Goal: Task Accomplishment & Management: Complete application form

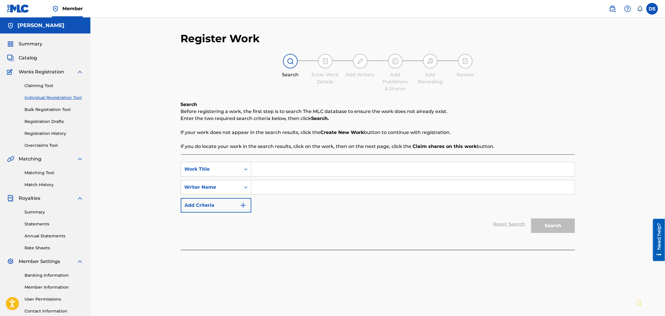
click at [260, 167] on input "Search Form" at bounding box center [412, 169] width 323 height 14
click at [271, 182] on input "Search Form" at bounding box center [412, 187] width 323 height 14
click at [259, 170] on input "hard" at bounding box center [412, 169] width 323 height 14
type input "hard"
click at [258, 188] on input "Search Form" at bounding box center [412, 187] width 323 height 14
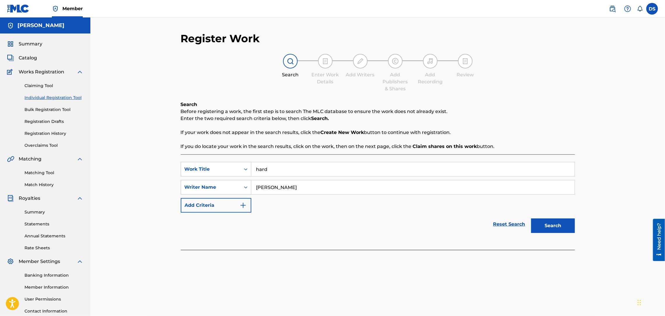
type input "[PERSON_NAME]"
click at [554, 224] on button "Search" at bounding box center [553, 226] width 44 height 15
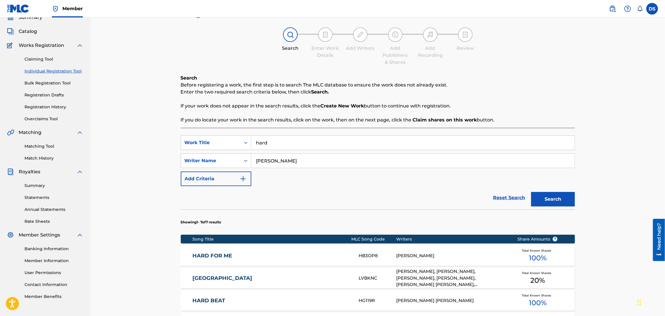
click at [554, 224] on section "Showing 1 - 7 of 7 results" at bounding box center [378, 220] width 394 height 22
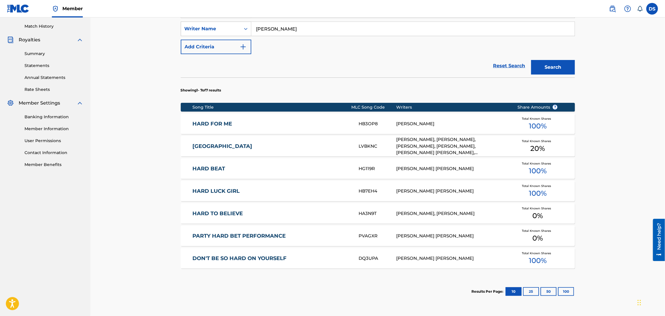
scroll to position [192, 0]
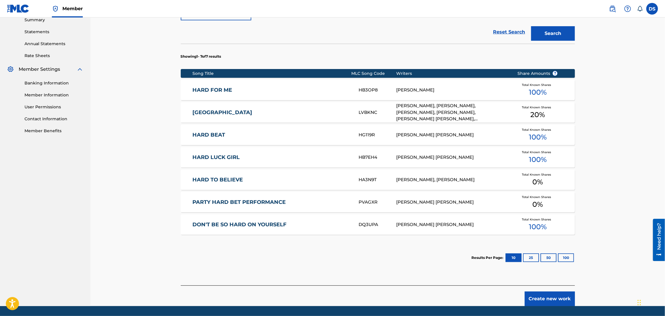
click at [541, 297] on button "Create new work" at bounding box center [549, 299] width 50 height 15
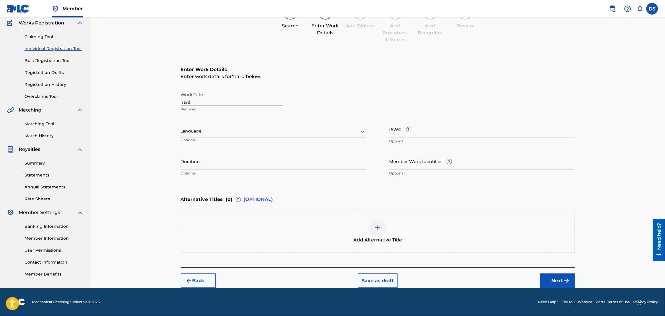
scroll to position [48, 0]
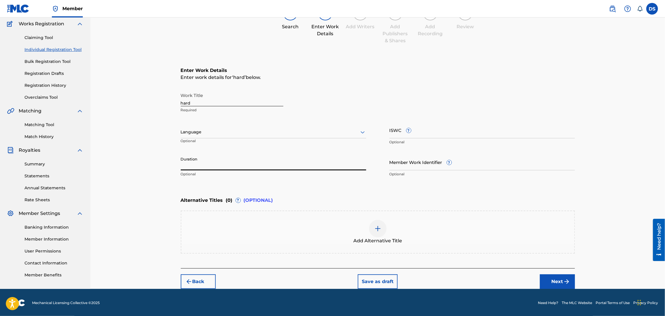
click at [201, 165] on input "Duration" at bounding box center [273, 162] width 185 height 17
type input "04:12"
click at [399, 166] on input "Member Work Identifier ?" at bounding box center [481, 162] width 185 height 17
type input "p"
type input "P358QM"
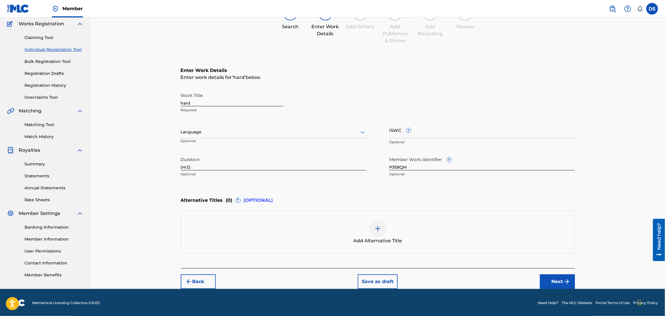
click at [561, 277] on button "Next" at bounding box center [557, 281] width 35 height 15
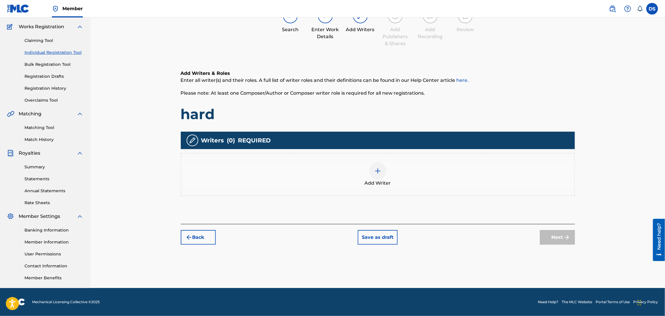
scroll to position [26, 0]
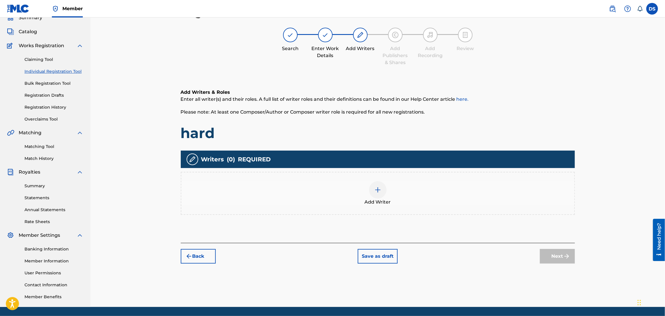
click at [379, 192] on img at bounding box center [377, 189] width 7 height 7
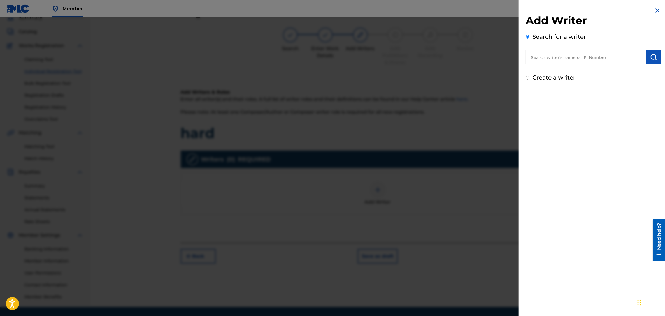
click at [561, 59] on input "text" at bounding box center [585, 57] width 121 height 15
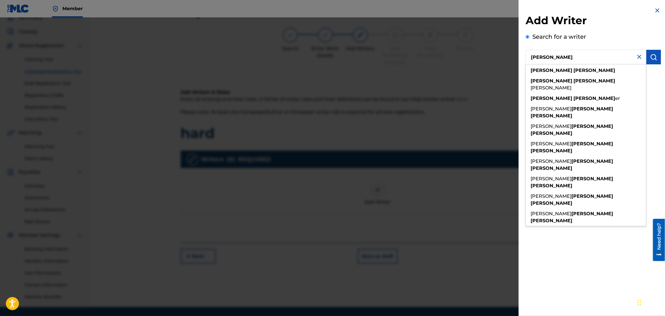
type input "[PERSON_NAME]"
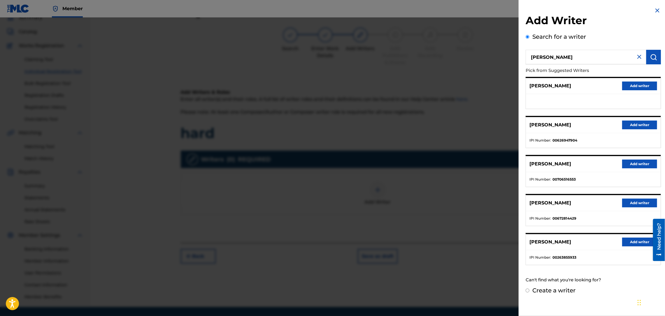
click at [628, 122] on button "Add writer" at bounding box center [639, 125] width 35 height 9
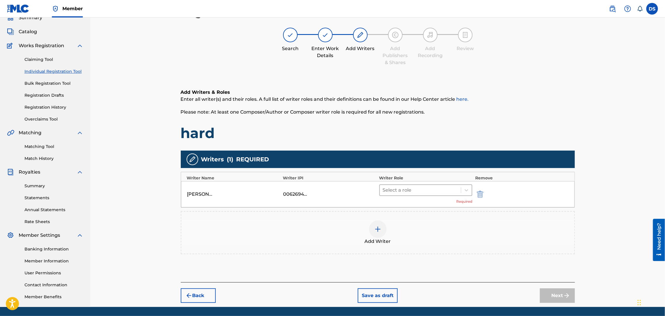
click at [420, 191] on div at bounding box center [420, 190] width 75 height 8
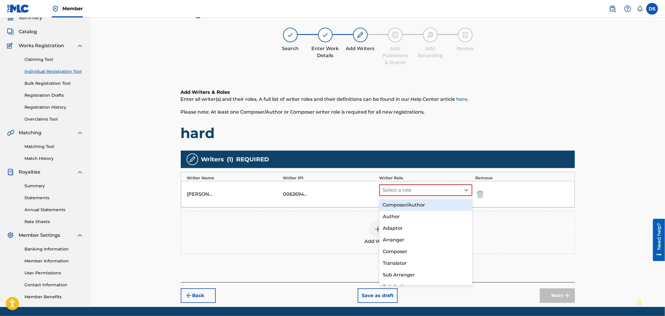
click at [413, 204] on div "Composer/Author" at bounding box center [425, 205] width 93 height 12
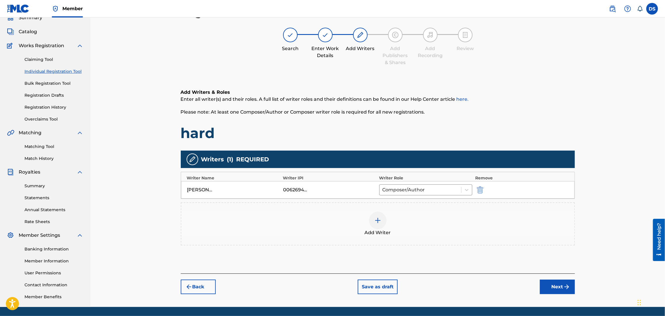
click at [554, 290] on button "Next" at bounding box center [557, 287] width 35 height 15
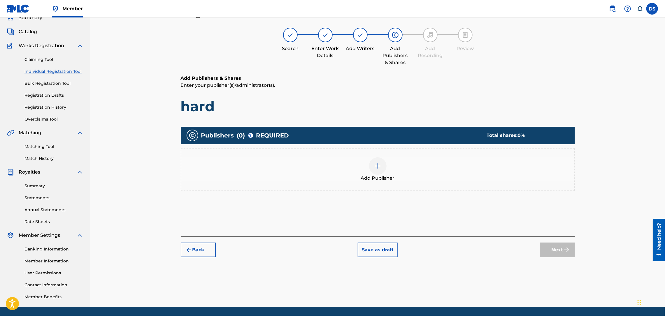
click at [376, 168] on img at bounding box center [377, 166] width 7 height 7
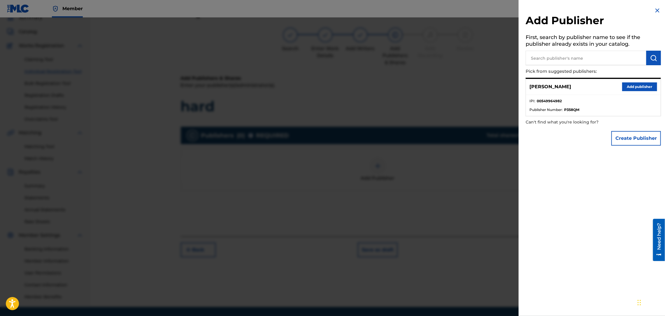
click at [628, 87] on button "Add publisher" at bounding box center [639, 86] width 35 height 9
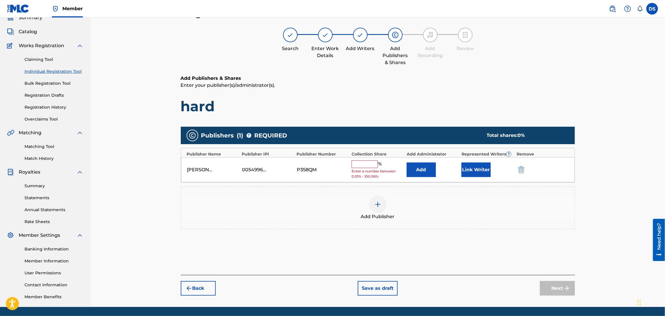
click at [358, 166] on input "text" at bounding box center [364, 165] width 26 height 8
type input "100"
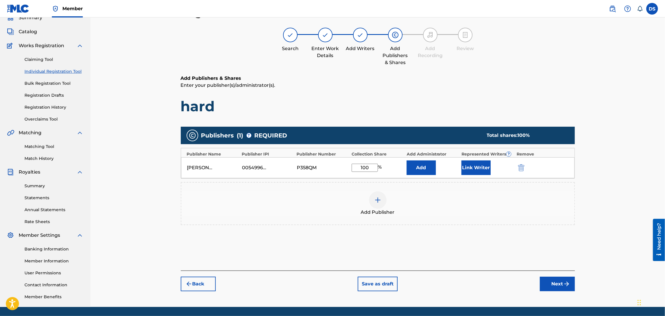
click at [464, 171] on button "Link Writer" at bounding box center [475, 168] width 29 height 15
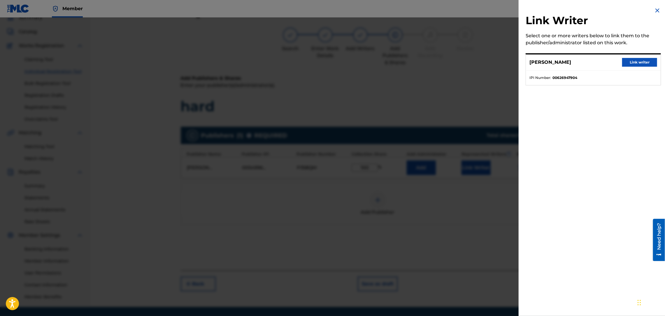
click at [635, 59] on button "Link writer" at bounding box center [639, 62] width 35 height 9
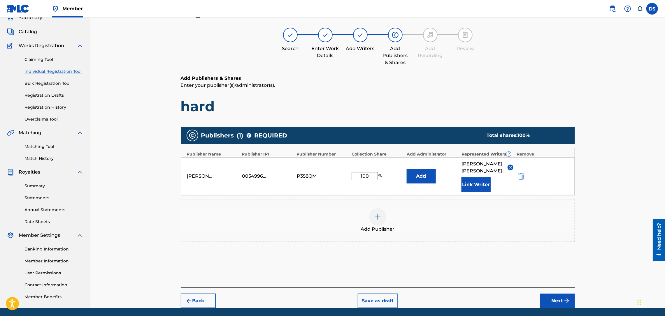
click at [548, 294] on button "Next" at bounding box center [557, 301] width 35 height 15
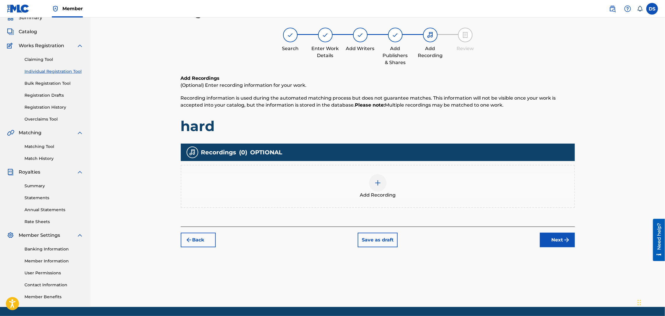
click at [378, 183] on img at bounding box center [377, 182] width 7 height 7
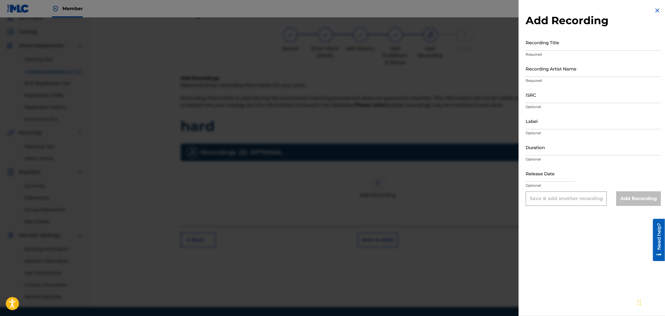
click at [537, 73] on input "Recording Artist Name" at bounding box center [592, 68] width 135 height 17
type input "RICH PRICK [PERSON_NAME], [PERSON_NAME]"
click at [559, 95] on input "ISRC" at bounding box center [592, 95] width 135 height 17
paste input "QZNMT2588140"
type input "QZNMT2588140"
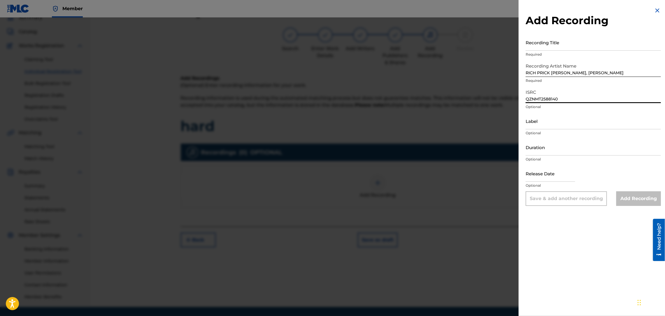
click at [538, 44] on input "Recording Title" at bounding box center [592, 42] width 135 height 17
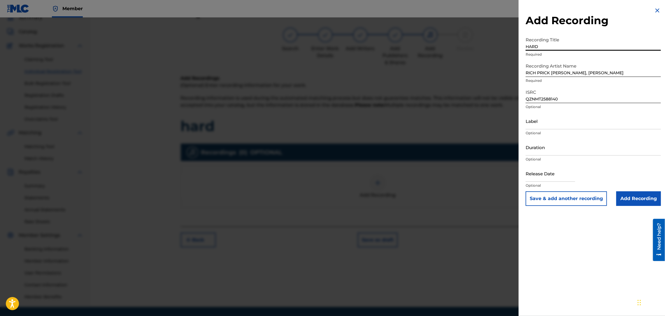
type input "HARD"
click at [559, 126] on input "Label" at bounding box center [592, 121] width 135 height 17
type input "Str8 Cash, No Change LLC."
click at [543, 175] on input "text" at bounding box center [550, 173] width 50 height 17
select select "8"
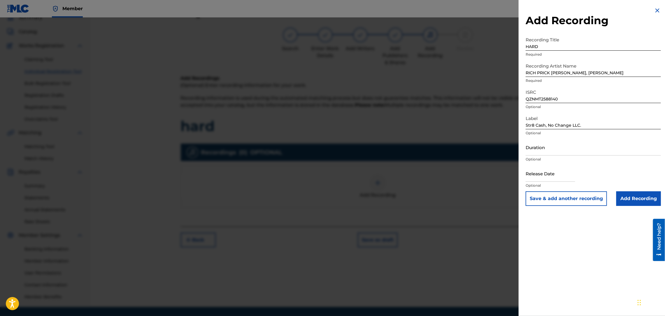
select select "2025"
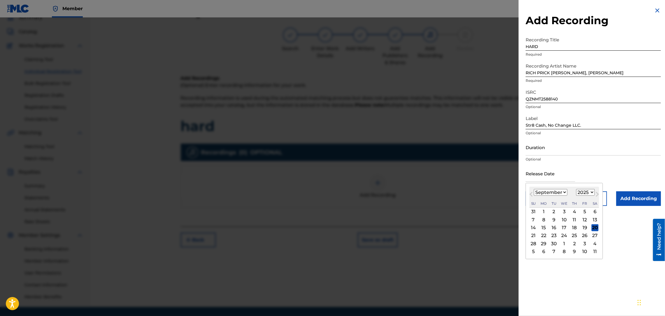
type input "[DATE]"
select select "2"
select select "2014"
click at [566, 226] on div "12" at bounding box center [564, 227] width 7 height 7
type input "[DATE]"
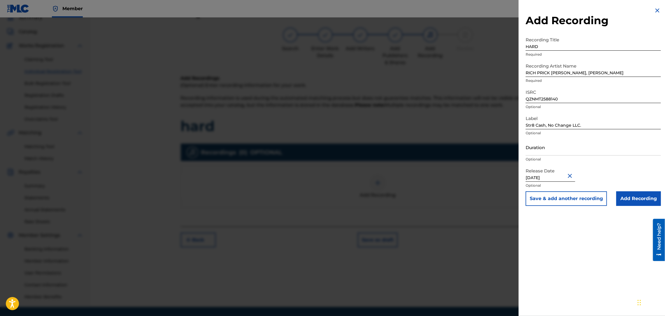
click at [534, 178] on input "[DATE]" at bounding box center [550, 173] width 50 height 17
select select "2"
select select "2014"
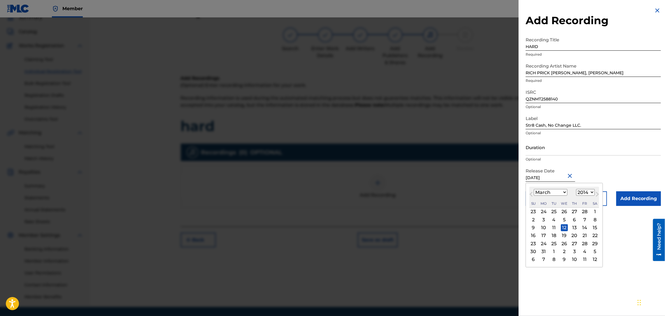
click at [545, 193] on select "January February March April May June July August September October November De…" at bounding box center [551, 192] width 34 height 7
select select "1"
click at [534, 189] on select "January February March April May June July August September October November De…" at bounding box center [551, 192] width 34 height 7
click at [594, 191] on select "1899 1900 1901 1902 1903 1904 1905 1906 1907 1908 1909 1910 1911 1912 1913 1914…" at bounding box center [585, 192] width 19 height 7
select select "2015"
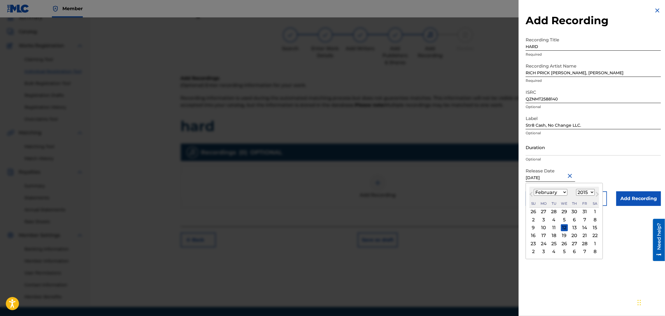
click at [577, 189] on select "1899 1900 1901 1902 1903 1904 1905 1906 1907 1908 1909 1910 1911 1912 1913 1914…" at bounding box center [585, 192] width 19 height 7
click at [605, 151] on input "Duration" at bounding box center [592, 147] width 135 height 17
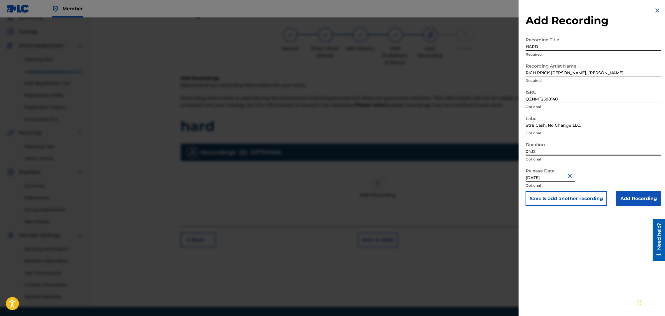
type input "04:12"
click at [628, 194] on input "Add Recording" at bounding box center [638, 198] width 45 height 15
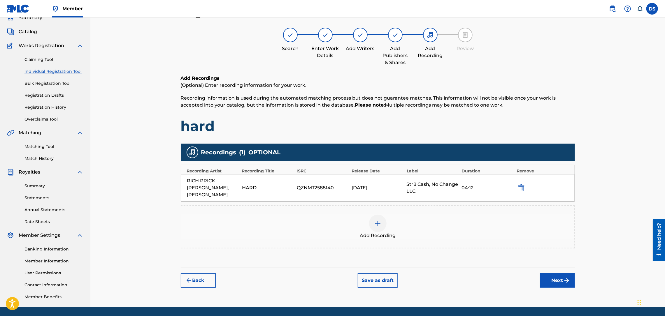
click at [552, 273] on button "Next" at bounding box center [557, 280] width 35 height 15
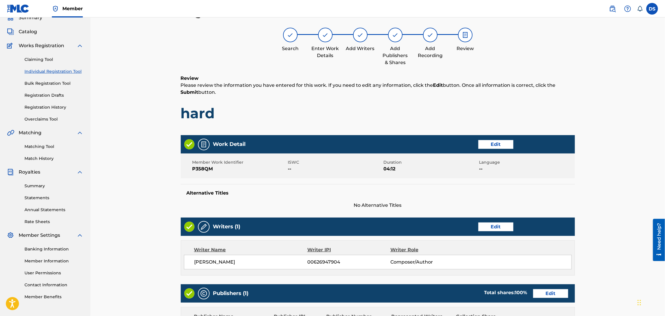
click at [607, 206] on div "Register Work Search Enter Work Details Add Writers Add Publishers & Shares Add…" at bounding box center [377, 214] width 574 height 447
click at [491, 143] on button "Edit" at bounding box center [495, 144] width 35 height 9
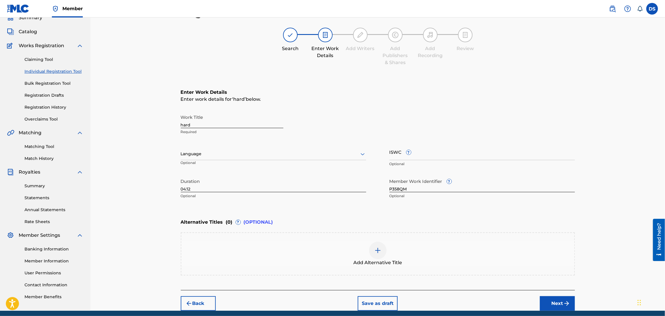
click at [233, 153] on div at bounding box center [273, 153] width 185 height 7
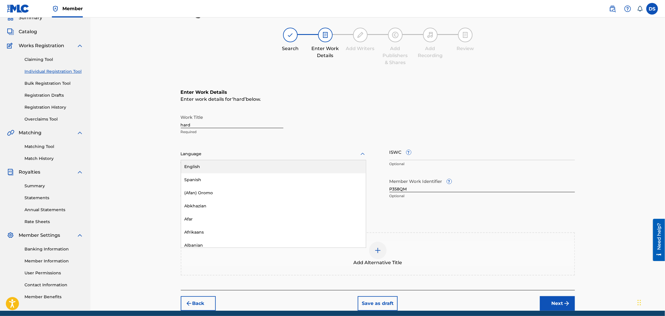
click at [195, 164] on div "English" at bounding box center [273, 166] width 185 height 13
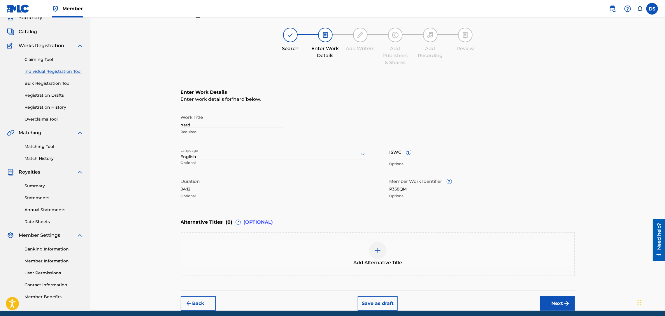
click at [585, 112] on div "Register Work Search Enter Work Details Add Writers Add Publishers & Shares Add…" at bounding box center [377, 151] width 574 height 320
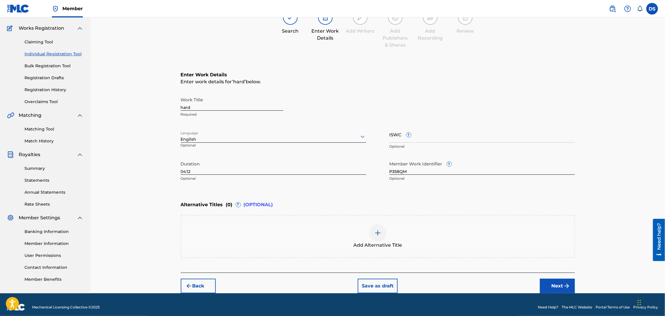
scroll to position [48, 0]
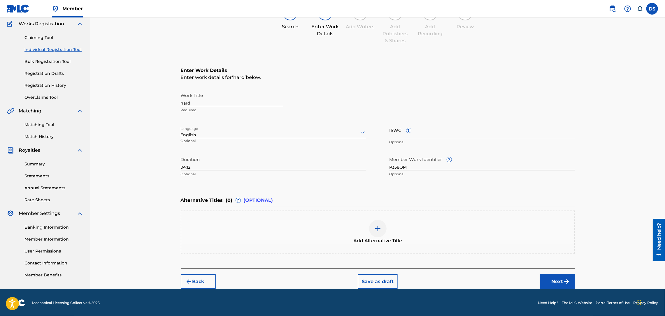
click at [556, 283] on button "Next" at bounding box center [557, 281] width 35 height 15
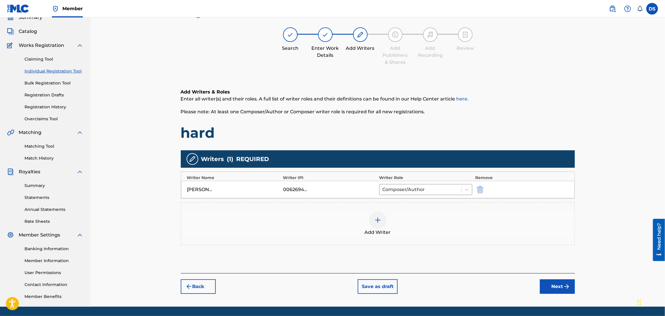
scroll to position [26, 0]
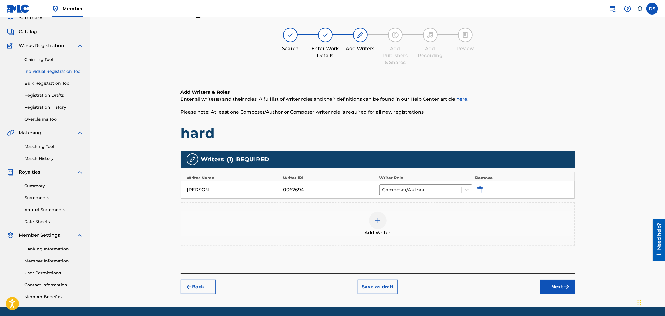
click at [557, 287] on button "Next" at bounding box center [557, 287] width 35 height 15
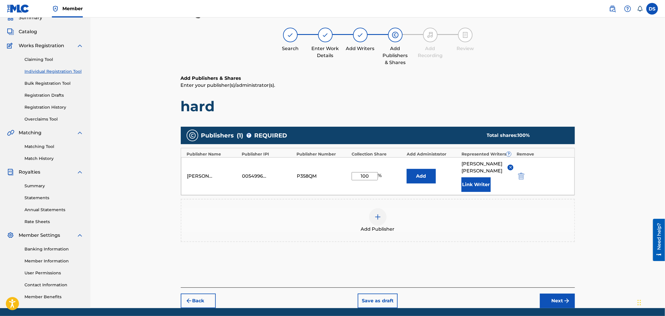
click at [557, 294] on button "Next" at bounding box center [557, 301] width 35 height 15
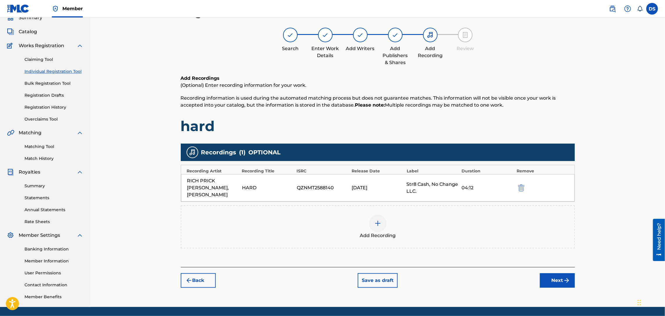
click at [559, 273] on button "Next" at bounding box center [557, 280] width 35 height 15
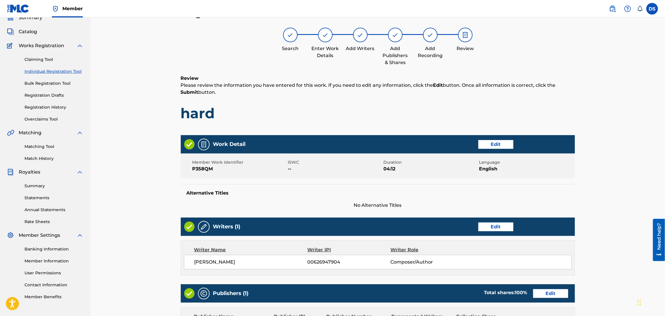
click at [630, 227] on div "Register Work Search Enter Work Details Add Writers Add Publishers & Shares Add…" at bounding box center [377, 214] width 574 height 447
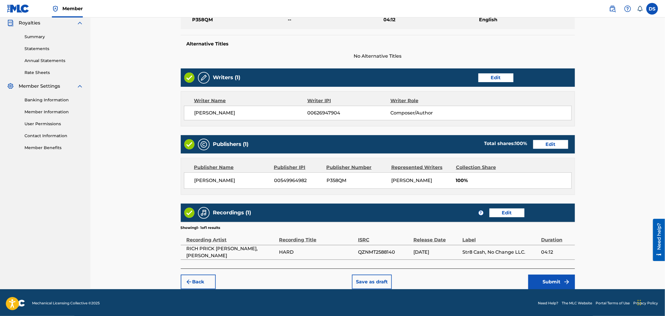
scroll to position [177, 0]
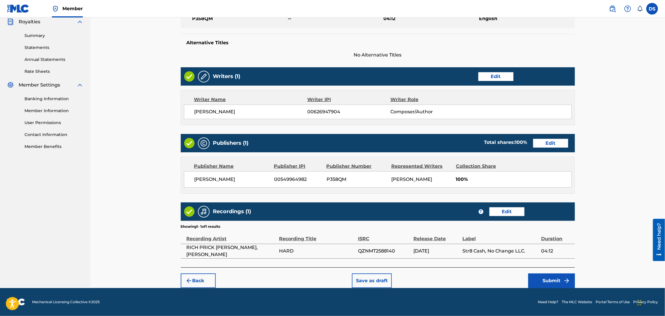
click at [538, 281] on button "Submit" at bounding box center [551, 281] width 47 height 15
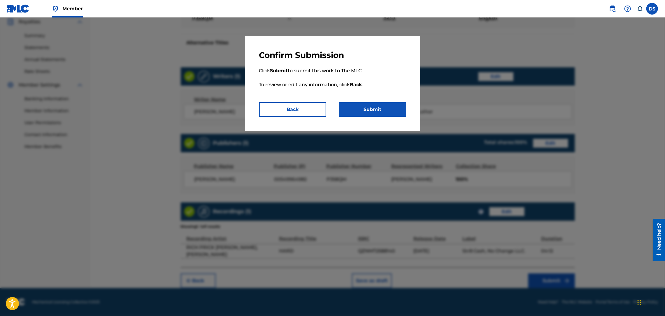
click at [380, 111] on button "Submit" at bounding box center [372, 109] width 67 height 15
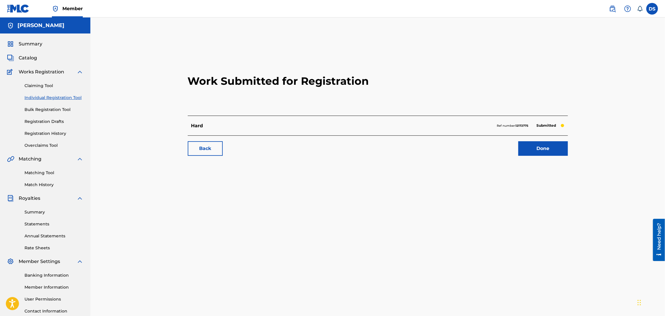
click at [542, 147] on link "Done" at bounding box center [543, 148] width 50 height 15
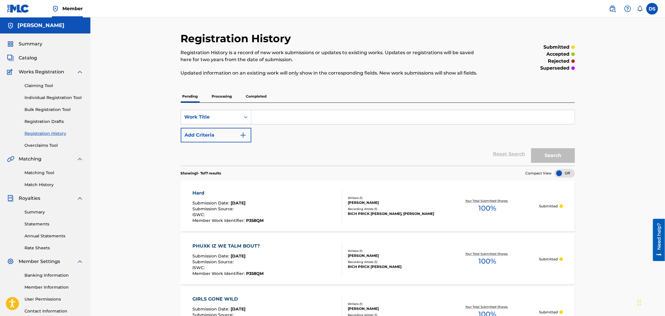
click at [50, 97] on link "Individual Registration Tool" at bounding box center [53, 98] width 59 height 6
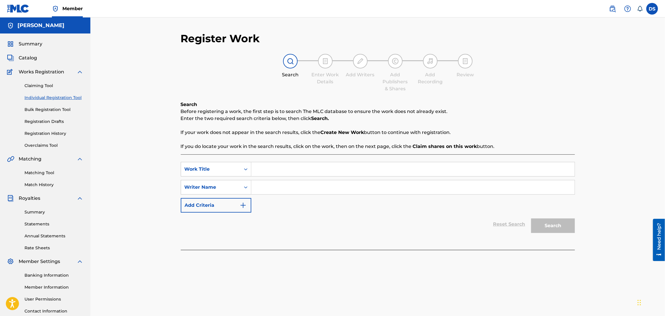
click at [258, 163] on input "Search Form" at bounding box center [412, 169] width 323 height 14
click at [261, 186] on input "Search Form" at bounding box center [412, 187] width 323 height 14
type input "[PERSON_NAME]"
click at [271, 166] on input "Search Form" at bounding box center [412, 169] width 323 height 14
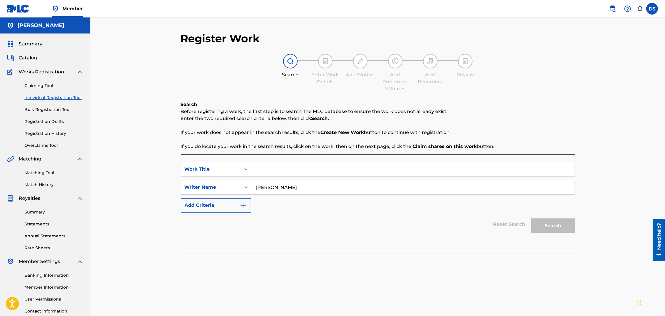
paste input "I'm Goin' Up"
type input "I'm Goin' Up"
click at [547, 224] on button "Search" at bounding box center [553, 226] width 44 height 15
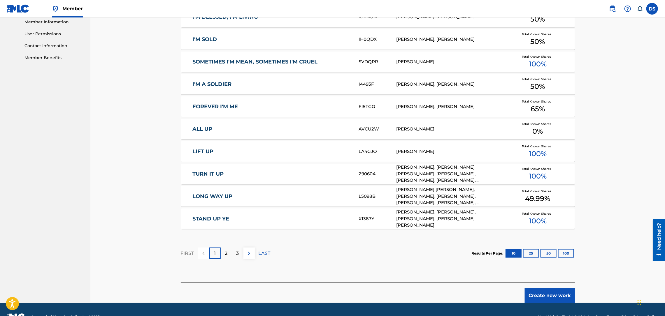
scroll to position [280, 0]
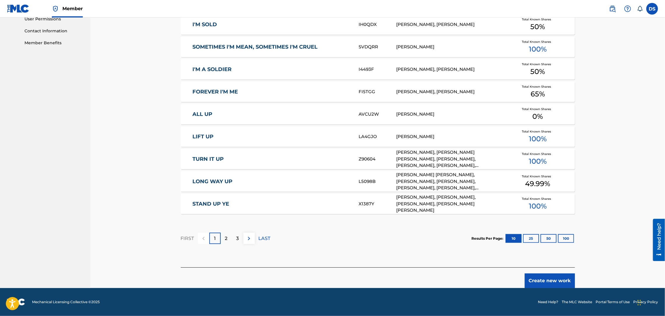
click at [549, 278] on button "Create new work" at bounding box center [549, 281] width 50 height 15
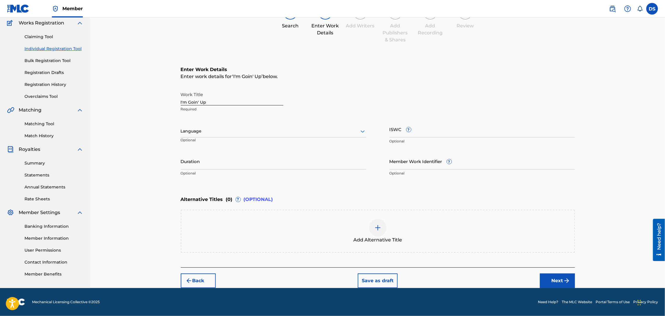
scroll to position [48, 0]
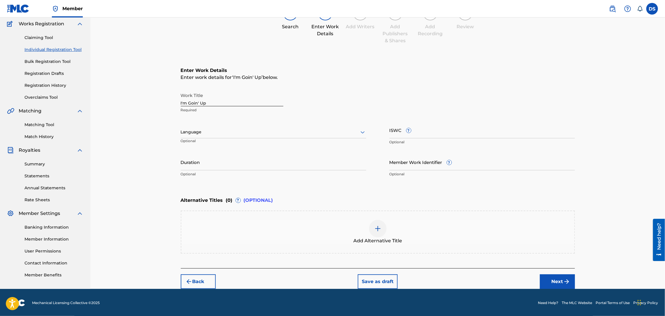
click at [396, 162] on input "Member Work Identifier ?" at bounding box center [481, 162] width 185 height 17
type input "P358QM"
click at [263, 158] on input "Duration" at bounding box center [273, 162] width 185 height 17
type input "02:20"
click at [191, 134] on div at bounding box center [273, 131] width 185 height 7
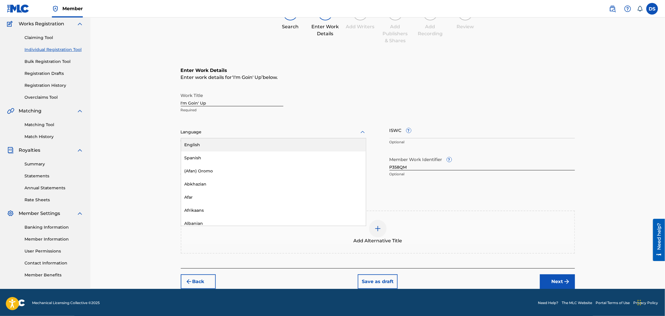
click at [198, 143] on div "English" at bounding box center [273, 144] width 185 height 13
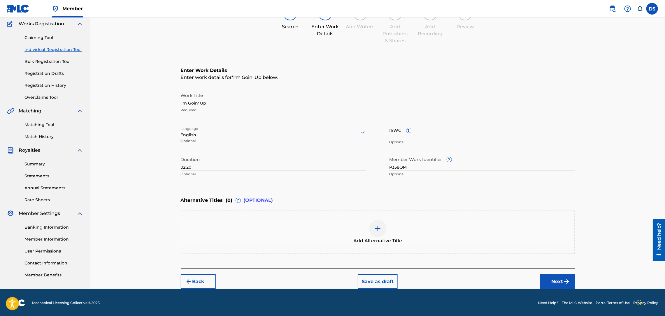
click at [558, 283] on button "Next" at bounding box center [557, 281] width 35 height 15
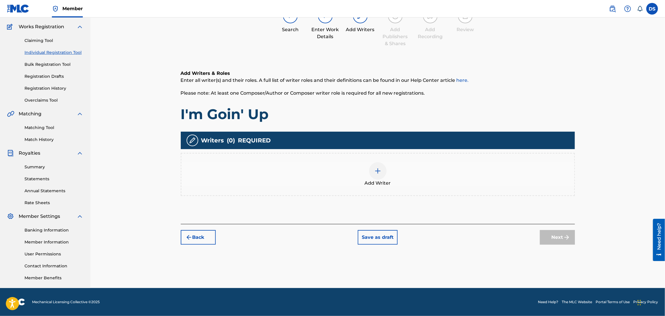
scroll to position [26, 0]
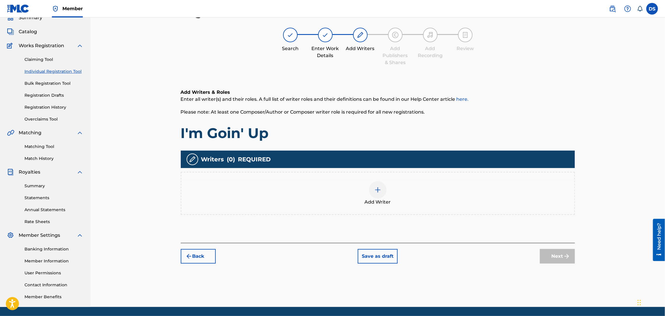
click at [374, 192] on img at bounding box center [377, 189] width 7 height 7
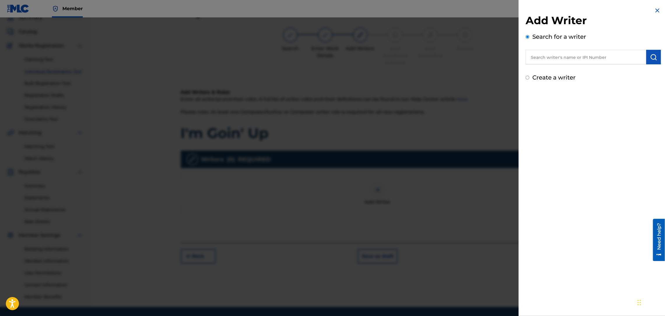
click at [579, 58] on input "text" at bounding box center [585, 57] width 121 height 15
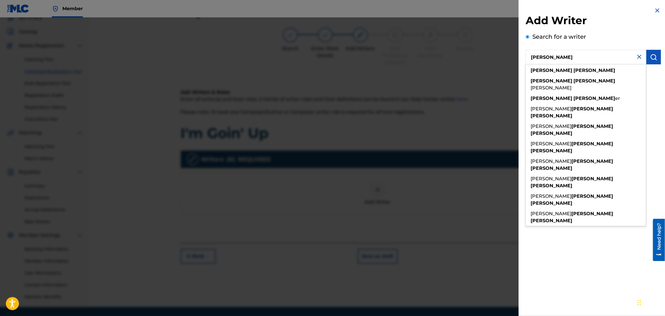
type input "[PERSON_NAME]"
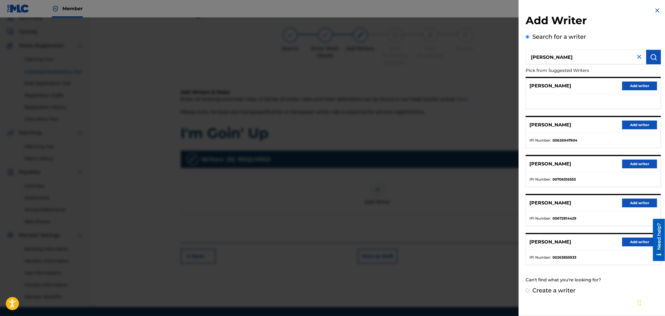
click at [635, 126] on button "Add writer" at bounding box center [639, 125] width 35 height 9
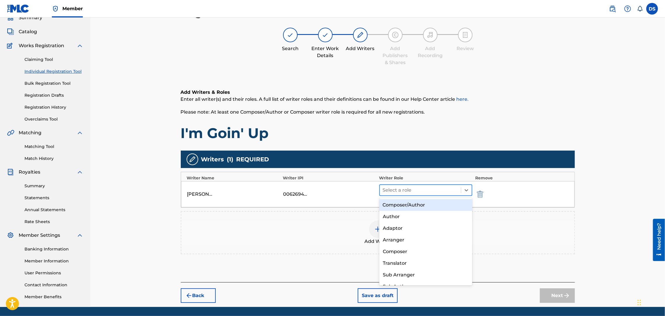
click at [422, 187] on div at bounding box center [420, 190] width 75 height 8
click at [408, 204] on div "Composer/Author" at bounding box center [425, 205] width 93 height 12
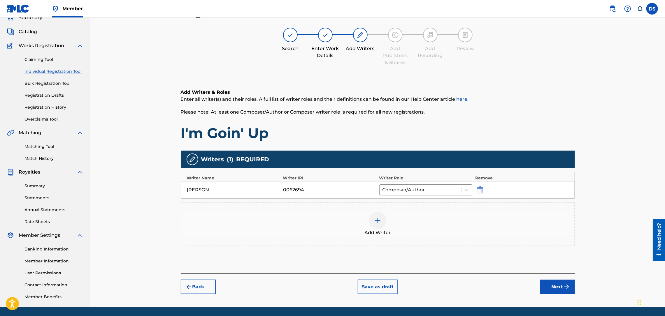
click at [551, 286] on button "Next" at bounding box center [557, 287] width 35 height 15
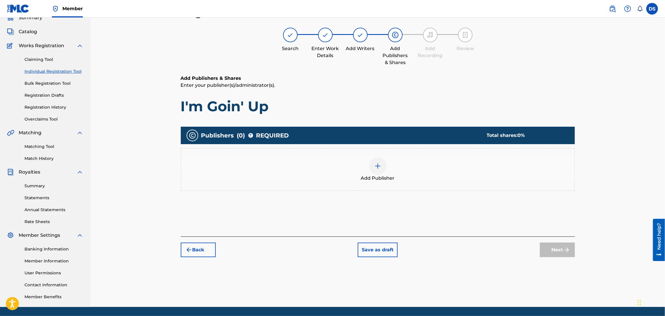
click at [390, 192] on div "Publishers ( 0 ) ? REQUIRED Total shares: 0 % Add Publisher" at bounding box center [378, 162] width 394 height 70
click at [390, 191] on div "Publishers ( 0 ) ? REQUIRED Total shares: 0 % Add Publisher" at bounding box center [378, 162] width 394 height 70
click at [387, 190] on div "Publishers ( 0 ) ? REQUIRED Total shares: 0 % Add Publisher" at bounding box center [378, 162] width 394 height 70
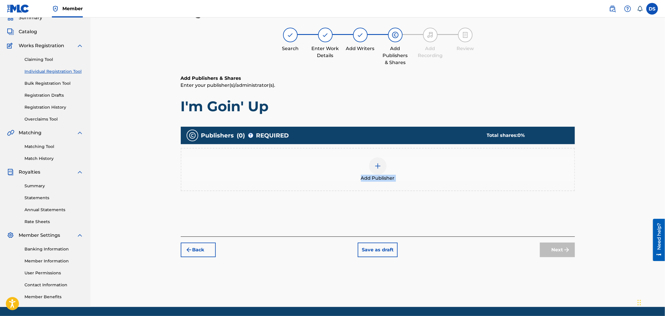
click at [378, 167] on img at bounding box center [377, 166] width 7 height 7
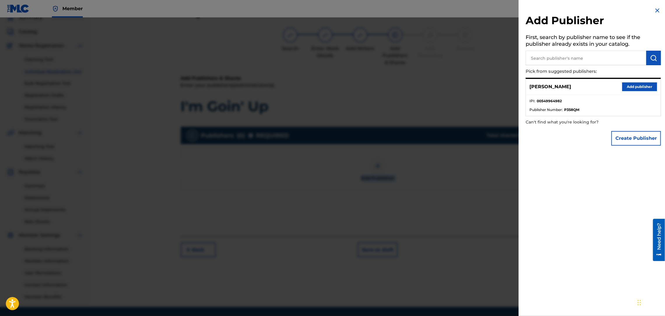
click at [644, 84] on button "Add publisher" at bounding box center [639, 86] width 35 height 9
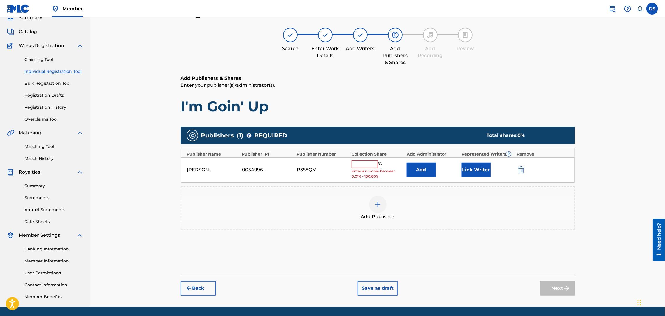
click at [362, 168] on input "text" at bounding box center [364, 165] width 26 height 8
type input "100"
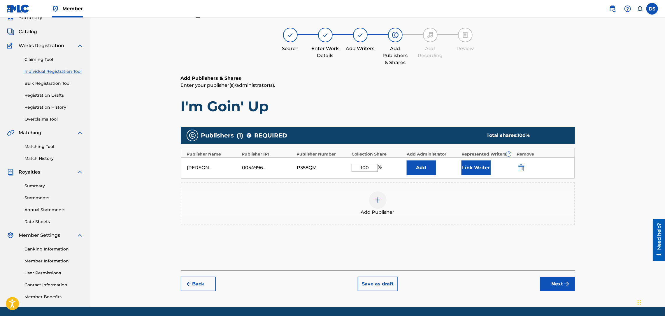
click at [470, 170] on button "Link Writer" at bounding box center [475, 168] width 29 height 15
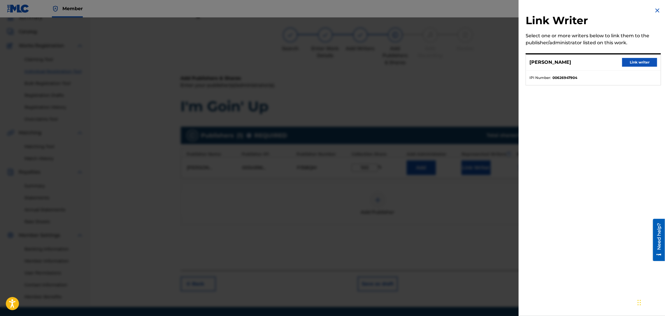
click at [632, 64] on button "Link writer" at bounding box center [639, 62] width 35 height 9
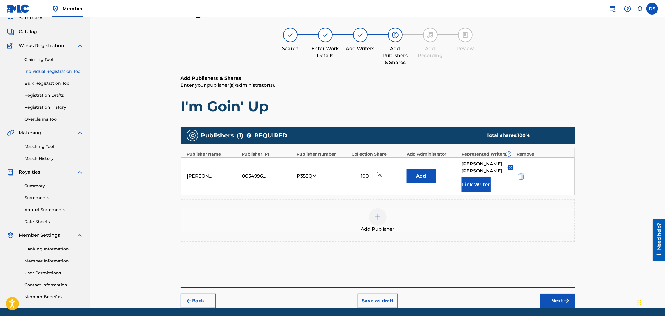
click at [557, 294] on button "Next" at bounding box center [557, 301] width 35 height 15
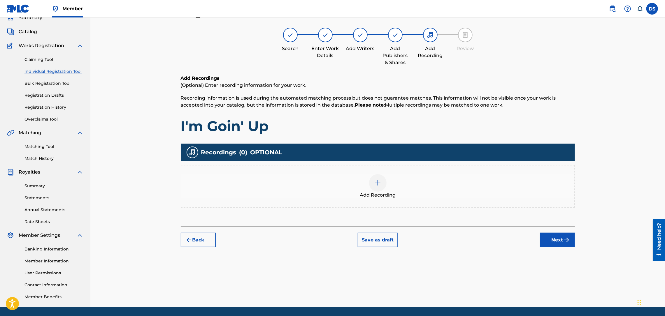
click at [379, 184] on img at bounding box center [377, 182] width 7 height 7
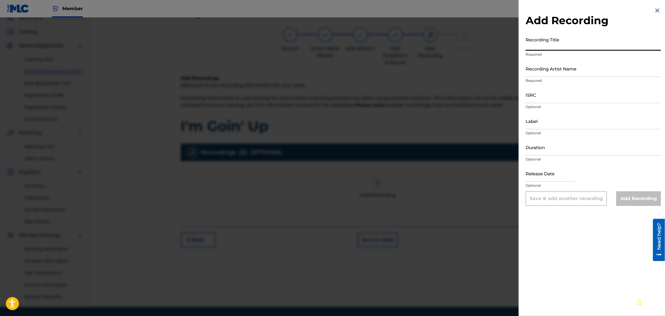
click at [538, 46] on input "Recording Title" at bounding box center [592, 42] width 135 height 17
paste input "I'm Goin' Up"
type input "I'm Goin' Up"
click at [541, 69] on input "Recording Artist Name" at bounding box center [592, 68] width 135 height 17
type input "RICH PRICK [PERSON_NAME]"
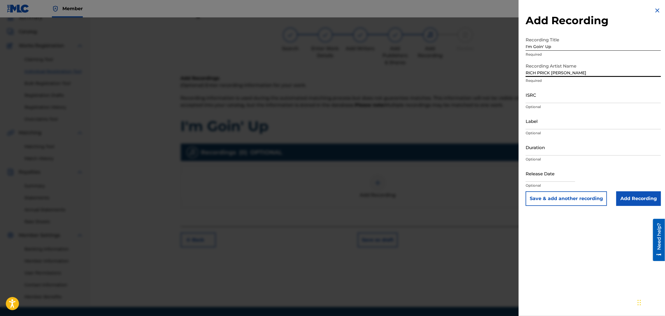
click at [538, 98] on input "ISRC" at bounding box center [592, 95] width 135 height 17
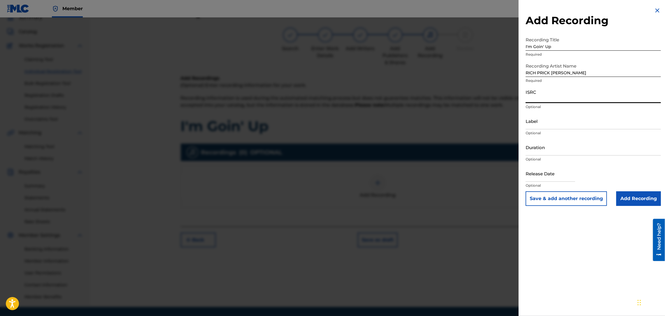
paste input "QZMEV2130294"
type input "QZMEV2130294"
click at [537, 121] on input "Label" at bounding box center [592, 121] width 135 height 17
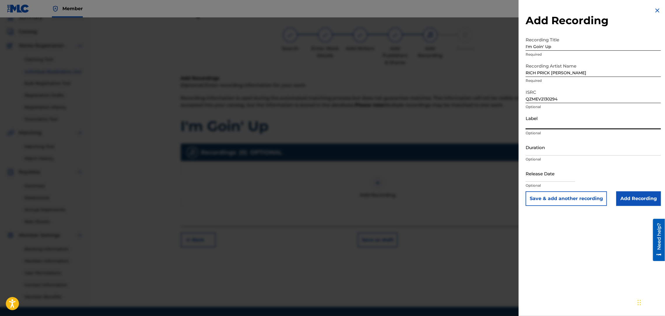
type input "Str8 Cash, No Change LLC."
click at [545, 152] on input "Duration" at bounding box center [592, 147] width 135 height 17
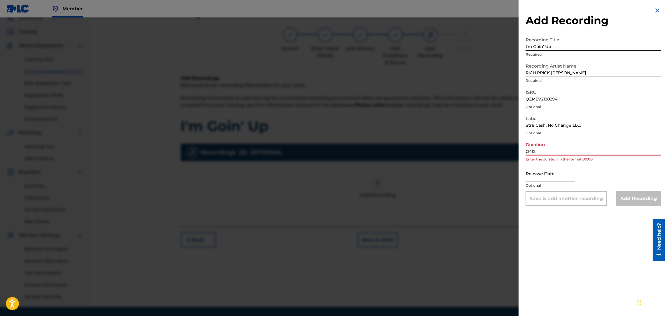
click at [531, 150] on input "O412" at bounding box center [592, 147] width 135 height 17
type input "O4:12"
click at [538, 179] on input "text" at bounding box center [550, 173] width 50 height 17
select select "8"
select select "2025"
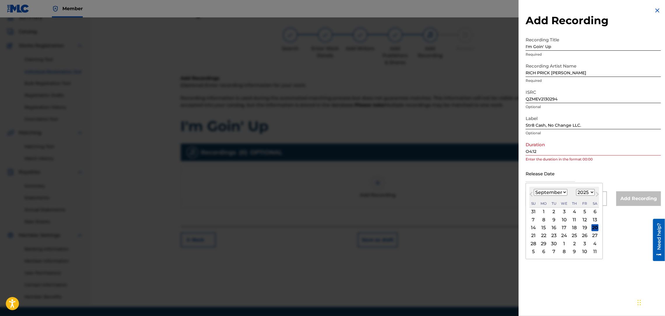
click at [564, 221] on div "10" at bounding box center [564, 219] width 7 height 7
type input "[DATE]"
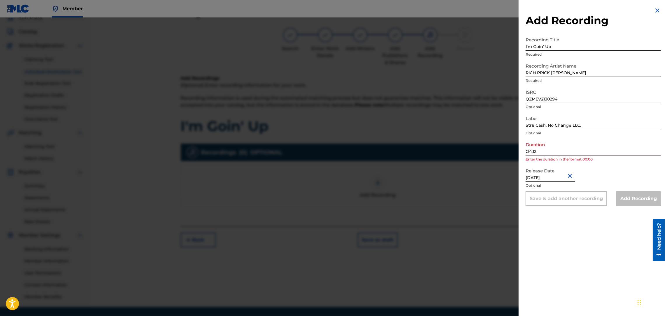
click at [561, 179] on input "[DATE]" at bounding box center [550, 173] width 50 height 17
select select "8"
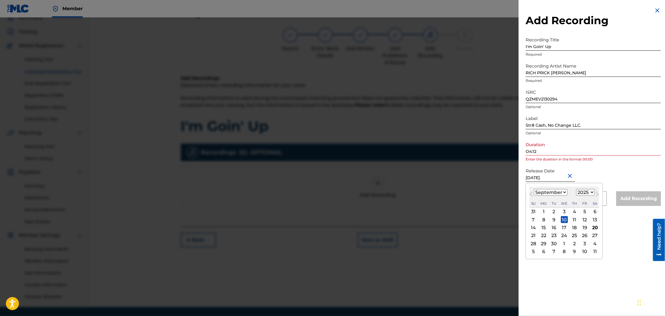
click at [589, 191] on select "1899 1900 1901 1902 1903 1904 1905 1906 1907 1908 1909 1910 1911 1912 1913 1914…" at bounding box center [585, 192] width 19 height 7
select select "2021"
click at [577, 189] on select "1899 1900 1901 1902 1903 1904 1905 1906 1907 1908 1909 1910 1911 1912 1913 1914…" at bounding box center [585, 192] width 19 height 7
click at [541, 196] on select "January February March April May June July August September October November De…" at bounding box center [551, 192] width 34 height 7
select select "11"
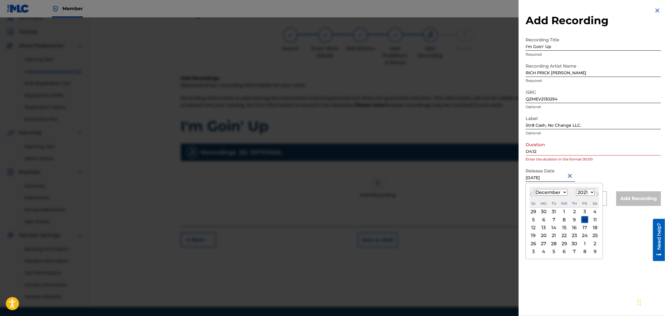
click at [534, 189] on select "January February March April May June July August September October November De…" at bounding box center [551, 192] width 34 height 7
click at [587, 192] on select "1899 1900 1901 1902 1903 1904 1905 1906 1907 1908 1909 1910 1911 1912 1913 1914…" at bounding box center [585, 192] width 19 height 7
click at [577, 189] on select "1899 1900 1901 1902 1903 1904 1905 1906 1907 1908 1909 1910 1911 1912 1913 1914…" at bounding box center [585, 192] width 19 height 7
click at [590, 168] on div "Release Date [DATE] [DATE] Previous Month Next Month [DATE] January February Ma…" at bounding box center [592, 178] width 135 height 26
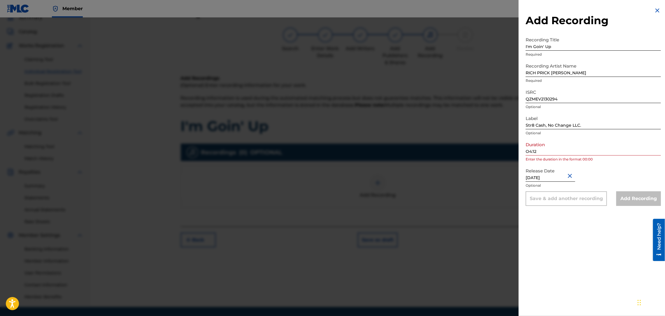
click at [564, 174] on input "[DATE]" at bounding box center [550, 173] width 50 height 17
select select "8"
select select "2025"
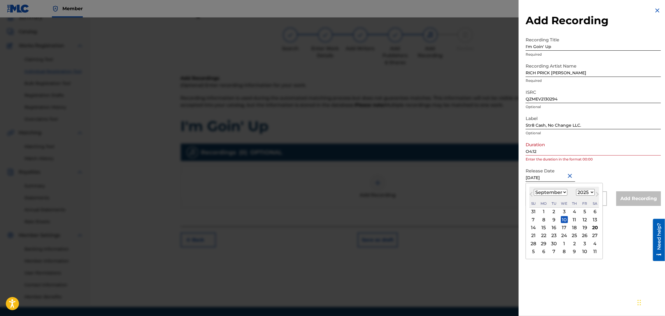
click at [564, 174] on input "[DATE]" at bounding box center [550, 173] width 50 height 17
click at [538, 178] on input "[DATE]" at bounding box center [550, 173] width 50 height 17
click at [548, 193] on select "January February March April May June July August September October November De…" at bounding box center [551, 192] width 34 height 7
select select "11"
click at [534, 189] on select "January February March April May June July August September October November De…" at bounding box center [551, 192] width 34 height 7
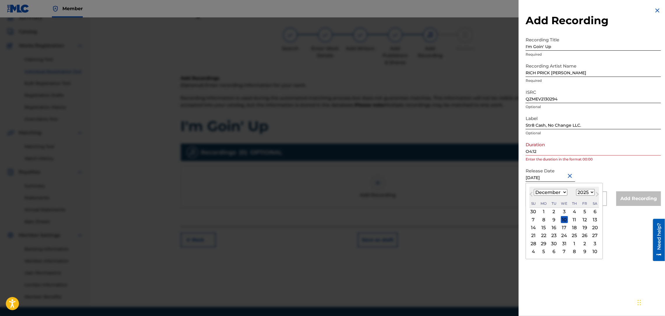
click at [566, 220] on div "10" at bounding box center [564, 219] width 7 height 7
type input "[DATE]"
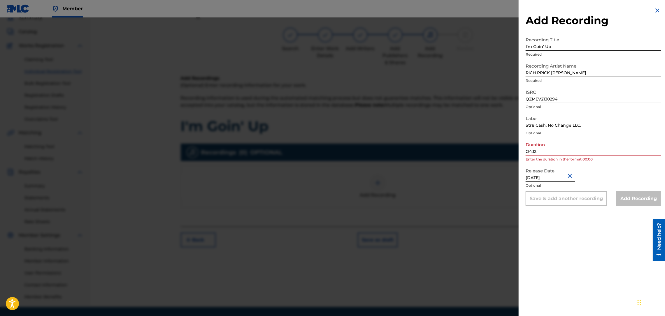
click at [562, 178] on input "[DATE]" at bounding box center [550, 173] width 50 height 17
select select "11"
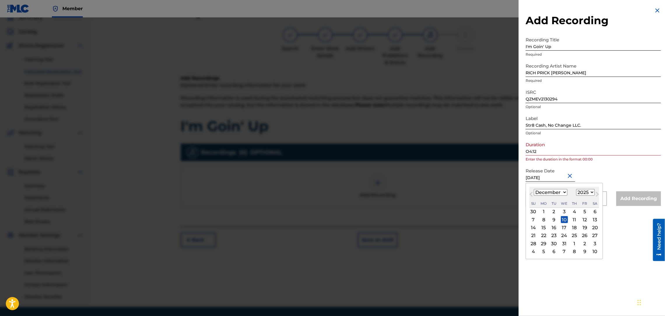
click at [586, 191] on select "1899 1900 1901 1902 1903 1904 1905 1906 1907 1908 1909 1910 1911 1912 1913 1914…" at bounding box center [585, 192] width 19 height 7
select select "2021"
click at [577, 189] on select "1899 1900 1901 1902 1903 1904 1905 1906 1907 1908 1909 1910 1911 1912 1913 1914…" at bounding box center [585, 192] width 19 height 7
click at [562, 177] on input "[DATE]" at bounding box center [550, 173] width 50 height 17
click at [563, 177] on input "[DATE]" at bounding box center [550, 173] width 50 height 17
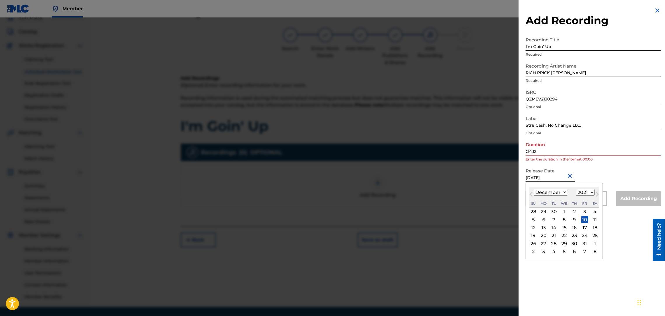
type input "[DATE]"
click at [623, 164] on div "Duration O4:12 Enter the duration in the format 00:00" at bounding box center [592, 152] width 135 height 26
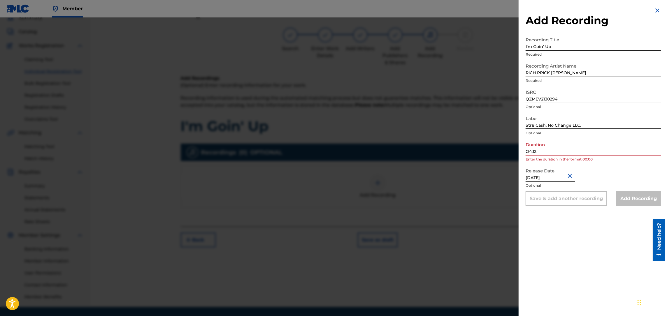
click at [590, 121] on input "Str8 Cash, No Change LLC." at bounding box center [592, 121] width 135 height 17
click at [590, 96] on input "QZMEV2130294" at bounding box center [592, 95] width 135 height 17
click at [601, 168] on div "Release Date [DATE] Optional" at bounding box center [592, 178] width 135 height 26
click at [591, 70] on input "RICH PRICK [PERSON_NAME]" at bounding box center [592, 68] width 135 height 17
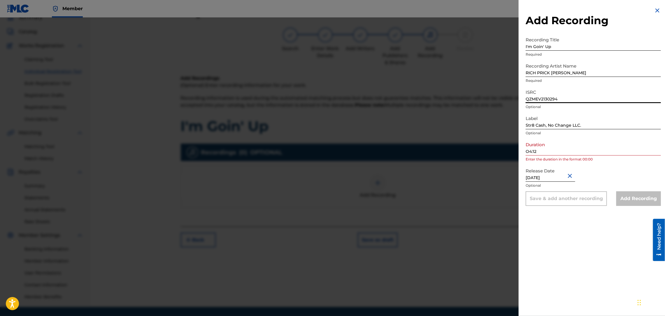
click at [527, 100] on input "QZMEV2130294" at bounding box center [592, 95] width 135 height 17
click at [559, 47] on input "I'm Goin' Up" at bounding box center [592, 42] width 135 height 17
click at [551, 177] on input "[DATE]" at bounding box center [550, 173] width 50 height 17
select select "11"
select select "2021"
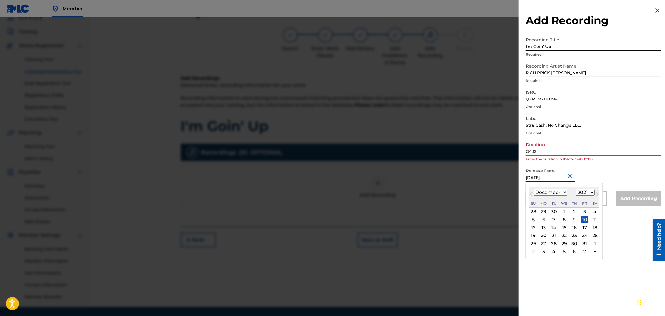
click at [562, 175] on input "[DATE]" at bounding box center [550, 173] width 50 height 17
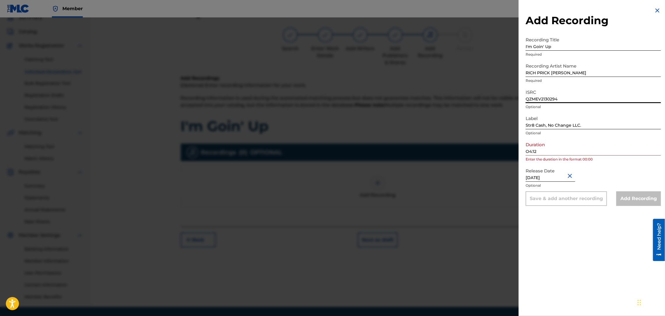
click at [569, 98] on input "QZMEV2130294" at bounding box center [592, 95] width 135 height 17
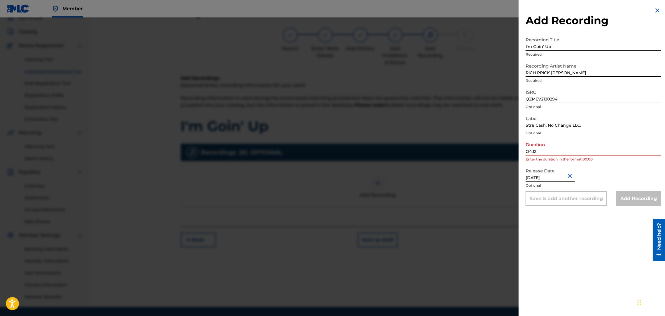
click at [569, 69] on input "RICH PRICK [PERSON_NAME]" at bounding box center [592, 68] width 135 height 17
click at [529, 90] on input "QZMEV2130294" at bounding box center [592, 95] width 135 height 17
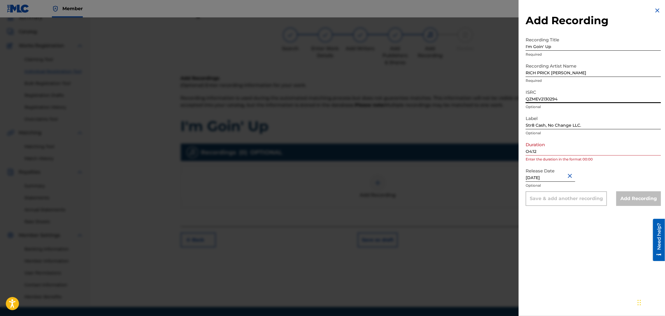
click at [572, 100] on input "QZMEV2130294" at bounding box center [592, 95] width 135 height 17
click at [527, 98] on input "QZMEV2130294" at bounding box center [592, 95] width 135 height 17
drag, startPoint x: 568, startPoint y: 96, endPoint x: 520, endPoint y: 98, distance: 47.8
click at [520, 98] on div "Add Recording Recording Title I'm Goin' Up Required Recording Artist Name RICH …" at bounding box center [592, 106] width 149 height 213
paste input "QZMEV2130294"
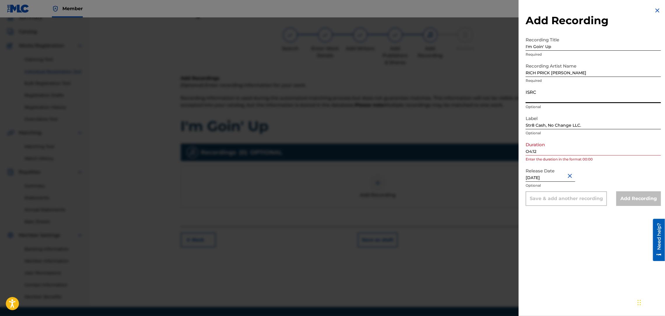
type input "QZMEV2130294"
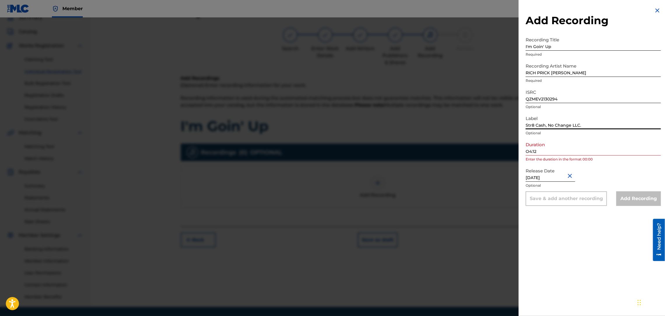
click at [590, 118] on input "Str8 Cash, No Change LLC." at bounding box center [592, 121] width 135 height 17
click at [591, 144] on input "O4:12" at bounding box center [592, 147] width 135 height 17
click at [548, 174] on input "[DATE]" at bounding box center [550, 173] width 50 height 17
select select "11"
select select "2021"
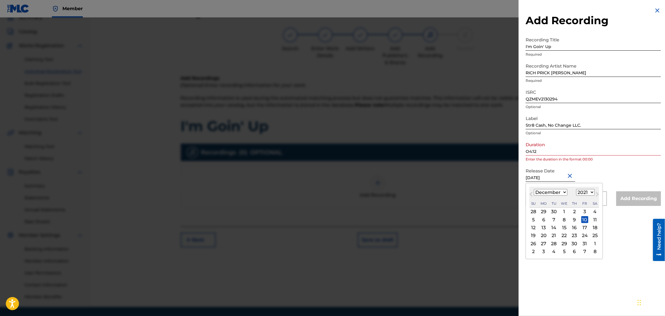
click at [563, 176] on input "[DATE]" at bounding box center [550, 173] width 50 height 17
click at [627, 153] on input "O4:12" at bounding box center [592, 147] width 135 height 17
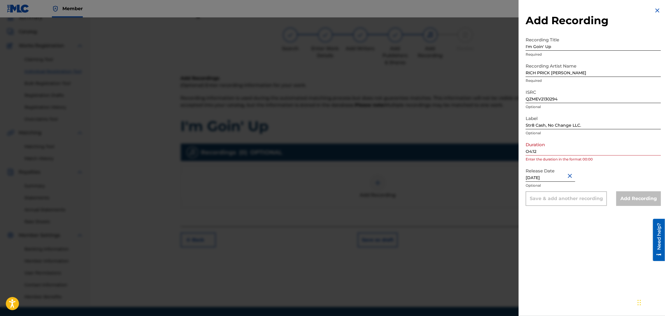
click at [635, 200] on div "Add Recording" at bounding box center [638, 198] width 45 height 15
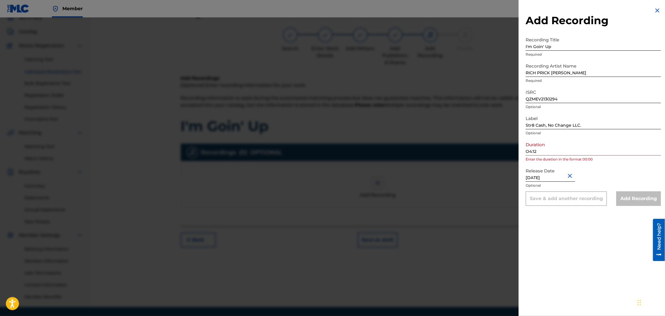
click at [635, 200] on div "Add Recording" at bounding box center [638, 198] width 45 height 15
click at [654, 11] on img at bounding box center [657, 10] width 7 height 7
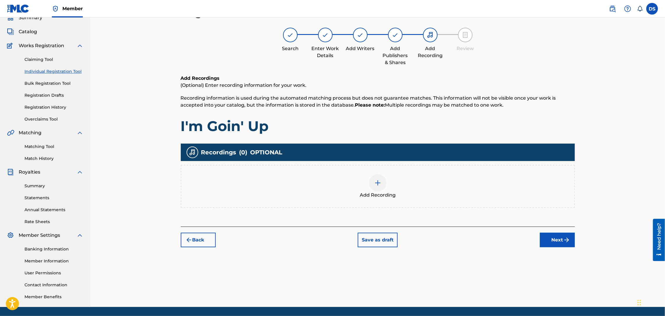
click at [376, 184] on img at bounding box center [377, 182] width 7 height 7
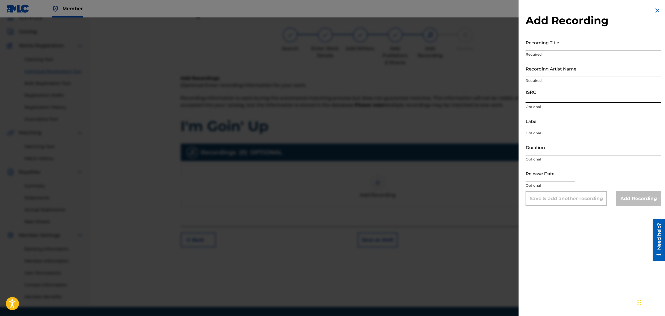
click at [532, 97] on input "ISRC" at bounding box center [592, 95] width 135 height 17
paste input "QZMEV2130294"
type input "QZMEV2130294"
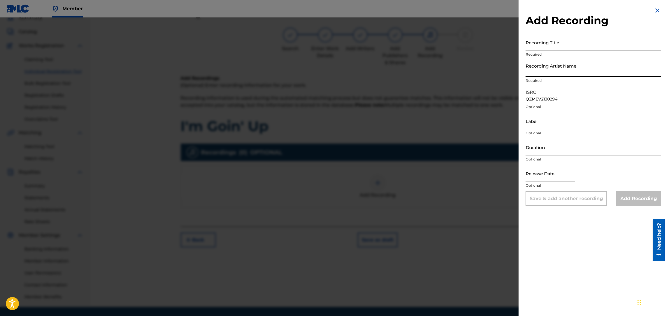
click at [536, 67] on input "Recording Artist Name" at bounding box center [592, 68] width 135 height 17
type input "RICH PRICK [PERSON_NAME]"
click at [548, 43] on input "Recording Title" at bounding box center [592, 42] width 135 height 17
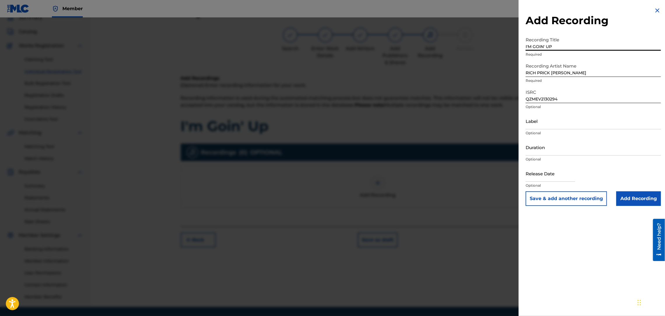
type input "I'M GOIN' UP"
click at [533, 151] on input "Duration" at bounding box center [592, 147] width 135 height 17
type input "04:12"
select select "8"
select select "2025"
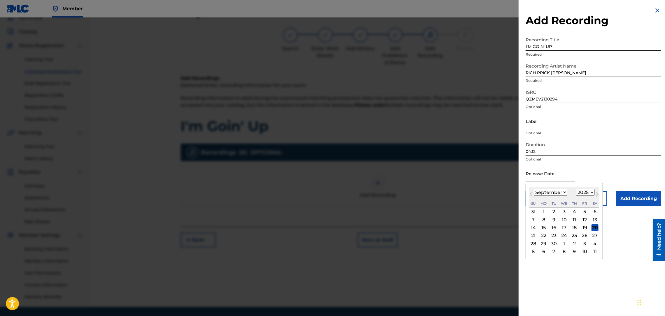
click at [532, 179] on input "text" at bounding box center [550, 173] width 50 height 17
click at [531, 194] on span "Previous Month" at bounding box center [531, 195] width 0 height 9
click at [565, 192] on select "January February March April May June July August September October November De…" at bounding box center [551, 192] width 34 height 7
select select "11"
click at [534, 189] on select "January February March April May June July August September October November De…" at bounding box center [551, 192] width 34 height 7
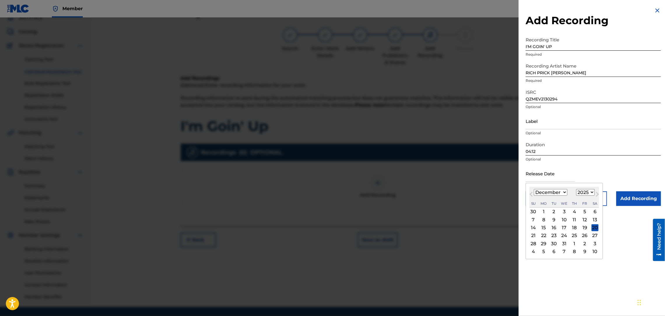
click at [566, 220] on div "10" at bounding box center [564, 219] width 7 height 7
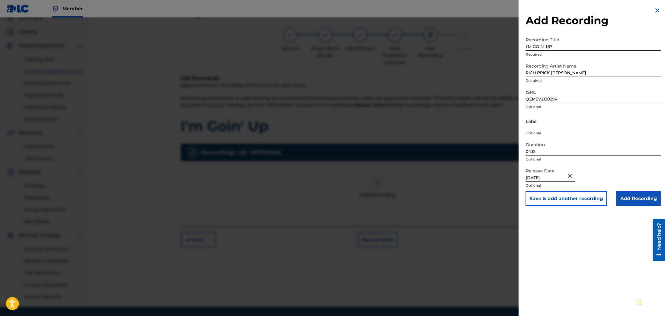
type input "[DATE]"
click at [629, 199] on input "Add Recording" at bounding box center [638, 198] width 45 height 15
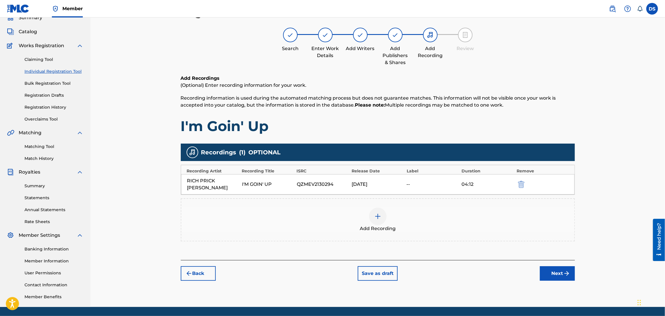
click at [560, 268] on button "Next" at bounding box center [557, 273] width 35 height 15
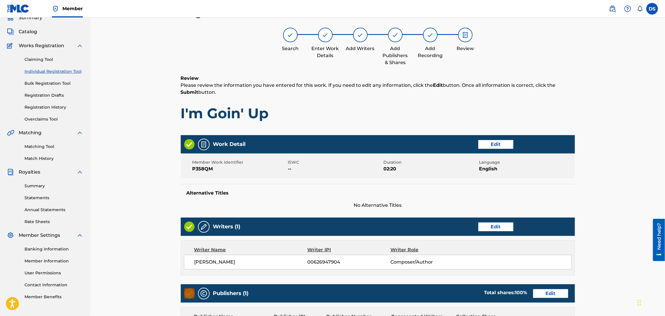
click at [560, 268] on div "[PERSON_NAME] 00626947904 Composer/Author" at bounding box center [378, 262] width 388 height 15
click at [608, 235] on div "Register Work Search Enter Work Details Add Writers Add Publishers & Shares Add…" at bounding box center [377, 214] width 574 height 447
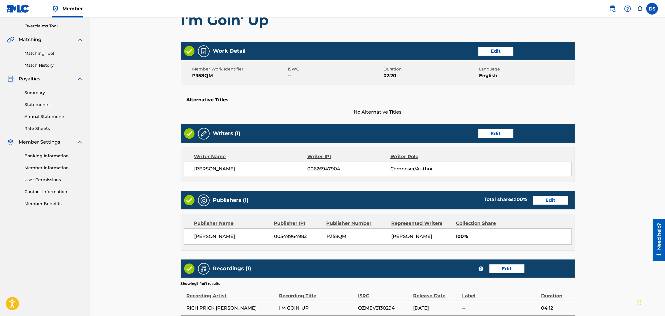
scroll to position [177, 0]
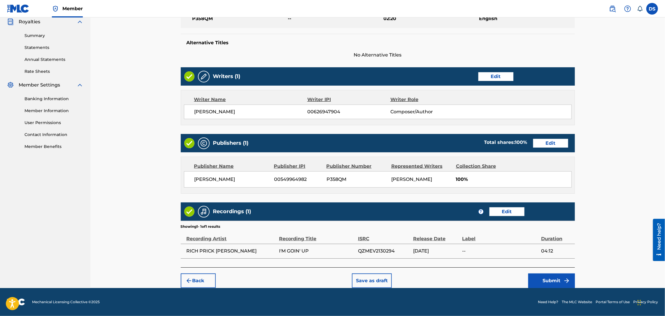
click at [566, 278] on img "submit" at bounding box center [566, 280] width 7 height 7
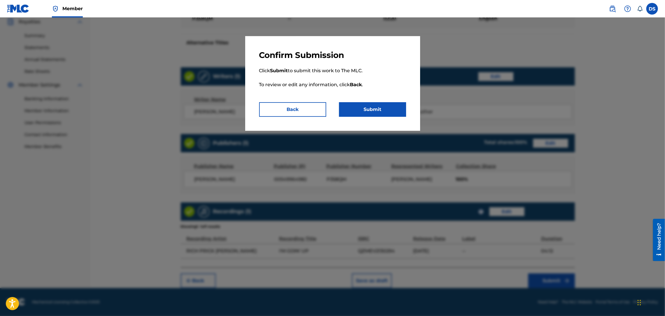
click at [379, 108] on button "Submit" at bounding box center [372, 109] width 67 height 15
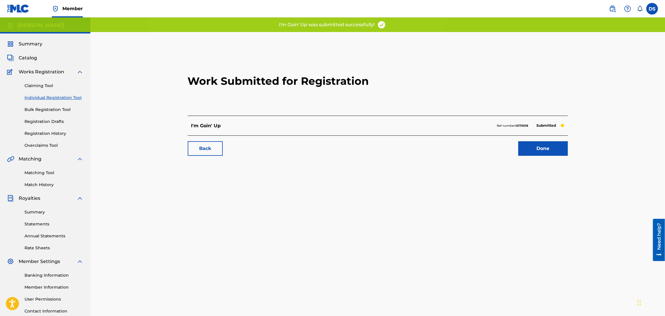
click at [523, 144] on link "Done" at bounding box center [543, 148] width 50 height 15
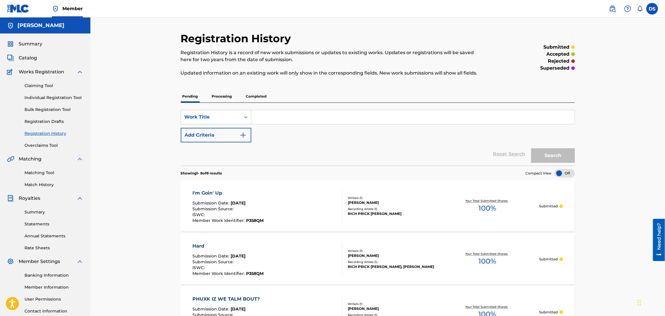
click at [39, 173] on link "Matching Tool" at bounding box center [53, 173] width 59 height 6
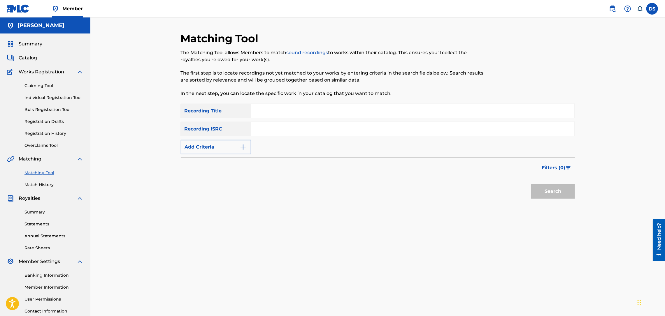
click at [260, 109] on input "Search Form" at bounding box center [412, 111] width 323 height 14
paste input "[URL][DOMAIN_NAME]"
type input "[URL][DOMAIN_NAME]"
drag, startPoint x: 255, startPoint y: 109, endPoint x: 457, endPoint y: 78, distance: 204.9
click at [457, 78] on div "Matching Tool The Matching Tool allows Members to match sound recordings to wor…" at bounding box center [378, 182] width 394 height 301
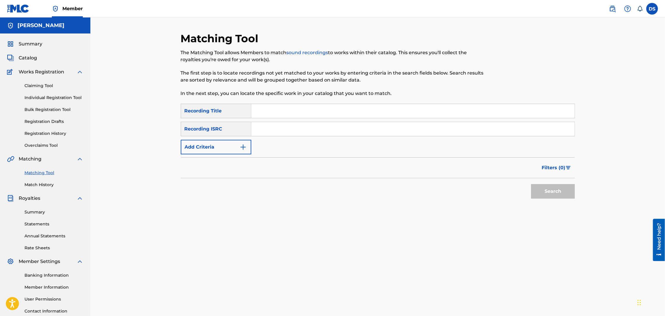
paste input "QZNMY2105606"
type input "QZNMY2105606"
click at [264, 131] on input "Search Form" at bounding box center [412, 129] width 323 height 14
paste input "QZNMY2105606"
type input "QZNMY2105606"
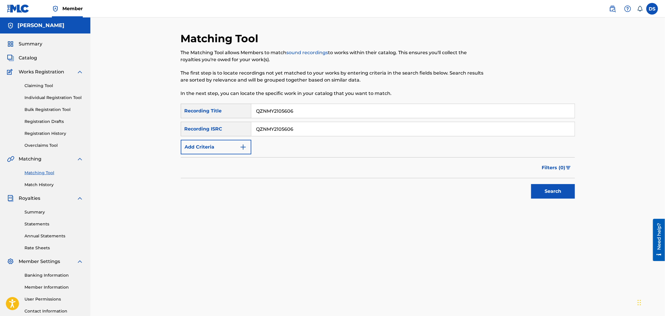
drag, startPoint x: 297, startPoint y: 107, endPoint x: 251, endPoint y: 110, distance: 46.1
click at [251, 110] on input "QZNMY2105606" at bounding box center [412, 111] width 323 height 14
type input "LUXURY PIMPIN'"
click at [543, 190] on button "Search" at bounding box center [553, 191] width 44 height 15
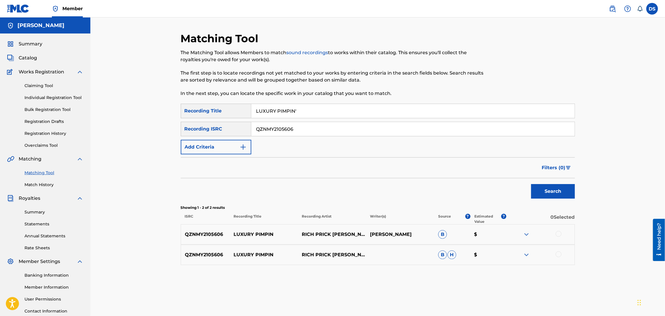
click at [557, 256] on div at bounding box center [558, 254] width 6 height 6
click at [558, 233] on div at bounding box center [558, 234] width 6 height 6
click at [417, 268] on button "Match 2 Groups" at bounding box center [409, 268] width 64 height 15
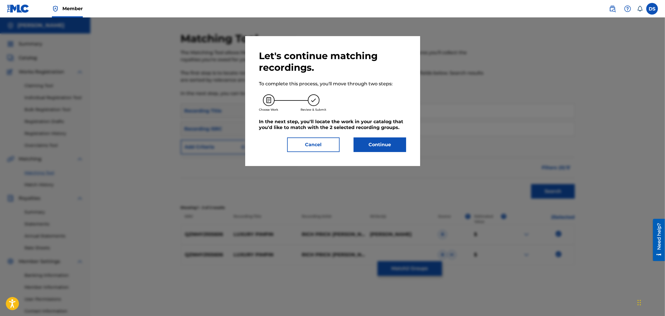
click at [374, 144] on button "Continue" at bounding box center [379, 145] width 52 height 15
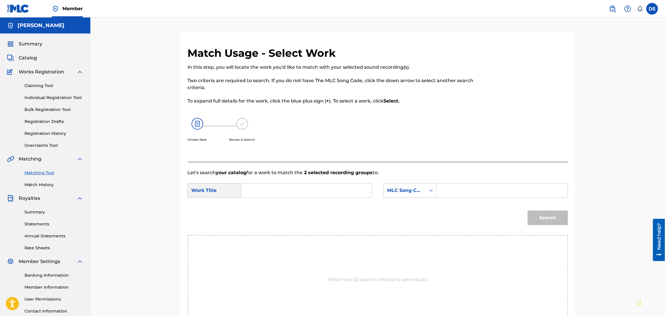
click at [334, 187] on input "Search Form" at bounding box center [306, 191] width 121 height 14
type input "LUXURY PIMPIN'"
click at [426, 188] on div "Search Form" at bounding box center [431, 190] width 10 height 10
click at [404, 207] on div "Writer Name" at bounding box center [409, 205] width 53 height 15
click at [453, 191] on input "Search Form" at bounding box center [501, 191] width 121 height 14
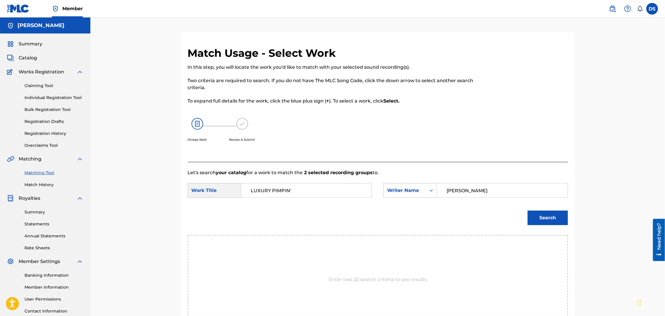
type input "[PERSON_NAME]"
click at [537, 219] on button "Search" at bounding box center [547, 218] width 40 height 15
click at [39, 97] on link "Individual Registration Tool" at bounding box center [53, 98] width 59 height 6
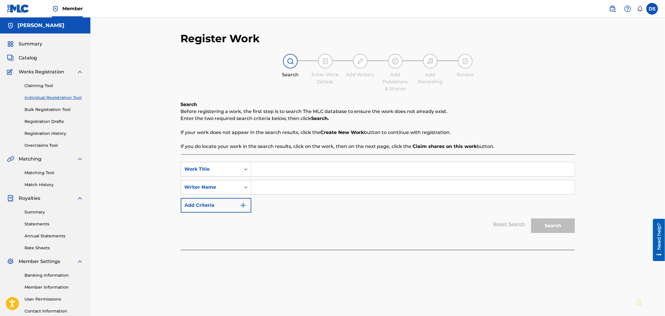
click at [263, 169] on input "Search Form" at bounding box center [412, 169] width 323 height 14
type input "LUXURY PIMPIN'"
click at [285, 185] on input "Search Form" at bounding box center [412, 187] width 323 height 14
type input "[PERSON_NAME]"
click at [538, 226] on button "Search" at bounding box center [553, 226] width 44 height 15
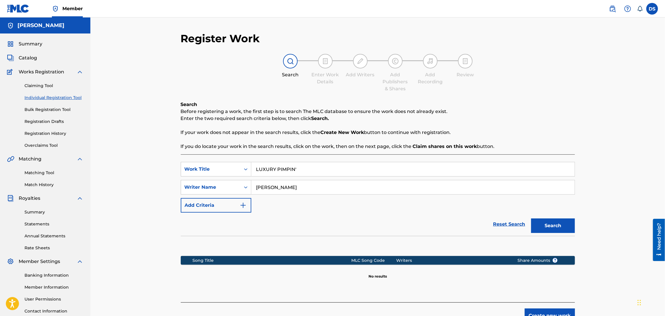
click at [538, 226] on button "Search" at bounding box center [553, 226] width 44 height 15
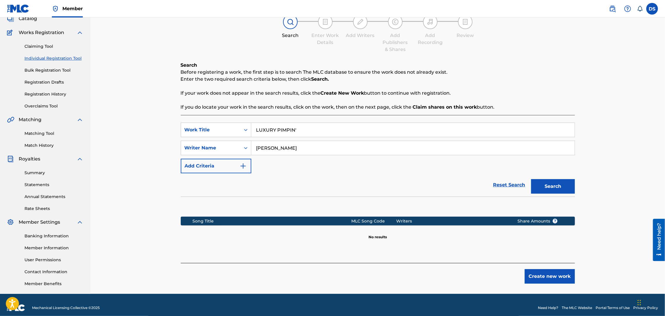
scroll to position [45, 0]
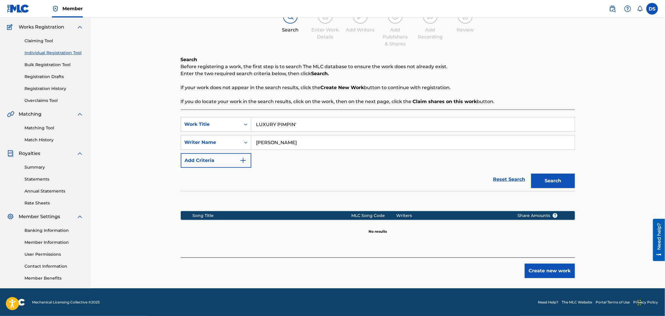
click at [538, 270] on button "Create new work" at bounding box center [549, 271] width 50 height 15
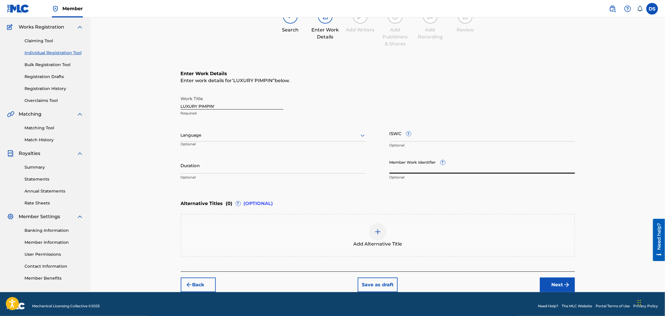
click at [396, 167] on input "Member Work Identifier ?" at bounding box center [481, 165] width 185 height 17
type input "P358QM"
click at [226, 136] on div at bounding box center [273, 135] width 185 height 7
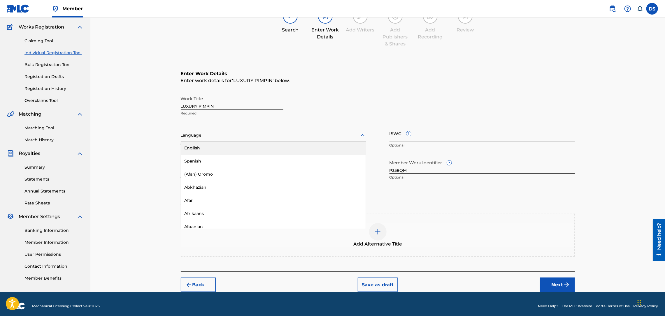
click at [193, 150] on div "English" at bounding box center [273, 148] width 185 height 13
click at [187, 170] on input "Duration" at bounding box center [273, 165] width 185 height 17
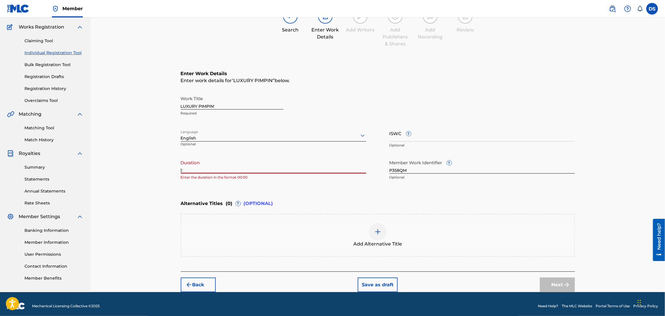
type input ")"
type input "02:34"
click at [554, 283] on button "Next" at bounding box center [557, 285] width 35 height 15
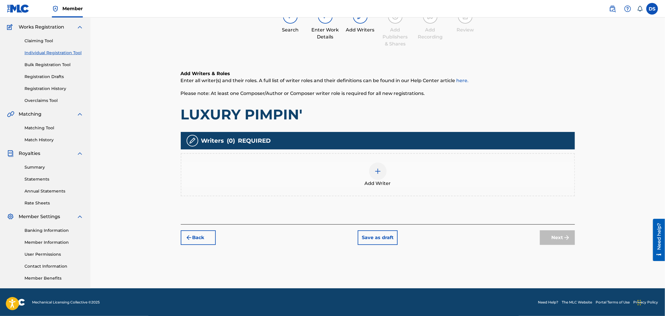
scroll to position [26, 0]
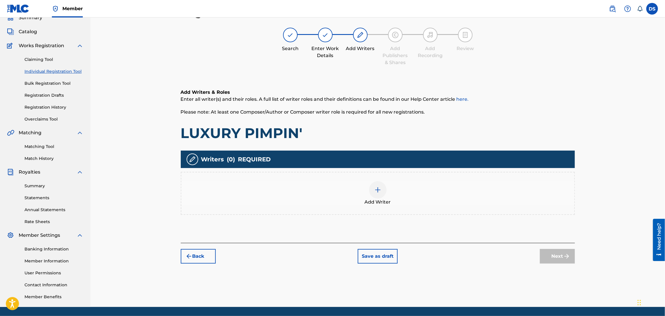
click at [376, 190] on img at bounding box center [377, 189] width 7 height 7
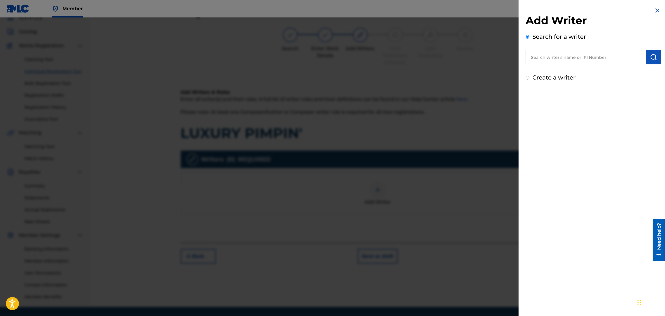
click at [534, 57] on input "text" at bounding box center [585, 57] width 121 height 15
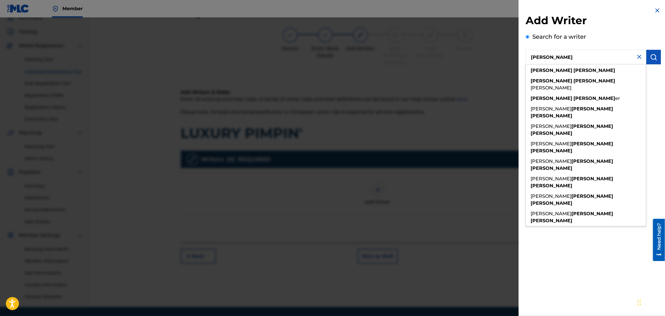
type input "[PERSON_NAME]"
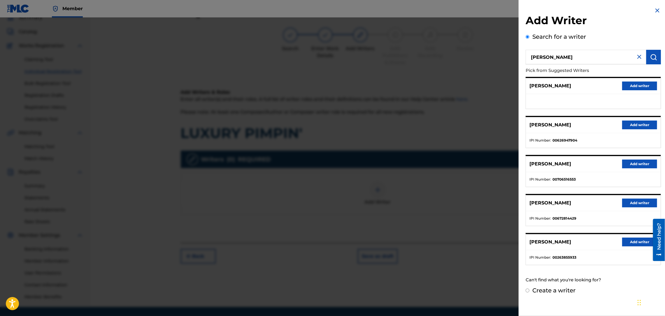
click at [625, 122] on button "Add writer" at bounding box center [639, 125] width 35 height 9
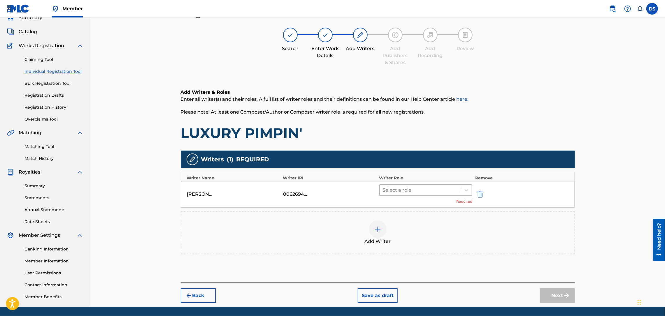
click at [440, 191] on div at bounding box center [420, 190] width 75 height 8
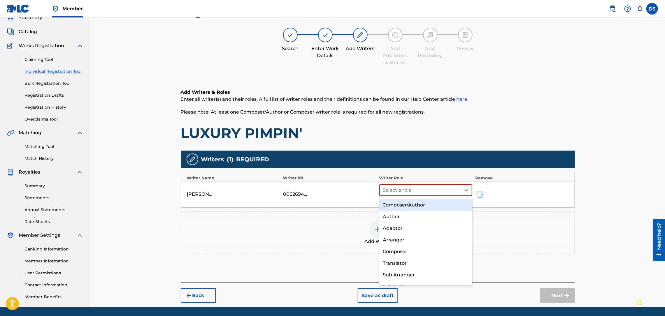
click at [420, 206] on div "Composer/Author" at bounding box center [425, 205] width 93 height 12
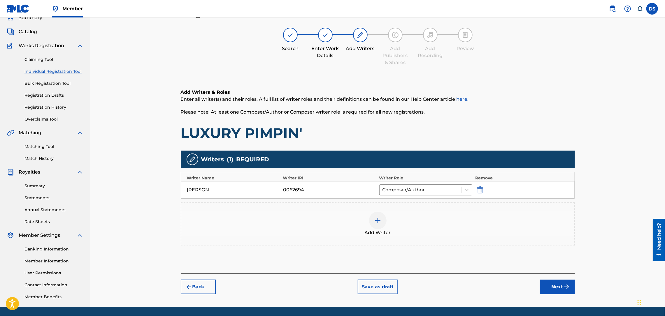
click at [550, 286] on button "Next" at bounding box center [557, 287] width 35 height 15
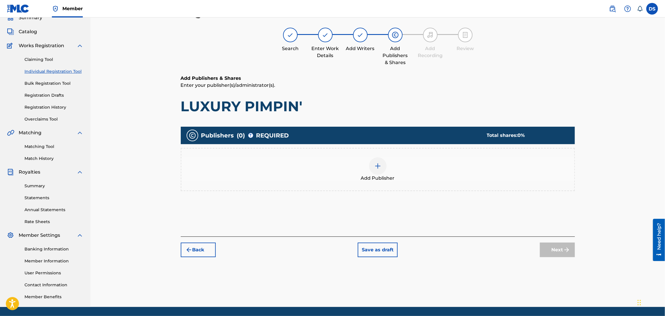
click at [377, 164] on img at bounding box center [377, 166] width 7 height 7
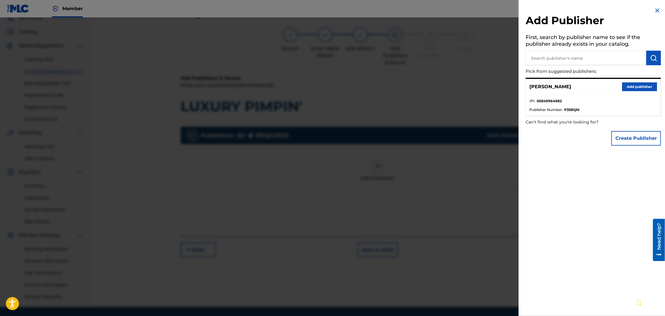
click at [628, 83] on button "Add publisher" at bounding box center [639, 86] width 35 height 9
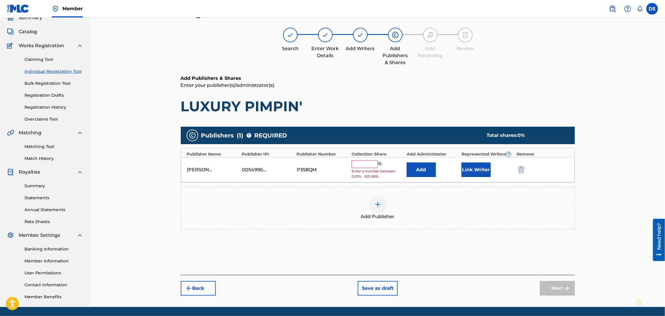
click at [366, 166] on input "text" at bounding box center [364, 165] width 26 height 8
type input "100"
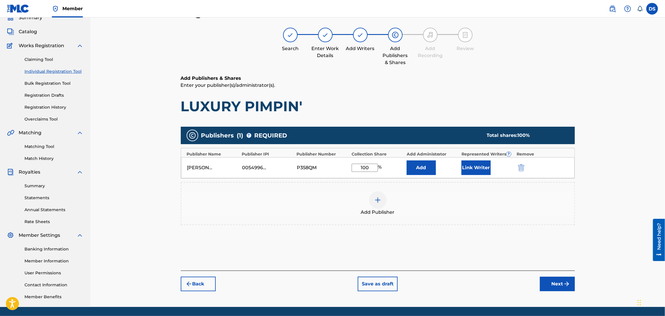
click at [473, 170] on button "Link Writer" at bounding box center [475, 168] width 29 height 15
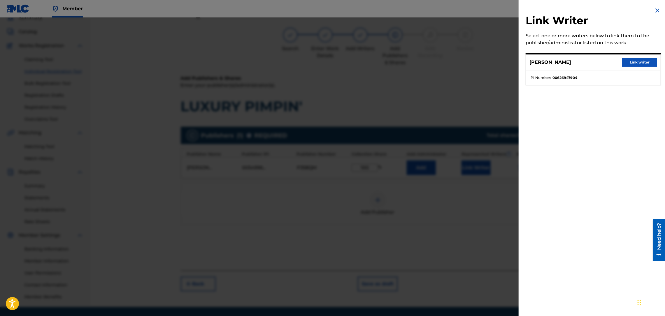
click at [633, 60] on button "Link writer" at bounding box center [639, 62] width 35 height 9
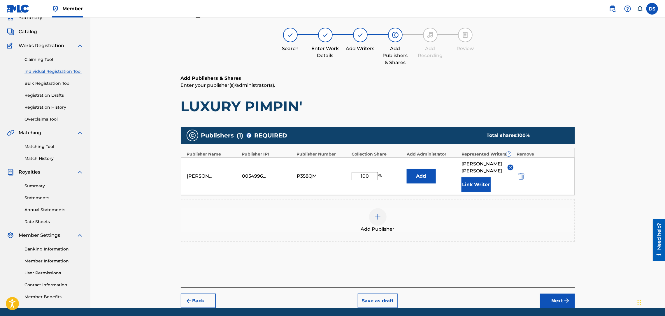
click at [551, 294] on button "Next" at bounding box center [557, 301] width 35 height 15
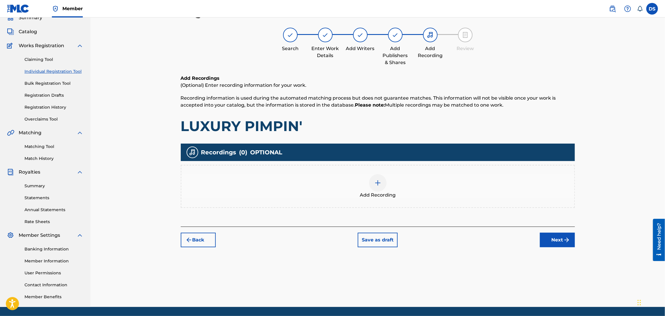
click at [379, 180] on img at bounding box center [377, 182] width 7 height 7
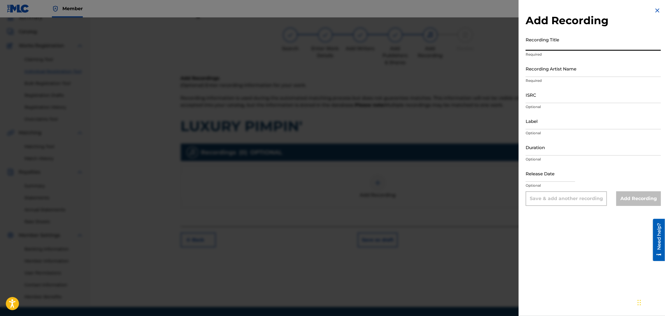
click at [538, 46] on input "Recording Title" at bounding box center [592, 42] width 135 height 17
type input "LUXURY PIMPIN'"
click at [540, 70] on input "Recording Artist Name" at bounding box center [592, 68] width 135 height 17
type input "RICH PRICK [PERSON_NAME]"
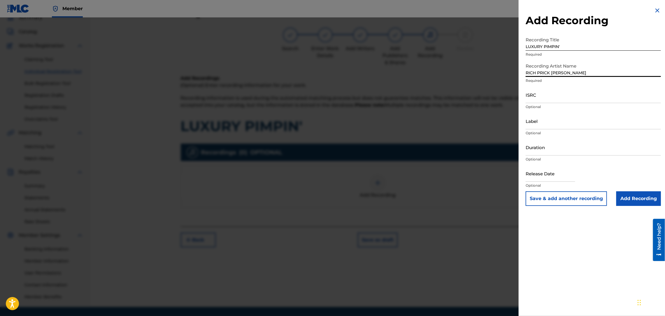
click at [536, 98] on input "ISRC" at bounding box center [592, 95] width 135 height 17
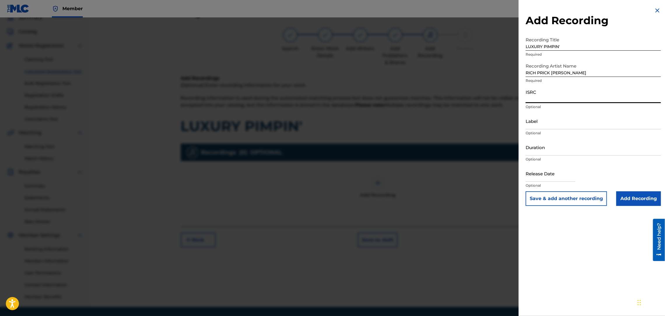
paste input "QZNMY2105606"
type input "QZNMY2105606"
click at [532, 174] on input "text" at bounding box center [550, 173] width 50 height 17
select select "8"
select select "2025"
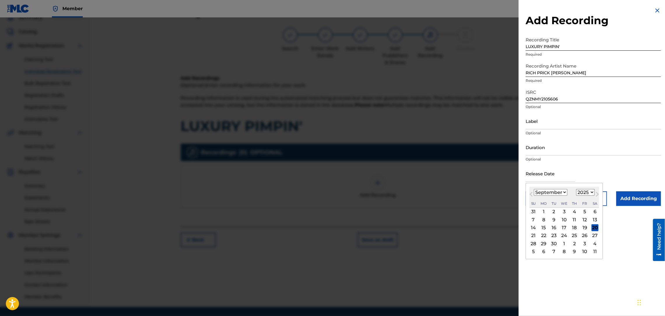
click at [565, 235] on div "24" at bounding box center [564, 235] width 7 height 7
type input "[DATE]"
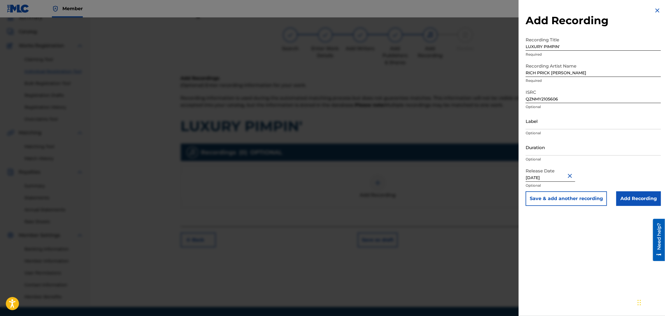
click at [565, 177] on input "[DATE]" at bounding box center [550, 173] width 50 height 17
select select "8"
select select "2025"
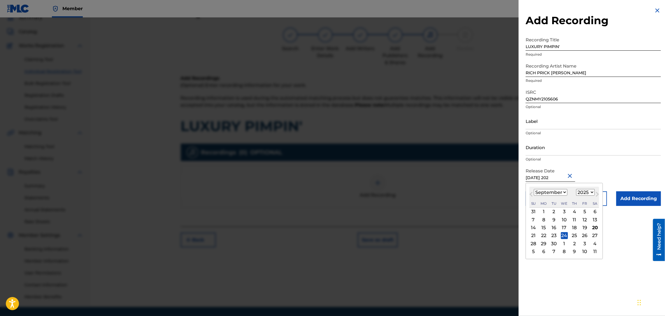
type input "[DATE]"
select select "2021"
type input "[DATE]"
click at [574, 159] on p "Optional" at bounding box center [592, 159] width 135 height 5
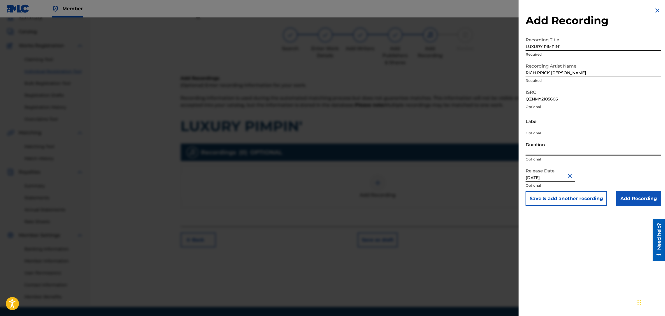
click at [559, 148] on input "Duration" at bounding box center [592, 147] width 135 height 17
type input "02:34"
click at [570, 122] on input "Label" at bounding box center [592, 121] width 135 height 17
type input "Str8 Cash, No Change LLC."
click at [621, 198] on input "Add Recording" at bounding box center [638, 198] width 45 height 15
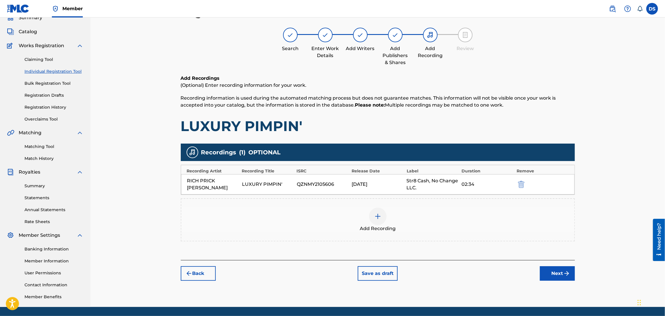
click at [563, 272] on img "submit" at bounding box center [566, 273] width 7 height 7
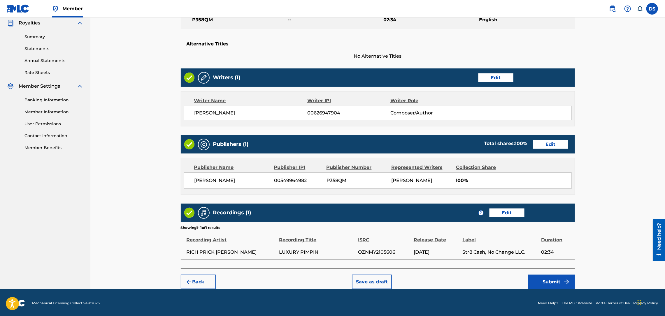
scroll to position [177, 0]
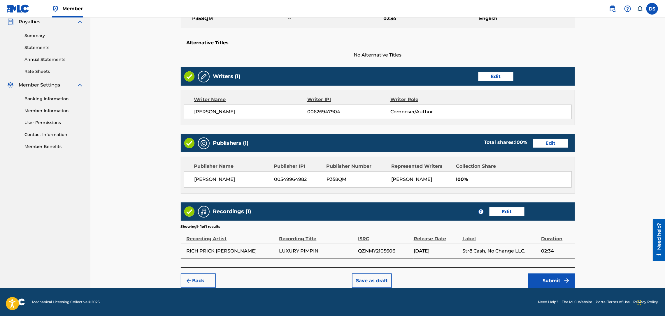
click at [554, 280] on button "Submit" at bounding box center [551, 281] width 47 height 15
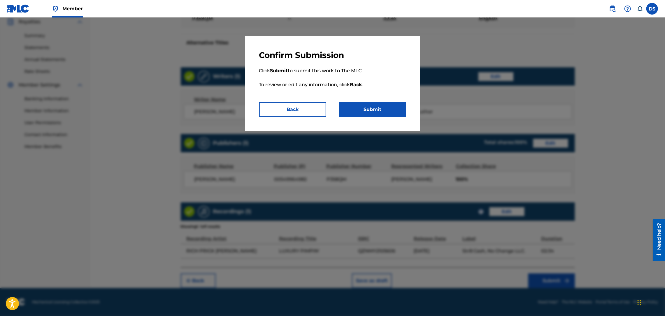
click at [368, 109] on button "Submit" at bounding box center [372, 109] width 67 height 15
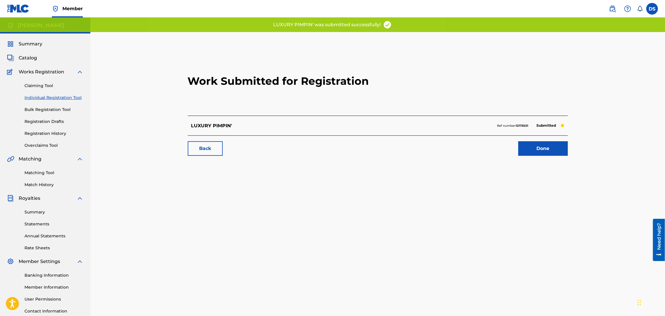
click at [531, 150] on link "Done" at bounding box center [543, 148] width 50 height 15
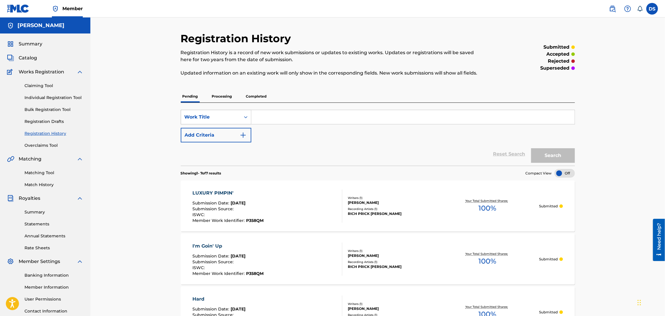
click at [244, 115] on icon "Search Form" at bounding box center [246, 117] width 6 height 6
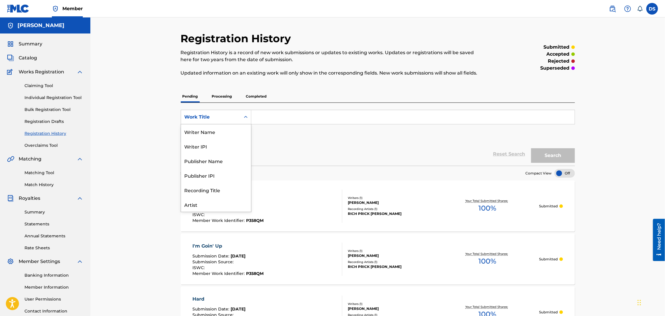
scroll to position [29, 0]
click at [223, 130] on div "Publisher Name" at bounding box center [216, 131] width 70 height 15
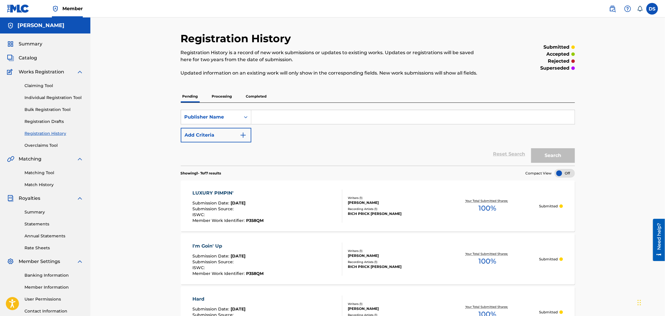
click at [258, 117] on input "Search Form" at bounding box center [412, 117] width 323 height 14
type input "MONTANADAMAC"
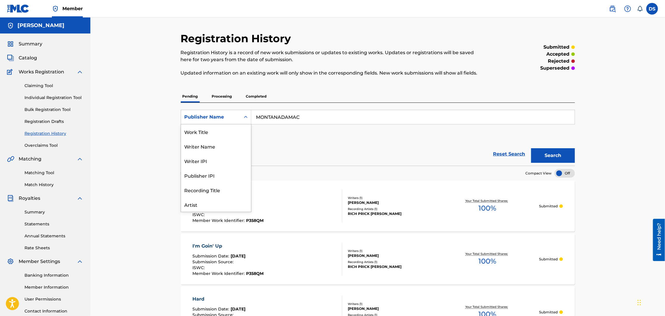
click at [245, 117] on icon "Search Form" at bounding box center [246, 117] width 6 height 6
click at [193, 176] on div "Artist" at bounding box center [216, 175] width 70 height 15
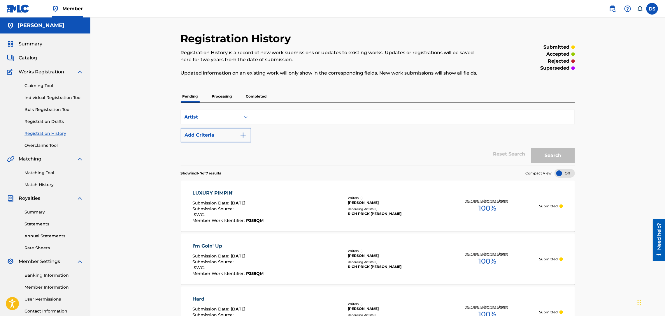
click at [270, 115] on input "Search Form" at bounding box center [412, 117] width 323 height 14
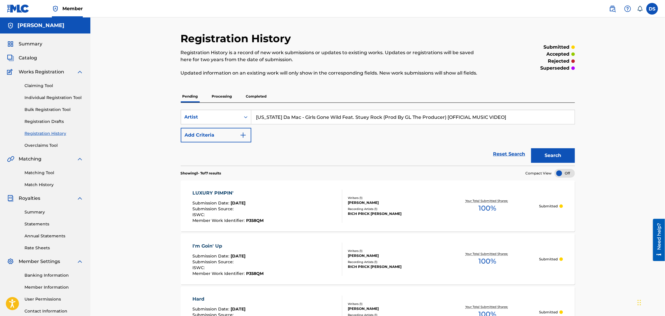
drag, startPoint x: 296, startPoint y: 117, endPoint x: 514, endPoint y: 84, distance: 220.6
type input "[US_STATE] Da Mac"
click at [548, 158] on button "Search" at bounding box center [553, 155] width 44 height 15
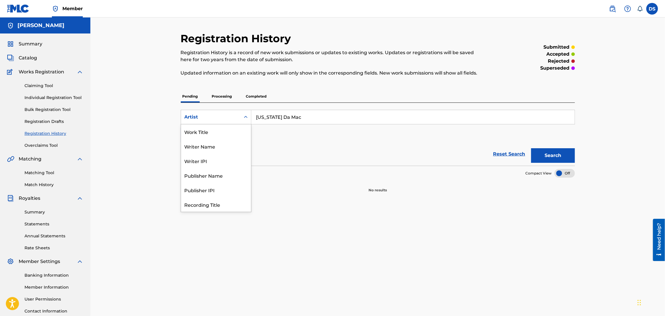
click at [245, 117] on icon "Search Form" at bounding box center [246, 117] width 6 height 6
click at [191, 147] on div "Writer Name" at bounding box center [216, 146] width 70 height 15
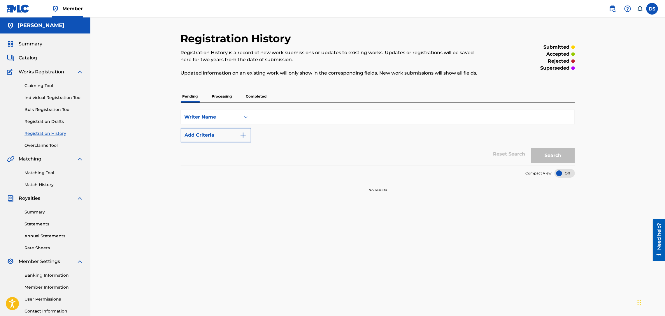
click at [269, 117] on input "Search Form" at bounding box center [412, 117] width 323 height 14
type input "[PERSON_NAME]"
click at [531, 148] on button "Search" at bounding box center [553, 155] width 44 height 15
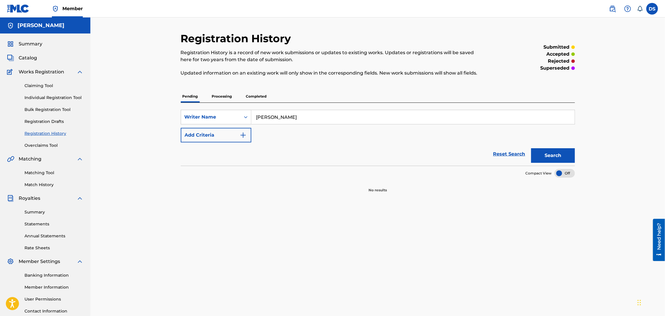
click at [536, 154] on button "Search" at bounding box center [553, 155] width 44 height 15
drag, startPoint x: 536, startPoint y: 154, endPoint x: 557, endPoint y: 152, distance: 20.9
drag, startPoint x: 557, startPoint y: 152, endPoint x: 575, endPoint y: 153, distance: 17.5
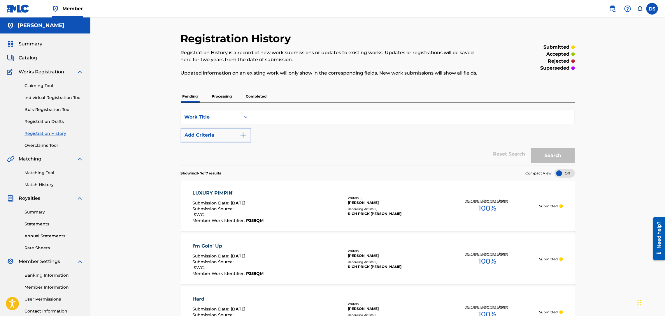
click at [48, 186] on link "Match History" at bounding box center [53, 185] width 59 height 6
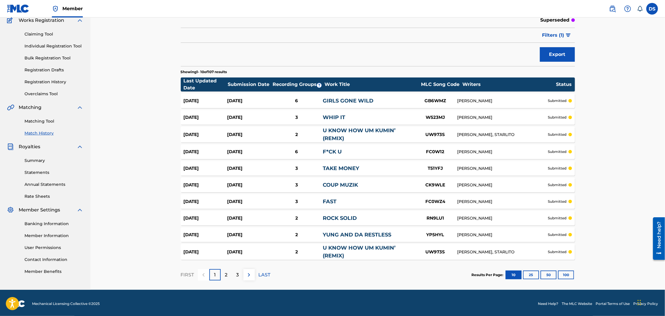
scroll to position [52, 0]
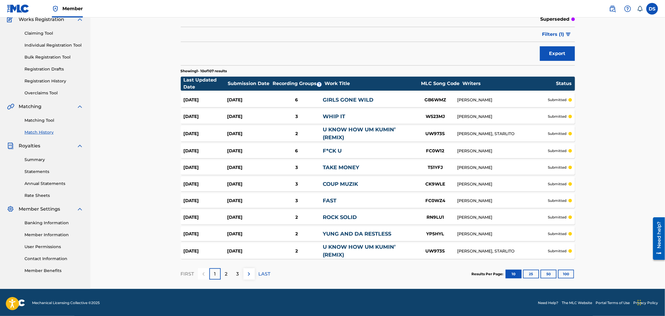
click at [327, 104] on div "GIRLS GONE WILD" at bounding box center [368, 100] width 91 height 8
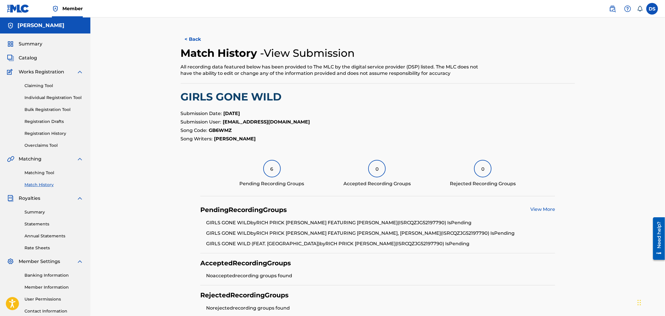
click at [532, 211] on link "View More" at bounding box center [542, 210] width 25 height 6
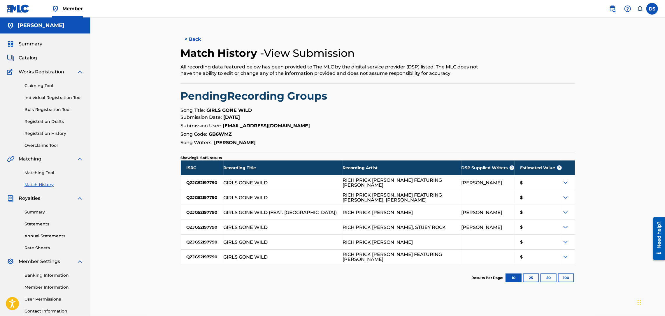
click at [191, 42] on button "< Back" at bounding box center [198, 39] width 35 height 15
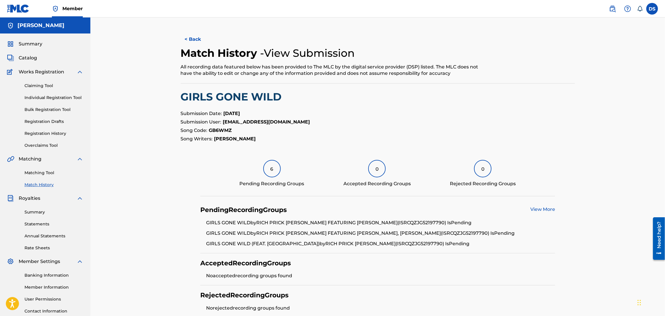
click at [197, 40] on button "< Back" at bounding box center [198, 39] width 35 height 15
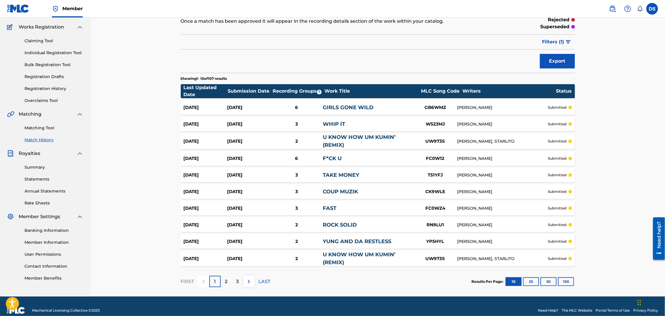
scroll to position [52, 0]
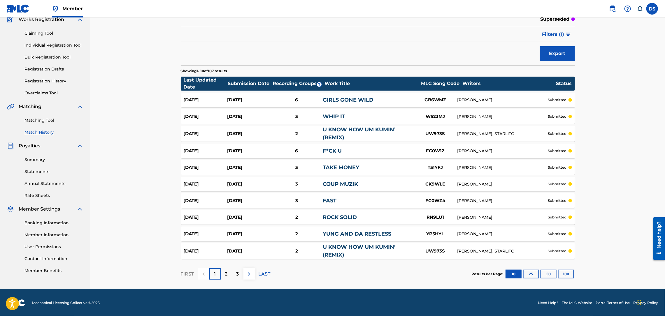
click at [226, 273] on p "2" at bounding box center [226, 274] width 3 height 7
click at [237, 272] on p "3" at bounding box center [237, 274] width 3 height 7
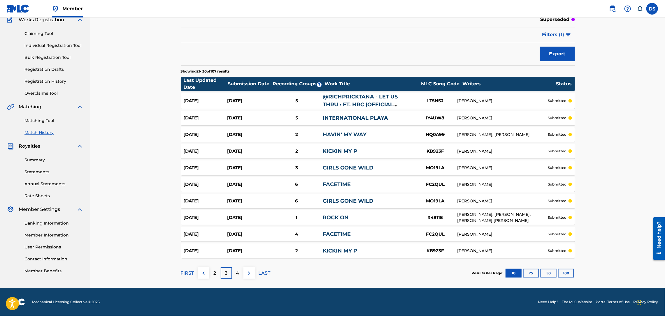
click at [297, 201] on div "6" at bounding box center [296, 201] width 52 height 7
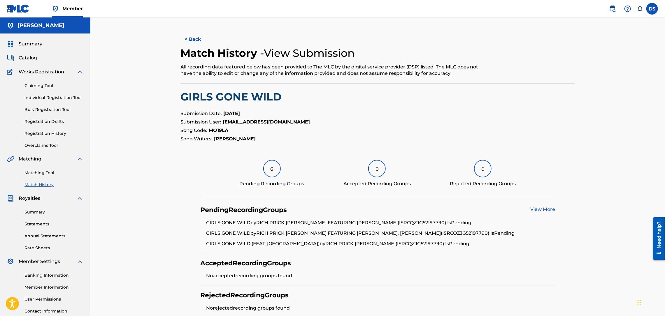
click at [547, 210] on link "View More" at bounding box center [542, 210] width 25 height 6
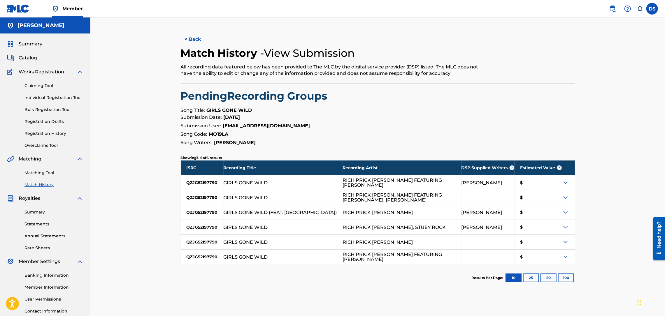
click at [192, 37] on button "< Back" at bounding box center [198, 39] width 35 height 15
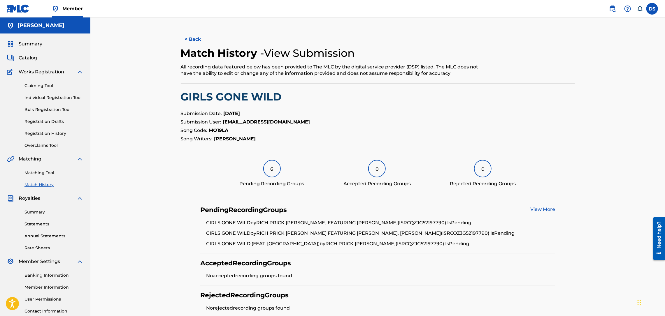
click at [194, 37] on button "< Back" at bounding box center [198, 39] width 35 height 15
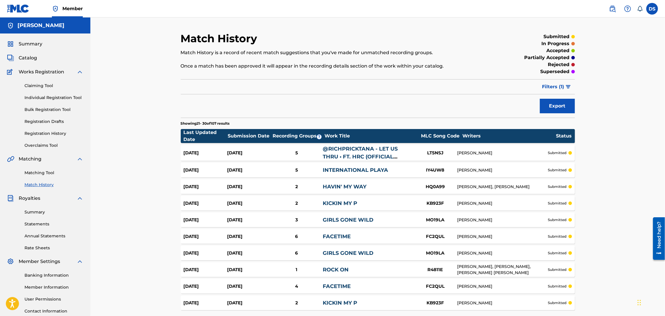
scroll to position [52, 0]
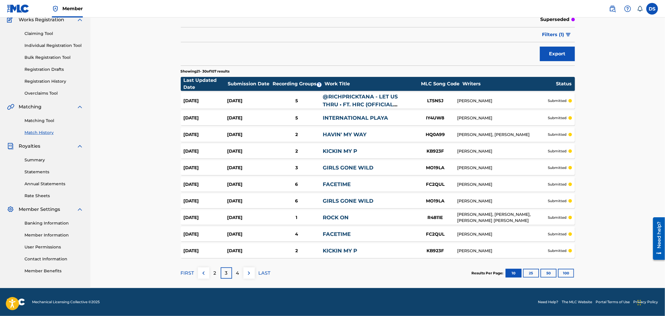
click at [236, 270] on p "4" at bounding box center [237, 273] width 3 height 7
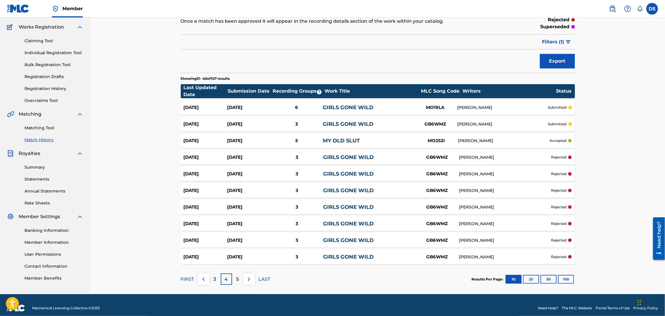
scroll to position [51, 0]
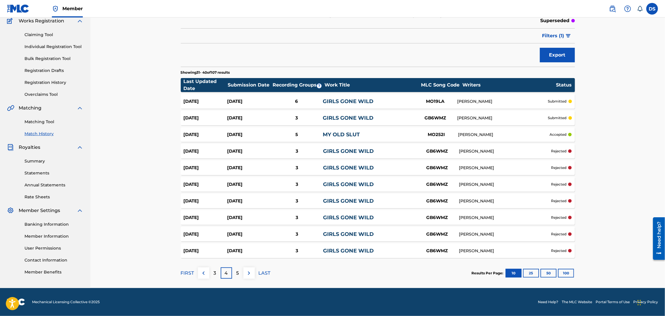
click at [237, 270] on p "5" at bounding box center [237, 273] width 3 height 7
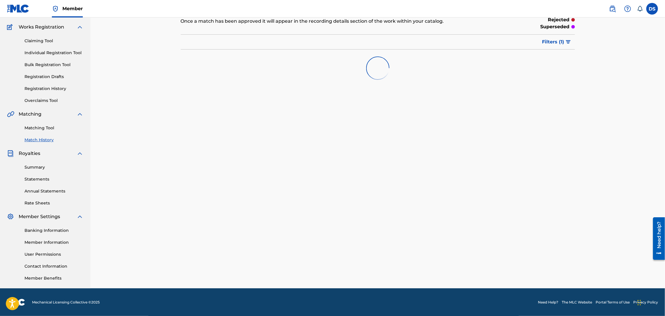
scroll to position [52, 0]
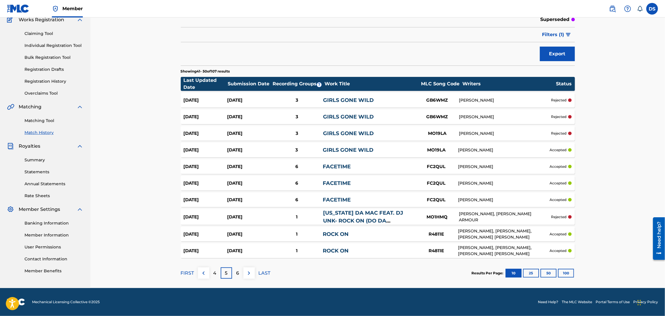
click at [237, 270] on p "6" at bounding box center [237, 273] width 3 height 7
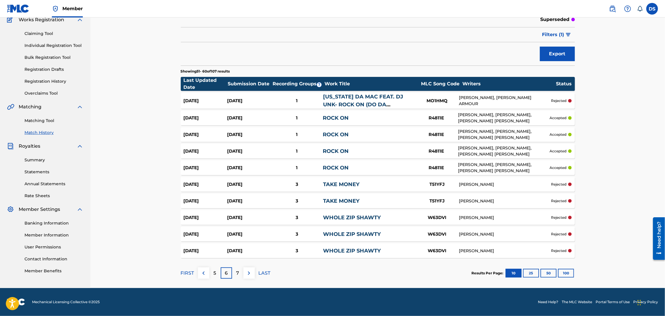
click at [237, 270] on p "7" at bounding box center [237, 273] width 3 height 7
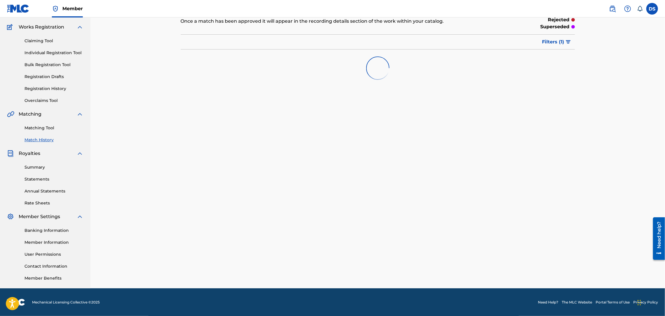
scroll to position [51, 0]
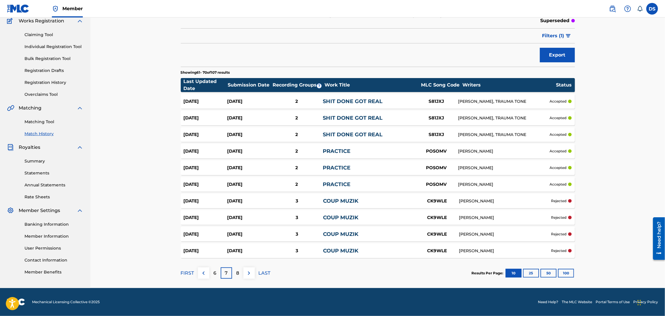
click at [237, 270] on p "8" at bounding box center [237, 273] width 3 height 7
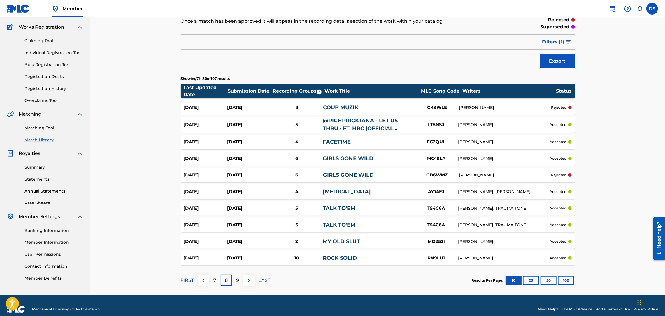
scroll to position [52, 0]
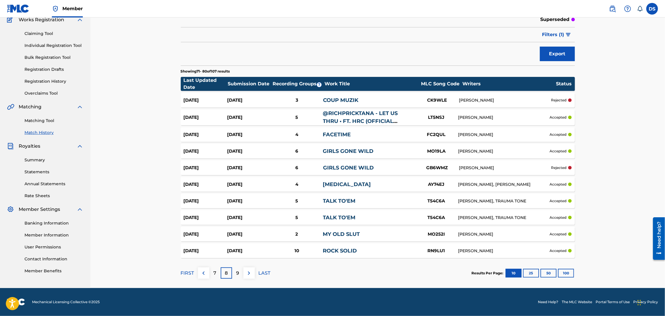
drag, startPoint x: 237, startPoint y: 270, endPoint x: 299, endPoint y: 285, distance: 63.7
click at [299, 285] on section "FIRST 7 8 9 LAST Results Per Page: 10 25 50 100" at bounding box center [378, 273] width 394 height 30
click at [327, 250] on link "ROCK SOLID" at bounding box center [340, 251] width 34 height 6
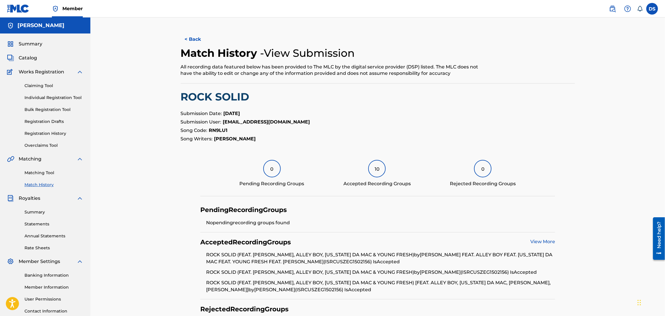
click at [533, 239] on link "View More" at bounding box center [542, 242] width 25 height 6
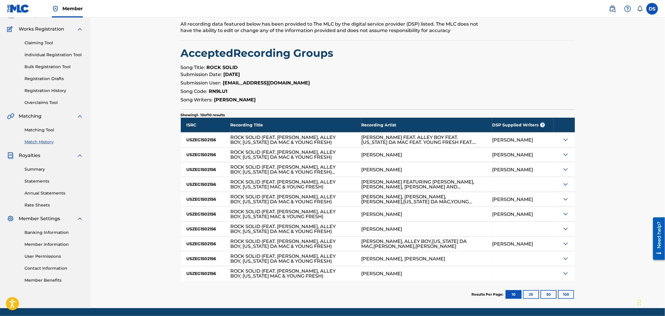
scroll to position [63, 0]
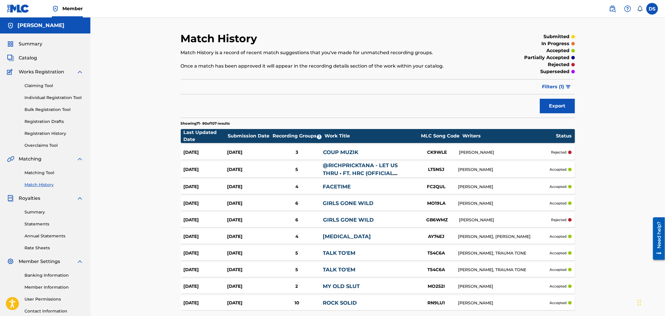
scroll to position [52, 0]
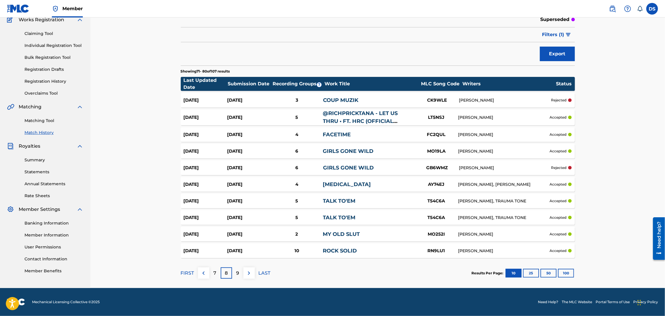
click at [236, 272] on p "9" at bounding box center [237, 273] width 3 height 7
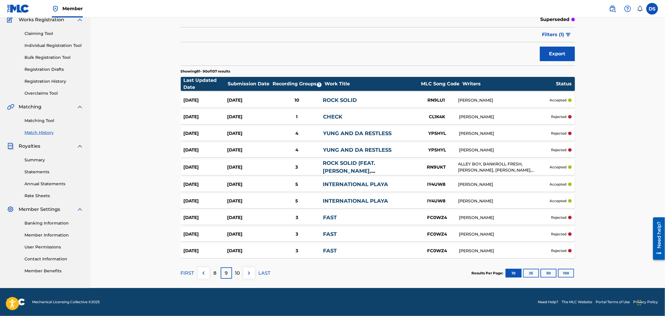
click at [356, 165] on link "ROCK SOLID (FEAT. YUNG RALPH, ALLEY BOY, MONTANA DA MAC & YOUNG FRESH) BY GUCCI…" at bounding box center [368, 179] width 90 height 38
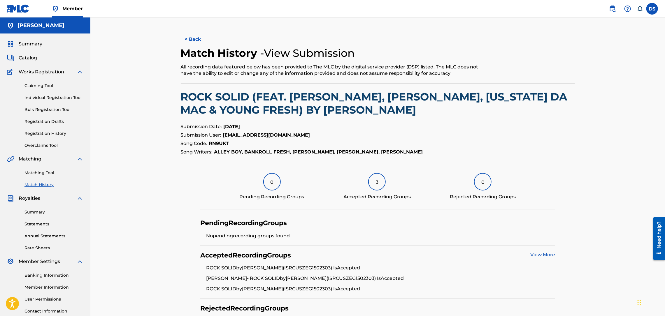
click at [535, 256] on link "View More" at bounding box center [542, 255] width 25 height 6
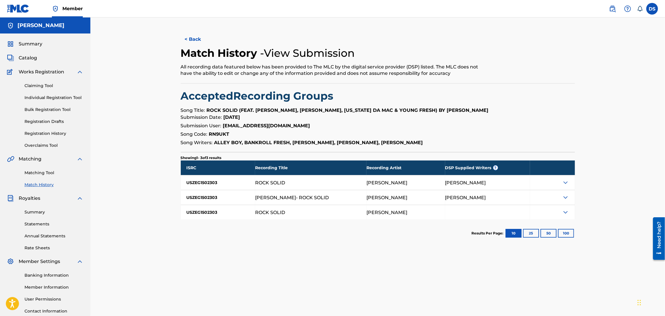
click at [200, 37] on button "< Back" at bounding box center [198, 39] width 35 height 15
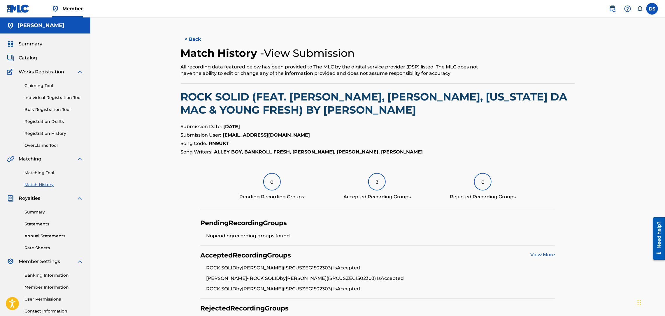
click at [200, 37] on button "< Back" at bounding box center [198, 39] width 35 height 15
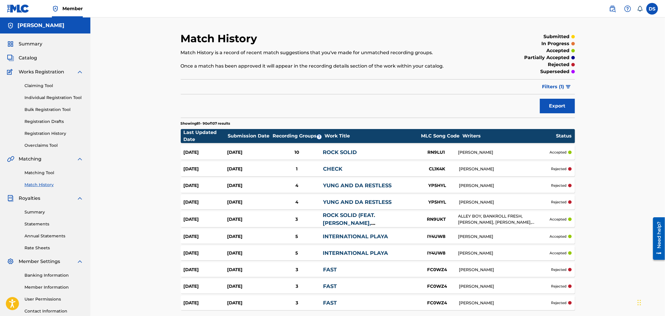
scroll to position [52, 0]
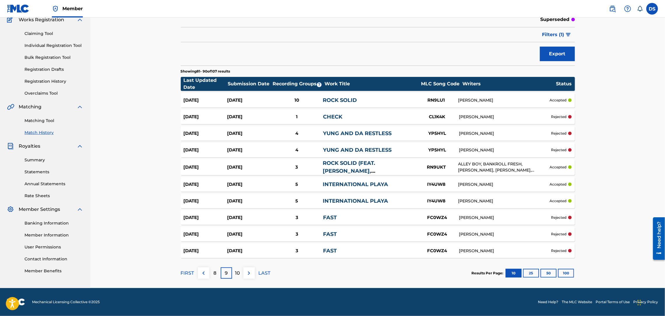
click at [295, 200] on div "5" at bounding box center [296, 201] width 52 height 7
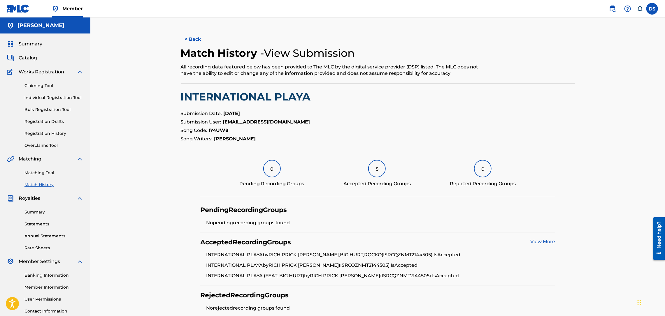
click at [539, 242] on link "View More" at bounding box center [542, 242] width 25 height 6
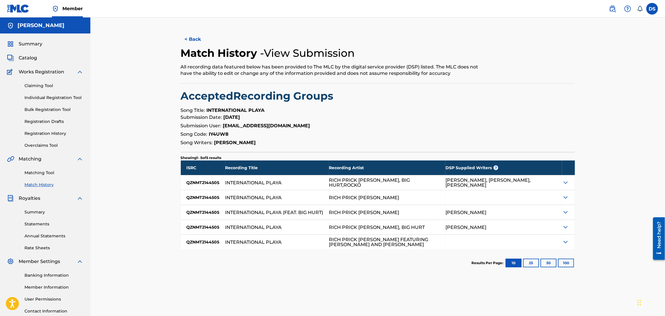
click at [190, 36] on button "< Back" at bounding box center [198, 39] width 35 height 15
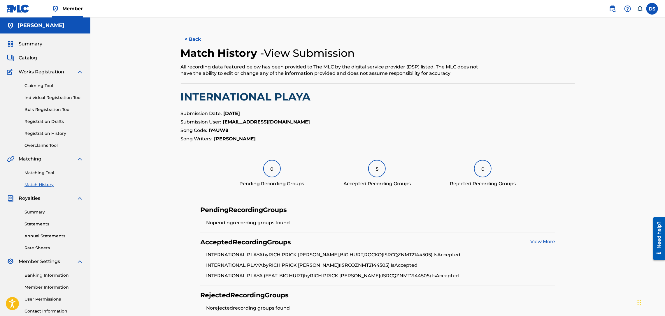
click at [190, 36] on button "< Back" at bounding box center [198, 39] width 35 height 15
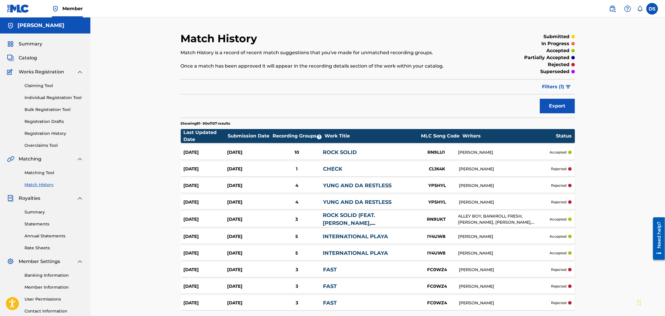
scroll to position [52, 0]
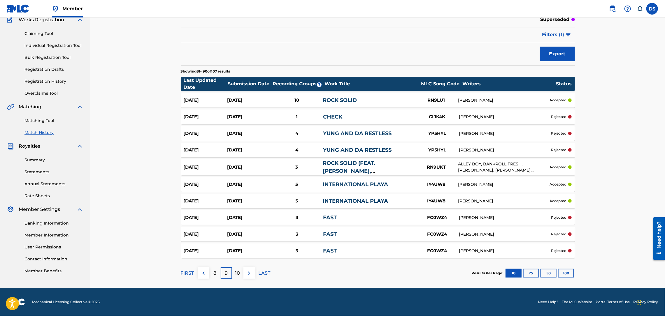
click at [238, 273] on p "10" at bounding box center [237, 273] width 5 height 7
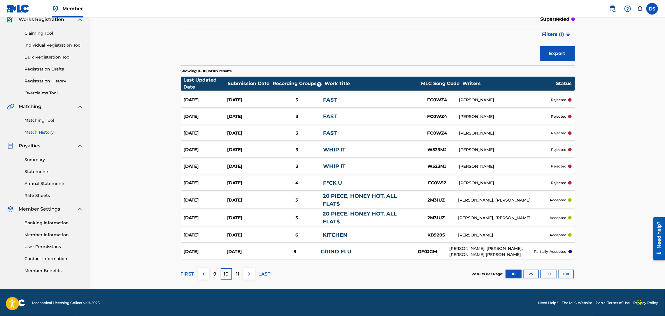
click at [297, 200] on div "5" at bounding box center [296, 200] width 52 height 7
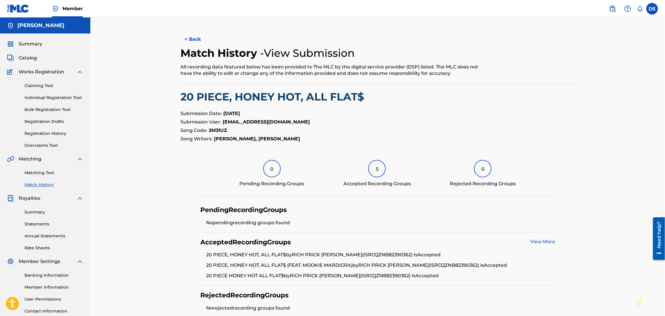
click at [540, 241] on link "View More" at bounding box center [542, 242] width 25 height 6
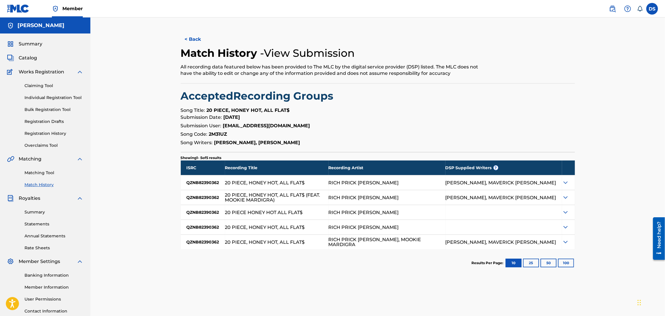
click at [193, 39] on button "< Back" at bounding box center [198, 39] width 35 height 15
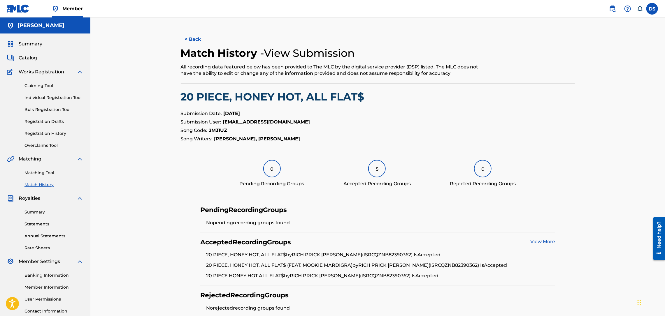
click at [193, 40] on button "< Back" at bounding box center [198, 39] width 35 height 15
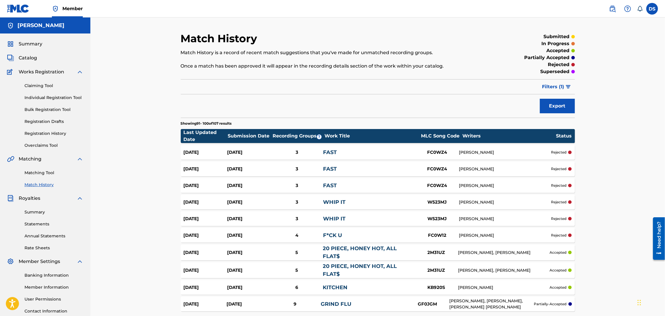
scroll to position [52, 0]
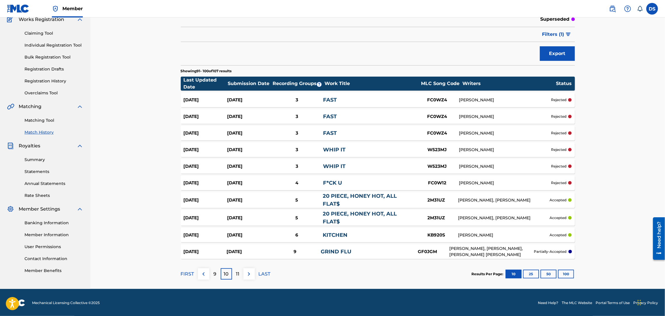
click at [295, 251] on div "9" at bounding box center [295, 252] width 52 height 7
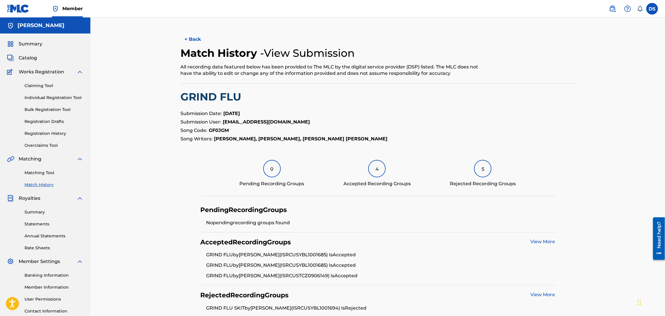
click at [540, 241] on link "View More" at bounding box center [542, 242] width 25 height 6
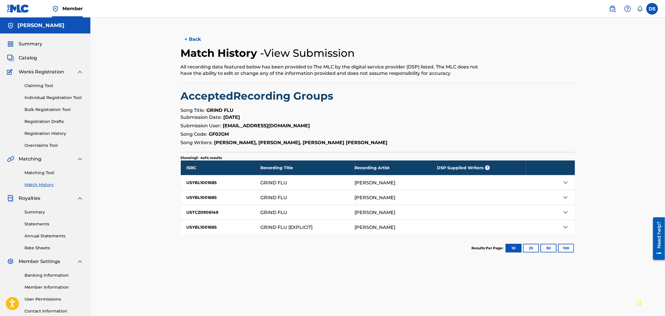
click at [196, 39] on button "< Back" at bounding box center [198, 39] width 35 height 15
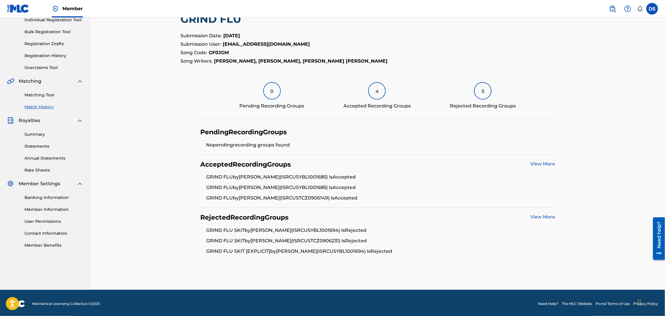
scroll to position [79, 0]
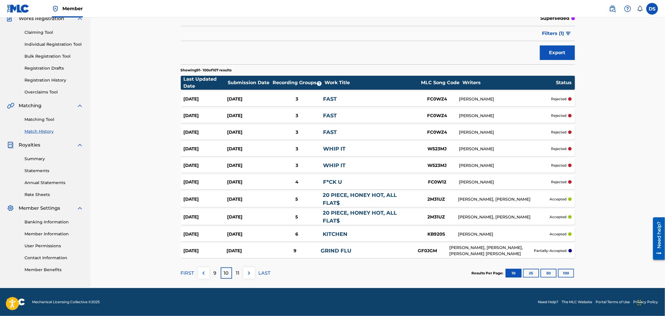
scroll to position [52, 0]
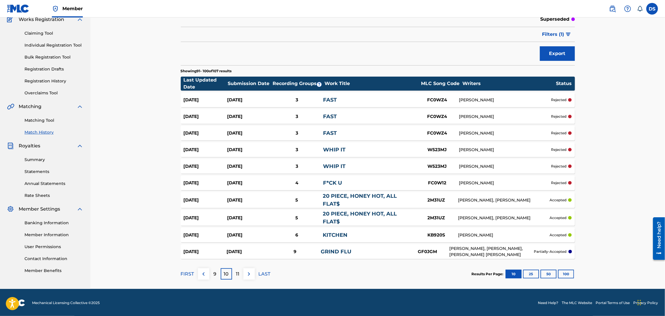
click at [478, 236] on div "[PERSON_NAME]" at bounding box center [503, 235] width 91 height 6
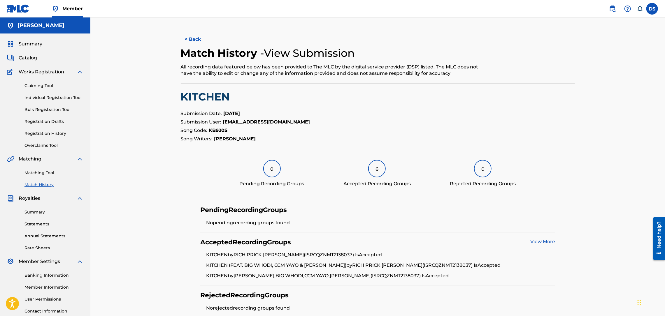
click at [548, 242] on link "View More" at bounding box center [542, 242] width 25 height 6
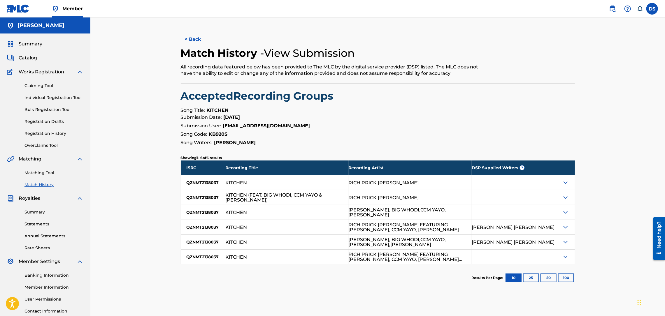
click at [192, 36] on button "< Back" at bounding box center [198, 39] width 35 height 15
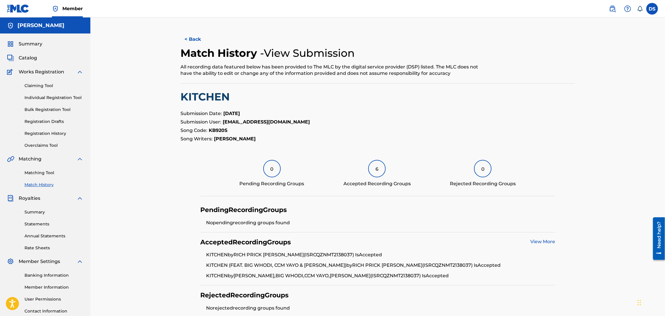
click at [192, 36] on button "< Back" at bounding box center [198, 39] width 35 height 15
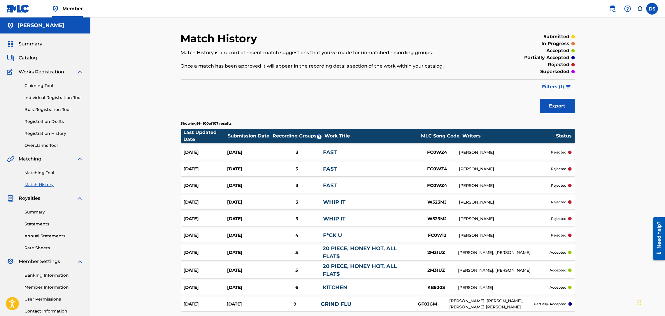
scroll to position [52, 0]
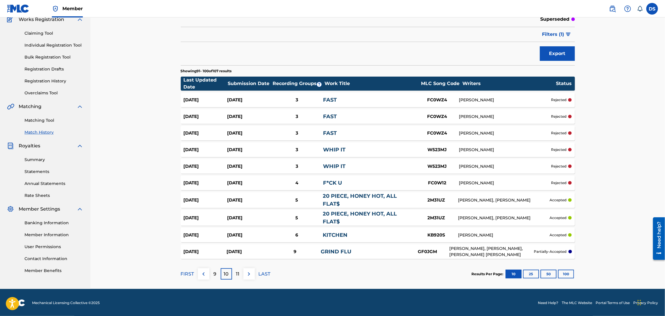
click at [192, 36] on div "Filter Submission Status Filter submitted accepted partially accepted rejected …" at bounding box center [378, 34] width 394 height 15
click at [238, 274] on p "11" at bounding box center [237, 274] width 3 height 7
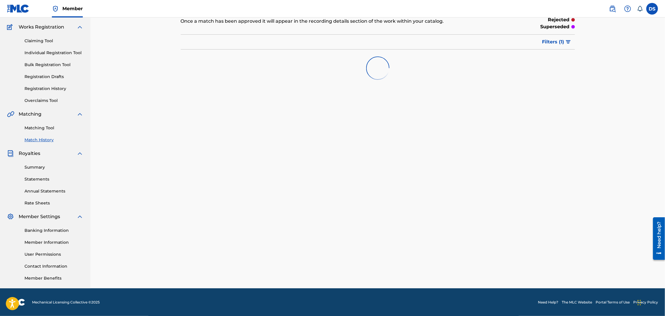
scroll to position [51, 0]
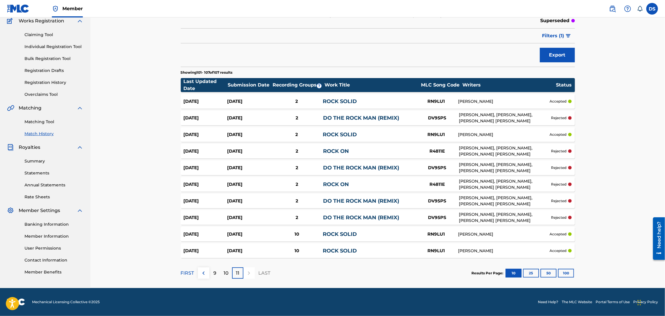
click at [345, 234] on link "ROCK SOLID" at bounding box center [340, 234] width 34 height 6
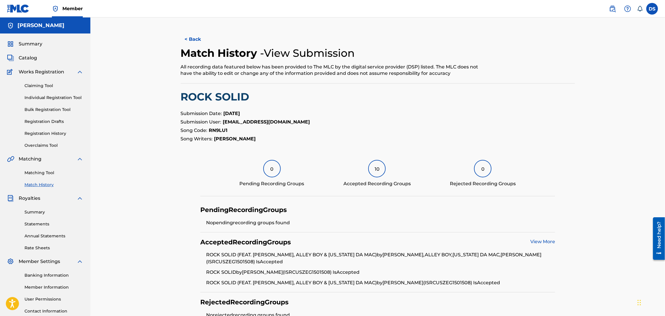
click at [540, 242] on link "View More" at bounding box center [542, 242] width 25 height 6
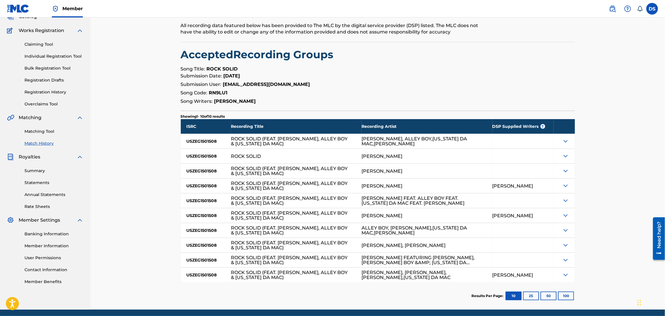
scroll to position [63, 0]
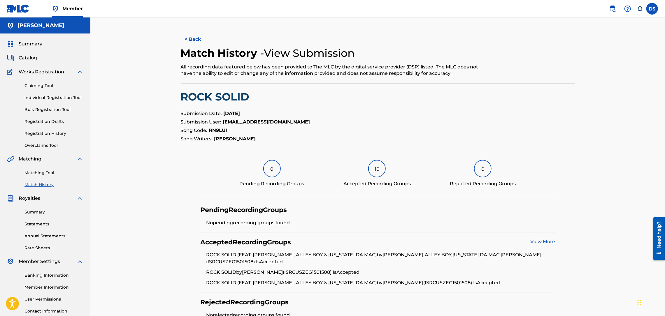
scroll to position [51, 0]
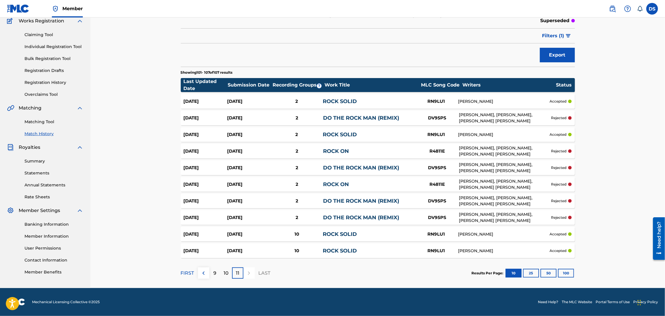
click at [337, 216] on link "DO THE ROCK MAN (REMIX)" at bounding box center [361, 217] width 76 height 6
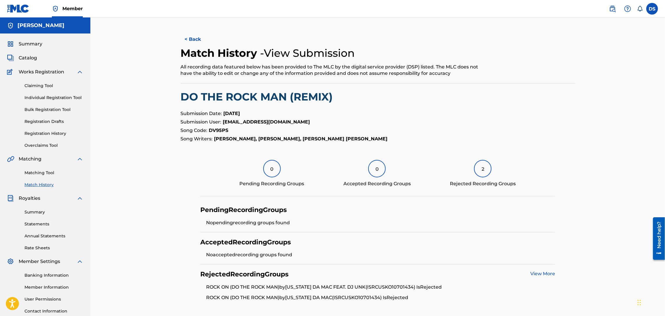
click at [200, 35] on button "< Back" at bounding box center [198, 39] width 35 height 15
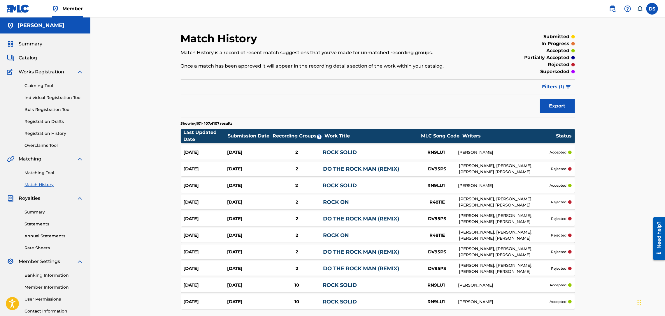
scroll to position [51, 0]
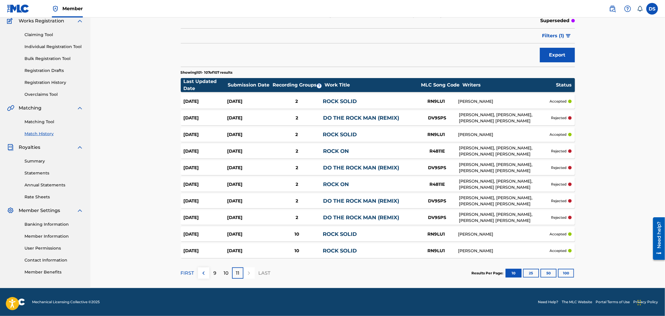
click at [339, 217] on link "DO THE ROCK MAN (REMIX)" at bounding box center [361, 217] width 76 height 6
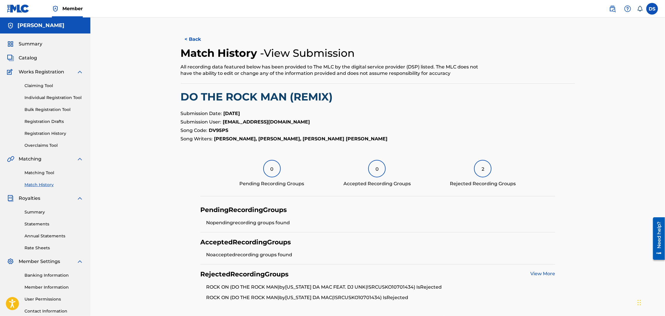
click at [536, 273] on link "View More" at bounding box center [542, 274] width 25 height 6
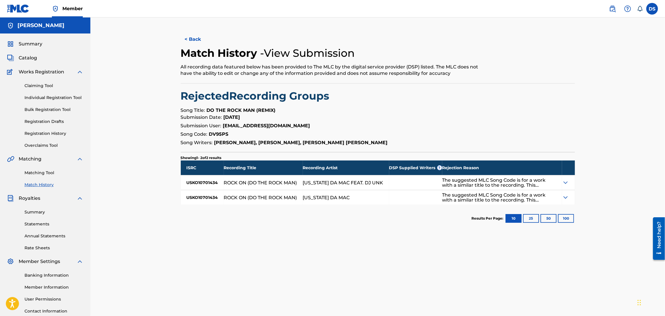
click at [564, 181] on img at bounding box center [565, 182] width 7 height 7
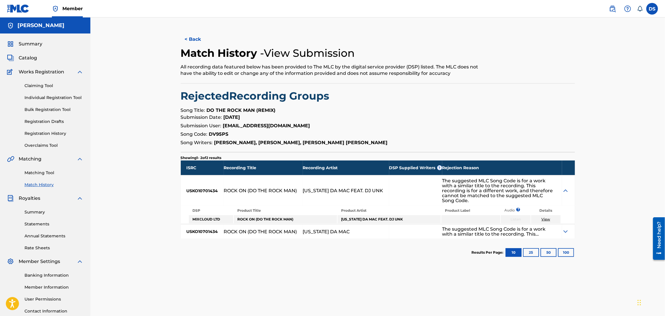
click at [207, 41] on button "< Back" at bounding box center [198, 39] width 35 height 15
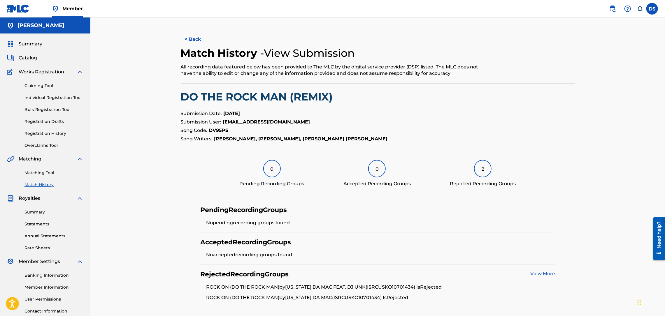
click at [207, 41] on button "< Back" at bounding box center [198, 39] width 35 height 15
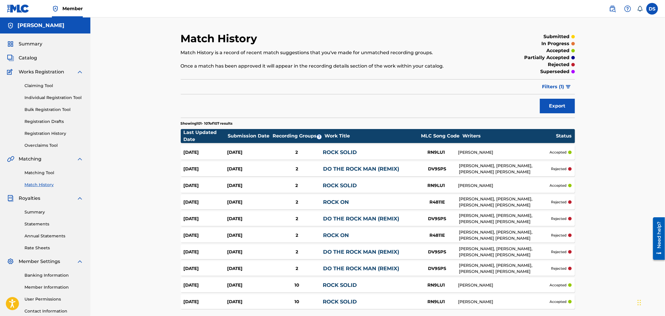
scroll to position [51, 0]
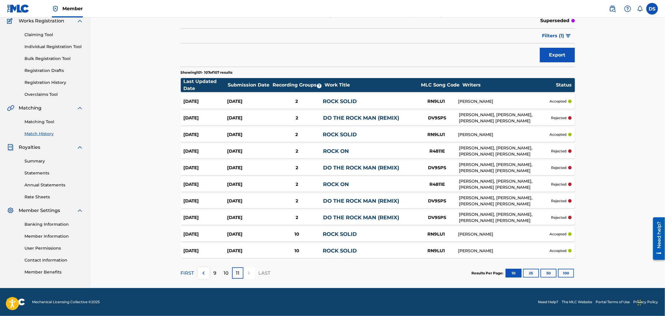
click at [224, 270] on p "10" at bounding box center [226, 273] width 5 height 7
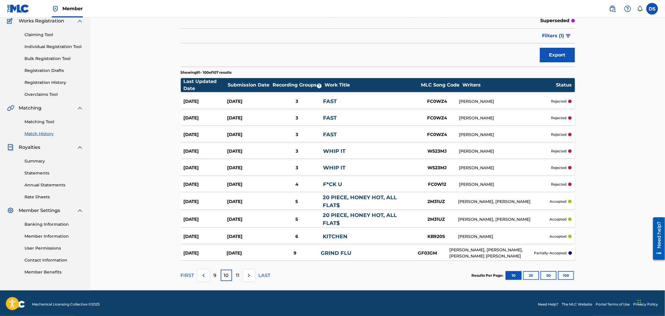
click at [328, 131] on link "FAST" at bounding box center [330, 134] width 14 height 6
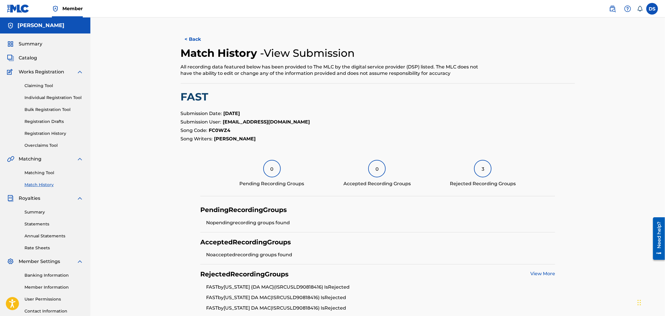
click at [541, 272] on link "View More" at bounding box center [542, 274] width 25 height 6
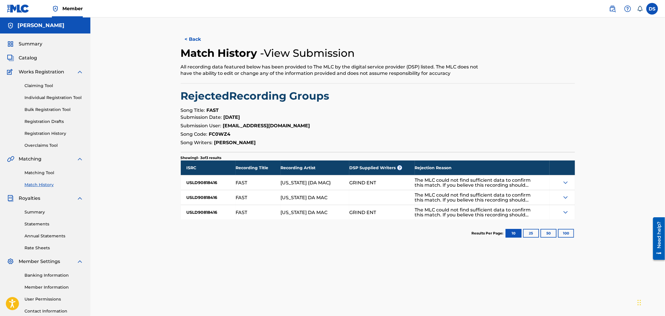
click at [218, 182] on div "USLD90818416" at bounding box center [208, 182] width 55 height 15
drag, startPoint x: 218, startPoint y: 182, endPoint x: 185, endPoint y: 186, distance: 33.1
click at [185, 186] on div "USLD90818416" at bounding box center [208, 182] width 55 height 15
copy div "USLD90818416"
click at [37, 173] on link "Matching Tool" at bounding box center [53, 173] width 59 height 6
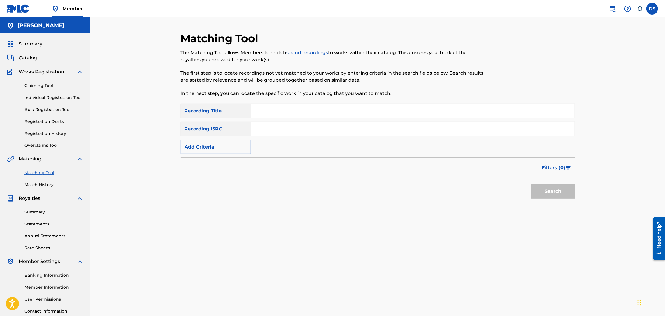
paste input "USLD90818416"
type input "USLD90818416"
click at [276, 116] on input "Search Form" at bounding box center [412, 111] width 323 height 14
type input "Fast"
click at [549, 194] on button "Search" at bounding box center [553, 191] width 44 height 15
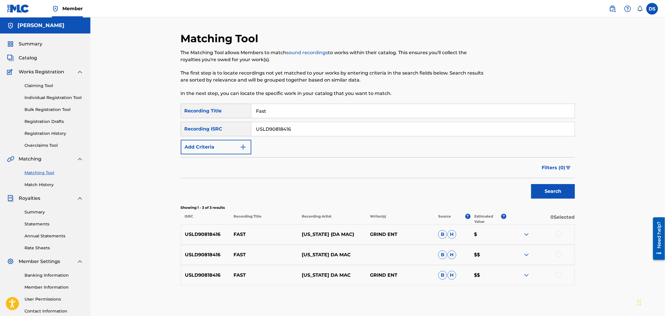
click at [549, 194] on button "Search" at bounding box center [553, 191] width 44 height 15
click at [44, 96] on link "Individual Registration Tool" at bounding box center [53, 98] width 59 height 6
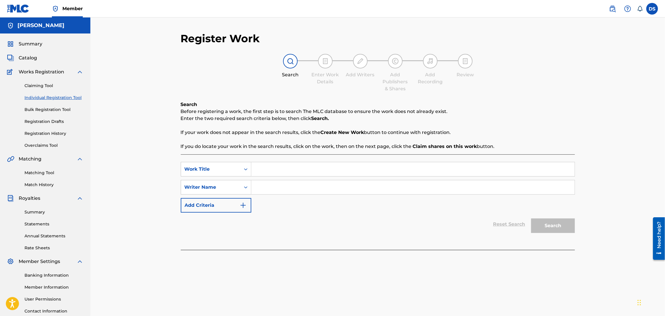
click at [262, 169] on input "Search Form" at bounding box center [412, 169] width 323 height 14
type input "FAST"
click at [258, 191] on input "Search Form" at bounding box center [412, 187] width 323 height 14
type input "[PERSON_NAME]"
click at [564, 226] on button "Search" at bounding box center [553, 226] width 44 height 15
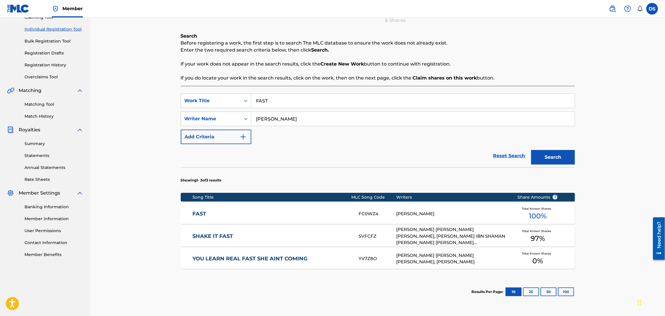
scroll to position [70, 0]
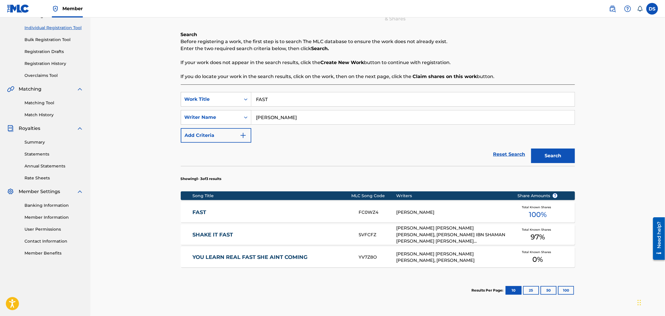
click at [409, 213] on div "[PERSON_NAME]" at bounding box center [452, 212] width 112 height 7
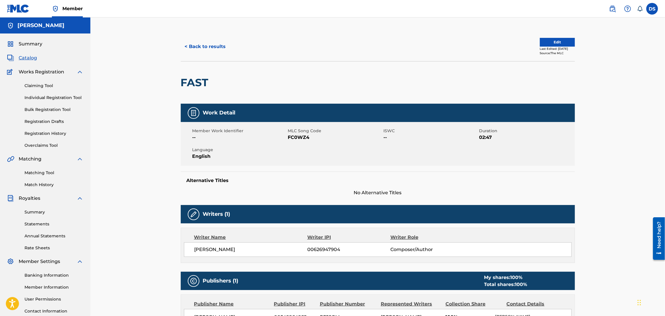
click at [542, 43] on button "Edit" at bounding box center [557, 42] width 35 height 9
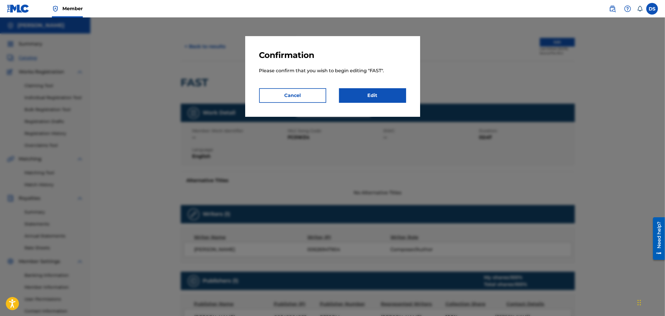
click at [370, 96] on link "Edit" at bounding box center [372, 95] width 67 height 15
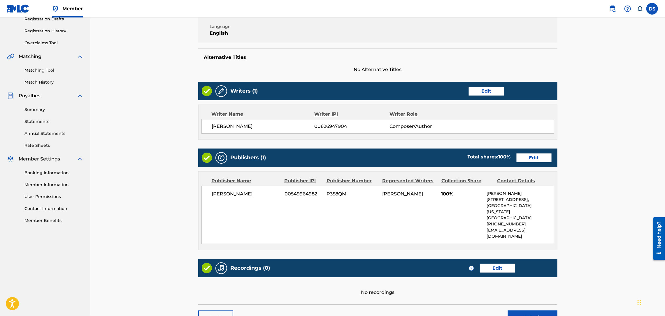
scroll to position [136, 0]
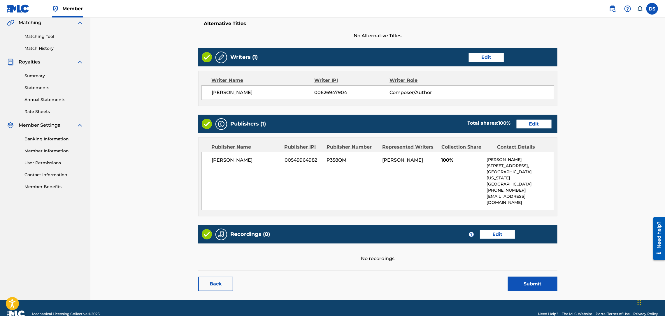
click at [482, 230] on link "Edit" at bounding box center [497, 234] width 35 height 9
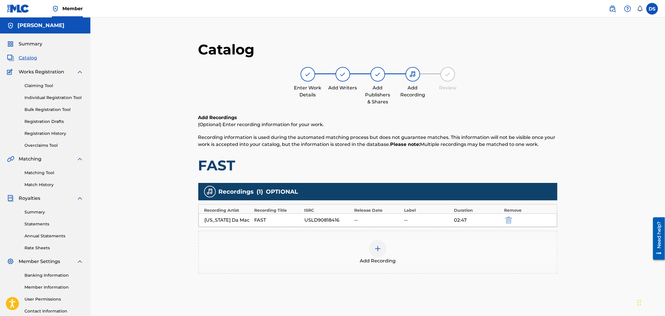
click at [39, 99] on link "Individual Registration Tool" at bounding box center [53, 98] width 59 height 6
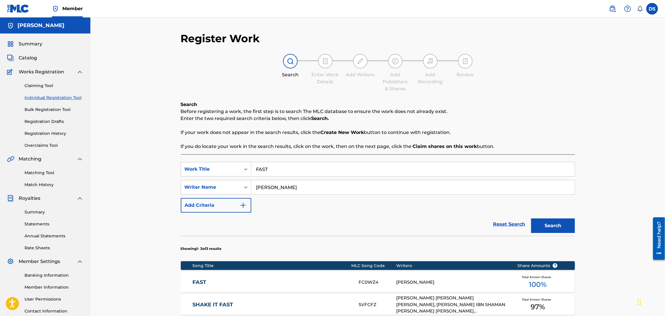
click at [548, 226] on button "Search" at bounding box center [553, 226] width 44 height 15
click at [50, 96] on link "Individual Registration Tool" at bounding box center [53, 98] width 59 height 6
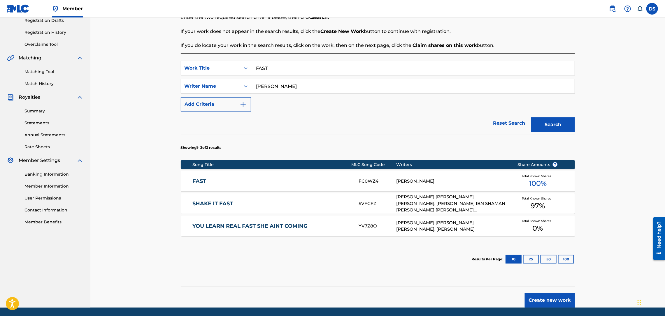
scroll to position [121, 0]
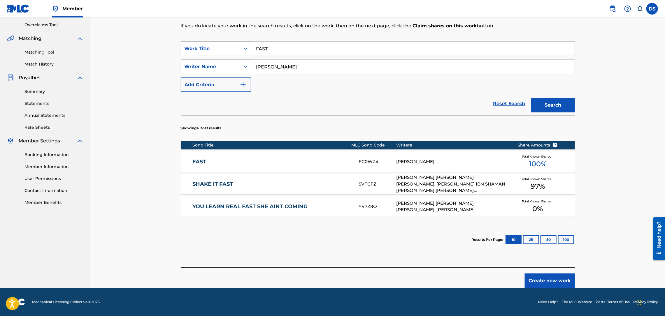
click at [407, 160] on div "[PERSON_NAME]" at bounding box center [452, 162] width 112 height 7
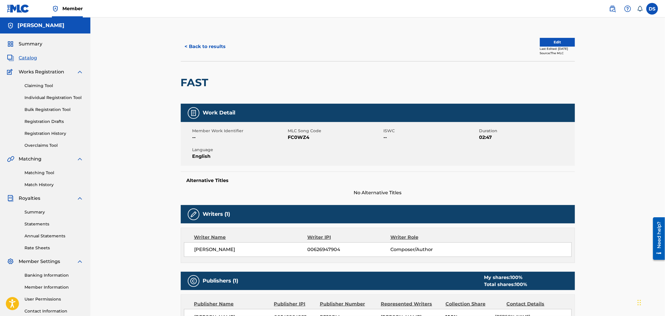
click at [546, 43] on button "Edit" at bounding box center [557, 42] width 35 height 9
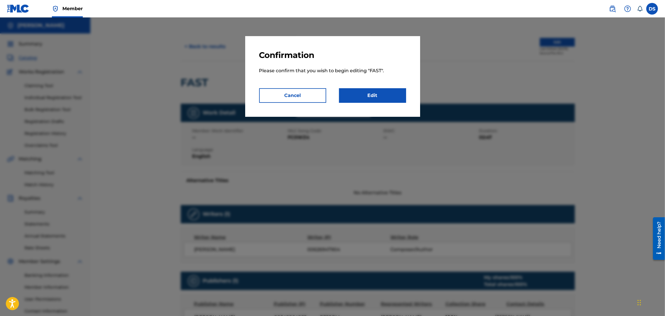
click at [378, 95] on link "Edit" at bounding box center [372, 95] width 67 height 15
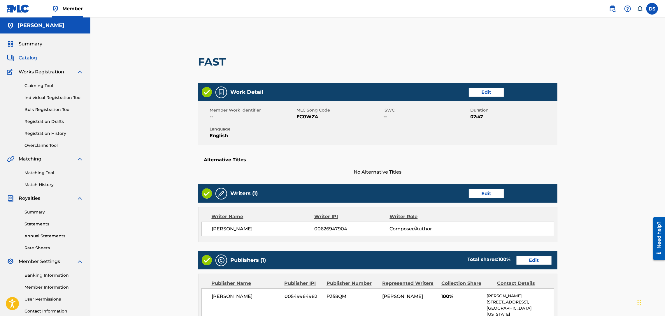
click at [481, 96] on link "Edit" at bounding box center [486, 92] width 35 height 9
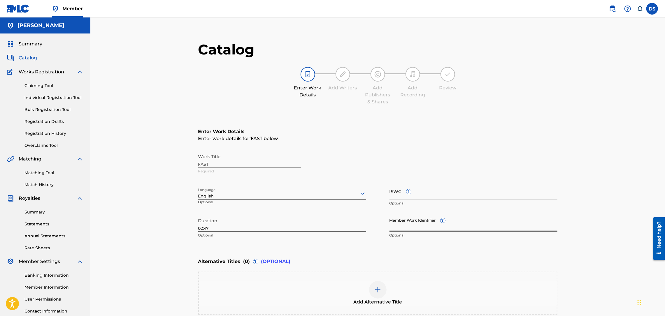
click at [397, 219] on input "Member Work Identifier ?" at bounding box center [473, 223] width 168 height 17
type input "P358QM"
click at [575, 114] on div "Catalog Enter Work Details Add Writers Add Publishers & Shares Add Recording Re…" at bounding box center [378, 195] width 408 height 327
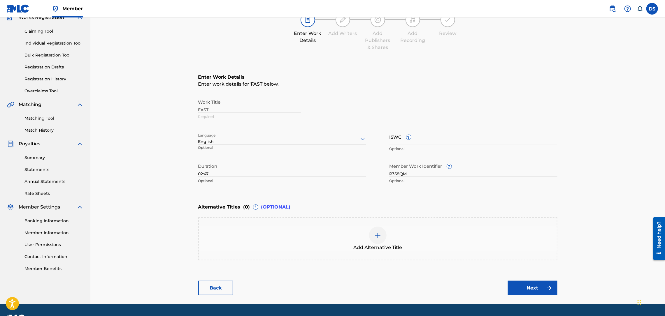
scroll to position [70, 0]
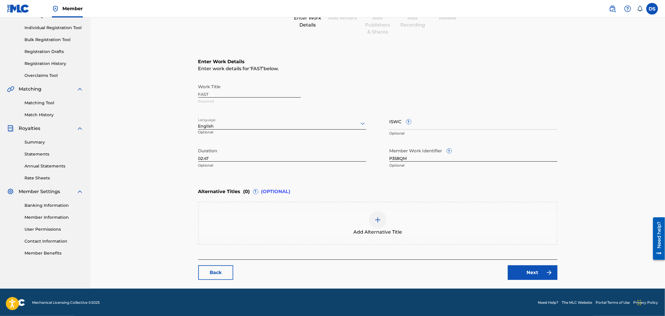
click at [532, 277] on link "Next" at bounding box center [533, 272] width 50 height 15
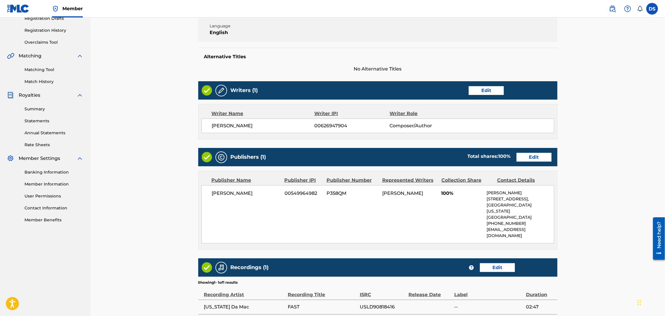
scroll to position [156, 0]
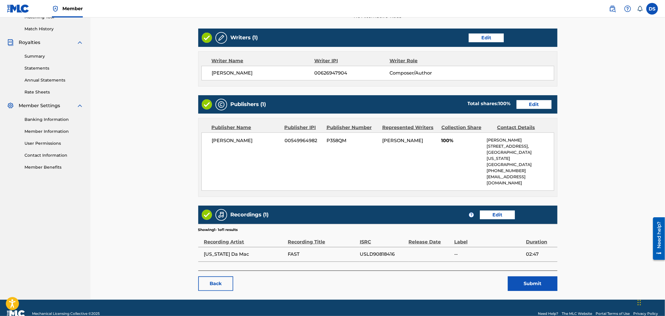
click at [538, 277] on button "Submit" at bounding box center [533, 284] width 50 height 15
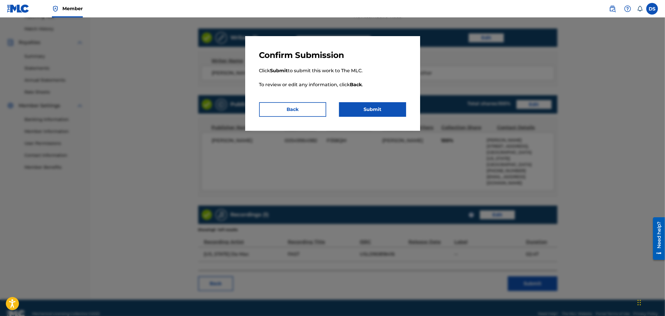
click at [368, 107] on button "Submit" at bounding box center [372, 109] width 67 height 15
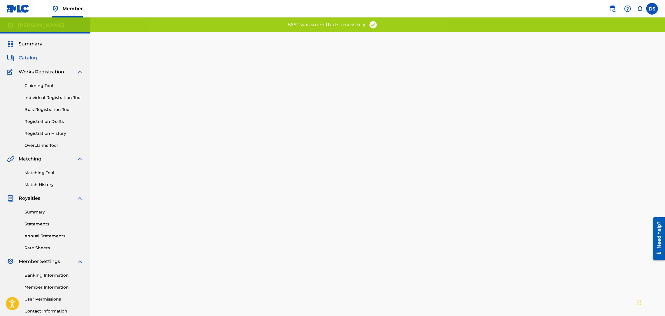
click at [36, 174] on link "Matching Tool" at bounding box center [53, 173] width 59 height 6
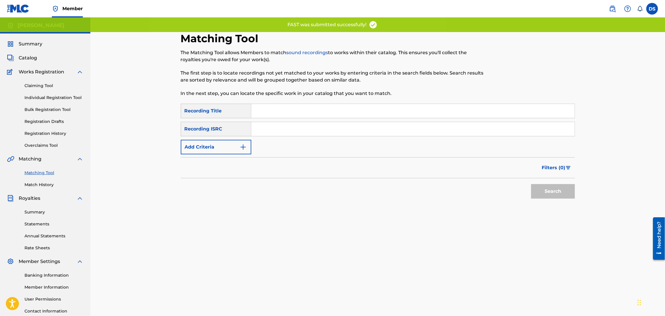
click at [270, 112] on input "Search Form" at bounding box center [412, 111] width 323 height 14
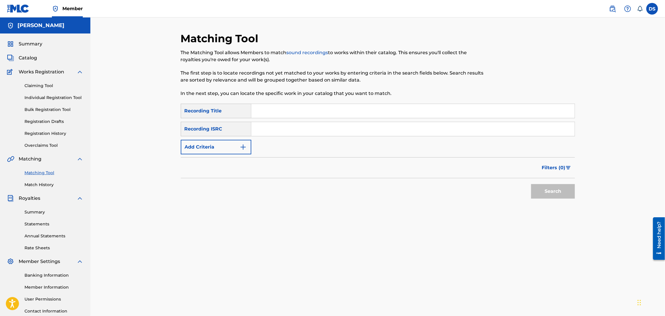
type input "Fast"
click at [278, 123] on input "Search Form" at bounding box center [412, 129] width 323 height 14
paste input "USLD90818416"
type input "USLD90818416"
click at [541, 191] on button "Search" at bounding box center [553, 191] width 44 height 15
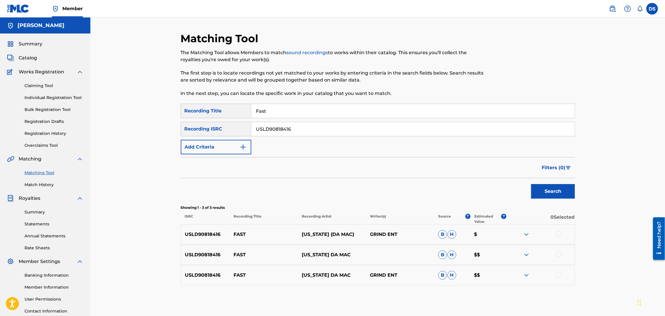
click at [557, 275] on div at bounding box center [558, 275] width 6 height 6
click at [558, 254] on div at bounding box center [558, 254] width 6 height 6
click at [559, 234] on div at bounding box center [558, 234] width 6 height 6
click at [407, 267] on button "Match 3 Groups" at bounding box center [409, 268] width 64 height 15
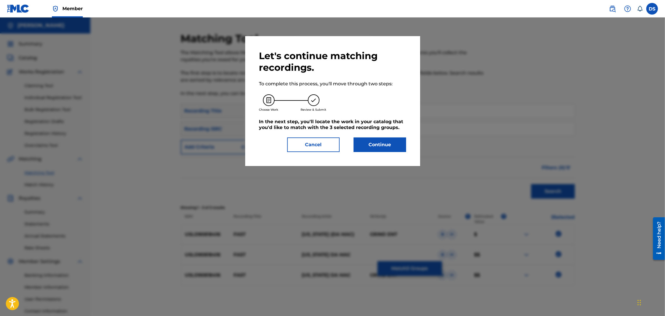
click at [390, 141] on button "Continue" at bounding box center [379, 145] width 52 height 15
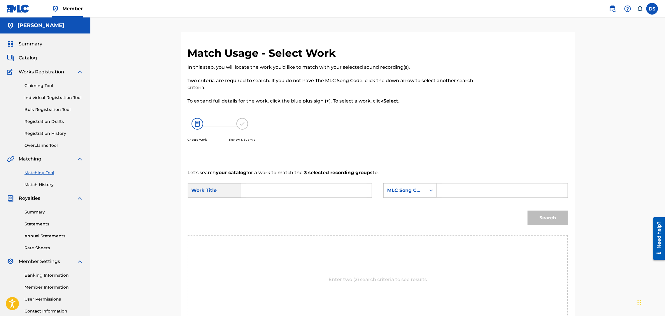
click at [262, 184] on input "Search Form" at bounding box center [306, 191] width 121 height 14
type input "FAST"
click at [426, 191] on div "Search Form" at bounding box center [431, 190] width 10 height 10
click at [409, 205] on div "Writer Name" at bounding box center [409, 205] width 53 height 15
click at [449, 191] on input "Search Form" at bounding box center [501, 191] width 121 height 14
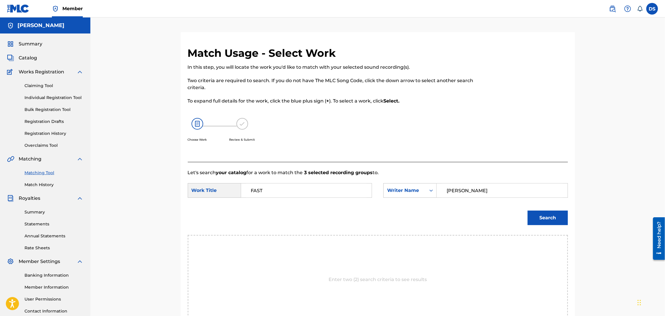
type input "[PERSON_NAME]"
click at [532, 214] on button "Search" at bounding box center [547, 218] width 40 height 15
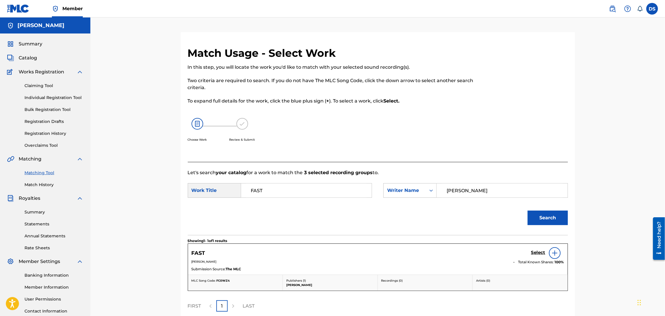
click at [538, 254] on h5 "Select" at bounding box center [538, 253] width 14 height 6
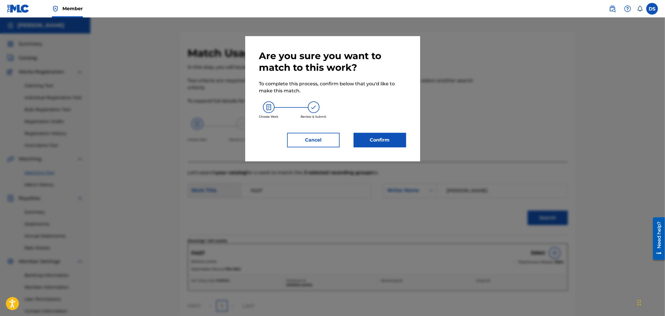
click at [392, 142] on button "Confirm" at bounding box center [379, 140] width 52 height 15
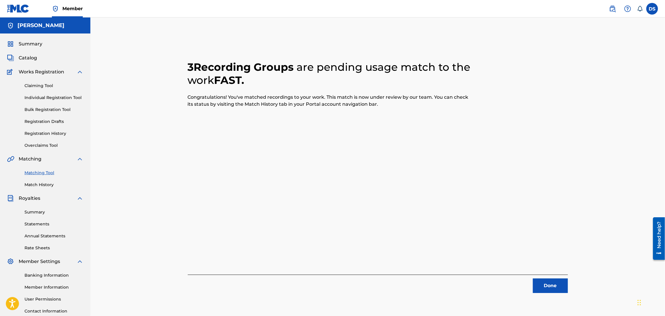
click at [545, 288] on button "Done" at bounding box center [550, 286] width 35 height 15
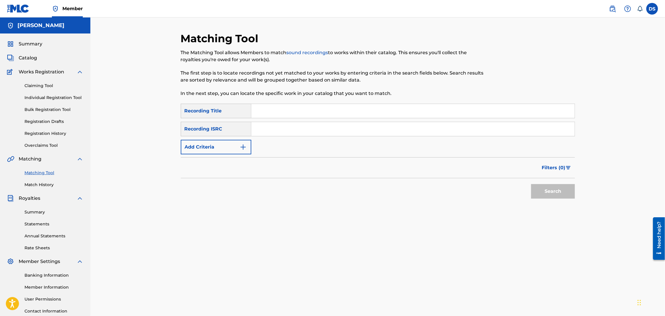
click at [34, 184] on link "Match History" at bounding box center [53, 185] width 59 height 6
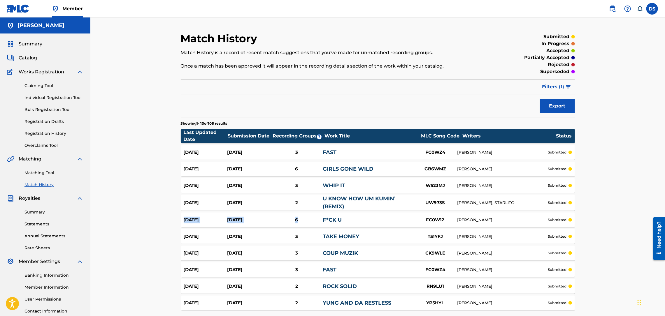
drag, startPoint x: 159, startPoint y: 222, endPoint x: 318, endPoint y: 239, distance: 160.6
click at [318, 239] on div "Match History Match History is a record of recent match suggestions that you've…" at bounding box center [377, 178] width 574 height 323
click at [332, 271] on link "FAST" at bounding box center [330, 270] width 14 height 6
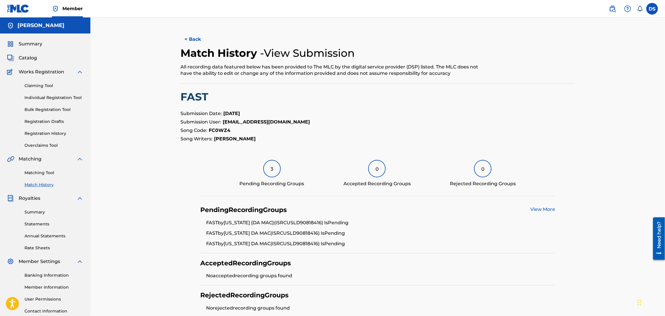
click at [197, 39] on button "< Back" at bounding box center [198, 39] width 35 height 15
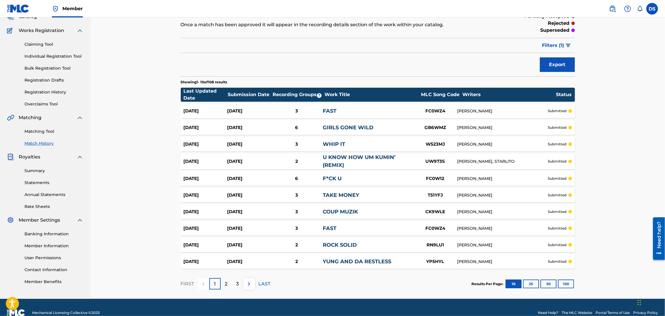
scroll to position [52, 0]
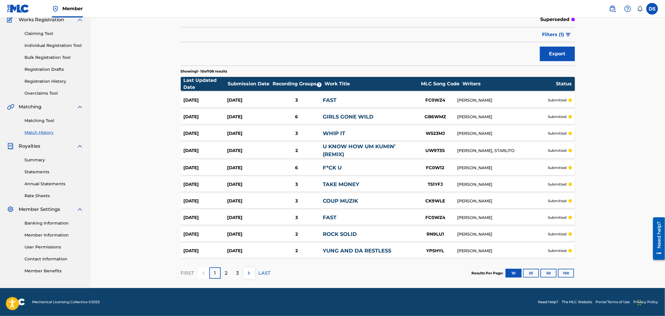
click at [238, 272] on p "3" at bounding box center [237, 273] width 3 height 7
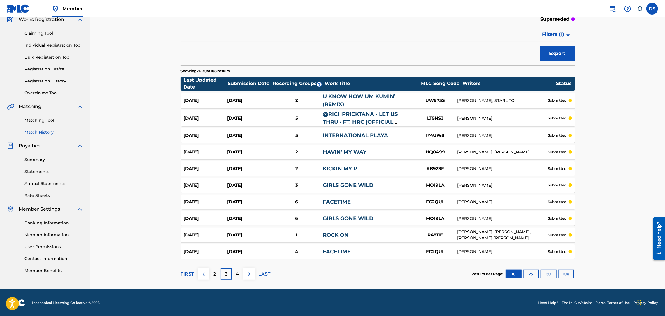
click at [358, 217] on link "GIRLS GONE WILD" at bounding box center [348, 218] width 51 height 6
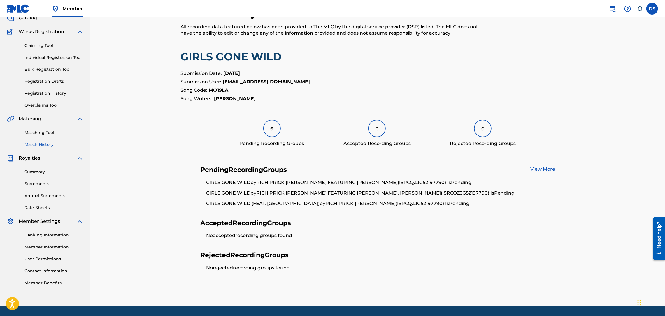
scroll to position [52, 0]
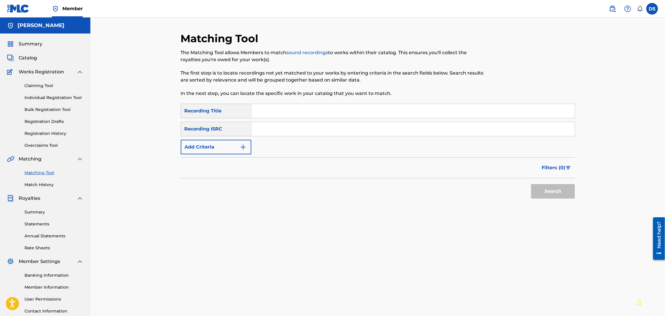
click at [255, 112] on input "Search Form" at bounding box center [412, 111] width 323 height 14
type input "ROCK SOLID"
click at [261, 130] on input "Search Form" at bounding box center [412, 129] width 323 height 14
click at [266, 131] on input "Search Form" at bounding box center [412, 129] width 323 height 14
paste input "https://open.spotify.com/track/4zjp8R6L79l6quz6Cay1AE?si=7684e3c357804f7a"
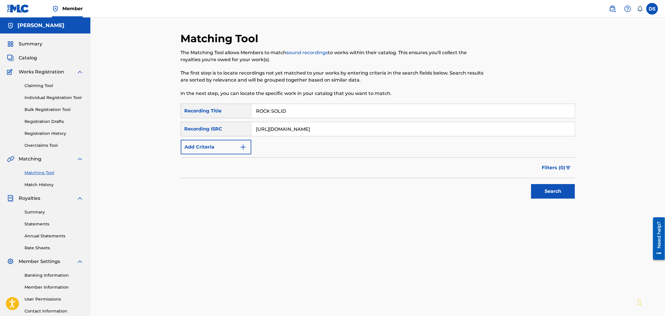
type input "https://open.spotify.com/track/4zjp8R6L79l6quz6Cay1AE?si=7684e3c357804f7a"
drag, startPoint x: 255, startPoint y: 128, endPoint x: 443, endPoint y: 122, distance: 188.6
click at [443, 122] on input "https://open.spotify.com/track/4zjp8R6L79l6quz6Cay1AE?si=7684e3c357804f7a" at bounding box center [412, 129] width 323 height 14
paste input "USLD90818422"
type input "USLD90818422"
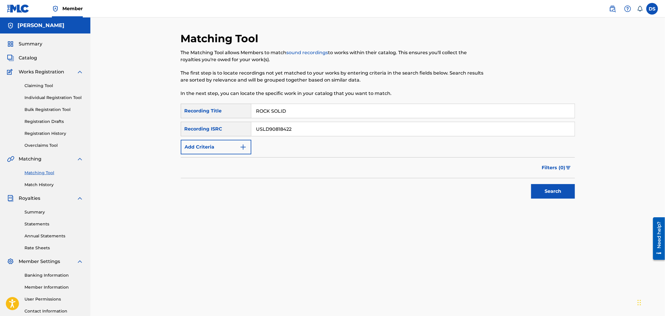
click at [560, 187] on button "Search" at bounding box center [553, 191] width 44 height 15
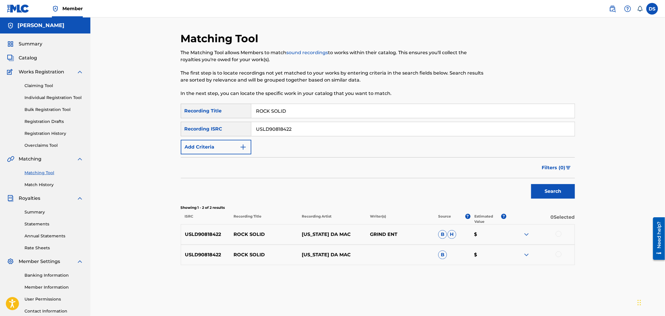
click at [559, 235] on div at bounding box center [558, 234] width 6 height 6
click at [558, 254] on div at bounding box center [558, 254] width 6 height 6
click at [553, 188] on button "Search" at bounding box center [553, 191] width 44 height 15
click at [421, 267] on button "Match 2 Groups" at bounding box center [409, 268] width 64 height 15
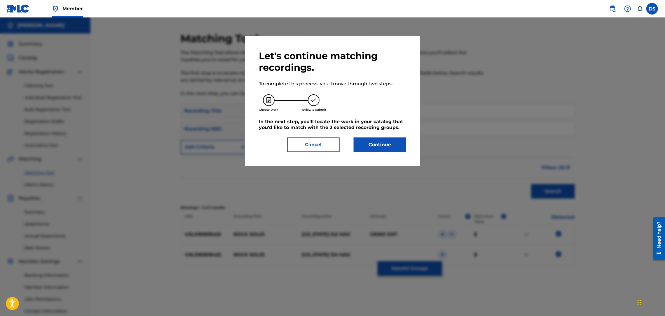
click at [394, 146] on button "Continue" at bounding box center [379, 145] width 52 height 15
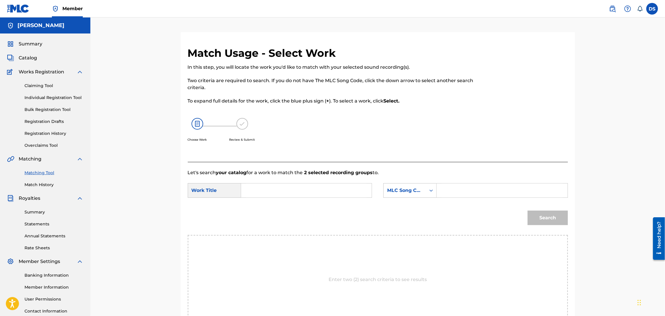
click at [348, 186] on input "Search Form" at bounding box center [306, 191] width 121 height 14
type input "ROCK SOLID"
click at [430, 192] on icon "Search Form" at bounding box center [431, 191] width 6 height 6
click at [397, 203] on div "Writer Name" at bounding box center [409, 205] width 53 height 15
click at [452, 189] on input "Search Form" at bounding box center [501, 191] width 121 height 14
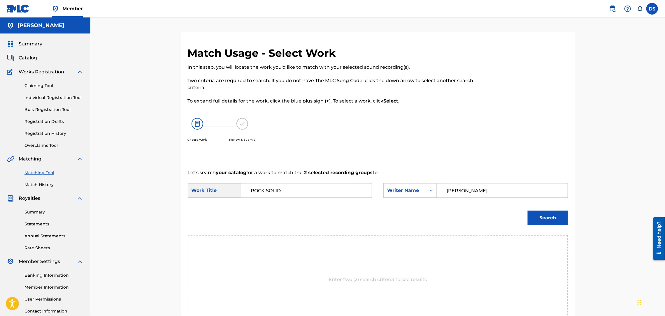
type input "[PERSON_NAME]"
click at [548, 221] on button "Search" at bounding box center [547, 218] width 40 height 15
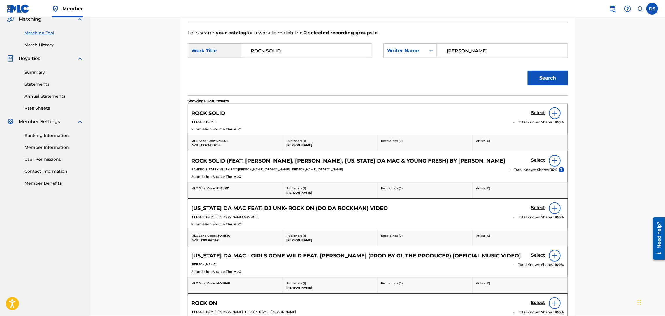
scroll to position [122, 0]
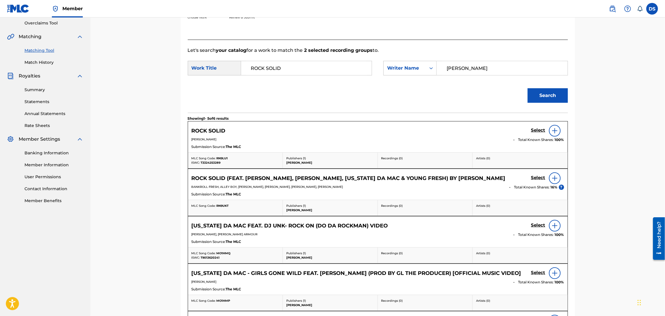
click at [461, 69] on input "[PERSON_NAME]" at bounding box center [501, 68] width 121 height 14
type input "[PERSON_NAME]"
click at [531, 90] on button "Search" at bounding box center [547, 95] width 40 height 15
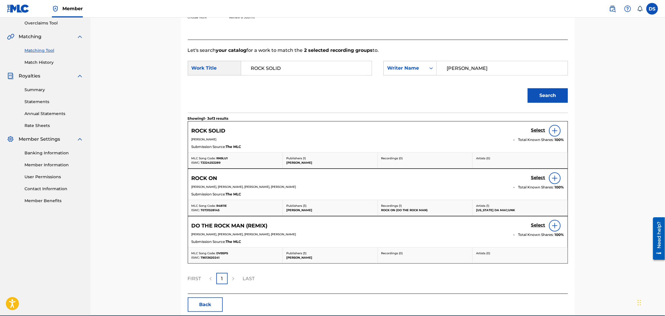
click at [534, 132] on h5 "Select" at bounding box center [538, 131] width 14 height 6
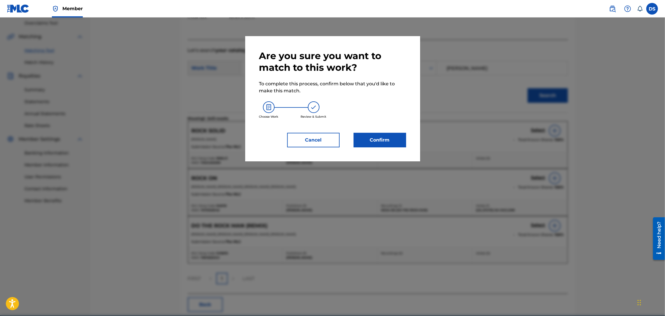
click at [386, 137] on button "Confirm" at bounding box center [379, 140] width 52 height 15
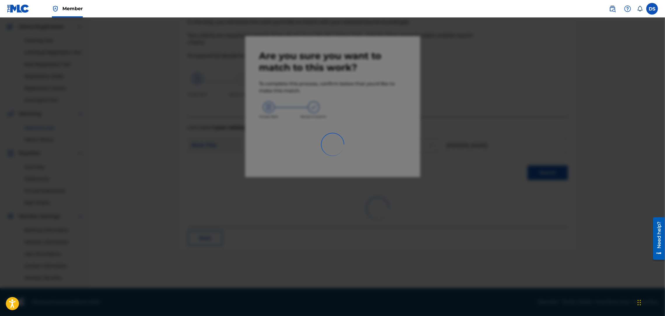
scroll to position [45, 0]
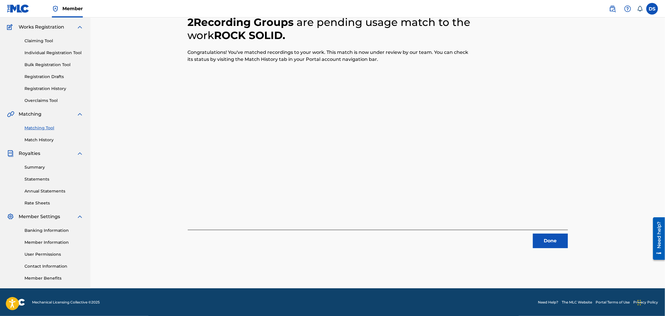
click at [554, 241] on button "Done" at bounding box center [550, 241] width 35 height 15
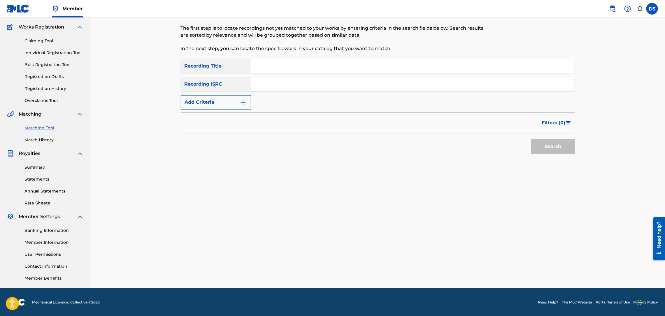
click at [271, 64] on input "Search Form" at bounding box center [412, 66] width 323 height 14
click at [264, 85] on input "Search Form" at bounding box center [412, 84] width 323 height 14
paste input "https://open.spotify.com/track/3J7343IaNuN7rSqsFNUtYP?si=4f6e4fe3845744d1"
type input "https://open.spotify.com/track/3J7343IaNuN7rSqsFNUtYP?si=4f6e4fe3845744d1"
drag, startPoint x: 253, startPoint y: 86, endPoint x: 457, endPoint y: 62, distance: 205.3
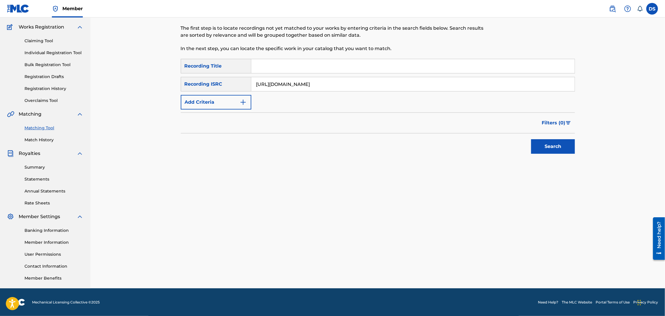
click at [462, 66] on div "SearchWithCriteria2b266a48-f12c-4ac0-85ab-3fa5f5c643d4 Recording Title SearchWi…" at bounding box center [378, 84] width 394 height 51
paste input "USZEG1501508"
type input "USZEG1501508"
click at [273, 63] on input "Search Form" at bounding box center [412, 66] width 323 height 14
type input "ROCK SOLID"
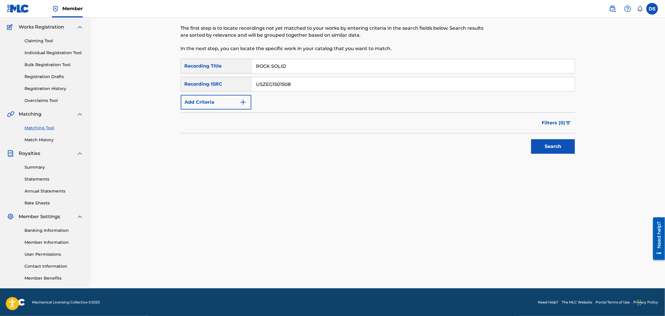
click at [548, 151] on button "Search" at bounding box center [553, 146] width 44 height 15
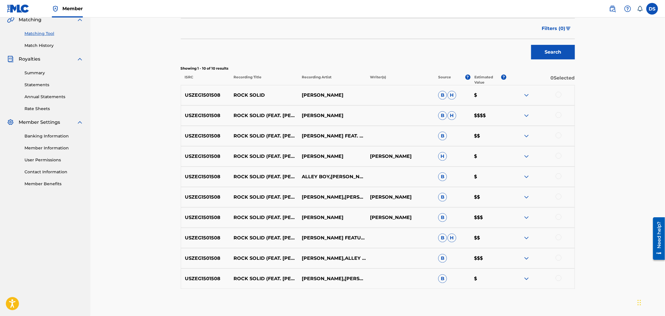
scroll to position [169, 0]
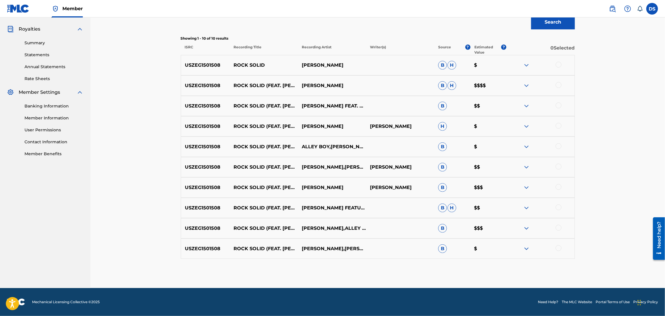
click at [561, 247] on div at bounding box center [540, 248] width 68 height 7
click at [557, 249] on div at bounding box center [558, 248] width 6 height 6
click at [560, 225] on div at bounding box center [540, 228] width 68 height 7
click at [559, 207] on div at bounding box center [558, 208] width 6 height 6
click at [557, 227] on div at bounding box center [558, 228] width 6 height 6
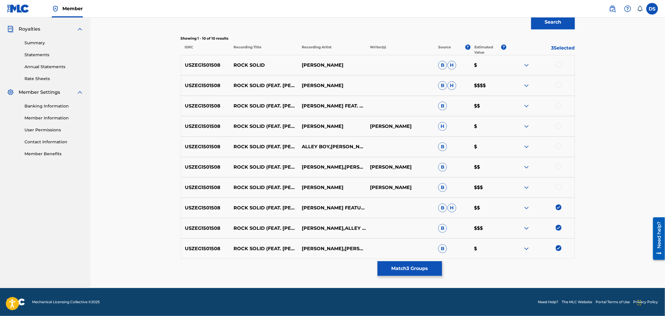
click at [557, 187] on div at bounding box center [558, 187] width 6 height 6
click at [557, 165] on div at bounding box center [558, 167] width 6 height 6
click at [559, 145] on div at bounding box center [558, 146] width 6 height 6
click at [559, 126] on div at bounding box center [558, 126] width 6 height 6
click at [558, 102] on div "USZEG1501508 ROCK SOLID (FEAT. YUNG RALPH, ALLEY BOY & MONTANA DA MAC) GUCCI MA…" at bounding box center [378, 106] width 394 height 20
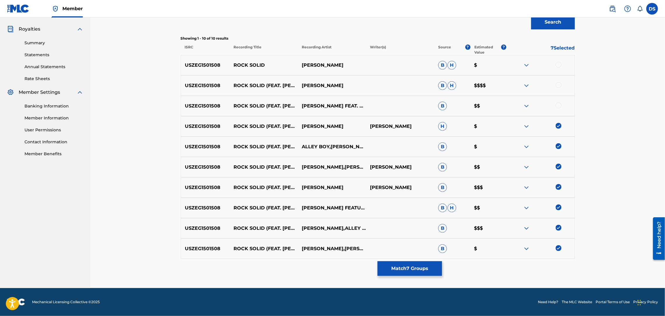
click at [558, 103] on div at bounding box center [558, 106] width 6 height 6
click at [559, 84] on div at bounding box center [558, 85] width 6 height 6
click at [559, 64] on div at bounding box center [558, 65] width 6 height 6
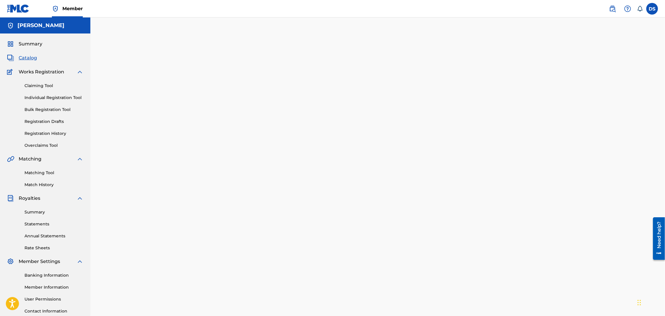
click at [38, 171] on link "Matching Tool" at bounding box center [53, 173] width 59 height 6
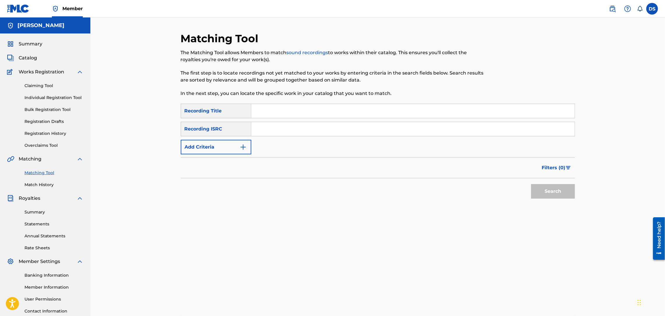
click at [257, 129] on input "Search Form" at bounding box center [412, 129] width 323 height 14
paste input "USZEG1502156"
type input "USZEG1502156"
click at [276, 113] on input "Search Form" at bounding box center [412, 111] width 323 height 14
type input "ROCK SOLID"
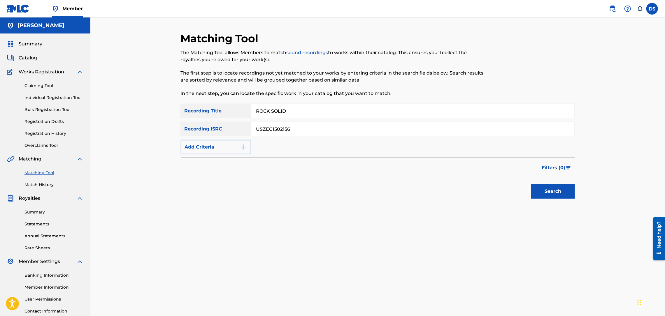
click at [549, 195] on button "Search" at bounding box center [553, 191] width 44 height 15
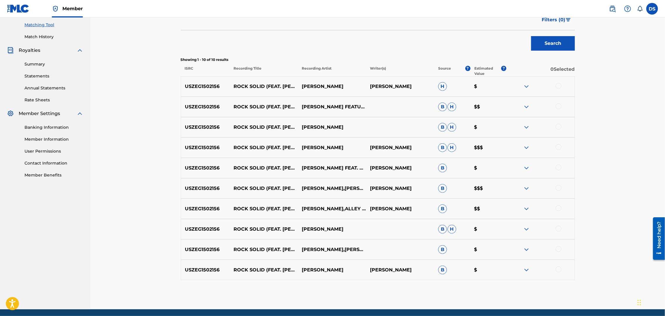
scroll to position [169, 0]
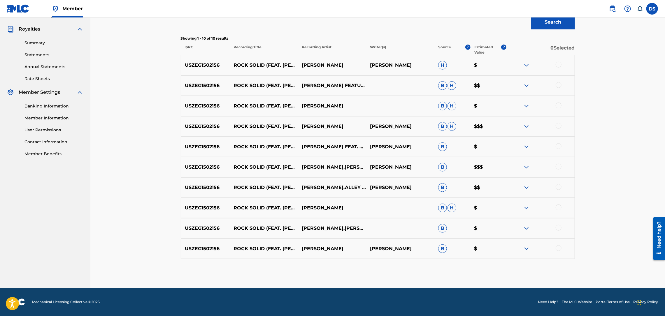
click at [559, 249] on div at bounding box center [558, 248] width 6 height 6
click at [558, 230] on div at bounding box center [558, 228] width 6 height 6
click at [558, 205] on div at bounding box center [558, 208] width 6 height 6
click at [558, 186] on div at bounding box center [558, 187] width 6 height 6
click at [557, 167] on div at bounding box center [558, 167] width 6 height 6
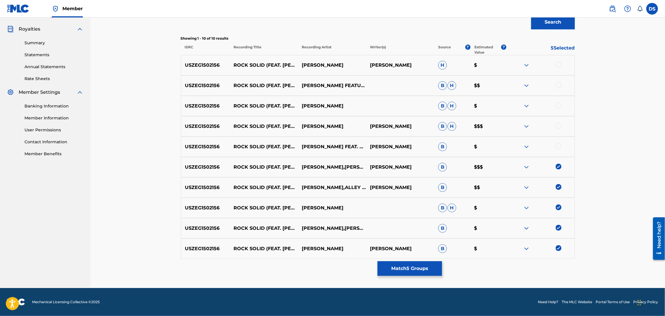
click at [557, 144] on div at bounding box center [558, 146] width 6 height 6
click at [558, 124] on div at bounding box center [558, 126] width 6 height 6
click at [558, 104] on div at bounding box center [558, 106] width 6 height 6
click at [557, 84] on div at bounding box center [558, 85] width 6 height 6
click at [560, 64] on div at bounding box center [558, 65] width 6 height 6
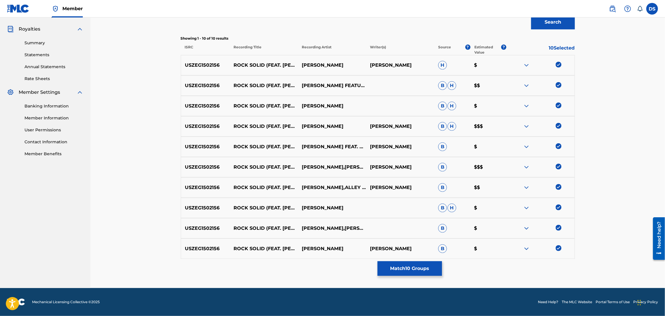
click at [410, 270] on button "Match 10 Groups" at bounding box center [409, 268] width 64 height 15
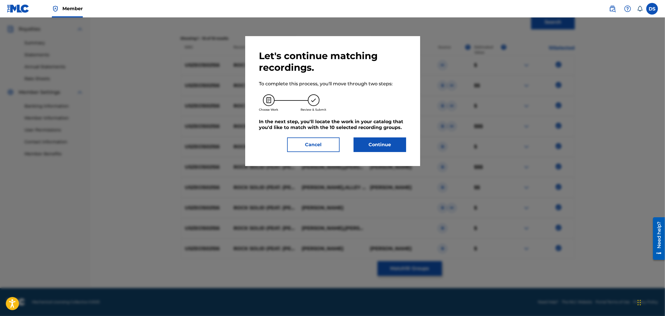
click at [382, 144] on button "Continue" at bounding box center [379, 145] width 52 height 15
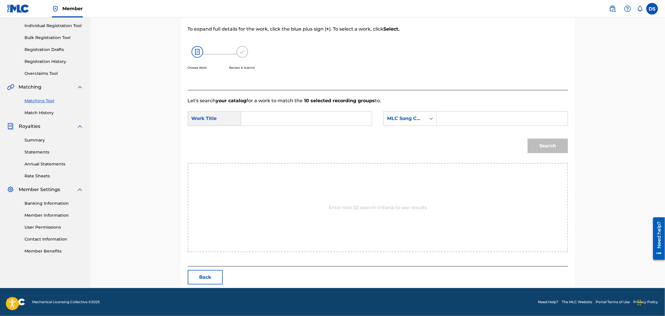
scroll to position [72, 0]
click at [354, 120] on input "Search Form" at bounding box center [306, 119] width 121 height 14
type input "ROCK SOLID"
click at [431, 119] on icon "Search Form" at bounding box center [431, 119] width 6 height 6
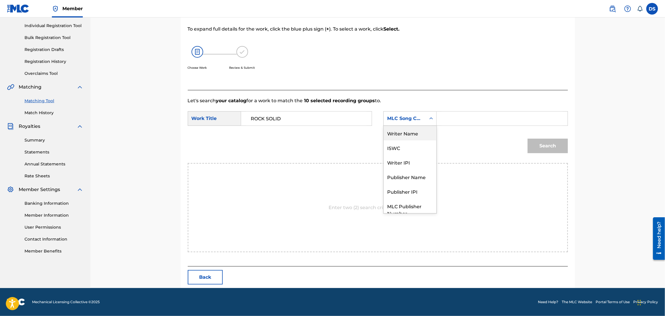
click at [414, 134] on div "Writer Name" at bounding box center [409, 133] width 53 height 15
click at [441, 118] on input "Search Form" at bounding box center [501, 119] width 121 height 14
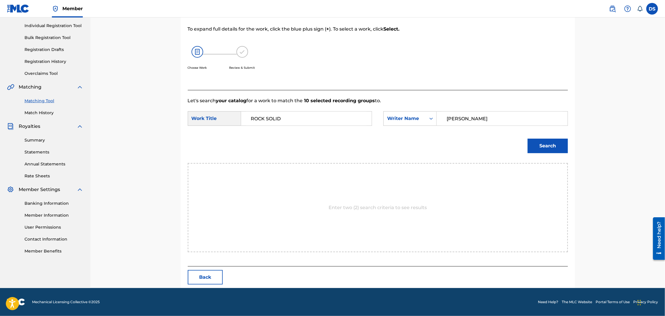
type input "[PERSON_NAME]"
click at [552, 146] on button "Search" at bounding box center [547, 146] width 40 height 15
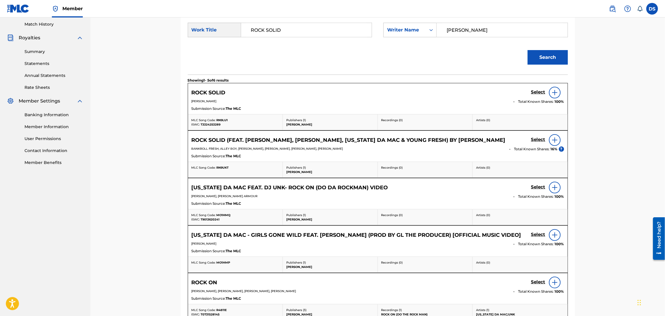
scroll to position [159, 0]
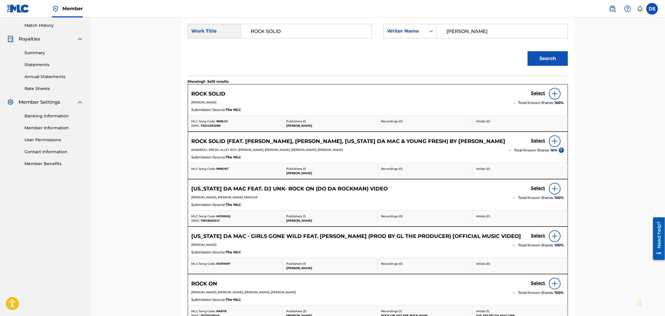
click at [554, 142] on img at bounding box center [554, 141] width 7 height 7
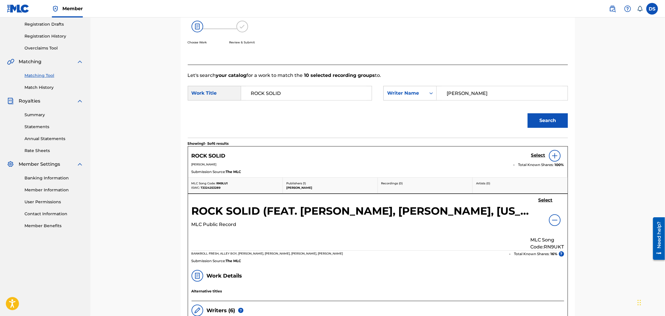
scroll to position [72, 0]
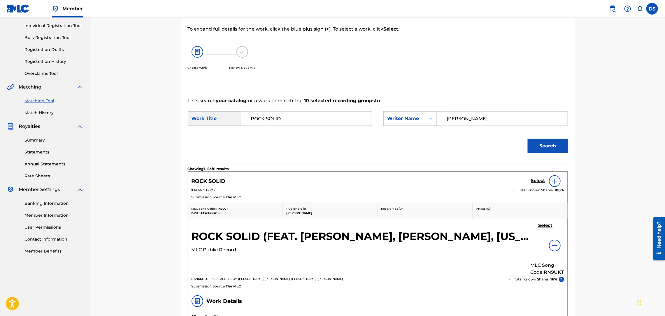
click at [550, 246] on div at bounding box center [555, 246] width 12 height 12
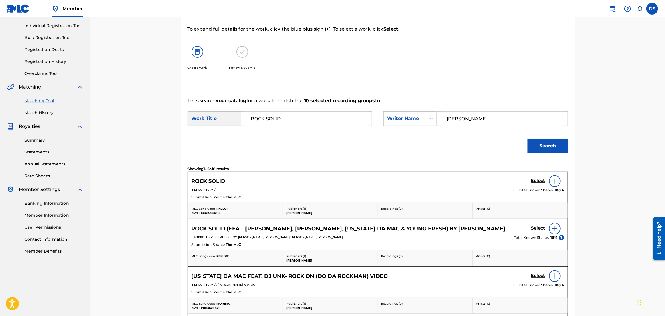
click at [555, 182] on img at bounding box center [554, 181] width 7 height 7
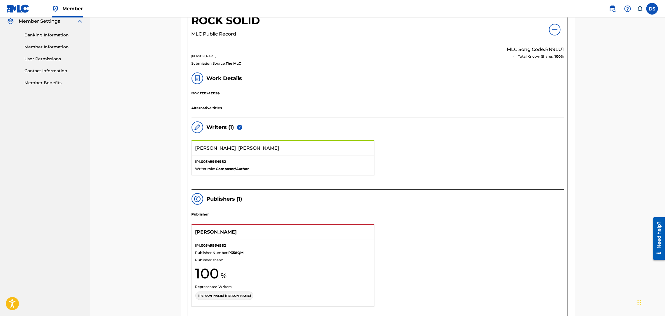
scroll to position [229, 0]
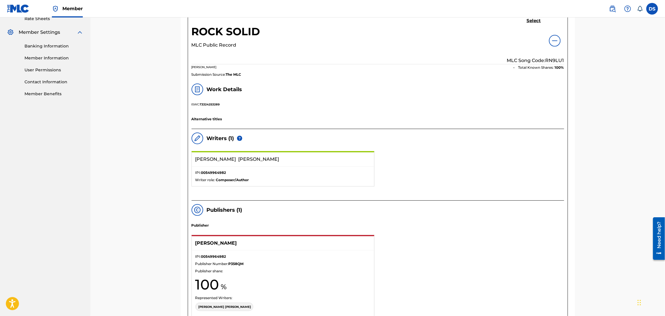
click at [555, 39] on img at bounding box center [554, 40] width 7 height 7
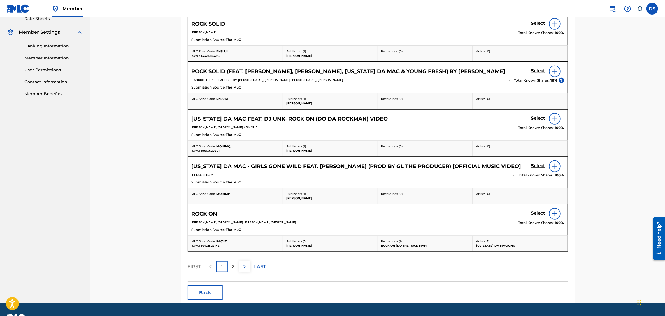
click at [557, 70] on img at bounding box center [554, 71] width 7 height 7
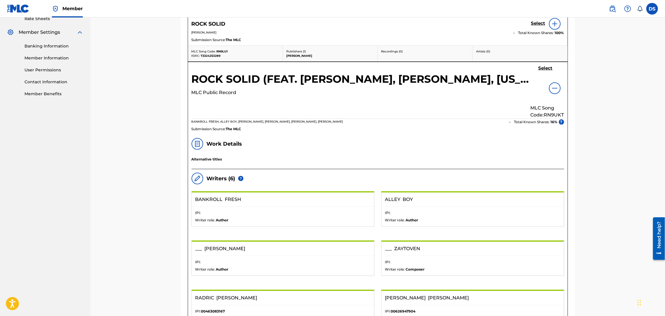
click at [552, 89] on img at bounding box center [554, 88] width 7 height 7
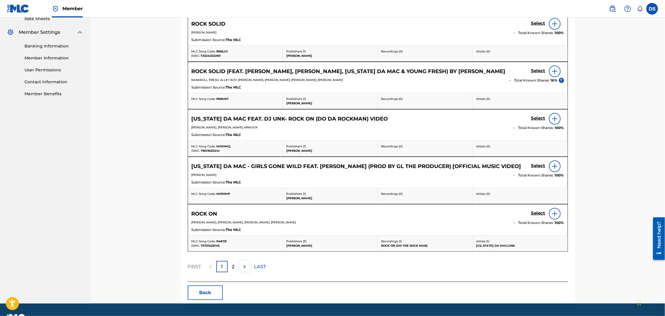
click at [540, 71] on h5 "Select" at bounding box center [538, 71] width 14 height 6
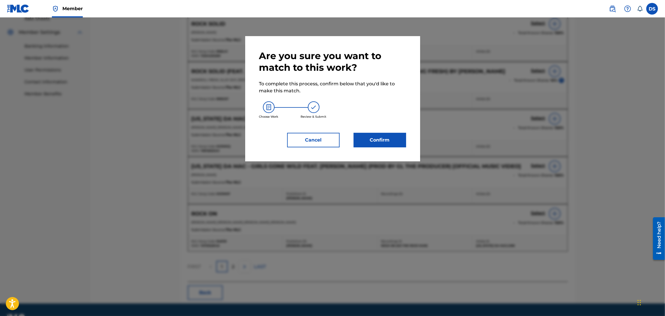
click at [389, 139] on button "Confirm" at bounding box center [379, 140] width 52 height 15
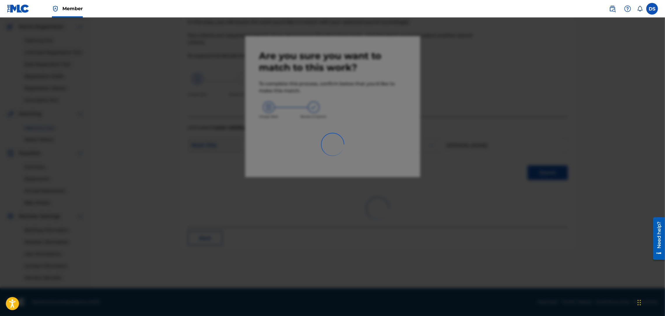
scroll to position [45, 0]
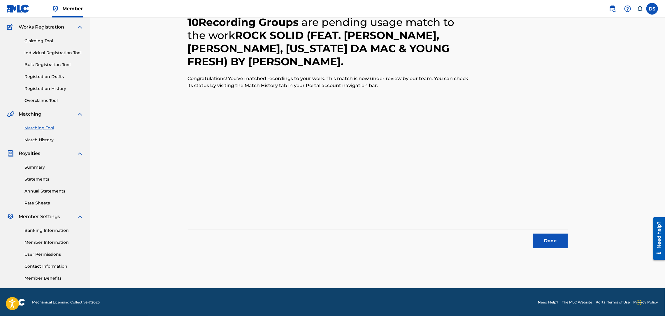
click at [545, 238] on button "Done" at bounding box center [550, 241] width 35 height 15
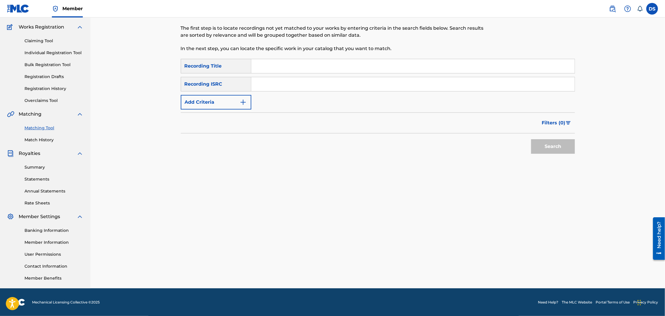
click at [265, 69] on input "Search Form" at bounding box center [412, 66] width 323 height 14
type input "ROCK SOLID"
click at [285, 79] on input "Search Form" at bounding box center [412, 84] width 323 height 14
paste input "USZEG1502303"
type input "USZEG1502303"
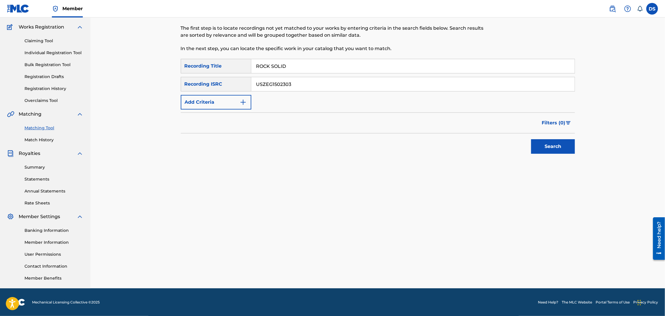
click at [540, 145] on button "Search" at bounding box center [553, 146] width 44 height 15
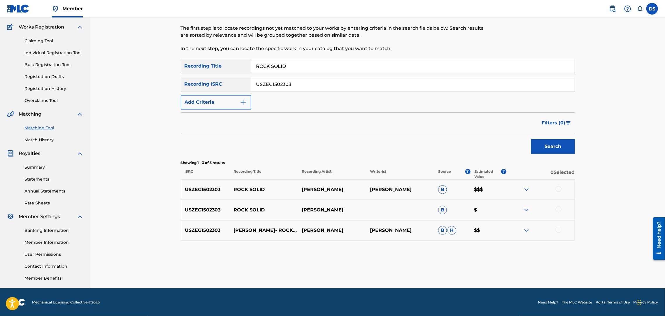
click at [559, 188] on div at bounding box center [558, 189] width 6 height 6
click at [557, 213] on div at bounding box center [540, 210] width 68 height 7
click at [557, 210] on div at bounding box center [558, 210] width 6 height 6
click at [558, 230] on div at bounding box center [558, 230] width 6 height 6
click at [427, 265] on button "Match 3 Groups" at bounding box center [409, 268] width 64 height 15
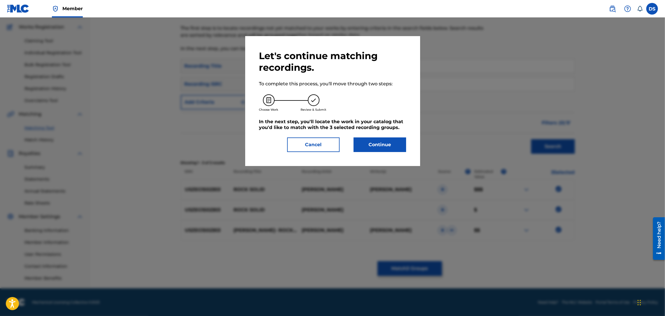
click at [402, 146] on button "Continue" at bounding box center [379, 145] width 52 height 15
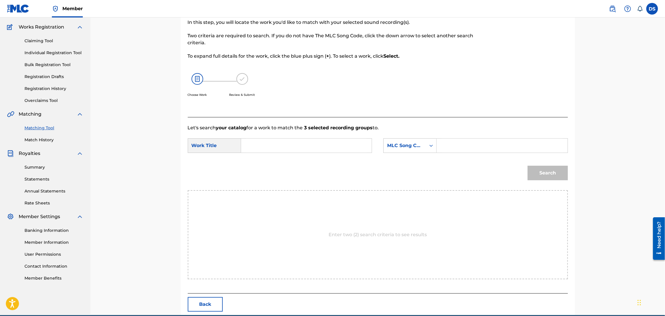
click at [334, 147] on input "Search Form" at bounding box center [306, 146] width 121 height 14
type input "ROCK SOLID"
click at [429, 146] on icon "Search Form" at bounding box center [431, 146] width 6 height 6
click at [416, 161] on div "Writer Name" at bounding box center [409, 160] width 53 height 15
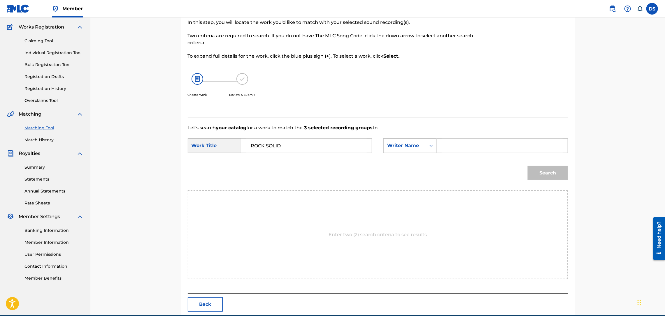
click at [450, 148] on input "Search Form" at bounding box center [501, 146] width 121 height 14
type input "[PERSON_NAME]"
click at [543, 173] on button "Search" at bounding box center [547, 173] width 40 height 15
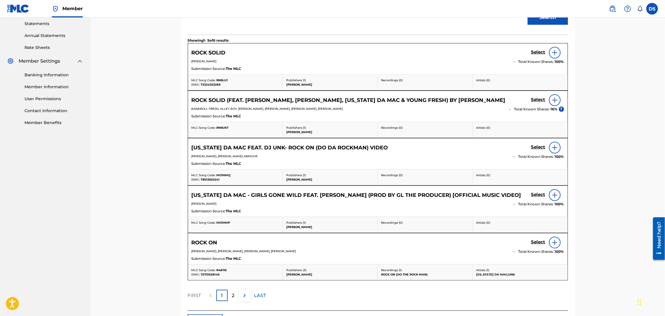
scroll to position [202, 0]
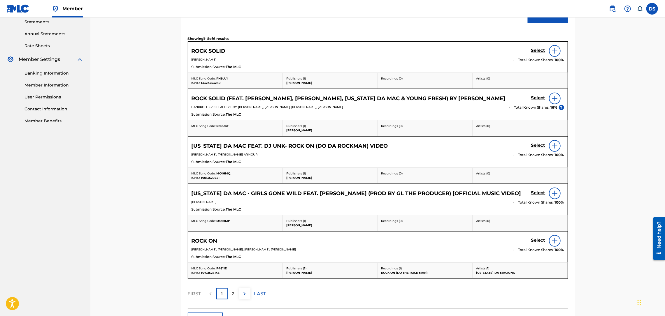
click at [235, 294] on div "2" at bounding box center [233, 293] width 11 height 11
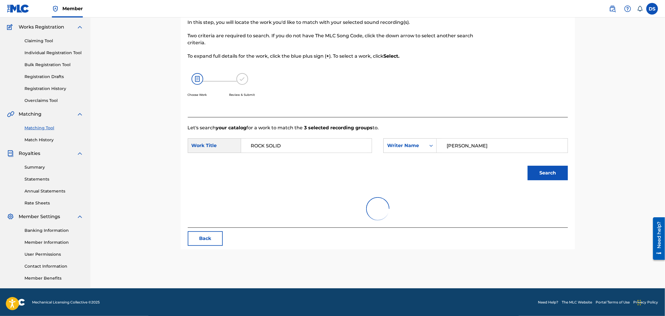
scroll to position [55, 0]
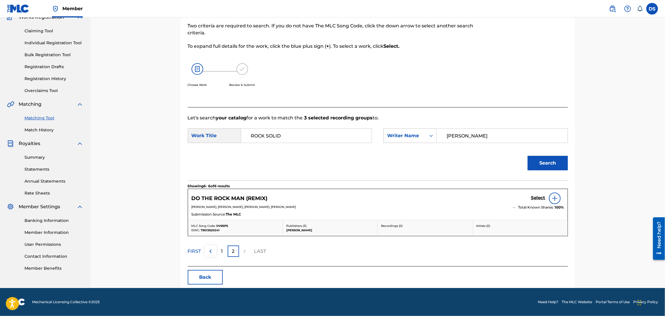
click at [221, 251] on p "1" at bounding box center [222, 251] width 2 height 7
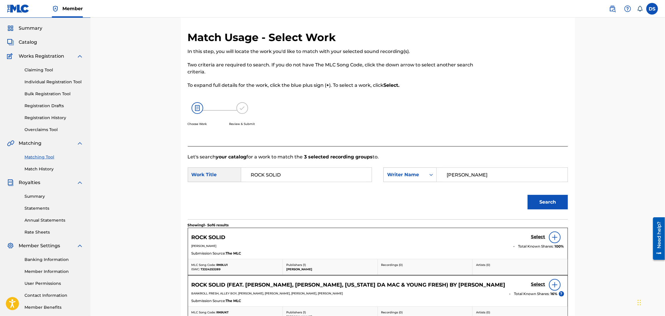
scroll to position [0, 0]
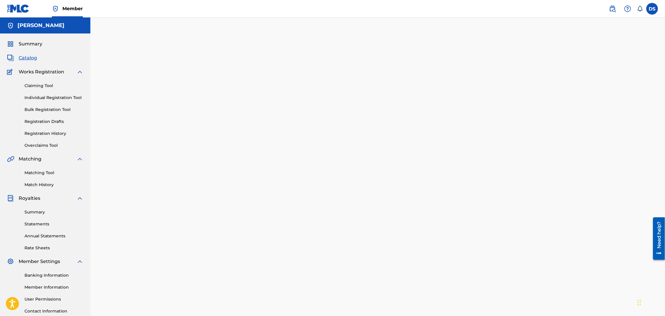
click at [44, 97] on link "Individual Registration Tool" at bounding box center [53, 98] width 59 height 6
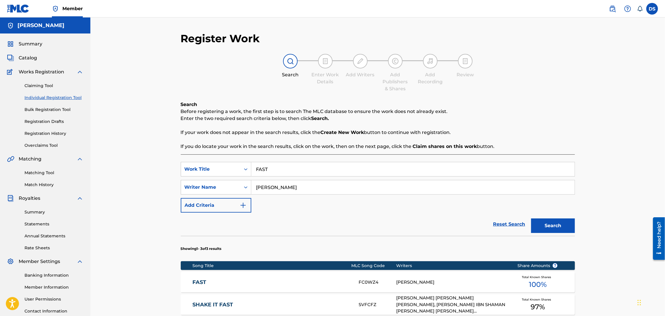
click at [278, 173] on input "FAST" at bounding box center [412, 169] width 323 height 14
type input "F"
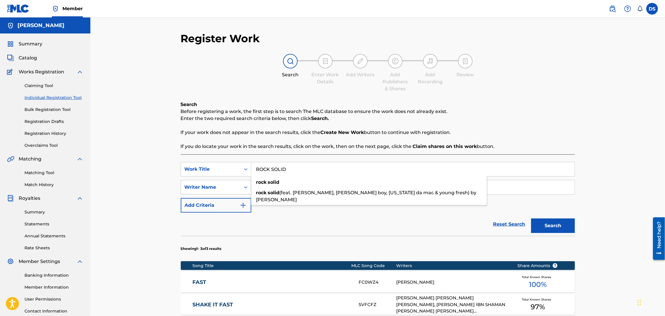
type input "ROCK SOLID"
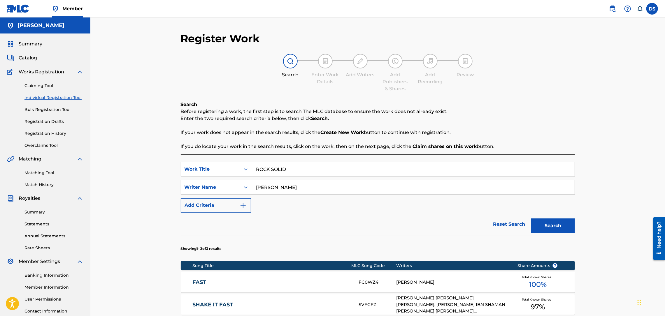
click at [554, 228] on button "Search" at bounding box center [553, 226] width 44 height 15
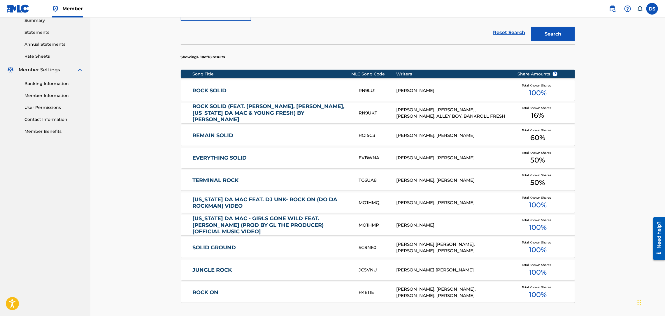
scroll to position [192, 0]
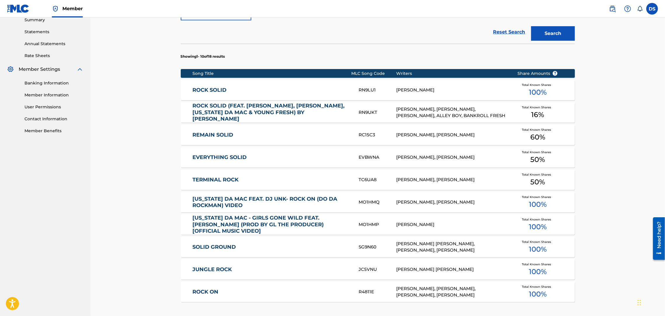
click at [579, 208] on div "Register Work Search Enter Work Details Add Writers Add Publishers & Shares Add…" at bounding box center [378, 108] width 408 height 536
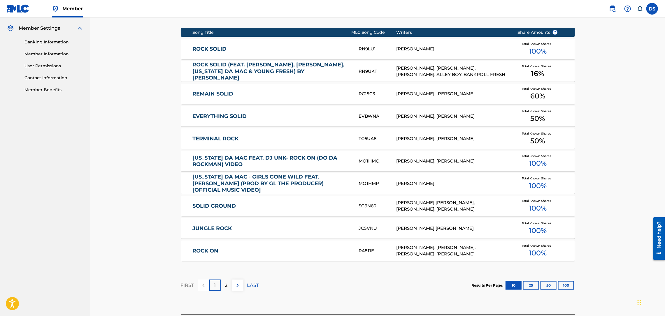
scroll to position [280, 0]
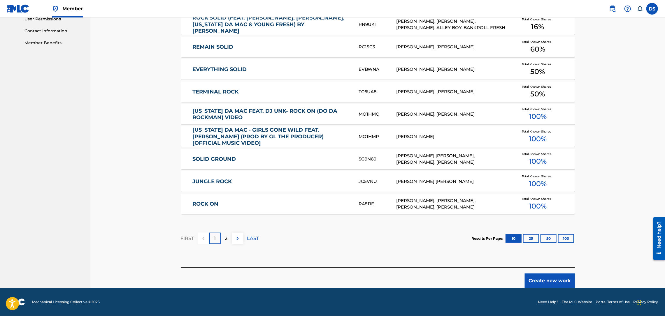
click at [553, 281] on button "Create new work" at bounding box center [549, 281] width 50 height 15
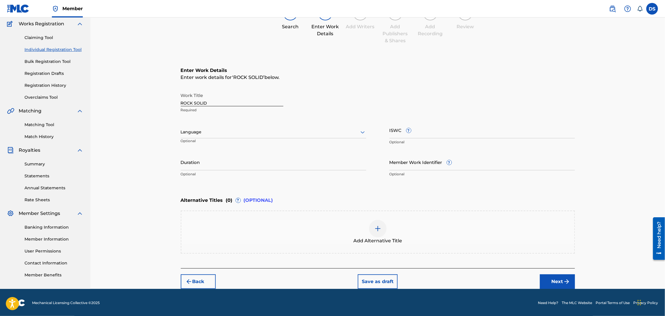
click at [422, 162] on input "Member Work Identifier ?" at bounding box center [481, 162] width 185 height 17
type input "P358QM"
click at [335, 163] on input "Duration" at bounding box center [273, 162] width 185 height 17
type input "01:45"
click at [289, 134] on div at bounding box center [273, 131] width 185 height 7
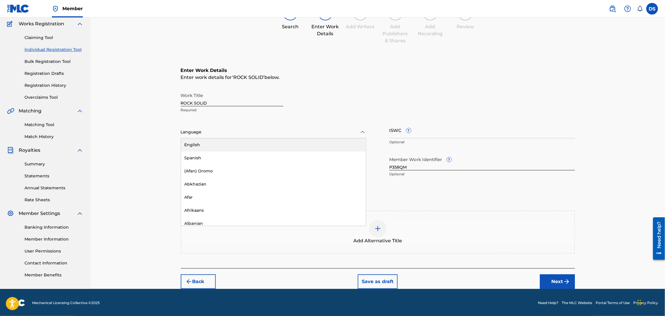
click at [263, 145] on div "English" at bounding box center [273, 144] width 185 height 13
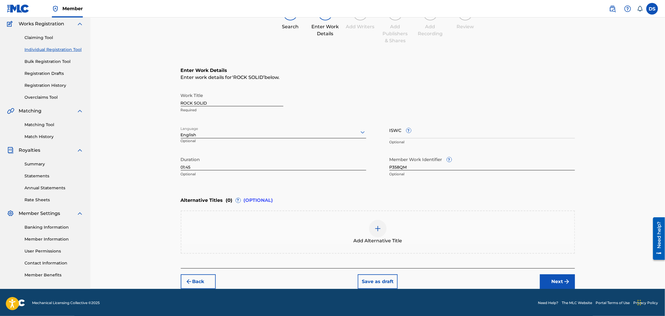
click at [379, 228] on img at bounding box center [377, 228] width 7 height 7
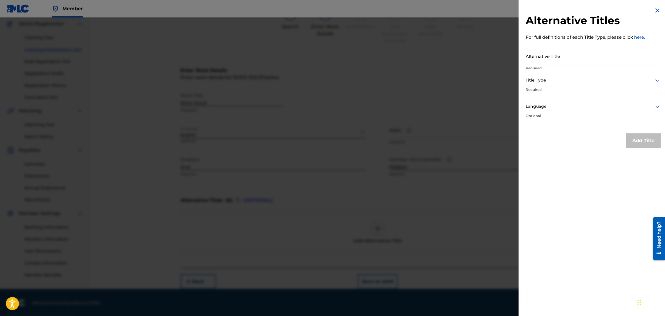
click at [561, 57] on input "Alternative Title" at bounding box center [592, 56] width 135 height 17
click at [654, 13] on img at bounding box center [657, 10] width 7 height 7
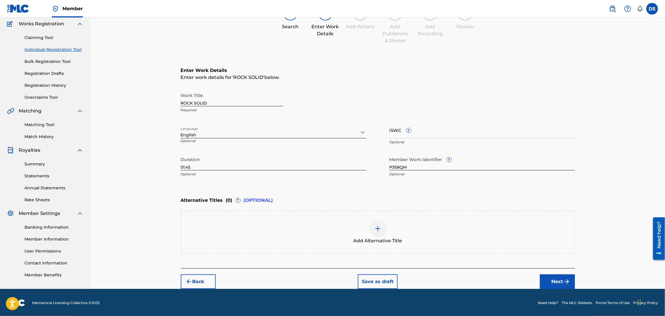
click at [560, 283] on button "Next" at bounding box center [557, 281] width 35 height 15
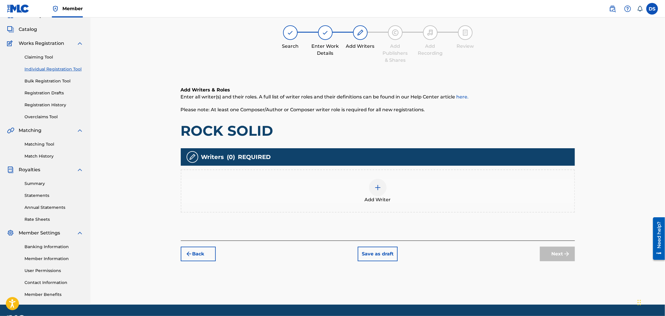
scroll to position [26, 0]
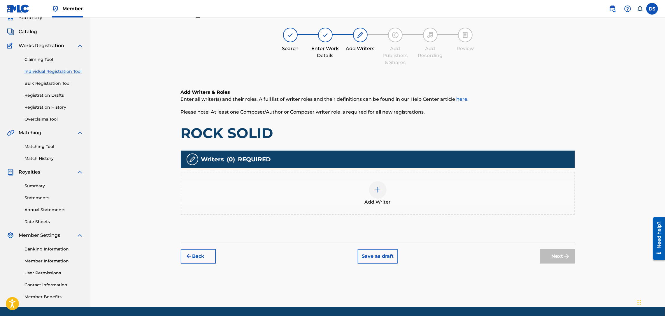
click at [381, 190] on div at bounding box center [377, 189] width 17 height 17
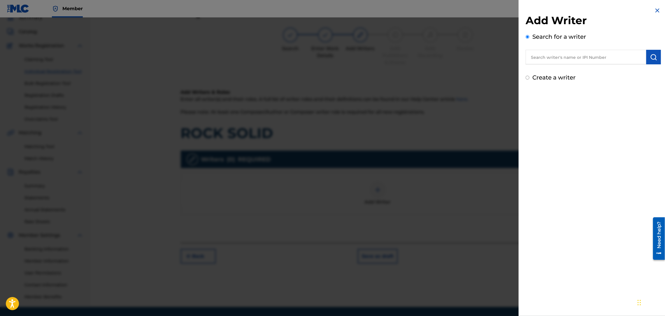
click at [542, 61] on input "text" at bounding box center [585, 57] width 121 height 15
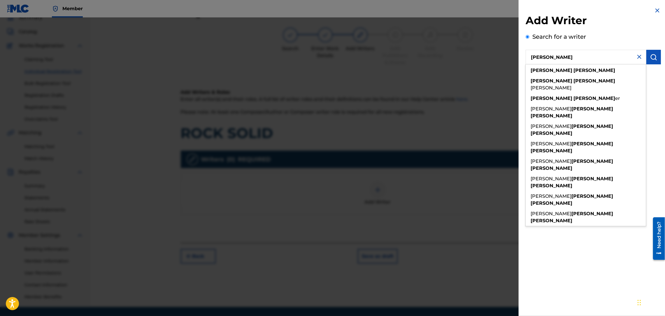
type input "[PERSON_NAME]"
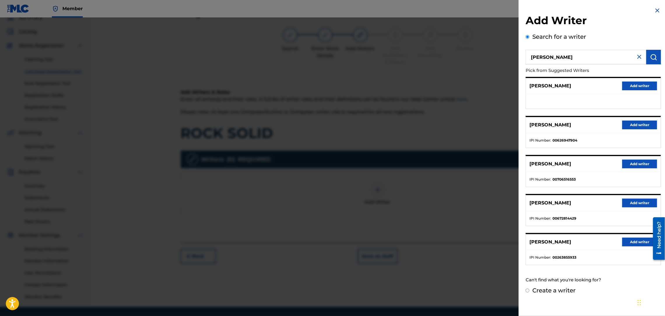
click at [641, 122] on button "Add writer" at bounding box center [639, 125] width 35 height 9
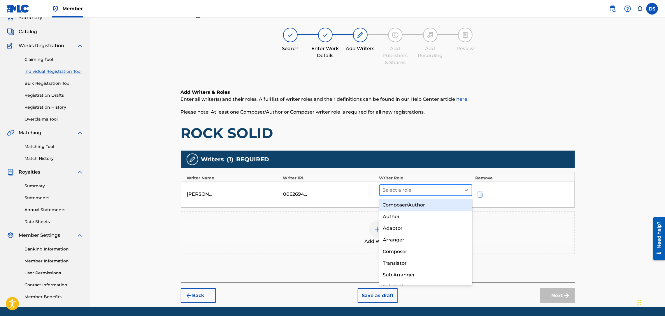
click at [409, 189] on div at bounding box center [420, 190] width 75 height 8
click at [404, 205] on div "Composer/Author" at bounding box center [425, 205] width 93 height 12
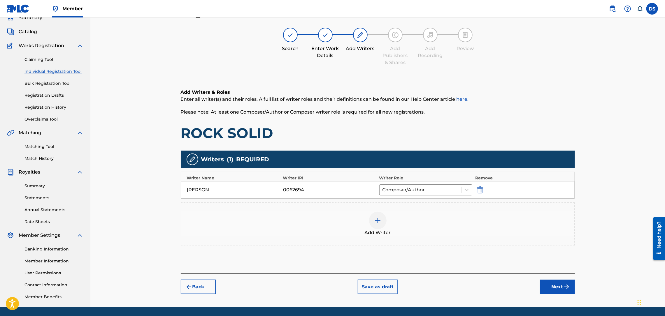
click at [378, 220] on img at bounding box center [377, 220] width 7 height 7
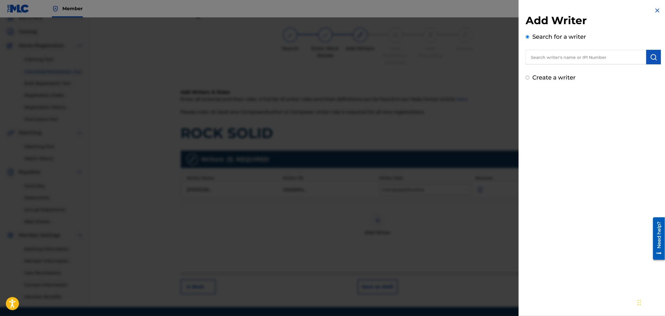
click at [544, 54] on input "text" at bounding box center [585, 57] width 121 height 15
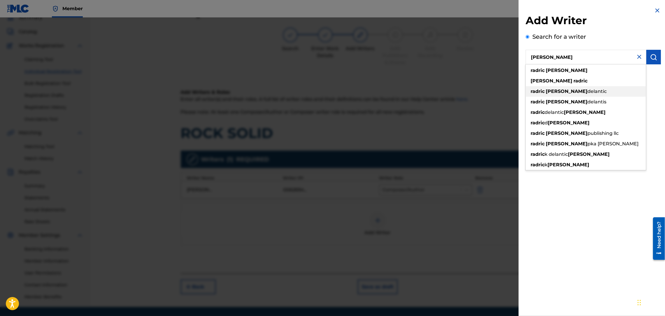
click at [548, 89] on strong "davis" at bounding box center [566, 92] width 42 height 6
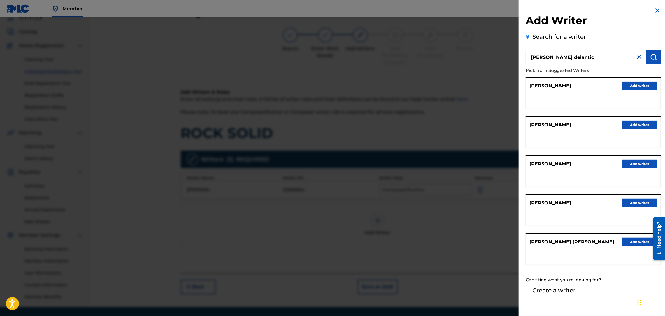
drag, startPoint x: 583, startPoint y: 57, endPoint x: 560, endPoint y: 63, distance: 23.5
click at [560, 63] on input "radric davis delantic" at bounding box center [585, 57] width 121 height 15
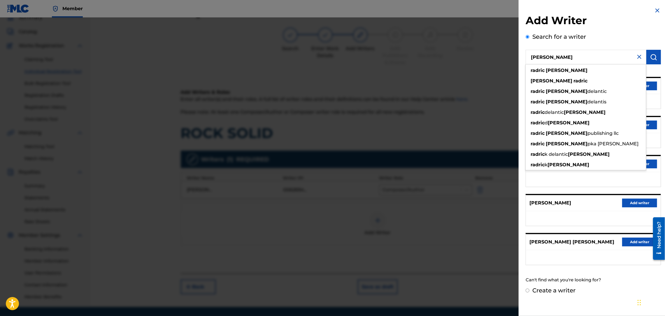
type input "radric davis"
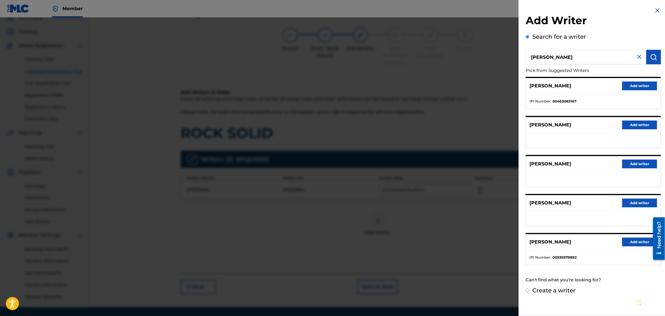
click at [637, 60] on img at bounding box center [638, 56] width 7 height 7
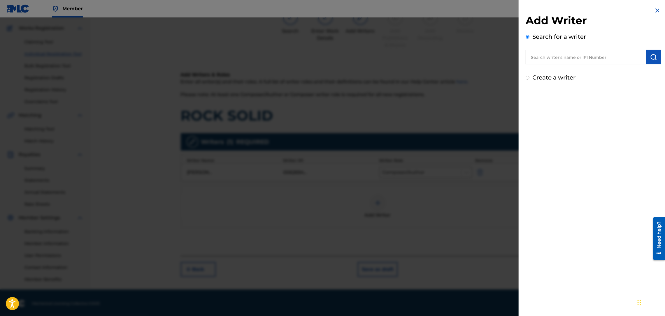
scroll to position [45, 0]
click at [637, 60] on input "text" at bounding box center [585, 57] width 121 height 15
type input "GUCCI MANE"
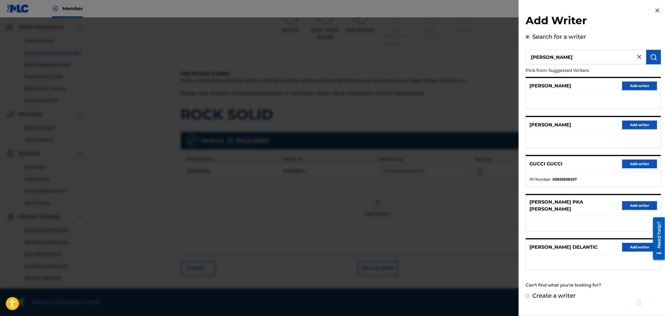
click at [637, 57] on img at bounding box center [638, 56] width 7 height 7
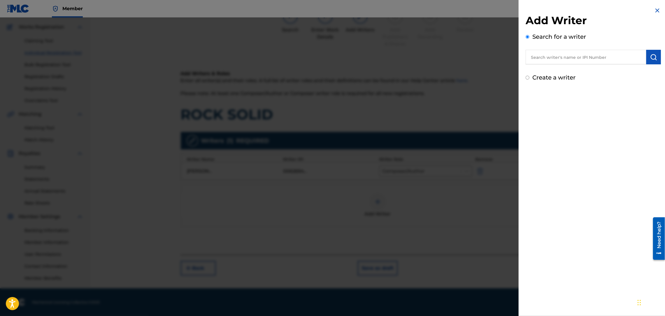
click at [637, 57] on input "text" at bounding box center [585, 57] width 121 height 15
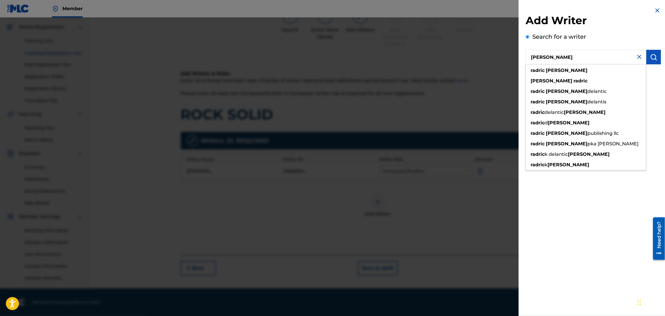
type input "RADRIC DAVIS"
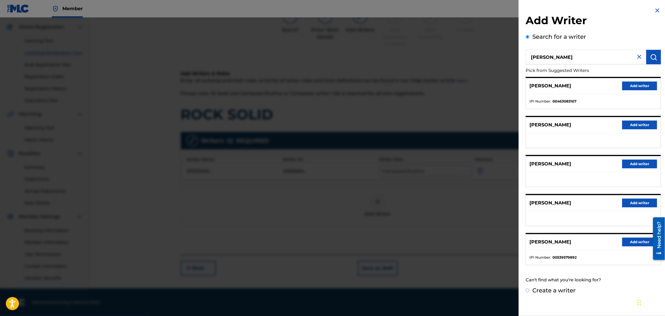
click at [631, 83] on button "Add writer" at bounding box center [639, 86] width 35 height 9
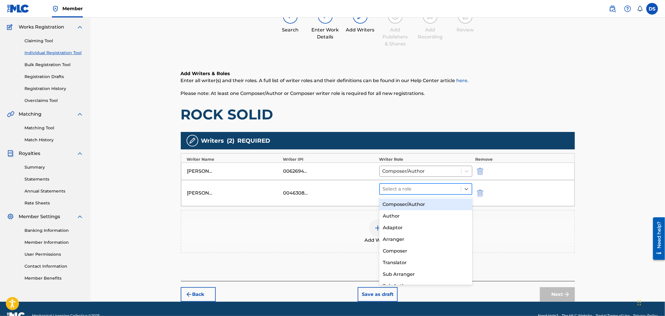
click at [428, 191] on div at bounding box center [420, 189] width 75 height 8
click at [417, 204] on div "Composer/Author" at bounding box center [425, 205] width 93 height 12
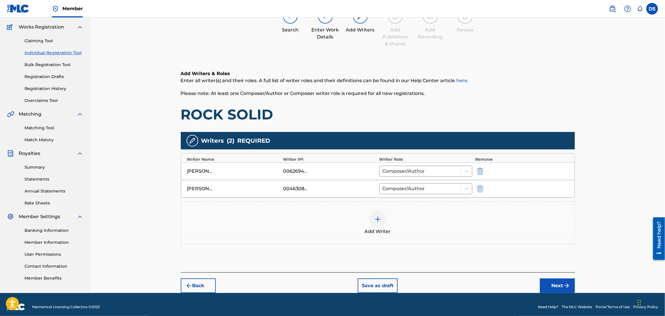
click at [557, 288] on button "Next" at bounding box center [557, 286] width 35 height 15
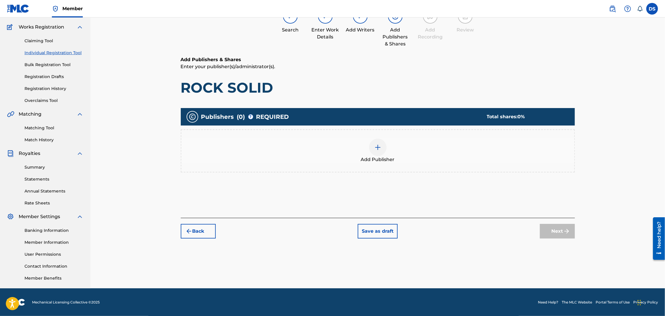
scroll to position [26, 0]
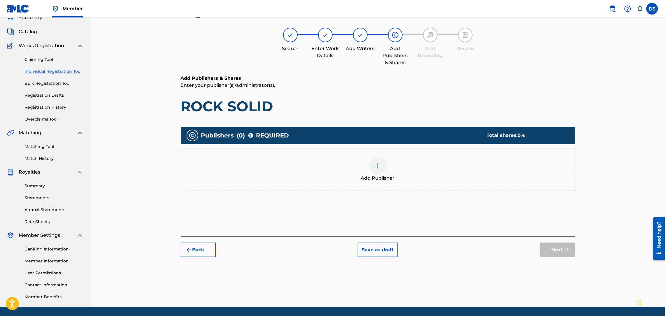
click at [377, 165] on img at bounding box center [377, 166] width 7 height 7
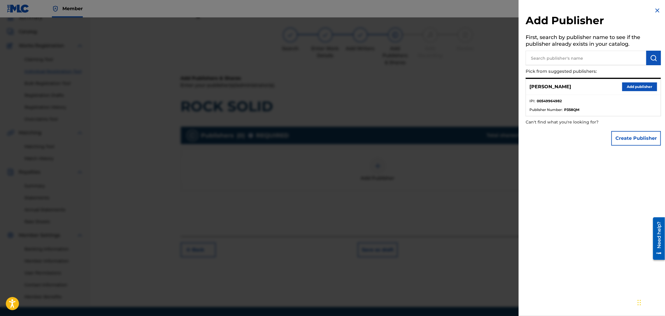
click at [635, 86] on button "Add publisher" at bounding box center [639, 86] width 35 height 9
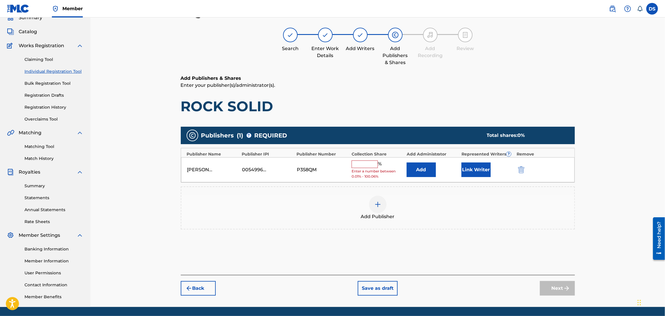
click at [473, 173] on button "Link Writer" at bounding box center [475, 170] width 29 height 15
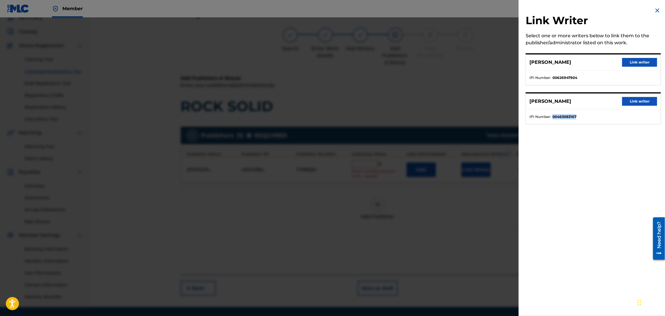
drag, startPoint x: 578, startPoint y: 113, endPoint x: 553, endPoint y: 114, distance: 25.6
click at [553, 114] on ul "IPI Number : 00463083167" at bounding box center [593, 117] width 135 height 15
copy strong "00463083167"
click at [629, 61] on button "Link writer" at bounding box center [639, 62] width 35 height 9
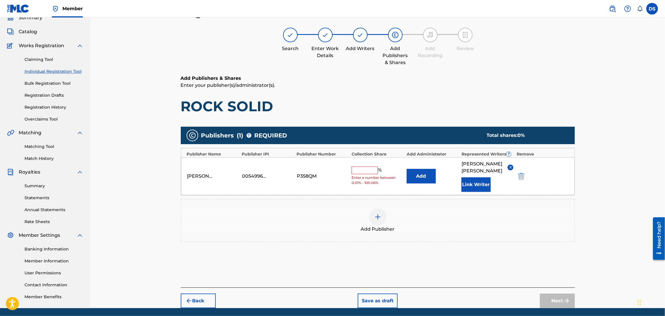
click at [357, 168] on input "text" at bounding box center [364, 171] width 26 height 8
type input "50"
click at [557, 296] on button "Next" at bounding box center [557, 301] width 35 height 15
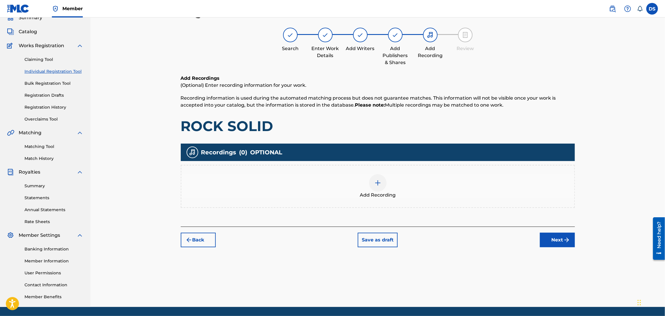
click at [378, 184] on img at bounding box center [377, 182] width 7 height 7
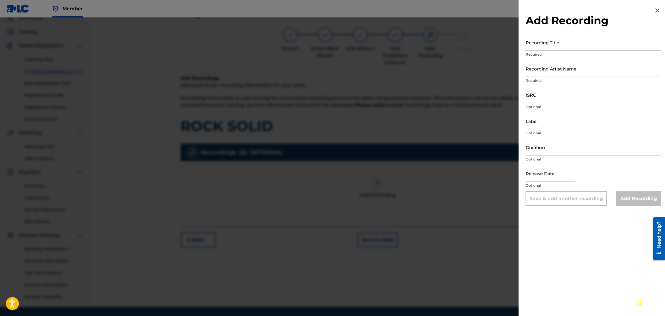
click at [538, 46] on input "Recording Title" at bounding box center [592, 42] width 135 height 17
click at [540, 69] on input "Recording Artist Name" at bounding box center [592, 68] width 135 height 17
type input "Montana Da Mac, GUCCI MANE"
click at [551, 46] on input "Recording Title" at bounding box center [592, 42] width 135 height 17
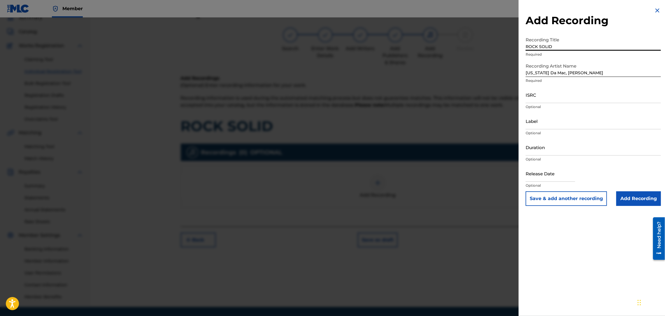
type input "ROCK SOLID"
click at [545, 99] on input "ISRC" at bounding box center [592, 95] width 135 height 17
paste input "00463083167"
type input "00463083167"
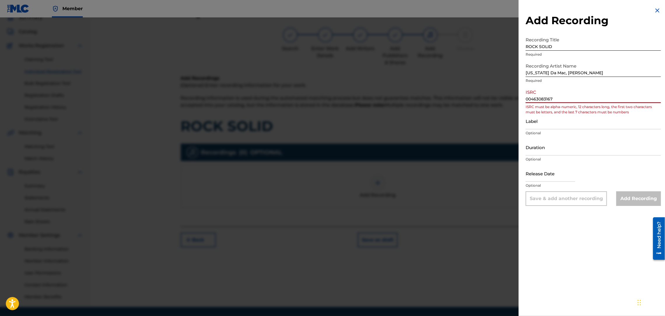
drag, startPoint x: 557, startPoint y: 98, endPoint x: 514, endPoint y: 99, distance: 42.5
click at [514, 99] on div "Add Recording Recording Title ROCK SOLID Required Recording Artist Name Montana…" at bounding box center [332, 166] width 665 height 299
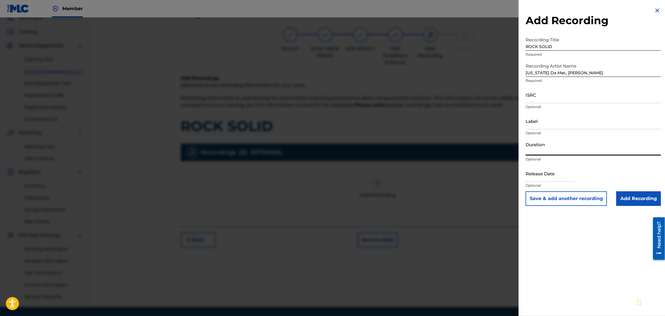
click at [539, 147] on input "Duration" at bounding box center [592, 147] width 135 height 17
type input "01:45"
select select "8"
select select "2025"
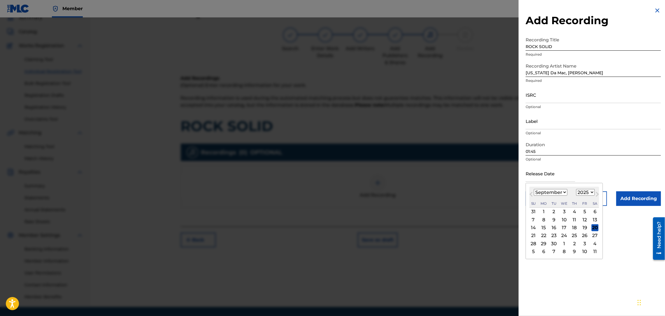
click at [539, 179] on input "text" at bounding box center [550, 173] width 50 height 17
click at [575, 219] on div "11" at bounding box center [574, 219] width 7 height 7
type input "September 11 2025"
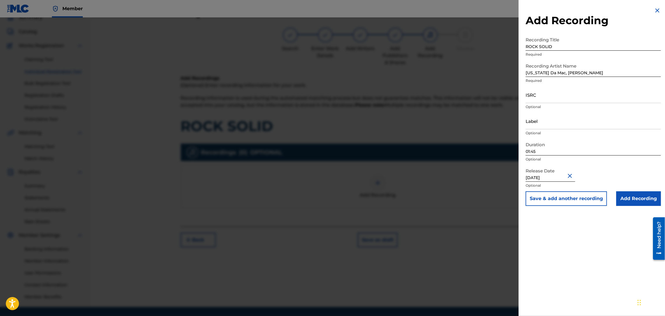
click at [544, 177] on input "September 11 2025" at bounding box center [550, 173] width 50 height 17
select select "8"
select select "2025"
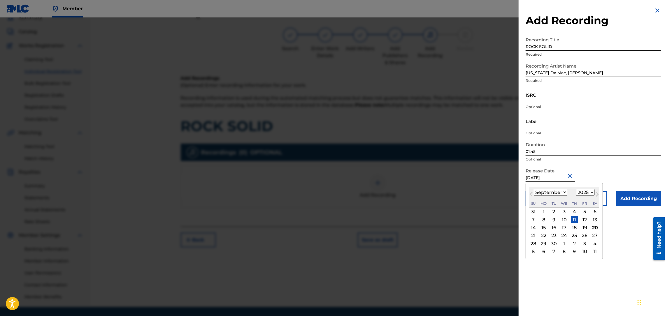
click at [547, 193] on select "January February March April May June July August September October November De…" at bounding box center [551, 192] width 34 height 7
select select "11"
click at [534, 189] on select "January February March April May June July August September October November De…" at bounding box center [551, 192] width 34 height 7
click at [583, 191] on select "1899 1900 1901 1902 1903 1904 1905 1906 1907 1908 1909 1910 1911 1912 1913 1914…" at bounding box center [585, 192] width 19 height 7
select select "2015"
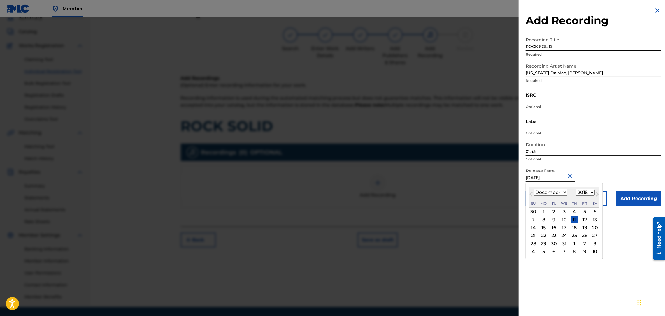
click at [577, 189] on select "1899 1900 1901 1902 1903 1904 1905 1906 1907 1908 1909 1910 1911 1912 1913 1914…" at bounding box center [585, 192] width 19 height 7
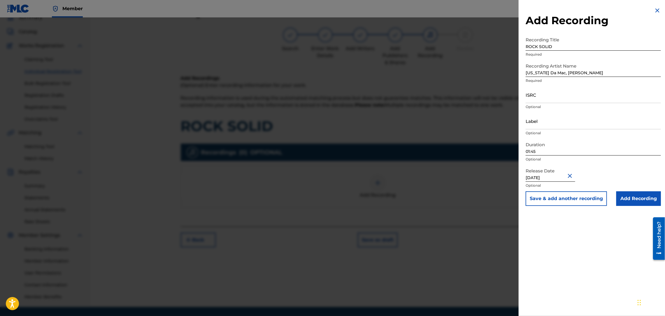
click at [612, 177] on div "Release Date September 11 2025 Optional" at bounding box center [592, 178] width 135 height 26
select select "8"
select select "2025"
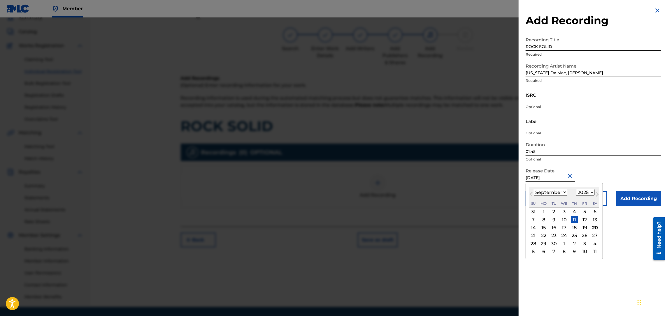
click at [560, 176] on input "September 11 2025" at bounding box center [550, 173] width 50 height 17
type input "September 11 2015"
select select "2015"
type input "September 11 2015"
drag, startPoint x: 543, startPoint y: 179, endPoint x: 545, endPoint y: 190, distance: 11.8
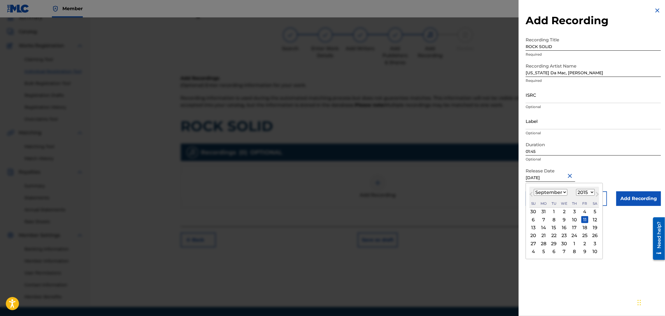
drag, startPoint x: 545, startPoint y: 190, endPoint x: 551, endPoint y: 197, distance: 9.1
drag, startPoint x: 551, startPoint y: 197, endPoint x: 560, endPoint y: 193, distance: 9.1
click at [560, 193] on select "January February March April May June July August September October November De…" at bounding box center [551, 192] width 34 height 7
select select "11"
click at [534, 189] on select "January February March April May June July August September October November De…" at bounding box center [551, 192] width 34 height 7
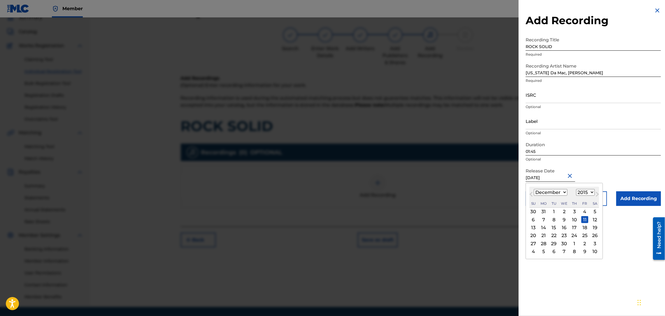
click at [555, 185] on div "September 2015 Previous Month Next Month September 2015 January February March …" at bounding box center [563, 221] width 77 height 76
click at [551, 192] on select "January February March April May June July August September October November De…" at bounding box center [551, 192] width 34 height 7
click at [588, 220] on div "11" at bounding box center [584, 219] width 7 height 7
type input "December 11 2015"
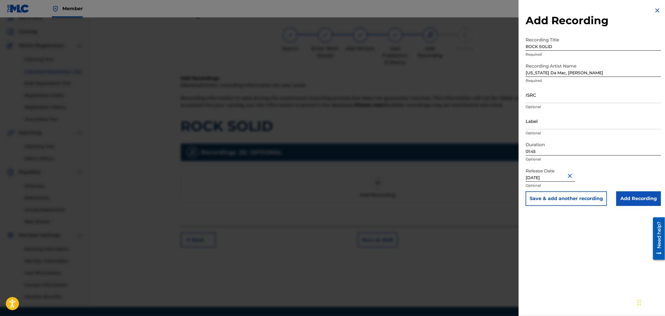
click at [606, 163] on div "Duration 01:45 Optional" at bounding box center [592, 152] width 135 height 26
click at [562, 44] on input "ROCK SOLID" at bounding box center [592, 42] width 135 height 17
click at [609, 48] on input "ROCK SOLID (WILT CHAMBERLAIN" at bounding box center [592, 42] width 135 height 17
type input "ROCK SOLID (WILT CHAMBERLAIN)"
click at [555, 98] on input "ISRC" at bounding box center [592, 95] width 135 height 17
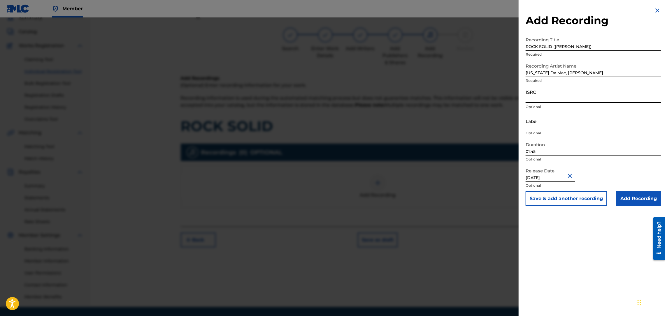
paste input "USZEG1502303"
type input "USZEG1502303"
click at [636, 198] on input "Add Recording" at bounding box center [638, 198] width 45 height 15
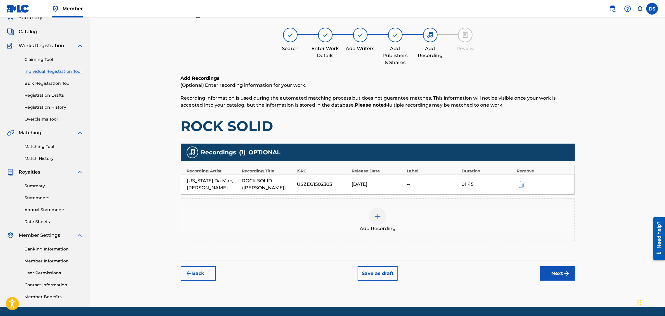
click at [551, 274] on button "Next" at bounding box center [557, 273] width 35 height 15
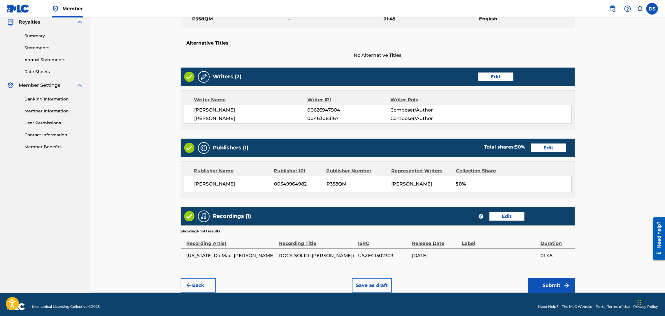
scroll to position [182, 0]
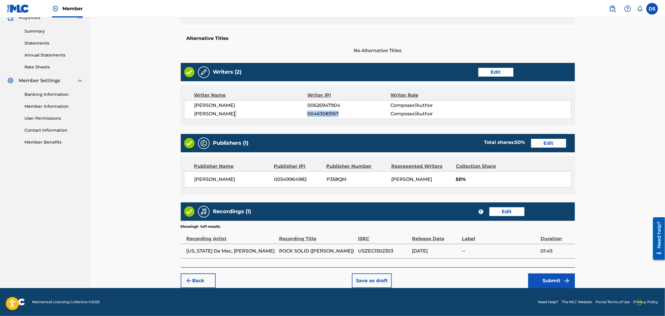
drag, startPoint x: 339, startPoint y: 112, endPoint x: 302, endPoint y: 115, distance: 37.1
click at [302, 115] on div "RADRIC DAVIS 00463083167 Composer/Author" at bounding box center [382, 113] width 377 height 7
copy div "00463083167"
click at [549, 141] on button "Edit" at bounding box center [548, 143] width 35 height 9
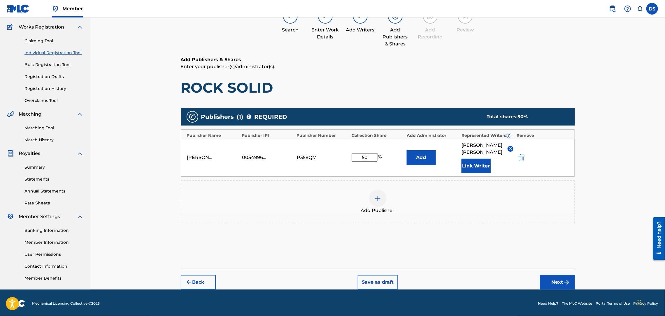
click at [379, 195] on img at bounding box center [377, 198] width 7 height 7
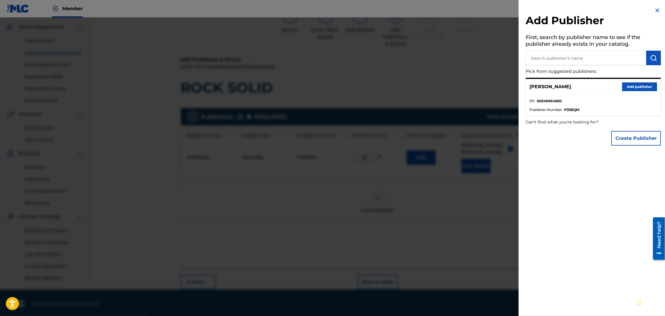
click at [536, 59] on input "text" at bounding box center [585, 58] width 121 height 15
click at [636, 140] on button "Create Publisher" at bounding box center [636, 138] width 50 height 15
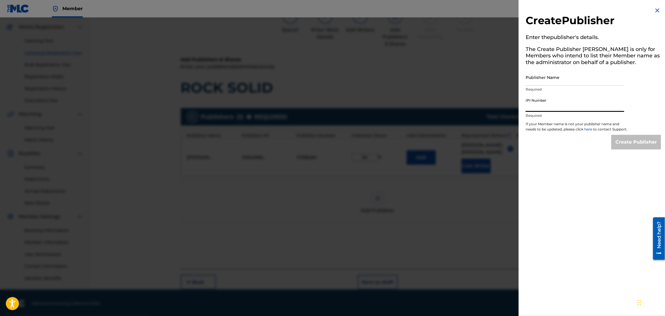
click at [534, 105] on input "IPI Number" at bounding box center [574, 103] width 98 height 17
paste input "00463083167"
type input "00463083167"
click at [546, 84] on input "Publisher Name" at bounding box center [574, 77] width 98 height 17
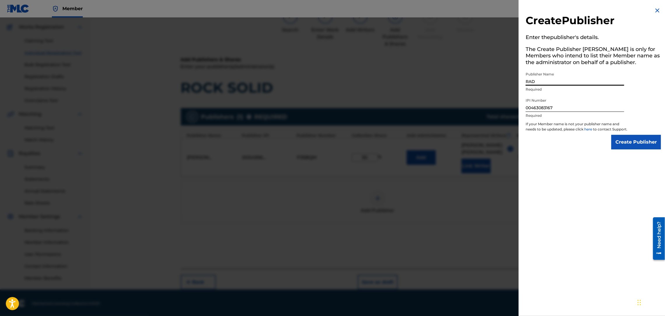
type input "RADRIC DAVIS"
click at [629, 147] on input "Create Publisher" at bounding box center [636, 142] width 50 height 15
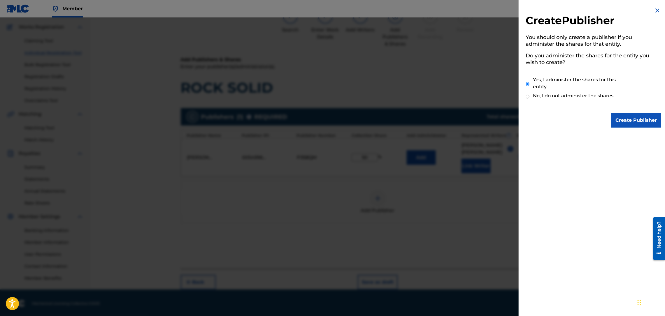
click at [627, 123] on input "Create Publisher" at bounding box center [636, 120] width 50 height 15
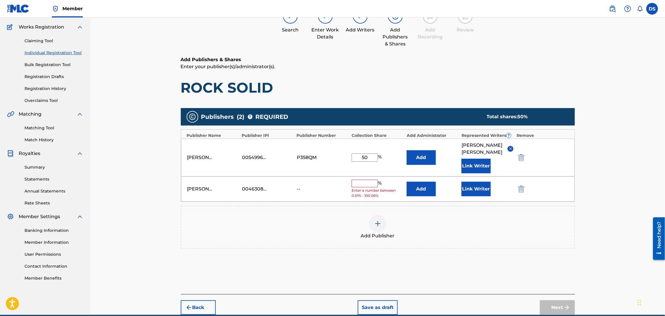
click at [365, 180] on input "text" at bounding box center [364, 184] width 26 height 8
type input "50"
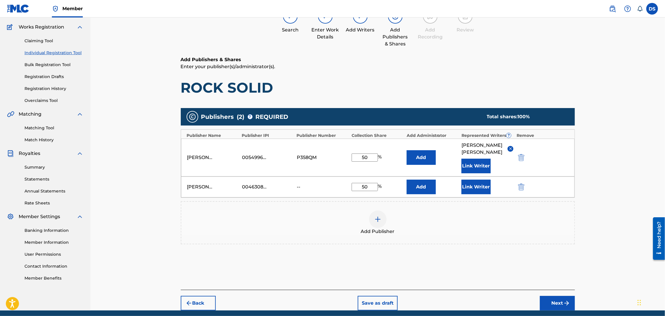
click at [471, 180] on button "Link Writer" at bounding box center [475, 187] width 29 height 15
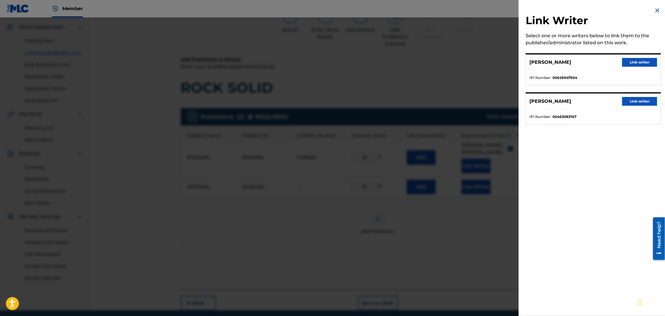
click at [630, 100] on button "Link writer" at bounding box center [639, 101] width 35 height 9
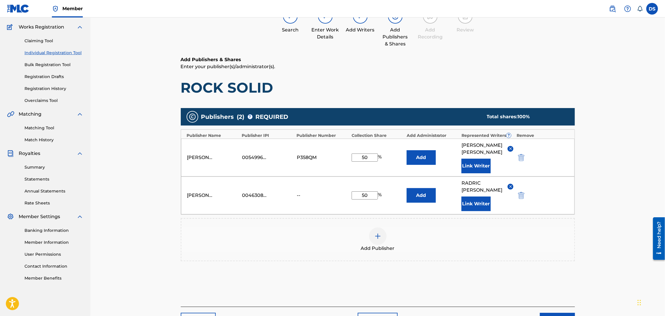
click at [552, 313] on button "Next" at bounding box center [557, 320] width 35 height 15
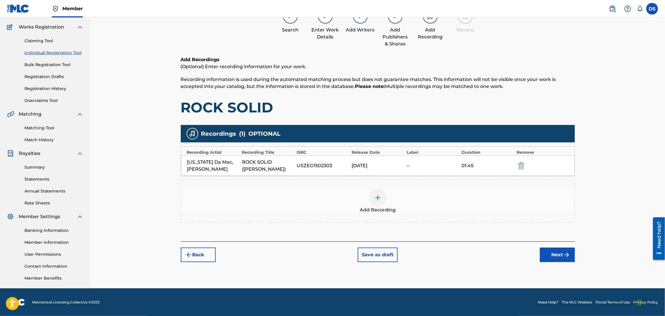
scroll to position [26, 0]
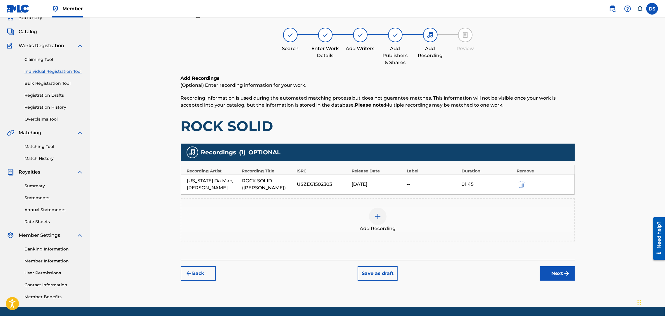
click at [556, 273] on button "Next" at bounding box center [557, 273] width 35 height 15
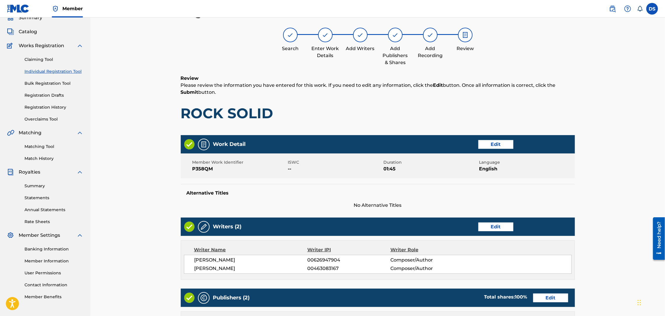
click at [599, 229] on div "Register Work Search Enter Work Details Add Writers Add Publishers & Shares Add…" at bounding box center [377, 237] width 574 height 493
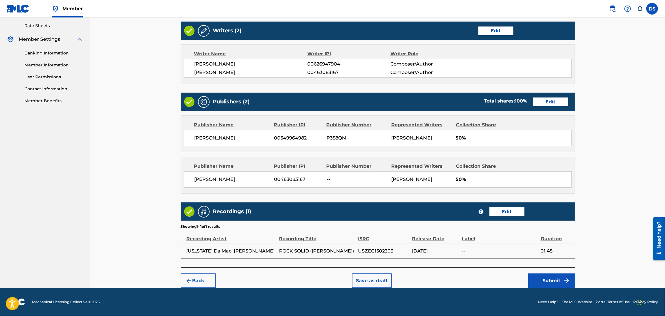
scroll to position [224, 0]
click at [554, 280] on button "Submit" at bounding box center [551, 281] width 47 height 15
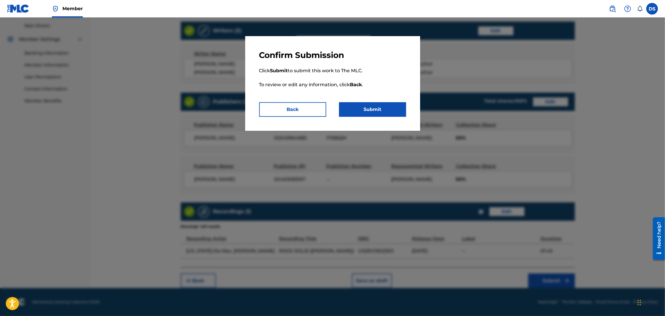
click at [376, 112] on button "Submit" at bounding box center [372, 109] width 67 height 15
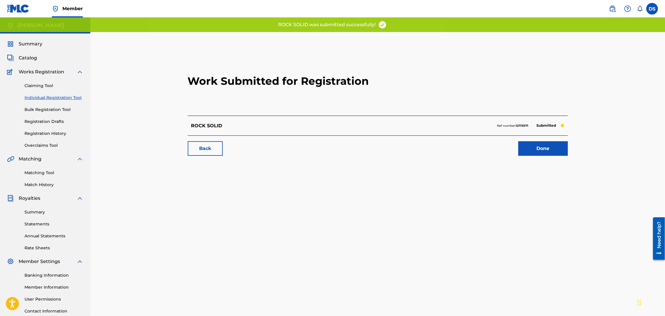
click at [541, 146] on link "Done" at bounding box center [543, 148] width 50 height 15
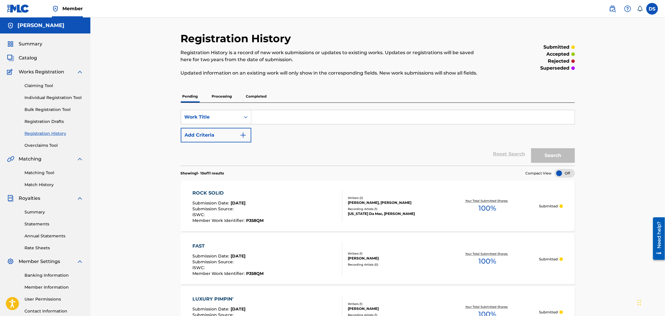
click at [39, 173] on link "Matching Tool" at bounding box center [53, 173] width 59 height 6
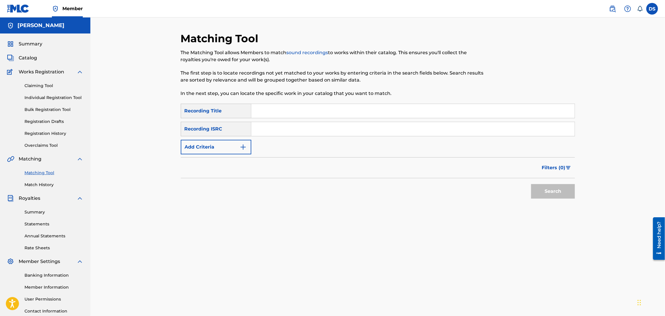
click at [39, 173] on link "Matching Tool" at bounding box center [53, 173] width 59 height 6
click at [264, 111] on input "Search Form" at bounding box center [412, 111] width 323 height 14
click at [40, 184] on link "Match History" at bounding box center [53, 185] width 59 height 6
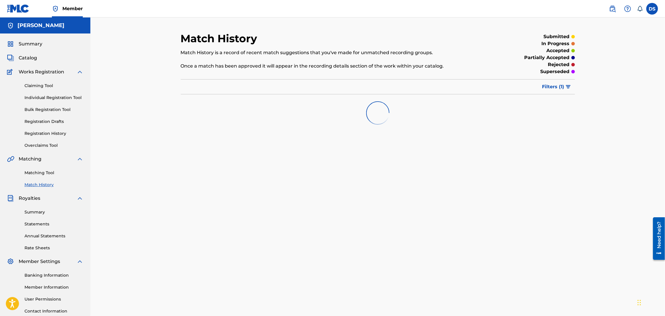
click at [40, 184] on link "Match History" at bounding box center [53, 185] width 59 height 6
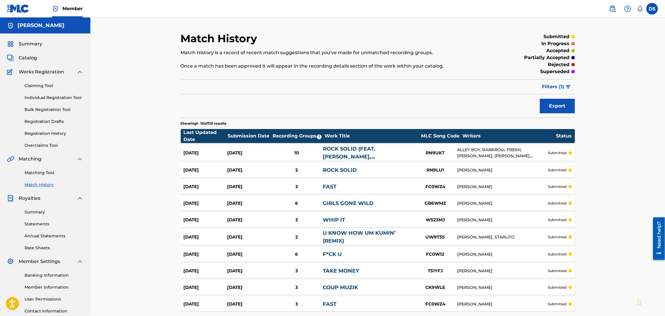
click at [40, 184] on link "Match History" at bounding box center [53, 185] width 59 height 6
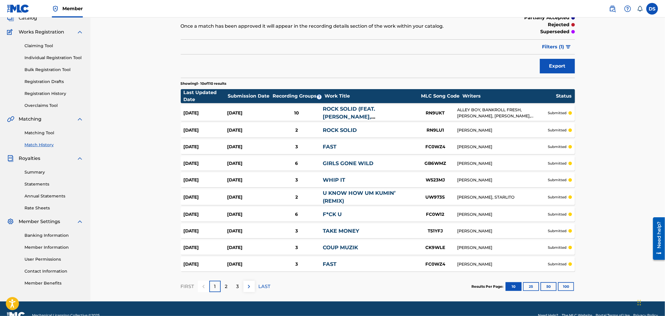
scroll to position [53, 0]
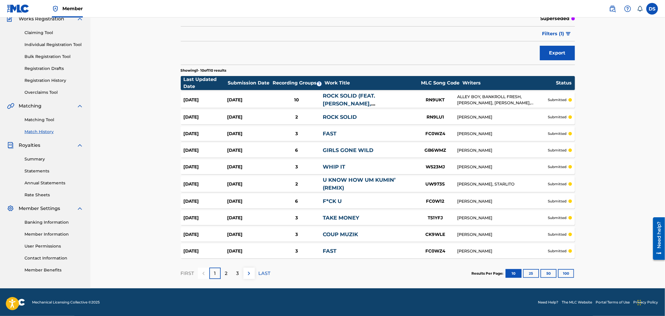
click at [239, 272] on div "3" at bounding box center [237, 273] width 11 height 11
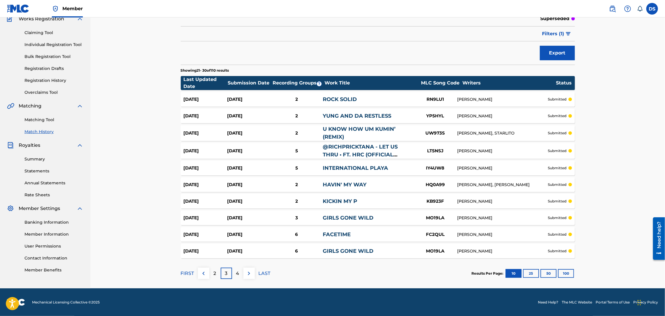
click at [239, 272] on p "4" at bounding box center [237, 273] width 3 height 7
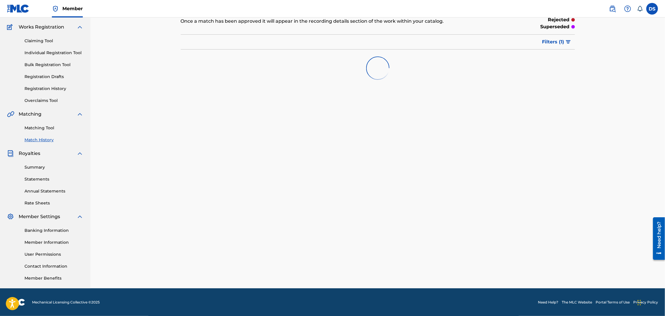
scroll to position [51, 0]
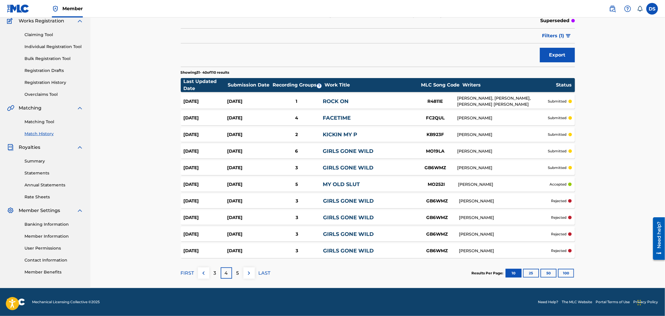
click at [237, 271] on p "5" at bounding box center [237, 273] width 3 height 7
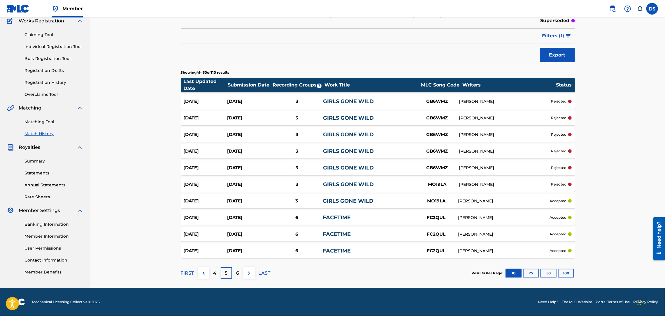
click at [436, 185] on div "MO19LA" at bounding box center [437, 184] width 44 height 7
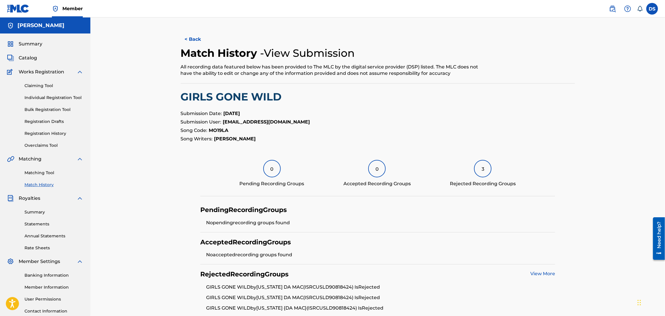
click at [211, 40] on button "< Back" at bounding box center [198, 39] width 35 height 15
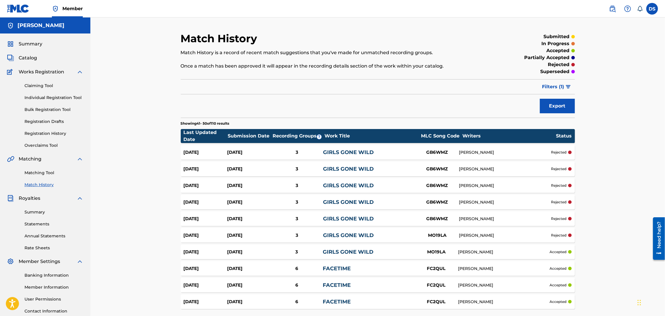
scroll to position [51, 0]
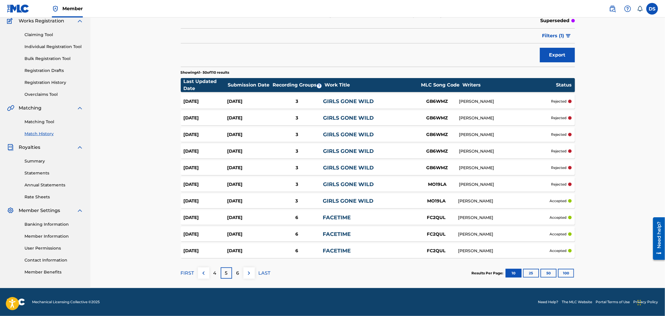
click at [336, 151] on link "GIRLS GONE WILD" at bounding box center [348, 151] width 51 height 6
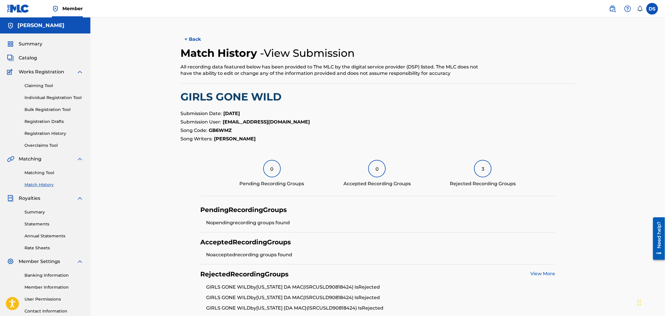
click at [197, 36] on button "< Back" at bounding box center [198, 39] width 35 height 15
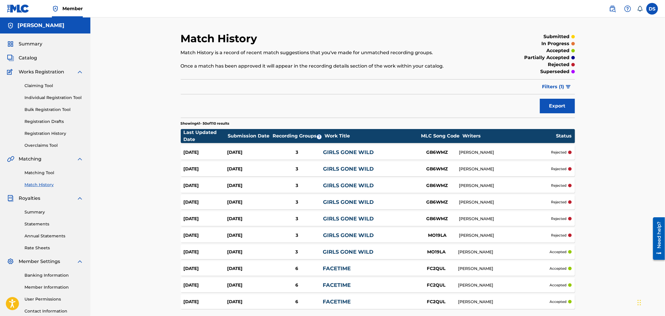
scroll to position [51, 0]
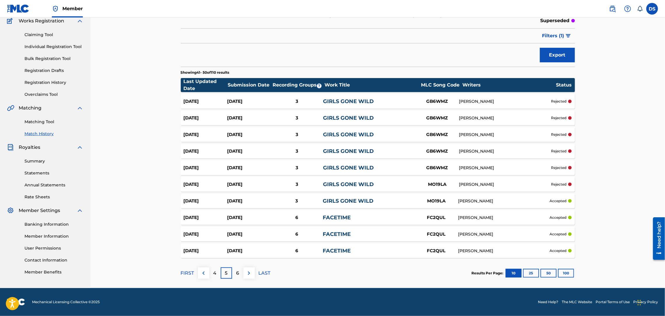
click at [362, 180] on div "Sep 18, 2025 Sep 6, 2025 3 GIRLS GONE WILD MO19LA DAVID SMITH rejected" at bounding box center [378, 184] width 394 height 15
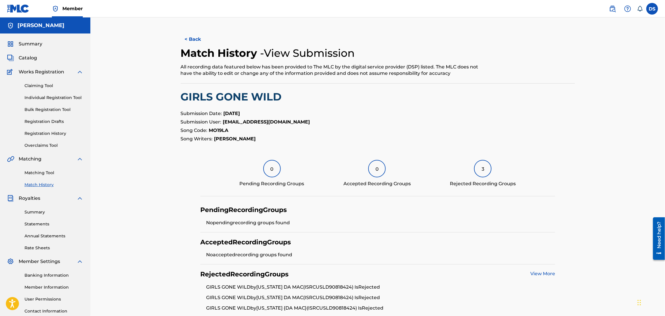
click at [194, 33] on button "< Back" at bounding box center [198, 39] width 35 height 15
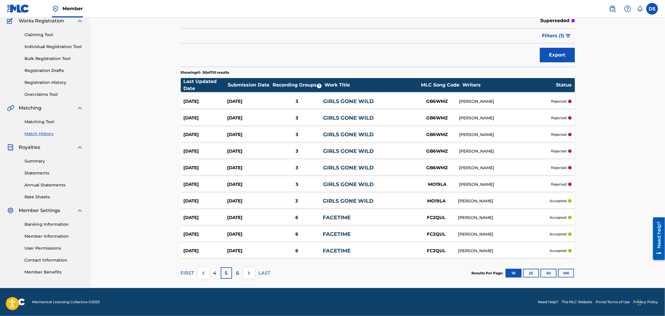
click at [345, 186] on link "GIRLS GONE WILD" at bounding box center [348, 184] width 51 height 6
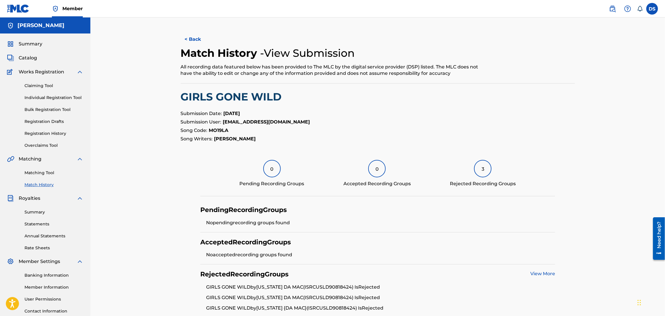
click at [530, 271] on link "View More" at bounding box center [542, 274] width 25 height 6
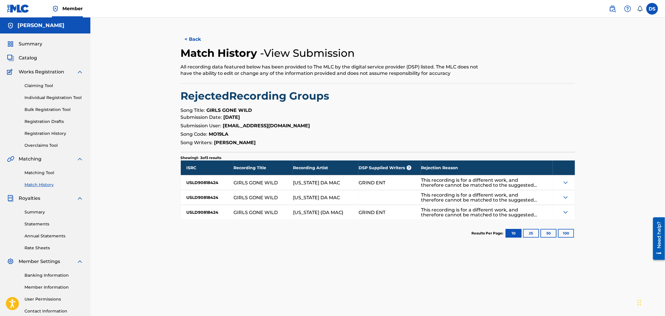
click at [206, 34] on button "< Back" at bounding box center [198, 39] width 35 height 15
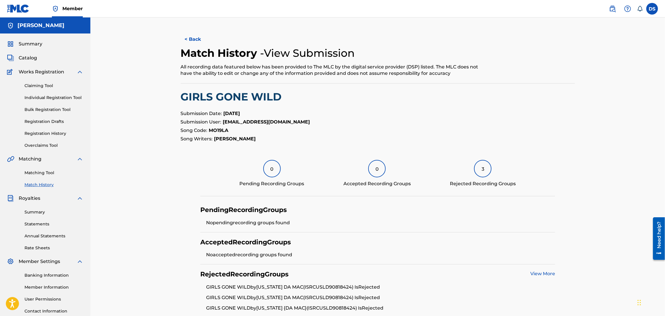
click at [187, 37] on button "< Back" at bounding box center [198, 39] width 35 height 15
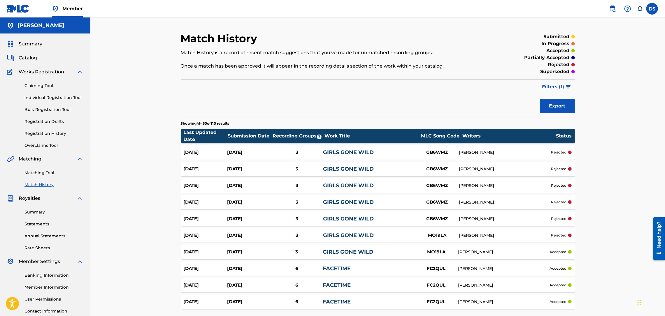
scroll to position [51, 0]
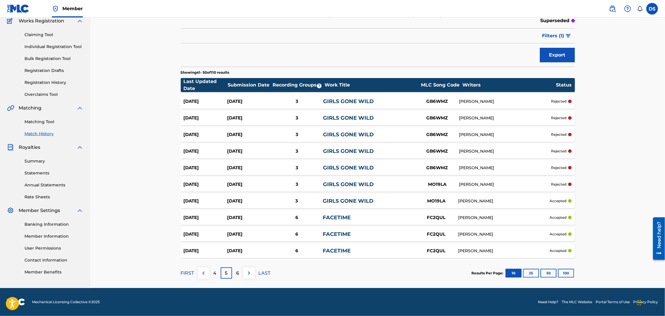
click at [438, 201] on div "MO19LA" at bounding box center [436, 201] width 44 height 7
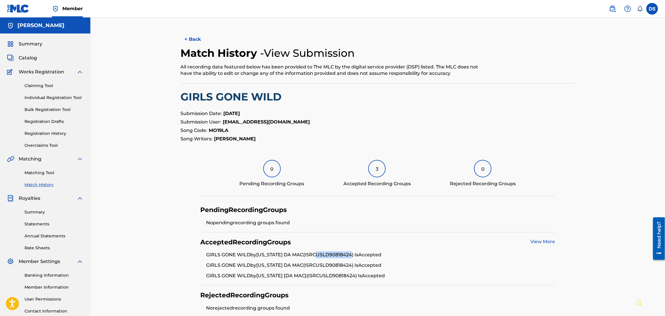
drag, startPoint x: 356, startPoint y: 254, endPoint x: 323, endPoint y: 259, distance: 33.6
click at [323, 259] on li "GIRLS GONE WILD by MONTANA DA MAC (ISRC USLD90818424 ) Is Accepted" at bounding box center [380, 256] width 349 height 10
copy li "USLD90818424"
click at [541, 241] on link "View More" at bounding box center [542, 242] width 25 height 6
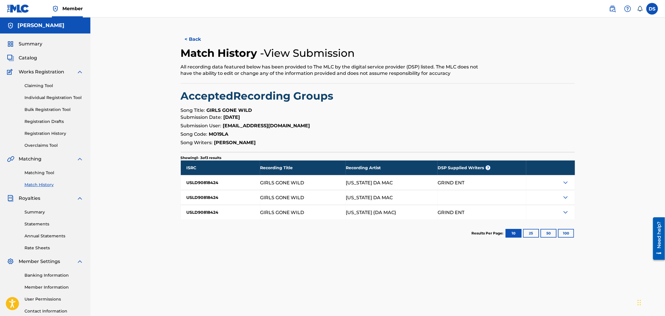
click at [189, 37] on button "< Back" at bounding box center [198, 39] width 35 height 15
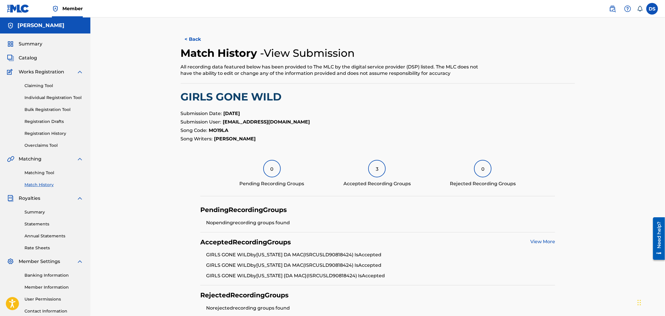
click at [189, 37] on button "< Back" at bounding box center [198, 39] width 35 height 15
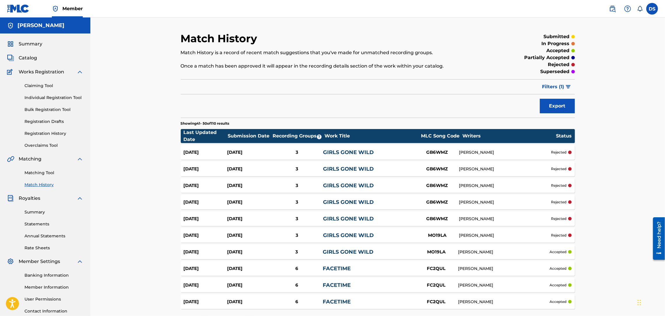
scroll to position [51, 0]
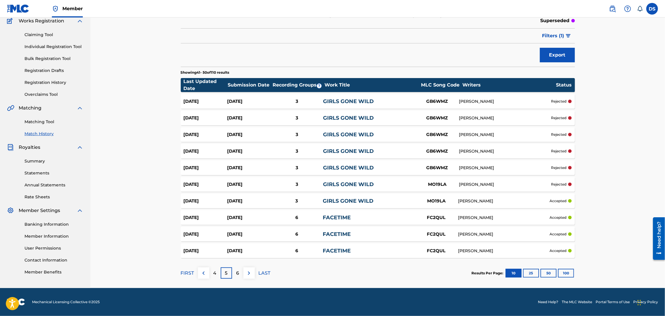
click at [44, 122] on link "Matching Tool" at bounding box center [53, 122] width 59 height 6
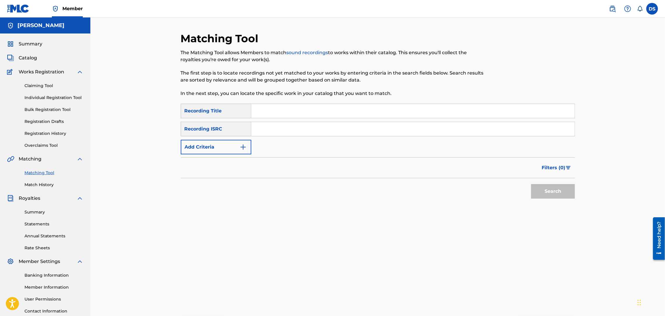
click at [262, 132] on input "Search Form" at bounding box center [412, 129] width 323 height 14
paste input "USLD90818424"
type input "USLD90818424"
click at [257, 111] on input "Search Form" at bounding box center [412, 111] width 323 height 14
type input "Girls Gone Wild"
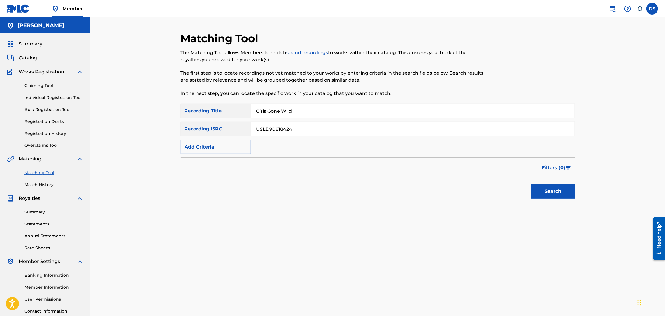
click at [553, 193] on button "Search" at bounding box center [553, 191] width 44 height 15
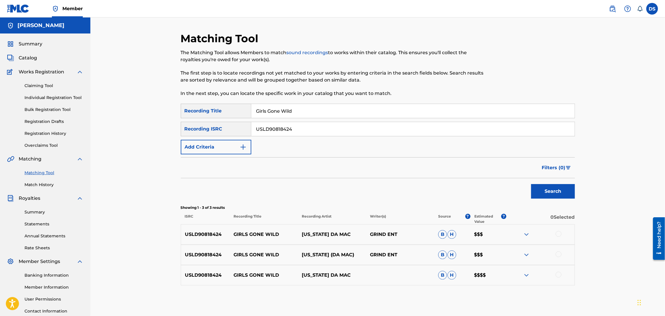
click at [558, 273] on div at bounding box center [558, 275] width 6 height 6
click at [557, 256] on div at bounding box center [558, 254] width 6 height 6
click at [557, 235] on div at bounding box center [558, 234] width 6 height 6
click at [554, 190] on button "Search" at bounding box center [553, 191] width 44 height 15
click at [419, 266] on button "Match 3 Groups" at bounding box center [409, 268] width 64 height 15
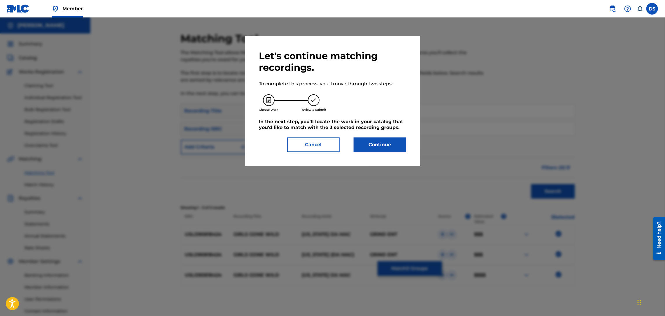
click at [383, 147] on button "Continue" at bounding box center [379, 145] width 52 height 15
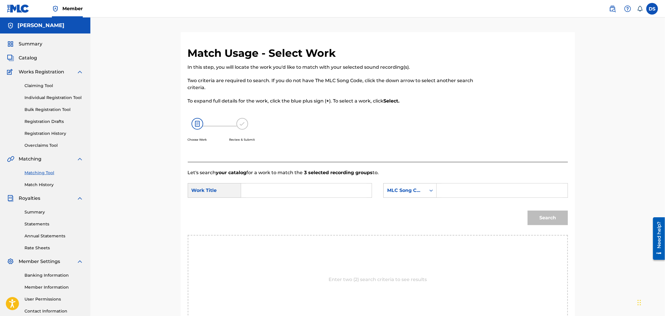
click at [342, 189] on input "Search Form" at bounding box center [306, 191] width 121 height 14
type input "GIRLS GONE WILD"
click at [432, 190] on icon "Search Form" at bounding box center [431, 191] width 6 height 6
click at [408, 206] on div "Writer Name" at bounding box center [409, 205] width 53 height 15
click at [466, 191] on input "Search Form" at bounding box center [501, 191] width 121 height 14
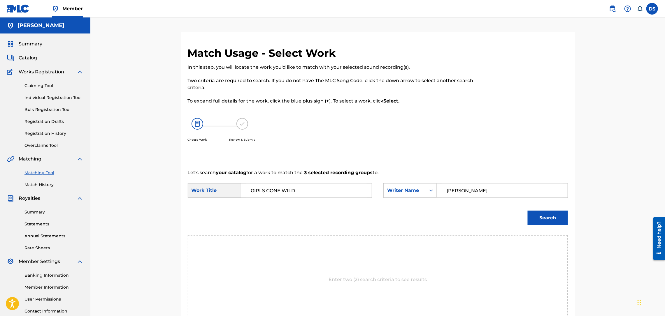
type input "[PERSON_NAME]"
click at [543, 221] on button "Search" at bounding box center [547, 218] width 40 height 15
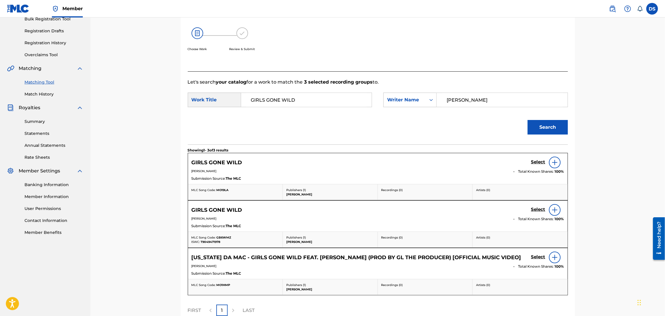
scroll to position [105, 0]
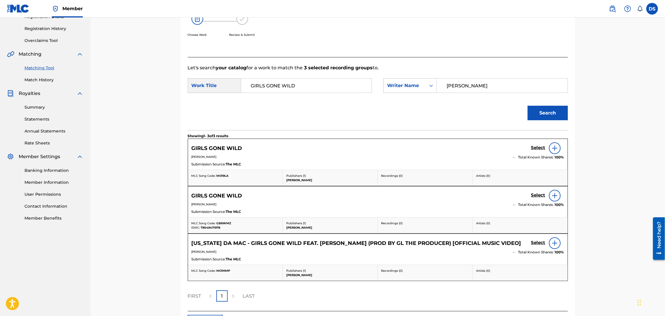
click at [542, 148] on h5 "Select" at bounding box center [538, 148] width 14 height 6
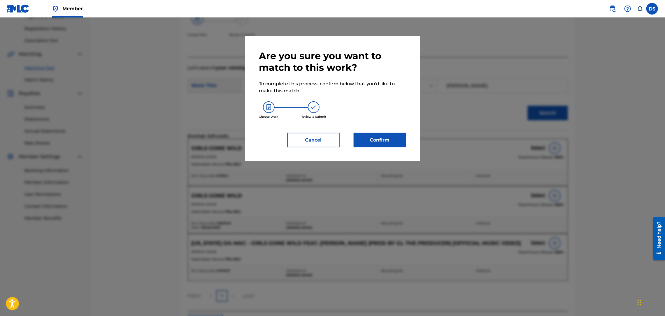
click at [383, 138] on button "Confirm" at bounding box center [379, 140] width 52 height 15
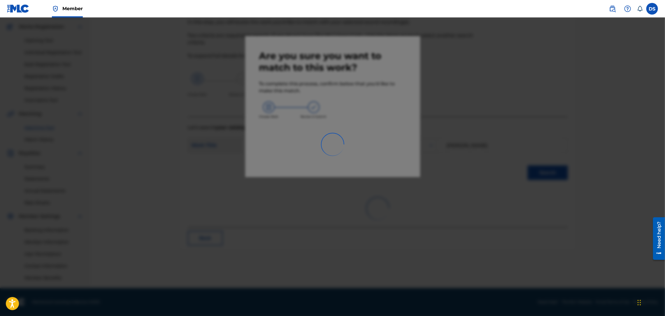
scroll to position [45, 0]
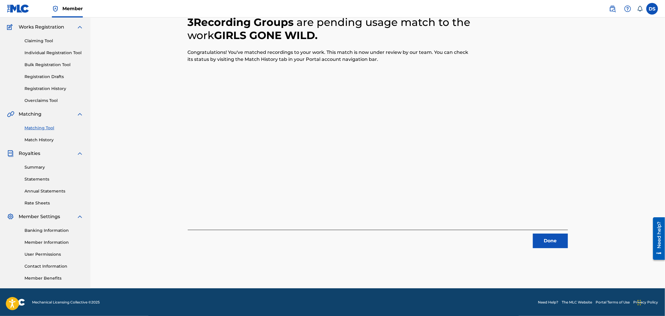
click at [547, 244] on button "Done" at bounding box center [550, 241] width 35 height 15
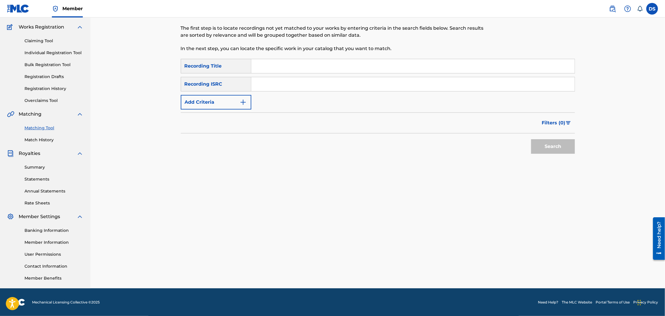
click at [316, 67] on input "Search Form" at bounding box center [412, 66] width 323 height 14
type input "Girls Gone Wild"
click at [297, 80] on input "Search Form" at bounding box center [412, 84] width 323 height 14
paste input "QZNB82516791"
type input "QZNB82516791"
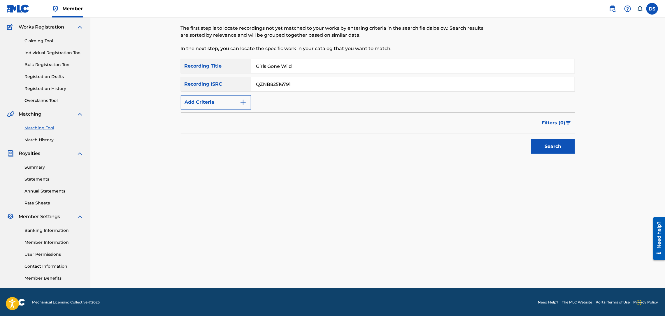
click at [544, 144] on button "Search" at bounding box center [553, 146] width 44 height 15
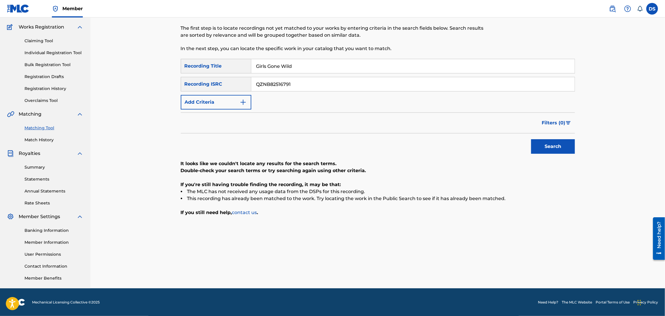
click at [549, 148] on button "Search" at bounding box center [553, 146] width 44 height 15
click at [301, 64] on input "Girls Gone Wild" at bounding box center [412, 66] width 323 height 14
type input "Girls Gone Wild Ft. Stuey Rock"
click at [552, 151] on button "Search" at bounding box center [553, 146] width 44 height 15
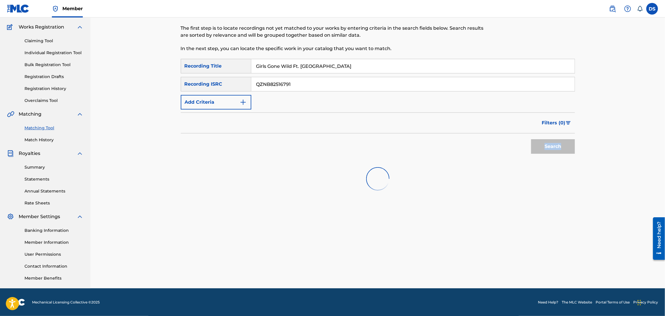
click at [552, 151] on div "Search" at bounding box center [551, 144] width 47 height 23
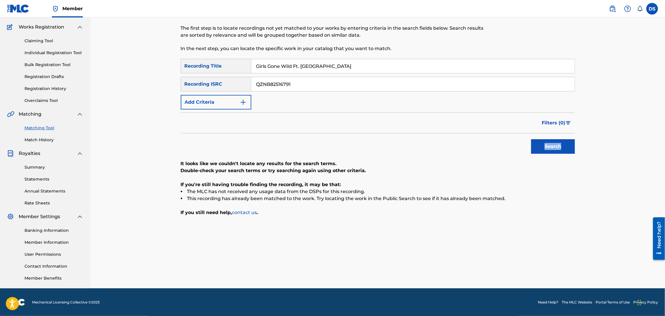
click at [552, 151] on button "Search" at bounding box center [553, 146] width 44 height 15
click at [552, 151] on div "Search" at bounding box center [551, 144] width 47 height 23
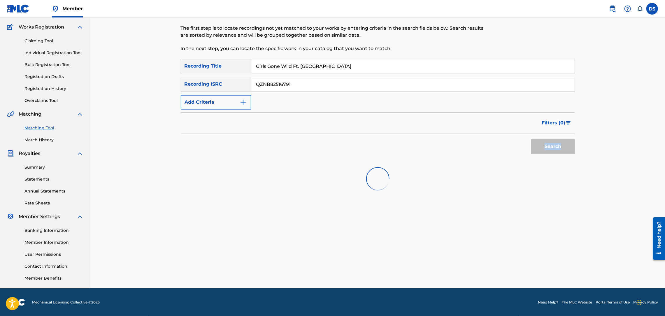
click at [552, 151] on div "Search" at bounding box center [551, 144] width 47 height 23
click at [552, 151] on button "Search" at bounding box center [553, 146] width 44 height 15
click at [552, 151] on div "Search" at bounding box center [551, 144] width 47 height 23
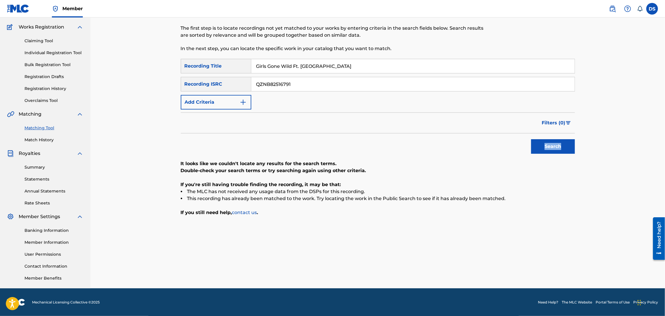
click at [552, 151] on button "Search" at bounding box center [553, 146] width 44 height 15
click at [552, 151] on div "Search" at bounding box center [551, 144] width 47 height 23
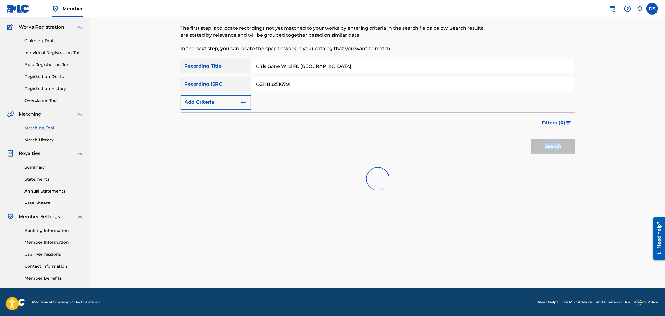
click at [552, 151] on div "Search" at bounding box center [551, 144] width 47 height 23
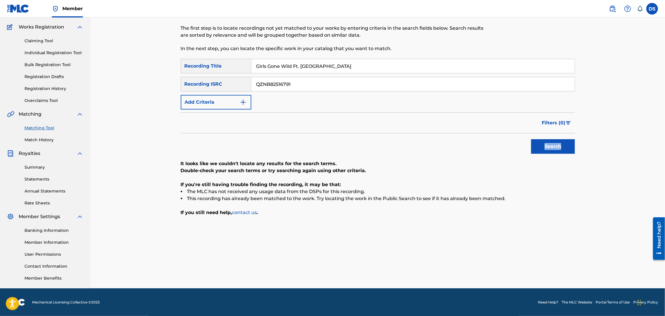
click at [552, 151] on button "Search" at bounding box center [553, 146] width 44 height 15
drag, startPoint x: 297, startPoint y: 84, endPoint x: 230, endPoint y: 84, distance: 67.6
click at [230, 84] on div "SearchWithCriteria6094a752-17ba-46fb-93fe-d2de8c3ad515 Recording ISRC QZNB82516…" at bounding box center [378, 84] width 394 height 15
paste input "QZJG52197790"
type input "QZJG52197790"
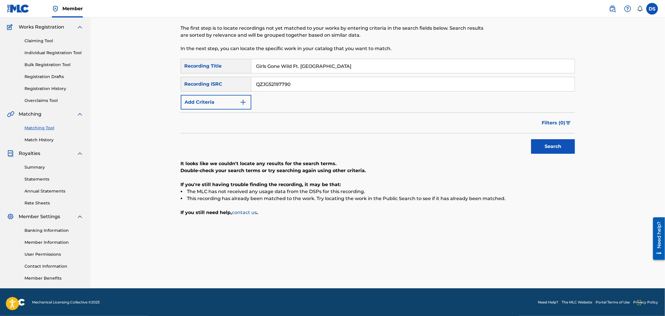
drag, startPoint x: 354, startPoint y: 63, endPoint x: 294, endPoint y: 69, distance: 60.6
click at [294, 69] on input "Girls Gone Wild Ft. Stuey Rock" at bounding box center [412, 66] width 323 height 14
type input "Girls Gone Wild"
click at [557, 146] on button "Search" at bounding box center [553, 146] width 44 height 15
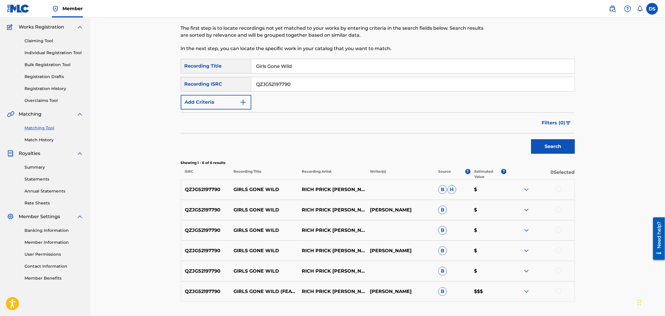
click at [559, 291] on div at bounding box center [558, 291] width 6 height 6
click at [557, 271] on div at bounding box center [558, 271] width 6 height 6
click at [557, 249] on div at bounding box center [558, 250] width 6 height 6
click at [557, 229] on div at bounding box center [558, 230] width 6 height 6
click at [557, 208] on div at bounding box center [558, 210] width 6 height 6
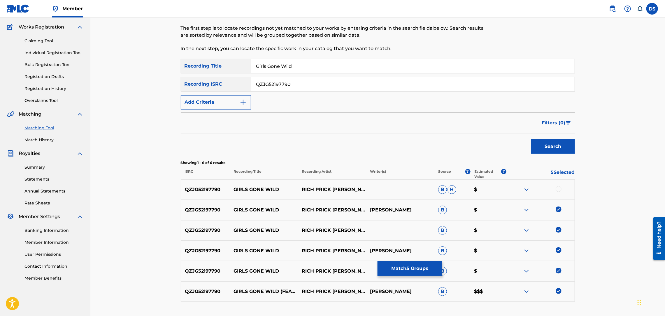
click at [558, 186] on div at bounding box center [558, 189] width 6 height 6
click at [555, 148] on button "Search" at bounding box center [553, 146] width 44 height 15
click at [419, 265] on button "Match 6 Groups" at bounding box center [409, 268] width 64 height 15
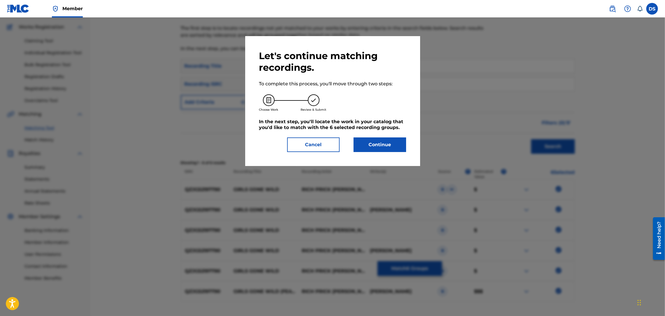
click at [332, 143] on button "Cancel" at bounding box center [313, 145] width 52 height 15
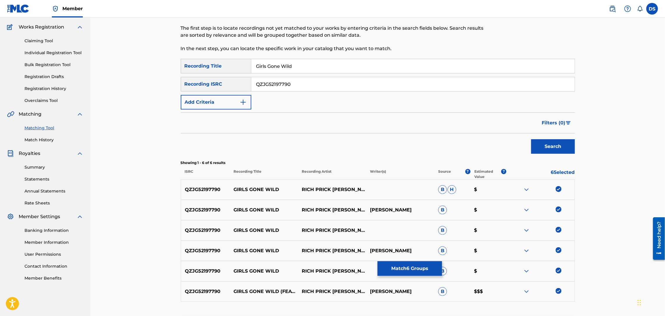
click at [604, 183] on div "Matching Tool The Matching Tool allows Members to match sound recordings to wor…" at bounding box center [377, 152] width 574 height 358
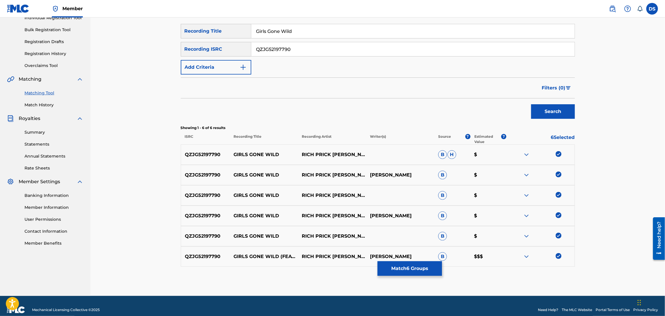
scroll to position [88, 0]
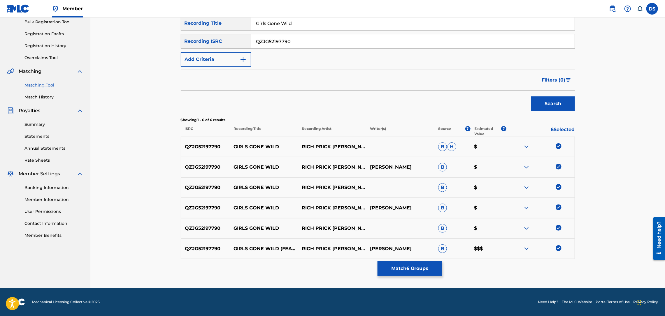
click at [408, 271] on button "Match 6 Groups" at bounding box center [409, 268] width 64 height 15
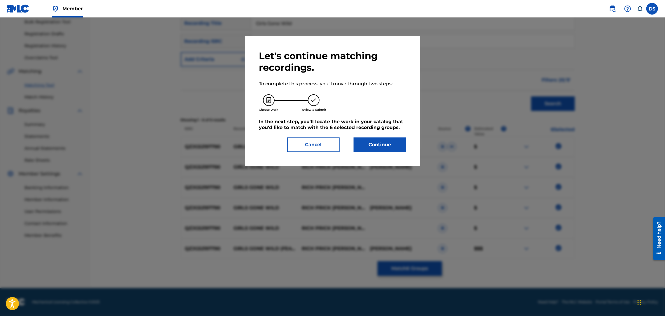
click at [376, 145] on button "Continue" at bounding box center [379, 145] width 52 height 15
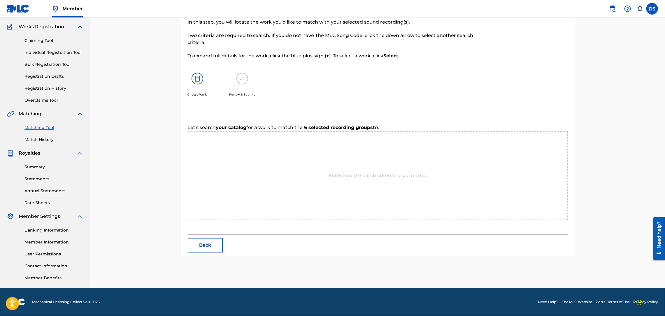
scroll to position [72, 0]
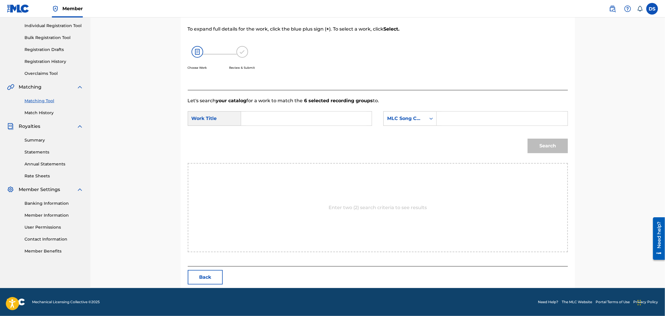
click at [332, 117] on input "Search Form" at bounding box center [306, 119] width 121 height 14
type input "GIRLS GONE WILD"
click at [432, 117] on icon "Search Form" at bounding box center [431, 119] width 6 height 6
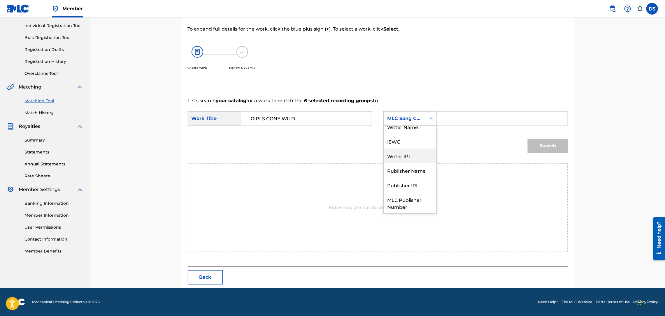
scroll to position [0, 0]
click at [412, 135] on div "Writer Name" at bounding box center [409, 133] width 53 height 15
click at [452, 115] on input "Search Form" at bounding box center [501, 119] width 121 height 14
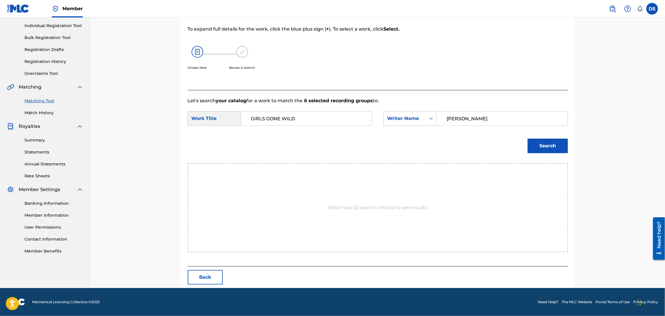
type input "[PERSON_NAME]"
click at [541, 146] on button "Search" at bounding box center [547, 146] width 40 height 15
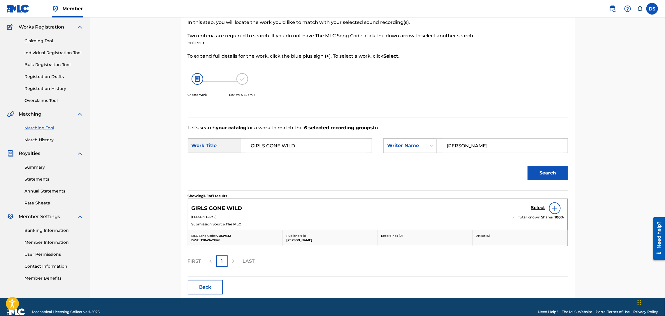
scroll to position [55, 0]
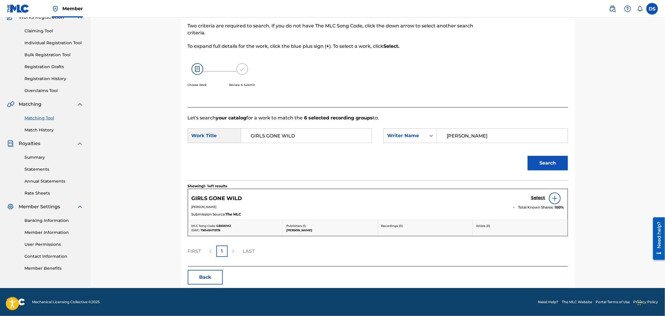
click at [540, 198] on h5 "Select" at bounding box center [538, 198] width 14 height 6
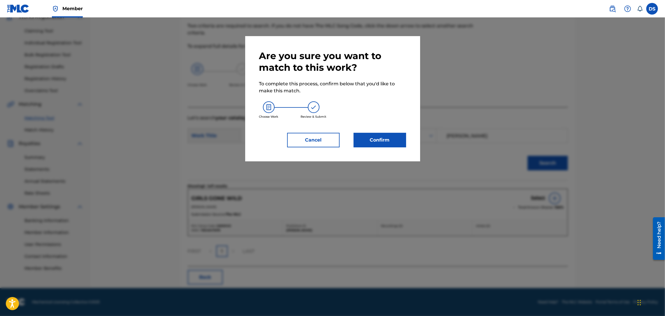
click at [366, 141] on button "Confirm" at bounding box center [379, 140] width 52 height 15
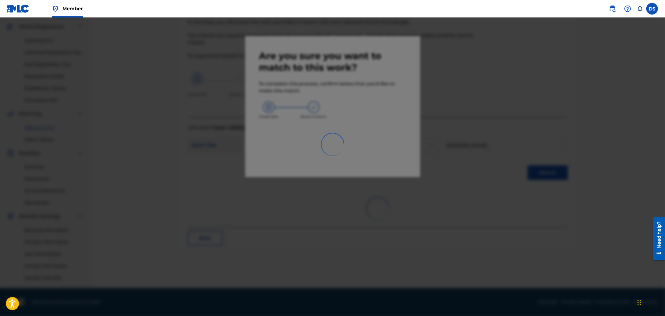
scroll to position [45, 0]
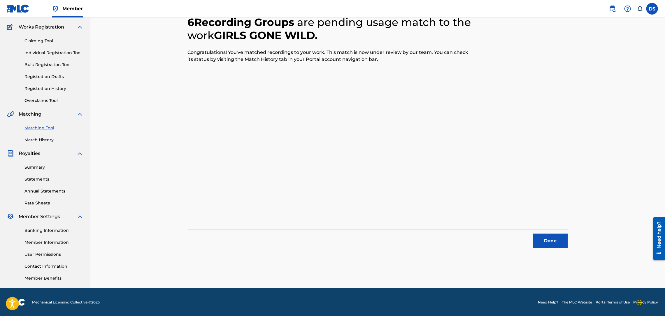
click at [545, 246] on button "Done" at bounding box center [550, 241] width 35 height 15
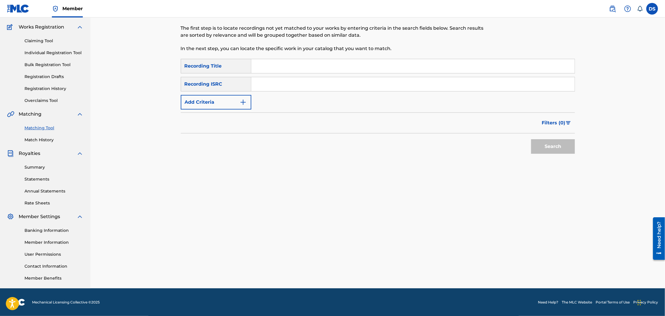
click at [48, 138] on link "Match History" at bounding box center [53, 140] width 59 height 6
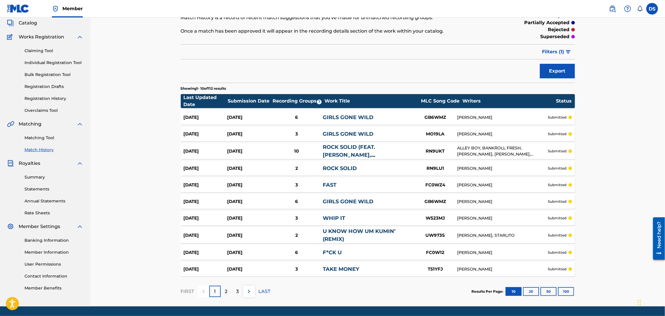
scroll to position [53, 0]
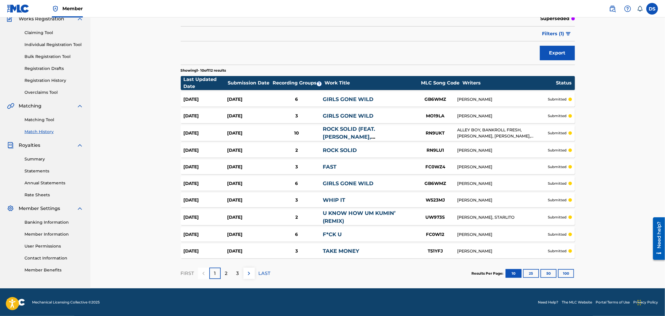
click at [262, 274] on p "LAST" at bounding box center [264, 273] width 12 height 7
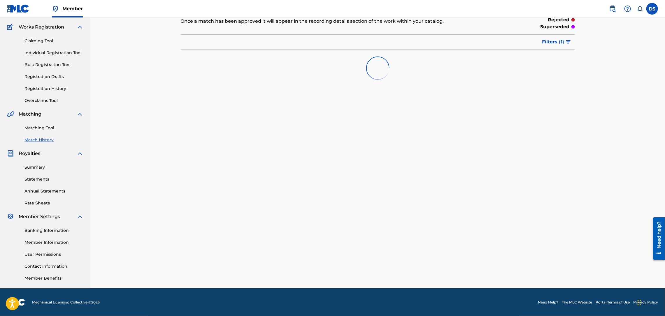
scroll to position [51, 0]
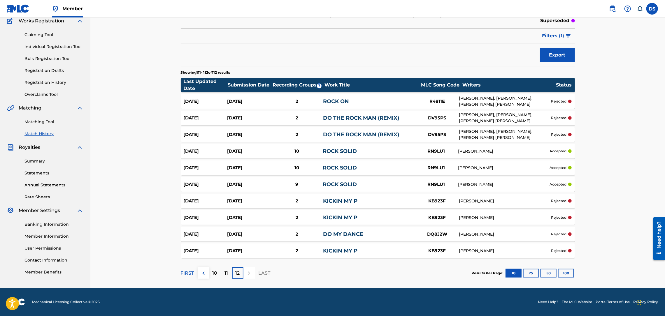
click at [36, 120] on link "Matching Tool" at bounding box center [53, 122] width 59 height 6
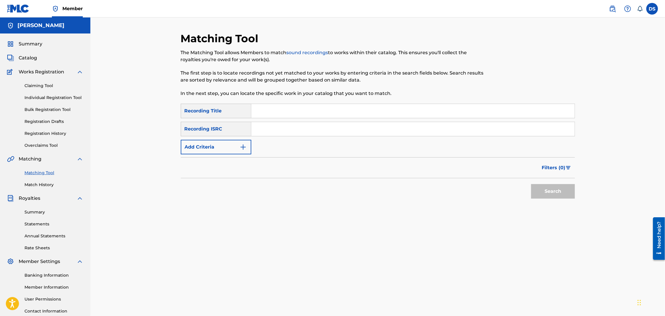
click at [256, 106] on input "Search Form" at bounding box center [412, 111] width 323 height 14
type input "Kickin My P"
click at [279, 133] on input "Search Form" at bounding box center [412, 129] width 323 height 14
paste input "https://open.spotify.com/track/7JKUv7OVTt166zc3gjqRPA?si=5c27eb3d2b204379"
type input "https://open.spotify.com/track/7JKUv7OVTt166zc3gjqRPA?si=5c27eb3d2b204379"
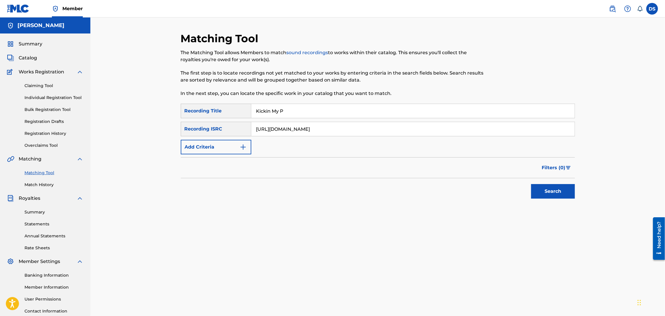
drag, startPoint x: 253, startPoint y: 130, endPoint x: 446, endPoint y: 144, distance: 192.8
click at [446, 144] on div "SearchWithCriteria2b266a48-f12c-4ac0-85ab-3fa5f5c643d4 Recording Title Kickin M…" at bounding box center [378, 129] width 394 height 51
paste input "TCAFI2032408"
type input "TCAFI2032408"
click at [550, 189] on button "Search" at bounding box center [553, 191] width 44 height 15
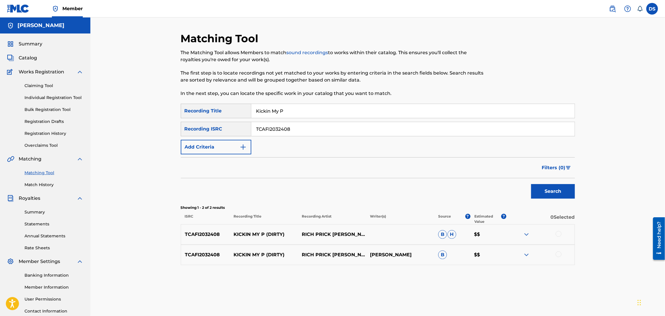
click at [557, 235] on div at bounding box center [558, 234] width 6 height 6
click at [559, 255] on div at bounding box center [558, 254] width 6 height 6
click at [423, 268] on button "Match 2 Groups" at bounding box center [409, 268] width 64 height 15
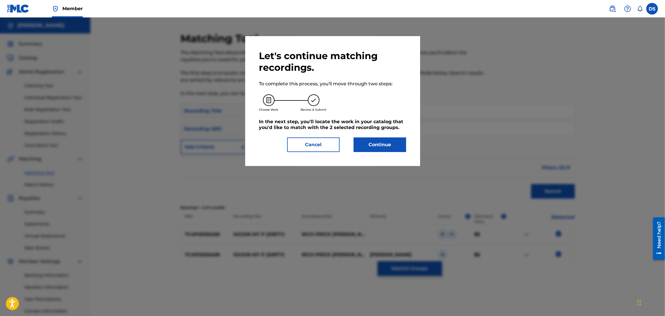
click at [372, 141] on button "Continue" at bounding box center [379, 145] width 52 height 15
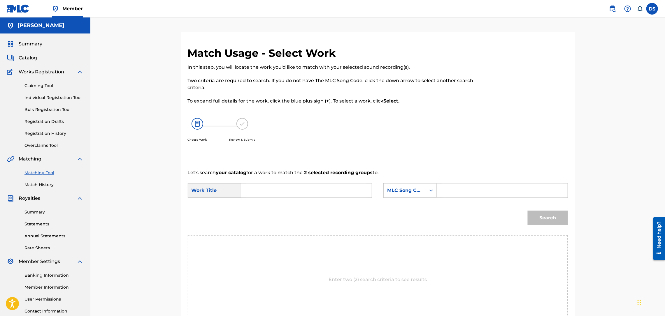
click at [320, 192] on input "Search Form" at bounding box center [306, 191] width 121 height 14
type input "KICKIN MY P"
click at [426, 188] on div "Search Form" at bounding box center [431, 190] width 10 height 10
click at [406, 204] on div "Writer Name" at bounding box center [409, 205] width 53 height 15
click at [454, 195] on input "Search Form" at bounding box center [501, 191] width 121 height 14
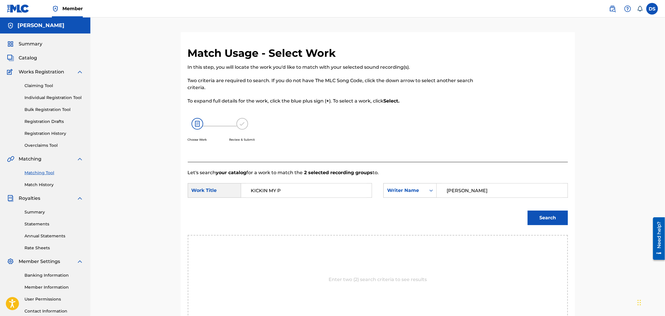
click at [533, 215] on button "Search" at bounding box center [547, 218] width 40 height 15
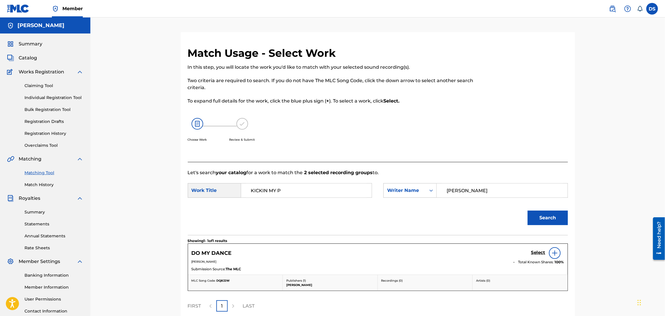
click at [468, 190] on input "[PERSON_NAME]" at bounding box center [501, 191] width 121 height 14
type input "[PERSON_NAME]"
click at [540, 216] on button "Search" at bounding box center [547, 218] width 40 height 15
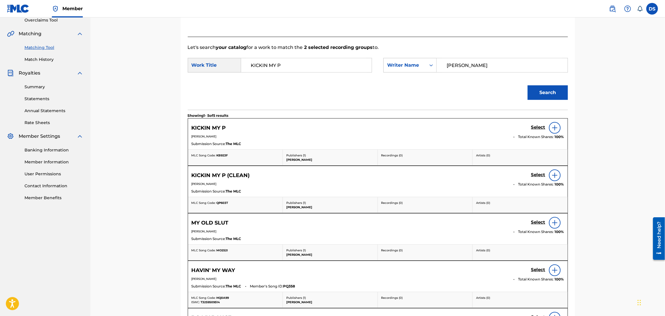
scroll to position [124, 0]
click at [551, 128] on img at bounding box center [554, 128] width 7 height 7
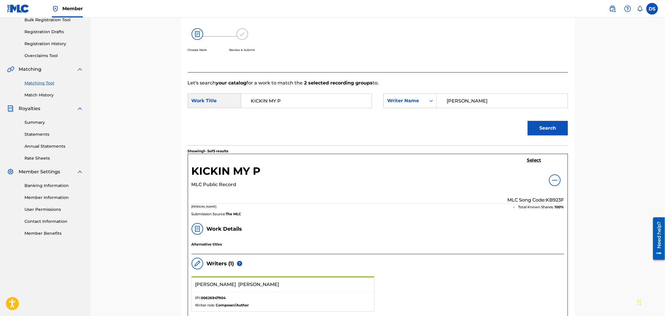
scroll to position [0, 0]
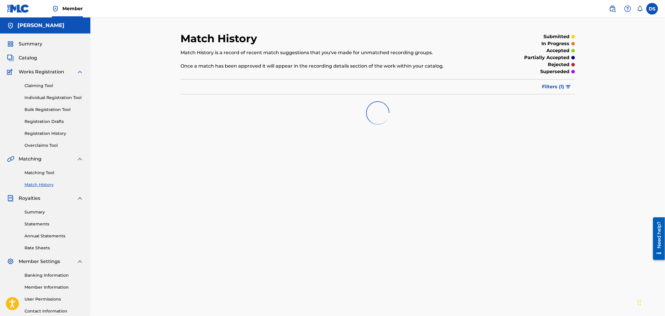
scroll to position [45, 0]
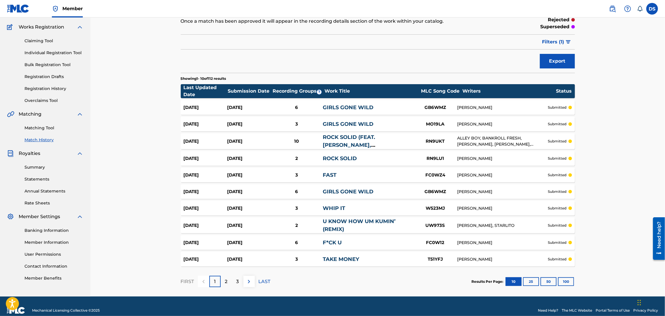
click at [43, 128] on link "Matching Tool" at bounding box center [53, 128] width 59 height 6
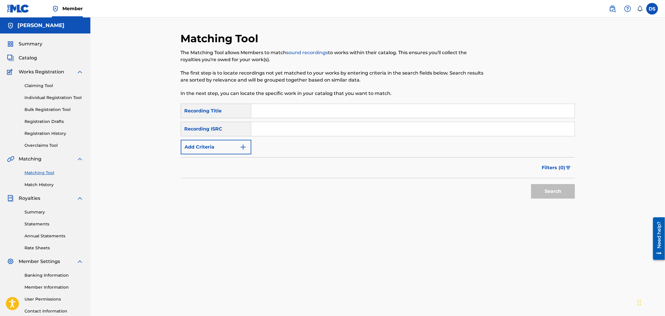
click at [258, 132] on input "Search Form" at bounding box center [412, 129] width 323 height 14
paste input "QZF8N2152823"
type input "QZF8N2152823"
click at [269, 116] on input "Search Form" at bounding box center [412, 111] width 323 height 14
type input "Kickin My P (CLEAN)"
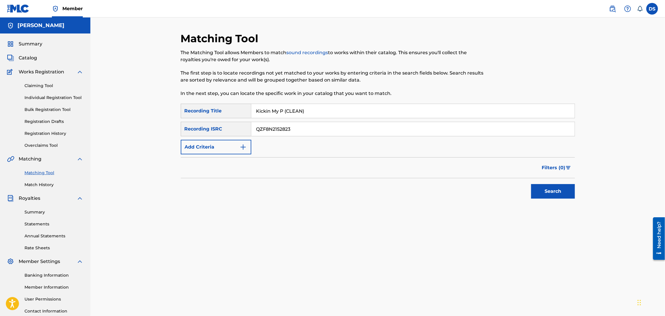
click at [544, 186] on button "Search" at bounding box center [553, 191] width 44 height 15
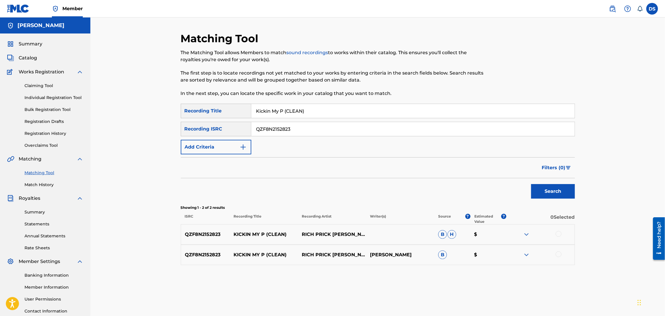
click at [560, 253] on div at bounding box center [558, 254] width 6 height 6
click at [558, 232] on div at bounding box center [558, 234] width 6 height 6
click at [414, 268] on button "Match 2 Groups" at bounding box center [409, 268] width 64 height 15
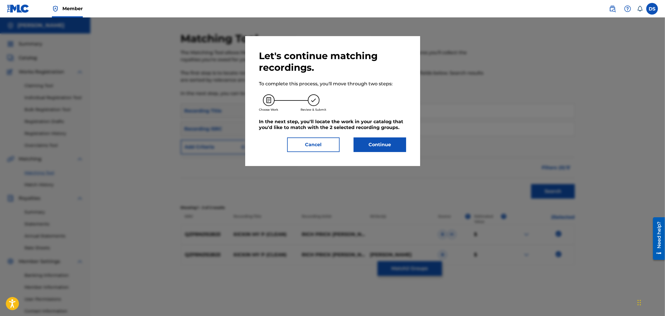
click at [372, 144] on button "Continue" at bounding box center [379, 145] width 52 height 15
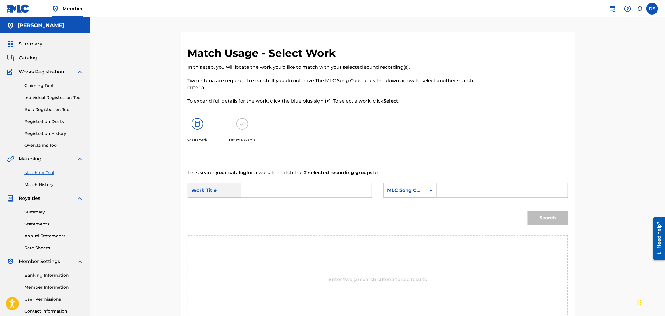
click at [309, 188] on input "Search Form" at bounding box center [306, 191] width 121 height 14
click at [259, 231] on span "my p (clean)" at bounding box center [262, 224] width 22 height 13
type input "kickin my p (clean)"
click at [432, 190] on icon "Search Form" at bounding box center [431, 191] width 6 height 6
click at [400, 203] on div "Writer Name" at bounding box center [409, 205] width 53 height 15
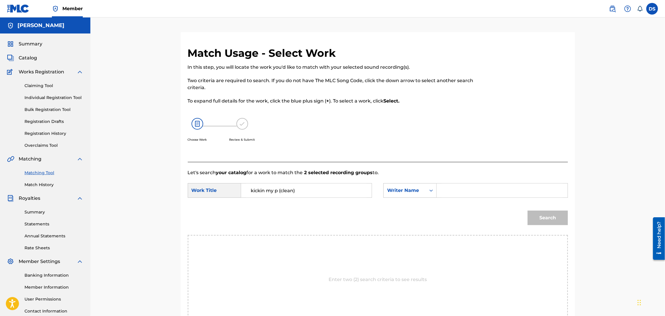
click at [441, 189] on input "Search Form" at bounding box center [501, 191] width 121 height 14
click at [540, 223] on button "Search" at bounding box center [547, 218] width 40 height 15
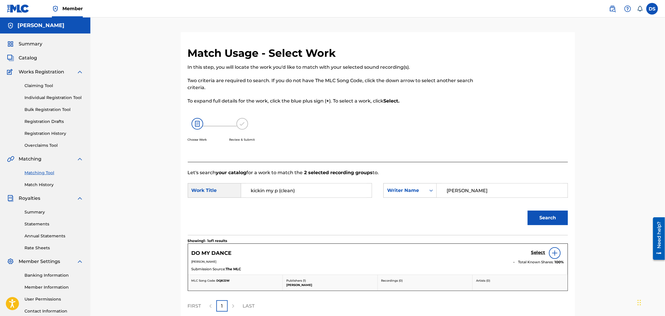
click at [469, 190] on input "[PERSON_NAME]" at bounding box center [501, 191] width 121 height 14
type input "[PERSON_NAME]"
click at [548, 221] on button "Search" at bounding box center [547, 218] width 40 height 15
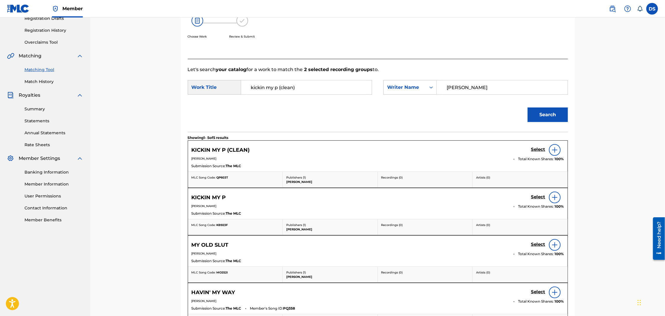
scroll to position [35, 0]
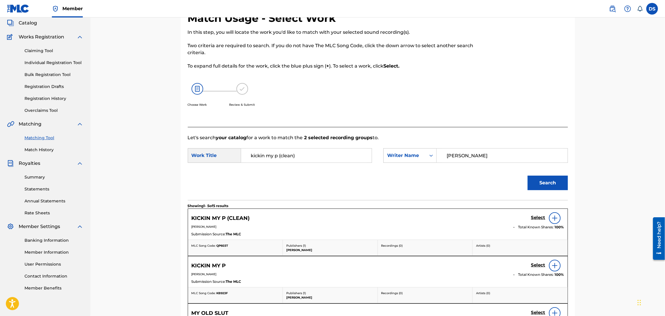
click at [541, 215] on h5 "Select" at bounding box center [538, 218] width 14 height 6
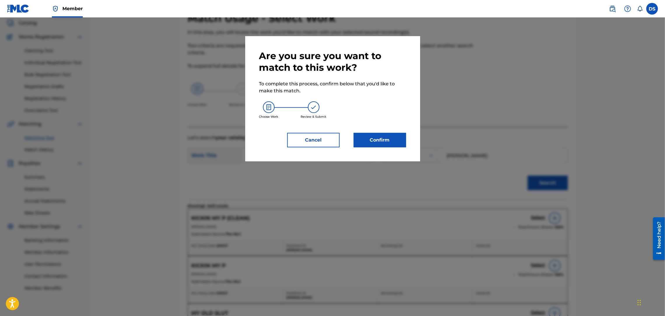
click at [382, 141] on button "Confirm" at bounding box center [379, 140] width 52 height 15
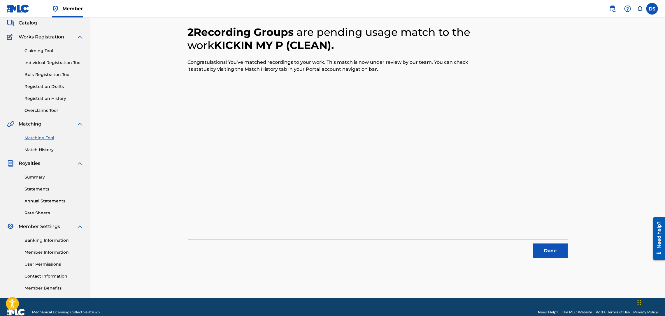
click at [543, 249] on button "Done" at bounding box center [550, 251] width 35 height 15
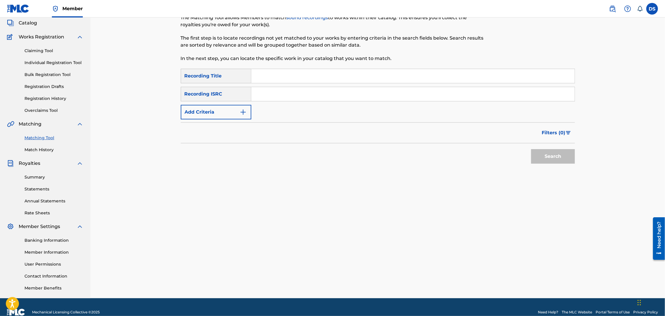
click at [270, 74] on input "Search Form" at bounding box center [412, 76] width 323 height 14
drag, startPoint x: 270, startPoint y: 74, endPoint x: 259, endPoint y: 97, distance: 25.4
click at [259, 97] on input "Search Form" at bounding box center [412, 94] width 323 height 14
paste input "https://open.spotify.com/track/3zX0yjNC2TLzAp6EeADk0b?si=d8c921469f0d4e97"
type input "https://open.spotify.com/track/3zX0yjNC2TLzAp6EeADk0b?si=d8c921469f0d4e97"
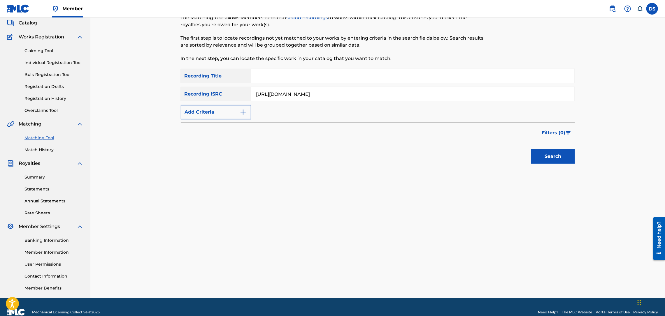
drag, startPoint x: 253, startPoint y: 94, endPoint x: 484, endPoint y: 96, distance: 230.8
click at [487, 99] on input "https://open.spotify.com/track/3zX0yjNC2TLzAp6EeADk0b?si=d8c921469f0d4e97" at bounding box center [412, 94] width 323 height 14
paste input "QZNB82390369"
type input "QZNB82390369"
click at [364, 80] on input "Search Form" at bounding box center [412, 76] width 323 height 14
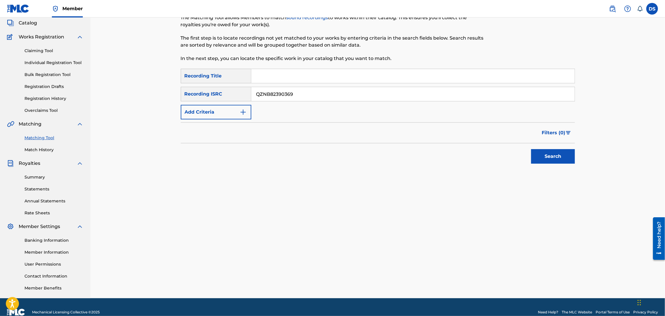
type input "Kickin My P"
click at [545, 157] on button "Search" at bounding box center [553, 156] width 44 height 15
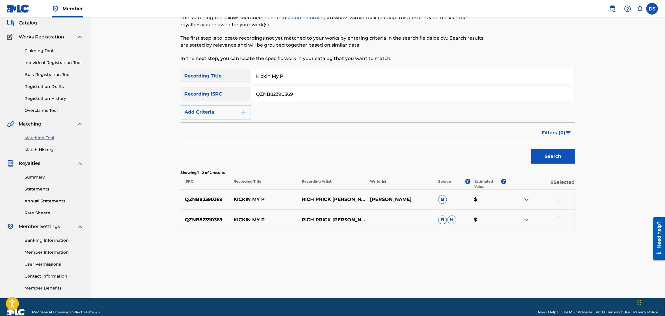
click at [558, 219] on div at bounding box center [558, 219] width 6 height 6
click at [558, 198] on div at bounding box center [558, 199] width 6 height 6
click at [413, 268] on button "Match 2 Groups" at bounding box center [409, 268] width 64 height 15
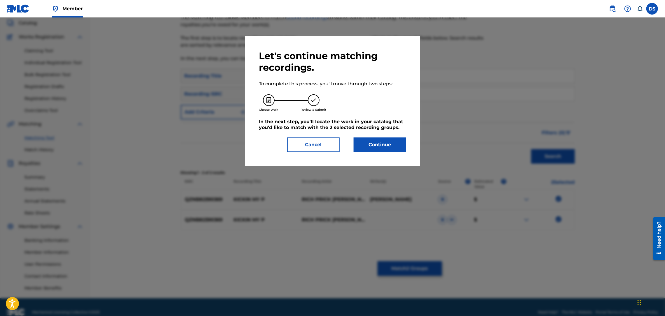
click at [393, 145] on button "Continue" at bounding box center [379, 145] width 52 height 15
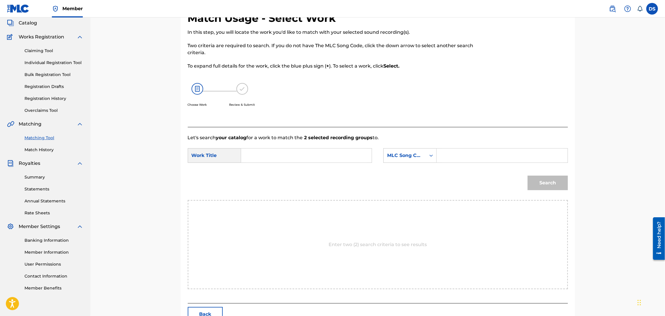
click at [338, 155] on input "Search Form" at bounding box center [306, 156] width 121 height 14
type input "KICKIN MY P"
click at [428, 153] on icon "Search Form" at bounding box center [431, 156] width 6 height 6
click at [423, 172] on div "Writer Name" at bounding box center [409, 170] width 53 height 15
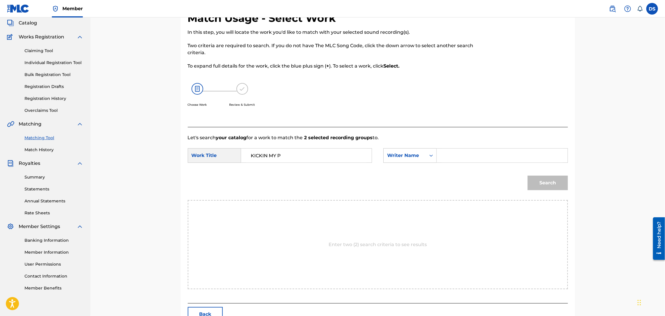
click at [457, 155] on input "Search Form" at bounding box center [501, 156] width 121 height 14
type input "[PERSON_NAME]"
click at [538, 182] on button "Search" at bounding box center [547, 183] width 40 height 15
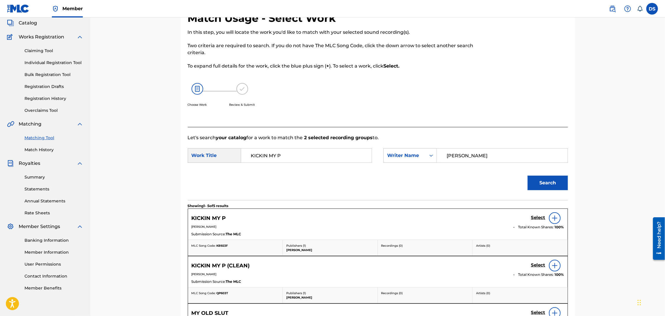
click at [541, 218] on h5 "Select" at bounding box center [538, 218] width 14 height 6
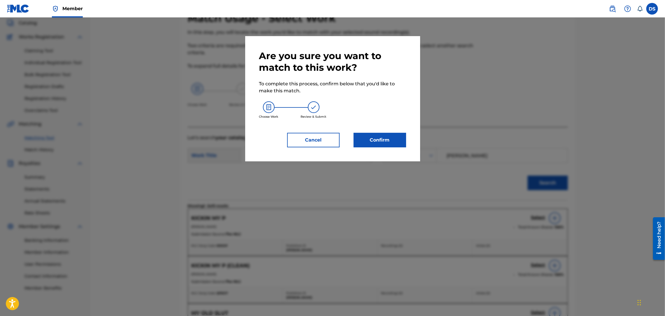
click at [386, 141] on button "Confirm" at bounding box center [379, 140] width 52 height 15
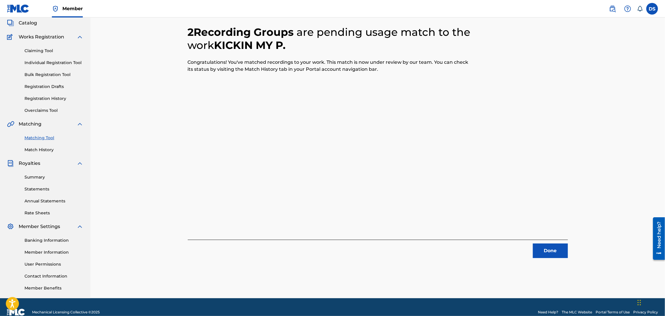
click at [548, 250] on button "Done" at bounding box center [550, 251] width 35 height 15
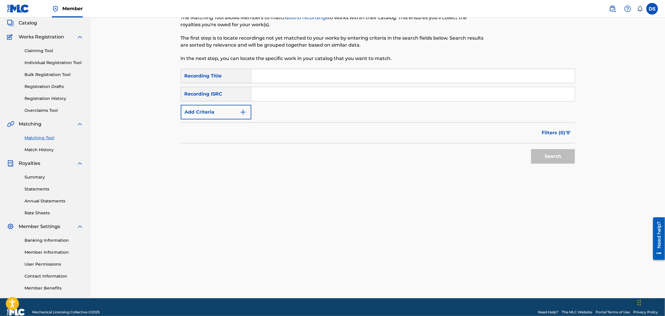
click at [43, 133] on div "Matching Tool Match History" at bounding box center [45, 140] width 76 height 25
click at [42, 135] on link "Matching Tool" at bounding box center [53, 138] width 59 height 6
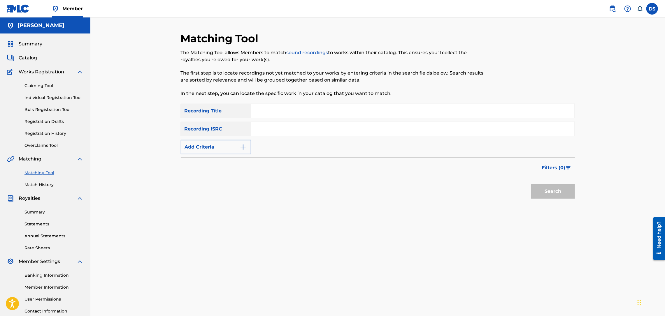
click at [31, 57] on span "Catalog" at bounding box center [28, 57] width 18 height 7
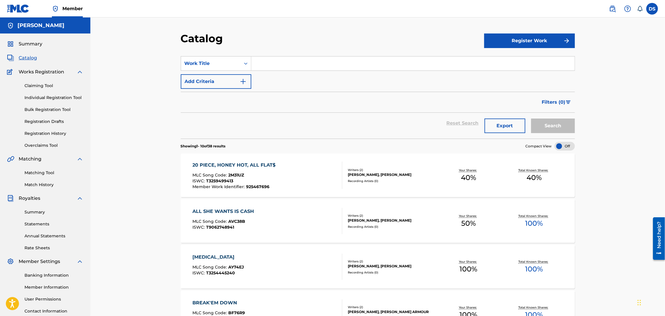
click at [327, 187] on div "20 PIECE, HONEY HOT, ALL FLAT$ MLC Song Code : 2M31UZ ISWC : T3259499413 Member…" at bounding box center [267, 175] width 150 height 27
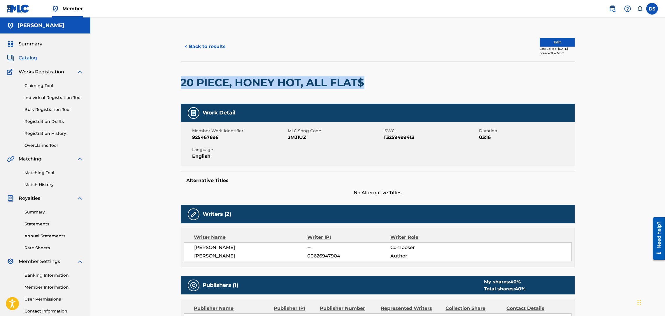
drag, startPoint x: 181, startPoint y: 85, endPoint x: 367, endPoint y: 84, distance: 185.6
click at [367, 84] on h2 "20 PIECE, HONEY HOT, ALL FLAT$" at bounding box center [274, 82] width 186 height 13
copy h2 "20 PIECE, HONEY HOT, ALL FLAT$"
click at [41, 172] on link "Matching Tool" at bounding box center [53, 173] width 59 height 6
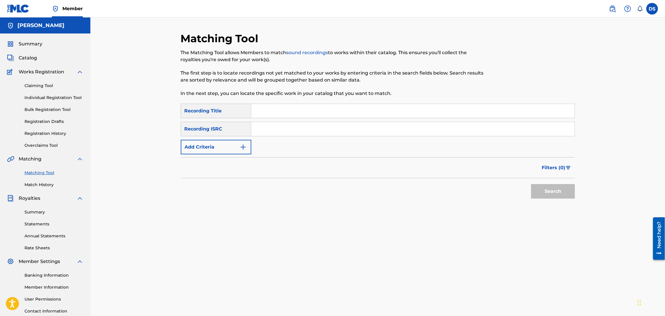
click at [265, 111] on input "Search Form" at bounding box center [412, 111] width 323 height 14
paste input "20 PIECE, HONEY HOT, ALL FLAT$"
type input "20 PIECE, HONEY HOT, ALL FLAT$"
click at [263, 131] on input "Search Form" at bounding box center [412, 129] width 323 height 14
paste input "QZNB82390362"
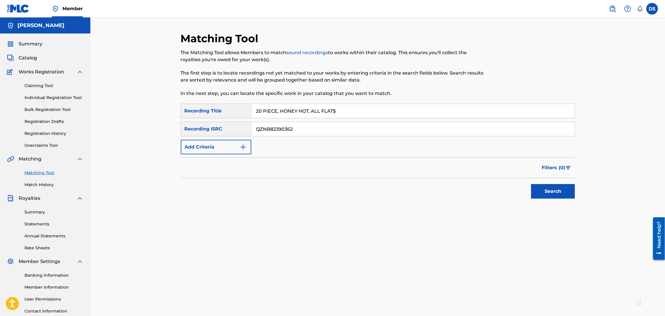
type input "QZNB82390362"
click at [543, 194] on button "Search" at bounding box center [553, 191] width 44 height 15
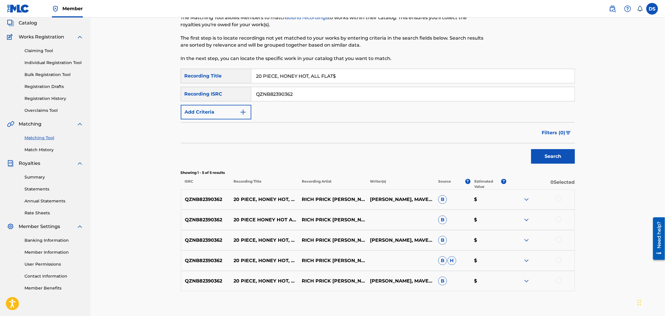
scroll to position [52, 0]
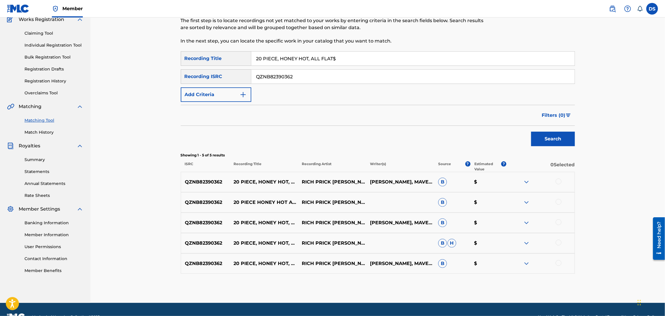
click at [560, 180] on div at bounding box center [558, 182] width 6 height 6
click at [558, 203] on div at bounding box center [558, 202] width 6 height 6
click at [557, 223] on div at bounding box center [558, 222] width 6 height 6
click at [559, 240] on div at bounding box center [558, 243] width 6 height 6
click at [559, 262] on div at bounding box center [558, 263] width 6 height 6
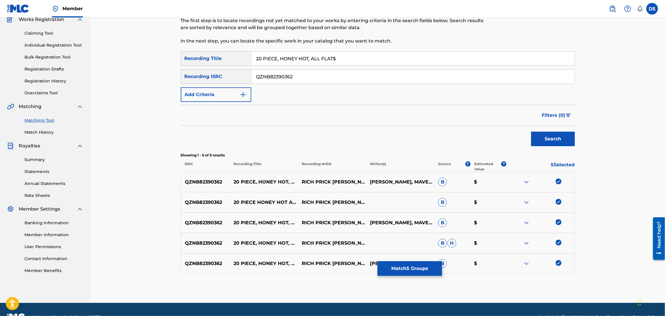
click at [422, 268] on button "Match 5 Groups" at bounding box center [409, 268] width 64 height 15
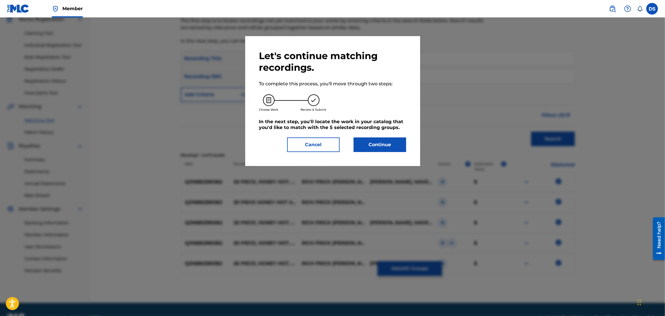
click at [384, 149] on button "Continue" at bounding box center [379, 145] width 52 height 15
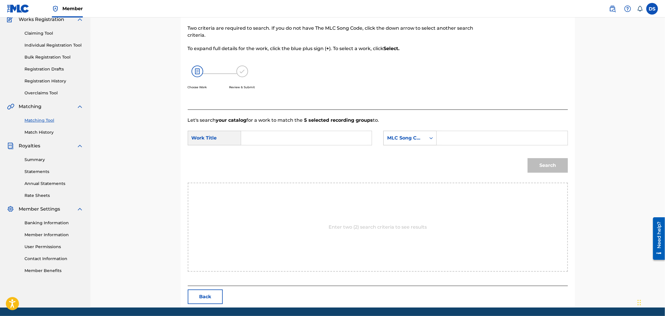
click at [429, 140] on icon "Search Form" at bounding box center [431, 138] width 6 height 6
click at [417, 156] on div "Writer Name" at bounding box center [409, 152] width 53 height 15
click at [444, 137] on input "Search Form" at bounding box center [501, 138] width 121 height 14
type input "[PERSON_NAME]"
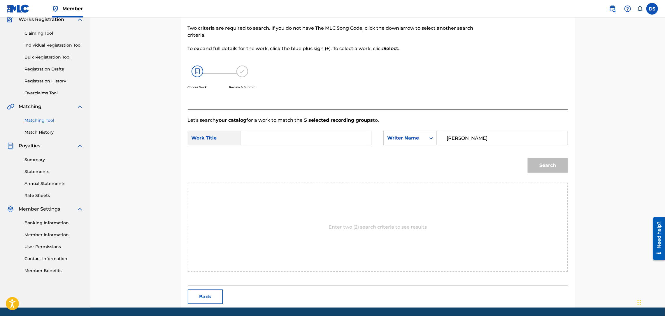
click at [348, 141] on input "Search Form" at bounding box center [306, 138] width 121 height 14
drag, startPoint x: 348, startPoint y: 141, endPoint x: 258, endPoint y: 134, distance: 90.9
click at [258, 134] on input "Search Form" at bounding box center [306, 138] width 121 height 14
click at [256, 164] on span "ece, honey hot, all flat$" at bounding box center [261, 161] width 21 height 27
type input "20 piece, honey hot, all flat$"
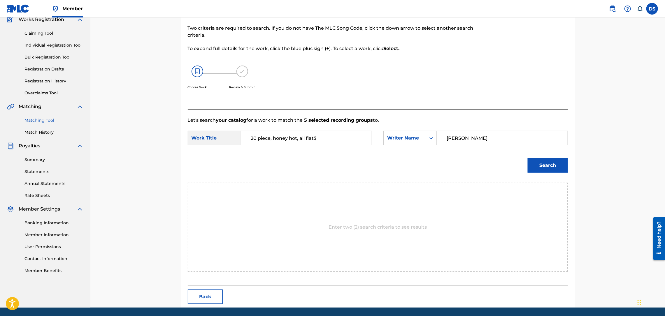
click at [544, 166] on button "Search" at bounding box center [547, 165] width 40 height 15
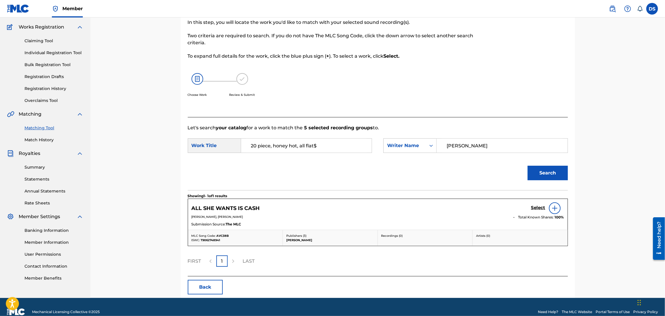
scroll to position [52, 0]
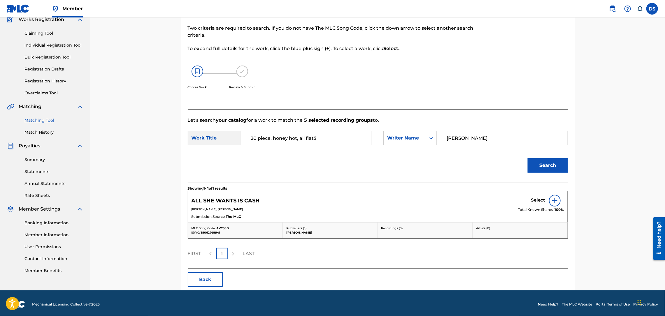
click at [469, 137] on input "[PERSON_NAME]" at bounding box center [501, 138] width 121 height 14
type input "[PERSON_NAME]"
click at [552, 164] on button "Search" at bounding box center [547, 165] width 40 height 15
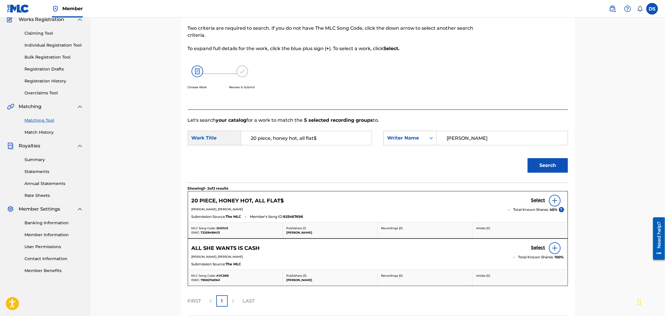
click at [554, 200] on img at bounding box center [554, 200] width 7 height 7
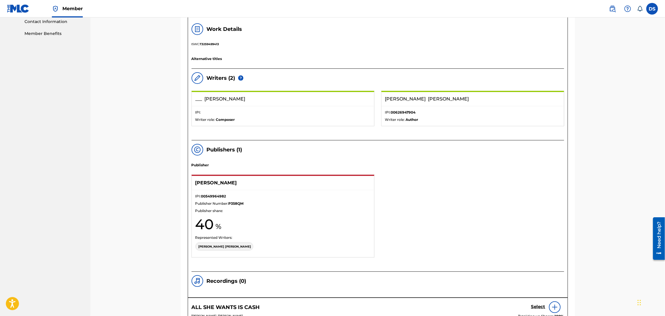
scroll to position [315, 0]
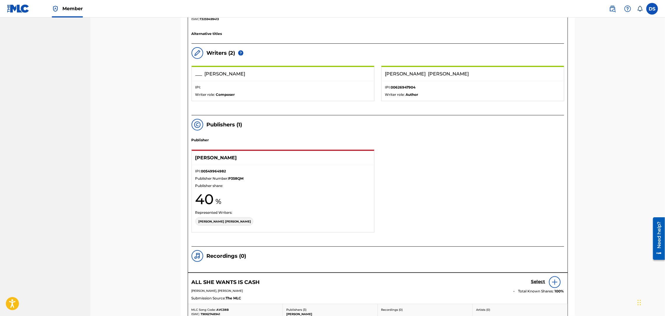
click at [618, 143] on div "Match Usage - Select Work In this step, you will locate the work you'd like to …" at bounding box center [377, 37] width 574 height 669
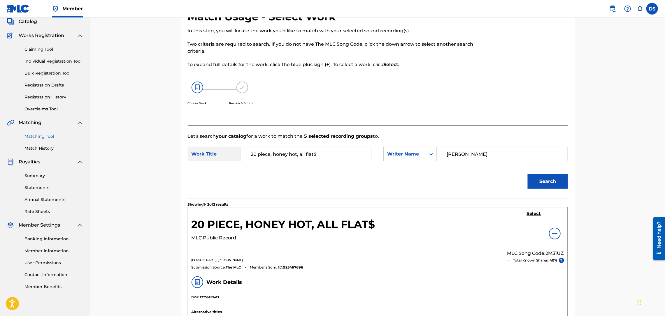
scroll to position [0, 0]
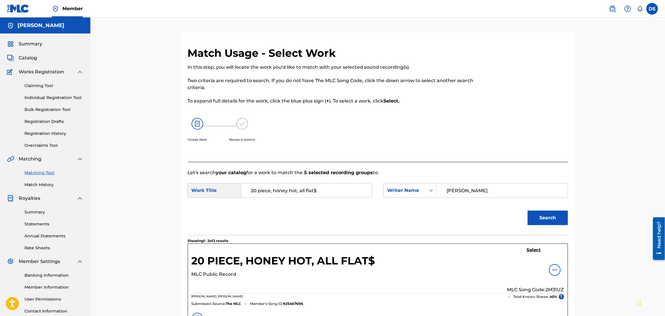
click at [35, 184] on link "Match History" at bounding box center [53, 185] width 59 height 6
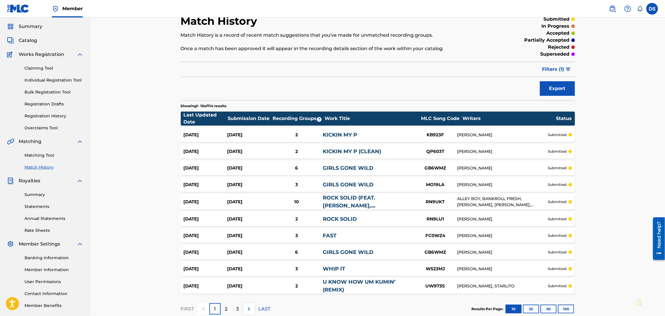
scroll to position [53, 0]
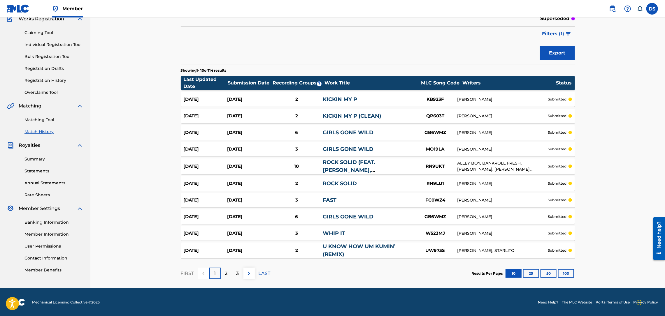
click at [237, 274] on p "3" at bounding box center [237, 273] width 3 height 7
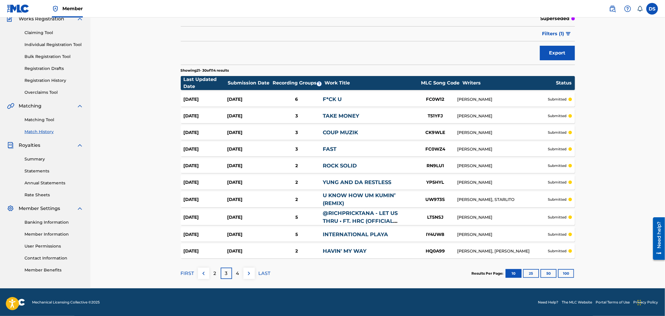
click at [237, 274] on p "4" at bounding box center [237, 273] width 3 height 7
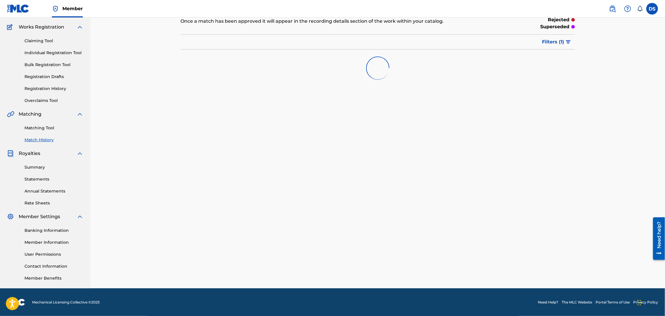
scroll to position [51, 0]
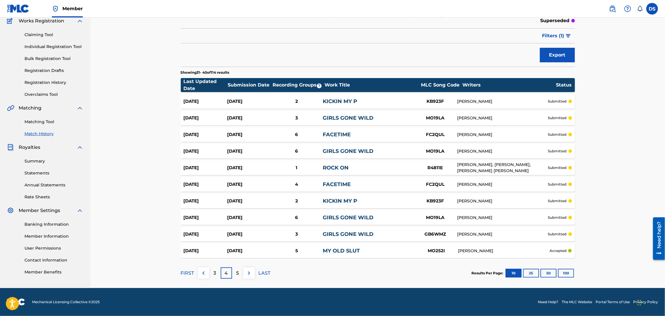
click at [237, 274] on p "5" at bounding box center [237, 273] width 3 height 7
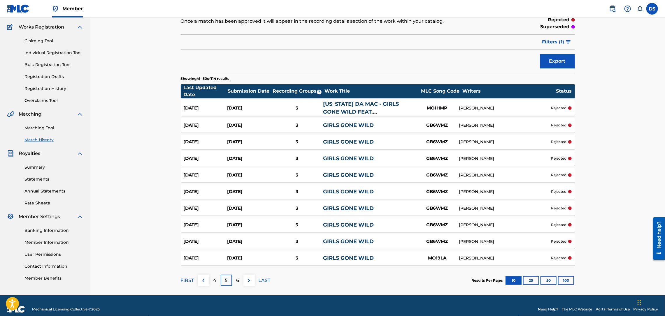
scroll to position [52, 0]
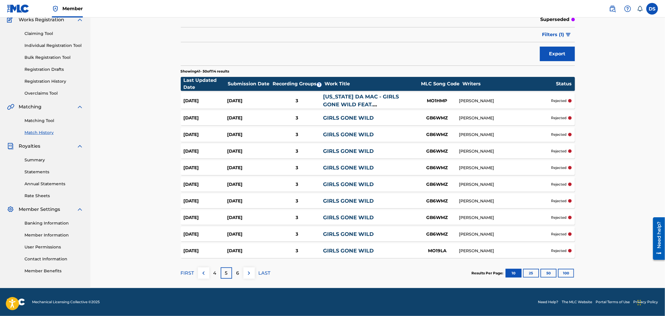
click at [237, 274] on p "6" at bounding box center [237, 273] width 3 height 7
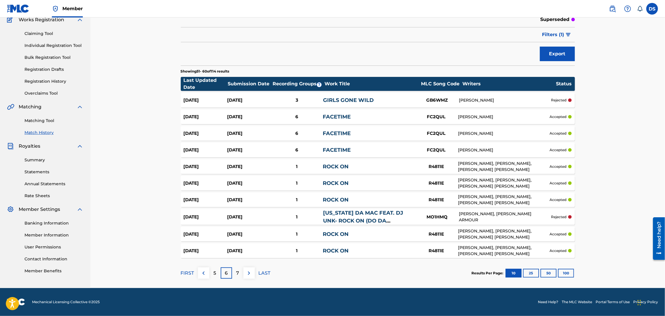
click at [237, 274] on p "7" at bounding box center [237, 273] width 3 height 7
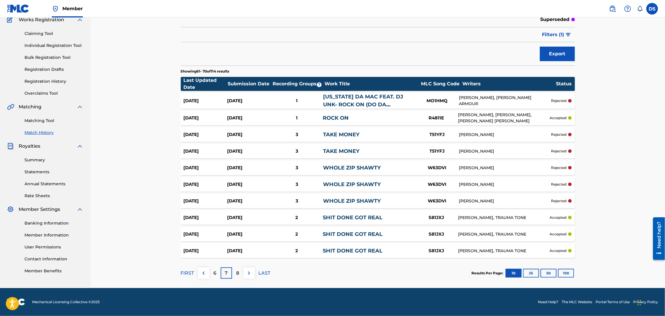
click at [350, 200] on link "WHOLE ZIP SHAWTY" at bounding box center [352, 201] width 58 height 6
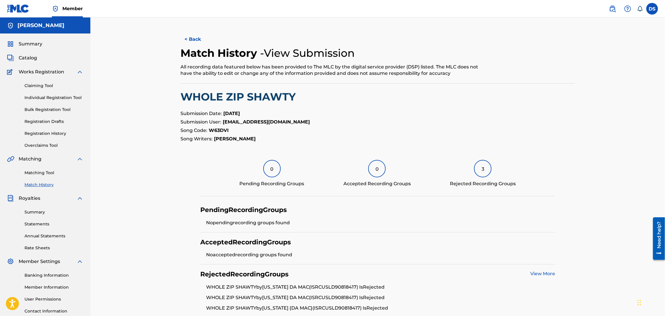
click at [539, 272] on link "View More" at bounding box center [542, 274] width 25 height 6
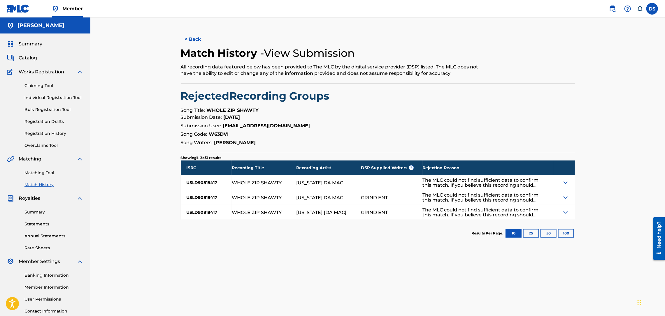
click at [195, 38] on button "< Back" at bounding box center [198, 39] width 35 height 15
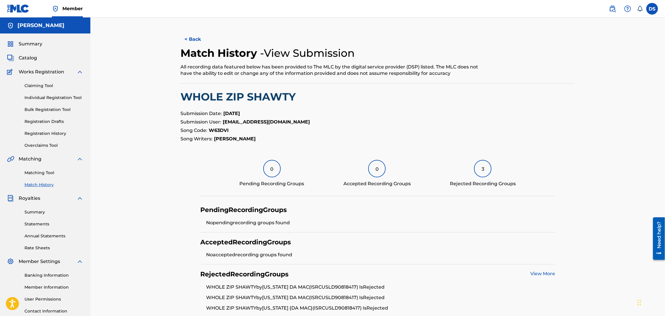
click at [196, 38] on button "< Back" at bounding box center [198, 39] width 35 height 15
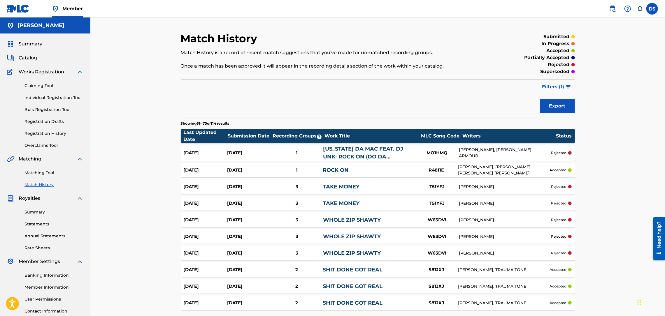
scroll to position [52, 0]
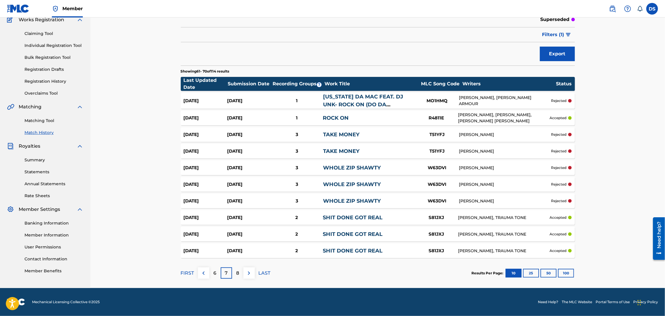
click at [237, 272] on p "8" at bounding box center [237, 273] width 3 height 7
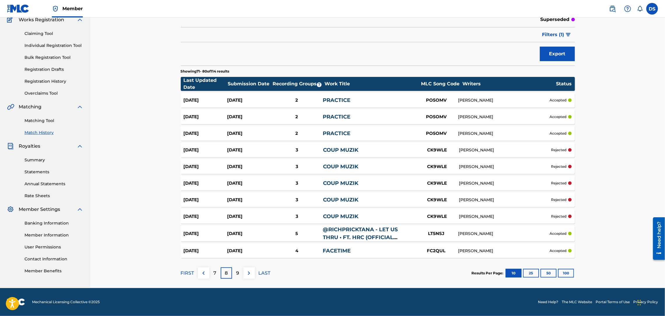
click at [238, 271] on p "9" at bounding box center [237, 273] width 3 height 7
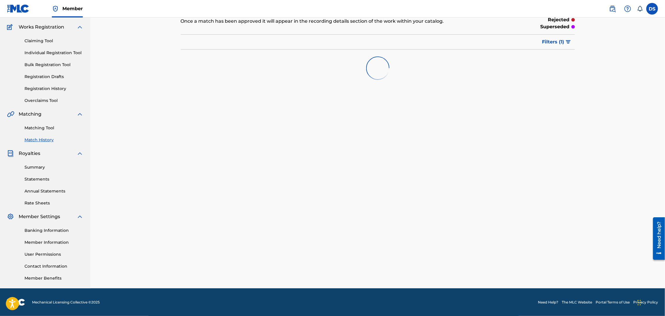
scroll to position [51, 0]
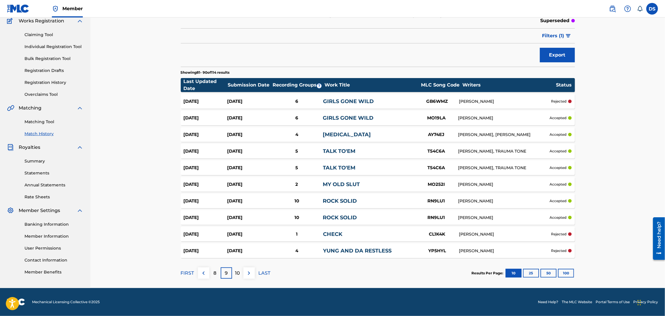
click at [297, 100] on div "6" at bounding box center [297, 101] width 52 height 7
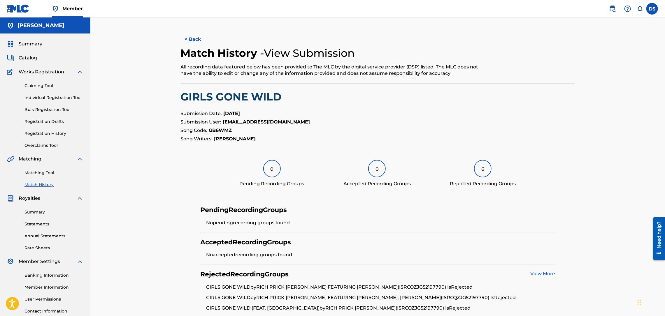
click at [500, 219] on li "No pending recording groups found" at bounding box center [380, 222] width 349 height 7
click at [541, 276] on link "View More" at bounding box center [542, 274] width 25 height 6
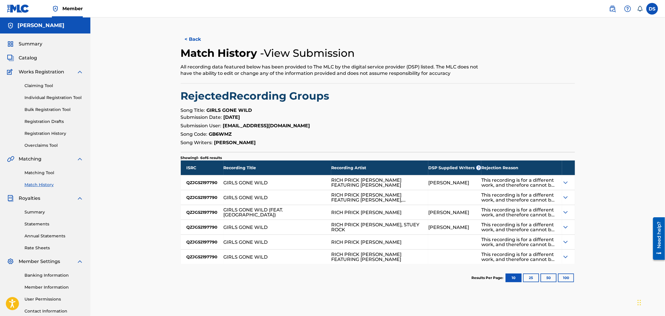
click at [193, 42] on button "< Back" at bounding box center [198, 39] width 35 height 15
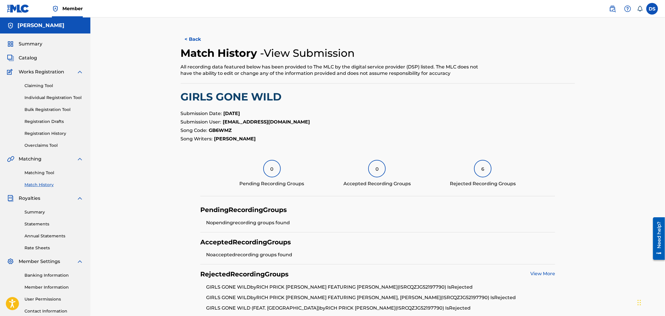
click at [195, 41] on button "< Back" at bounding box center [198, 39] width 35 height 15
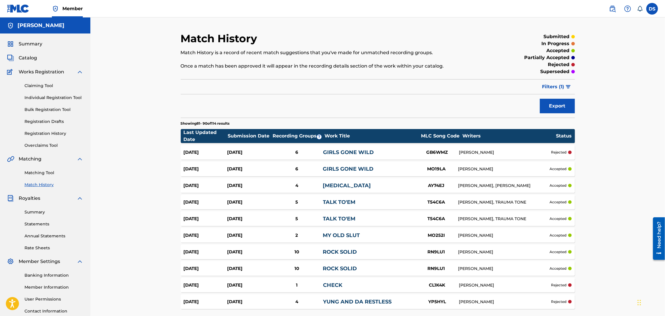
scroll to position [51, 0]
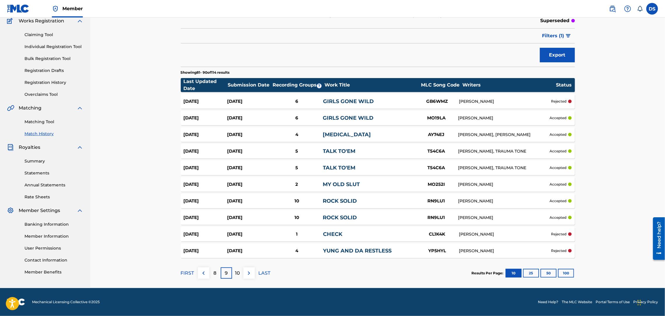
click at [347, 116] on link "GIRLS GONE WILD" at bounding box center [348, 118] width 51 height 6
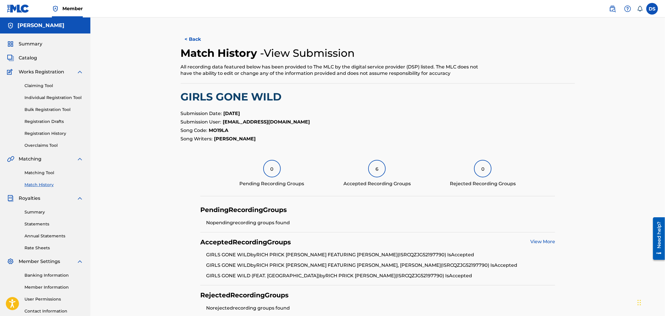
click at [540, 242] on link "View More" at bounding box center [542, 242] width 25 height 6
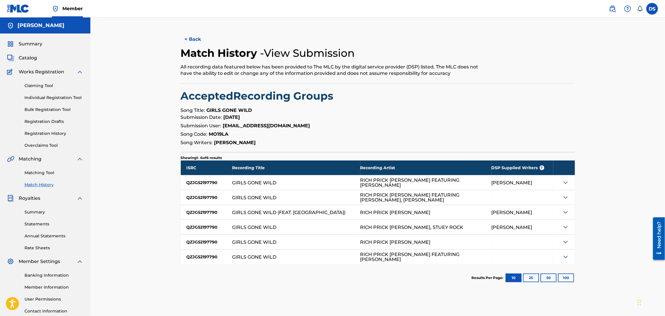
click at [198, 40] on button "< Back" at bounding box center [198, 39] width 35 height 15
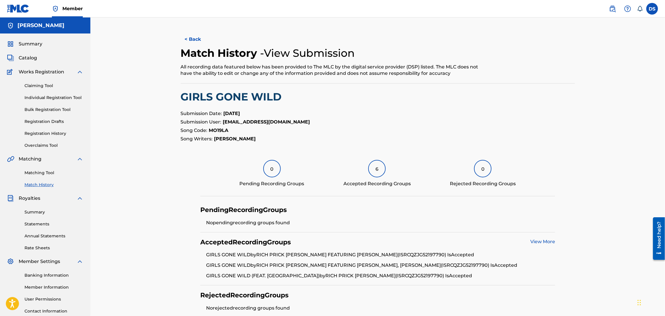
click at [195, 40] on button "< Back" at bounding box center [198, 39] width 35 height 15
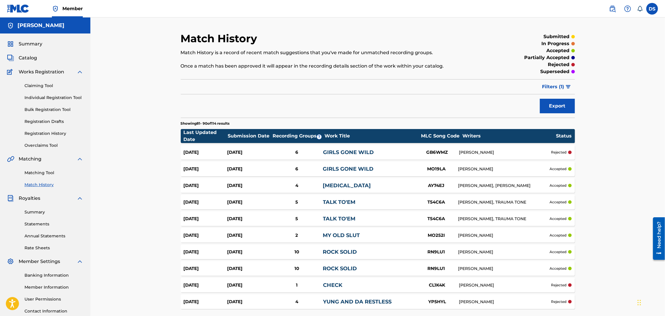
scroll to position [51, 0]
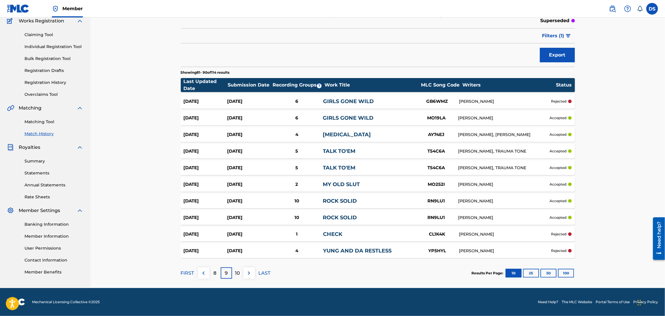
click at [237, 274] on p "10" at bounding box center [237, 273] width 5 height 7
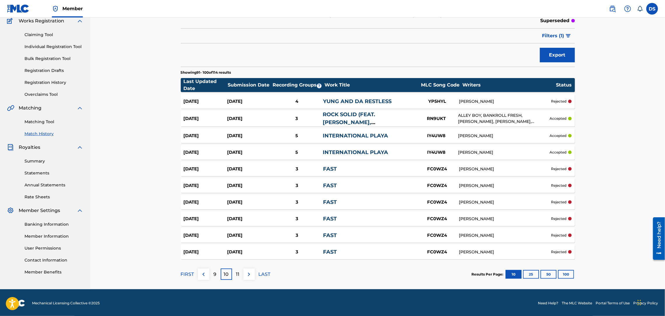
click at [237, 276] on p "11" at bounding box center [237, 274] width 3 height 7
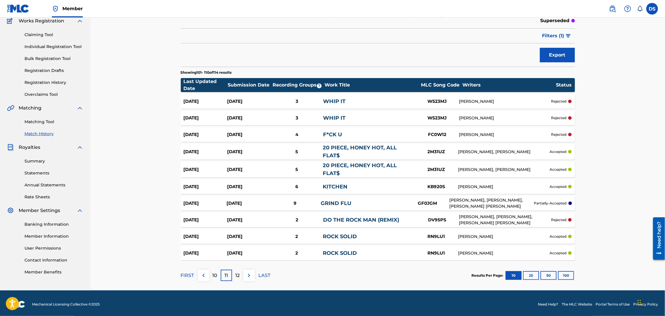
click at [347, 149] on link "20 PIECE, HONEY HOT, ALL FLAT$" at bounding box center [360, 152] width 74 height 14
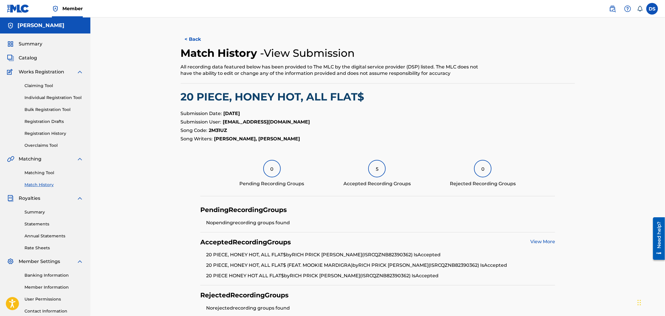
click at [538, 239] on link "View More" at bounding box center [542, 242] width 25 height 6
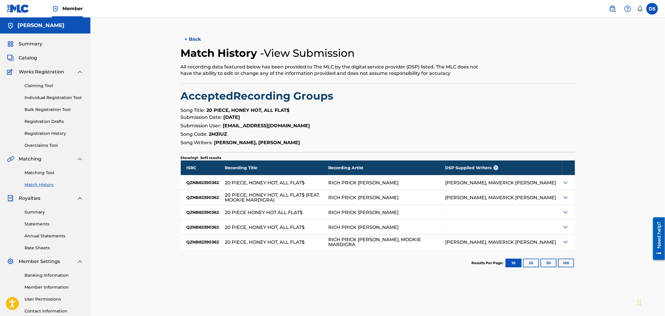
click at [45, 173] on link "Matching Tool" at bounding box center [53, 173] width 59 height 6
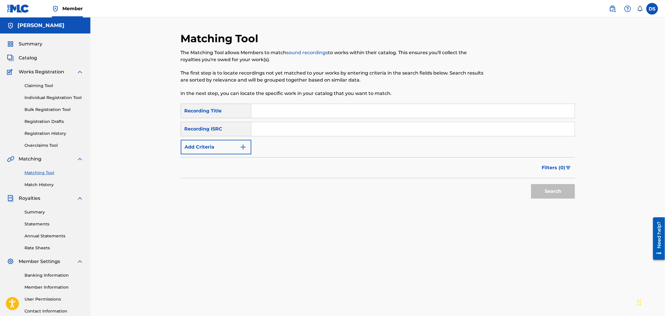
click at [267, 133] on input "Search Form" at bounding box center [412, 129] width 323 height 14
click at [263, 115] on input "Search Form" at bounding box center [412, 111] width 323 height 14
type input "20 PIECE, HONEY HOT, ALL FLAT$"
click at [270, 130] on input "Search Form" at bounding box center [412, 129] width 323 height 14
paste input "QZNB82390362"
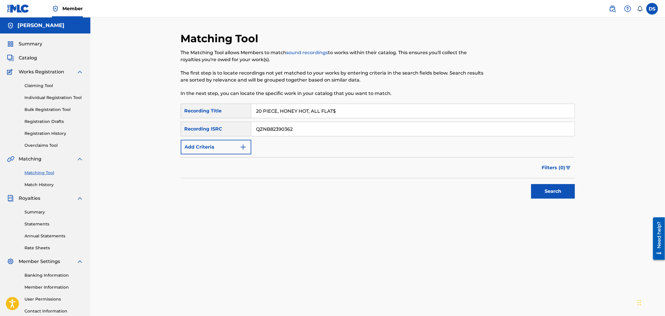
type input "QZNB82390362"
click at [556, 190] on button "Search" at bounding box center [553, 191] width 44 height 15
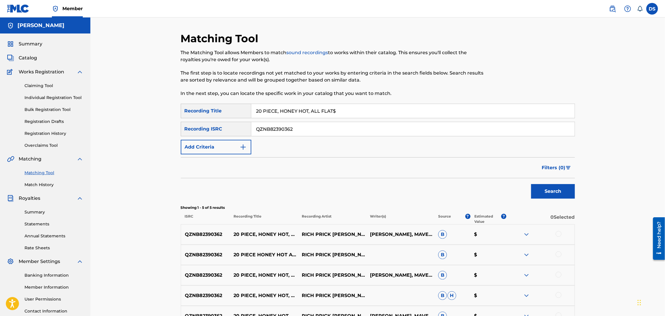
click at [606, 233] on div "Matching Tool The Matching Tool allows Members to match sound recordings to wor…" at bounding box center [377, 186] width 574 height 338
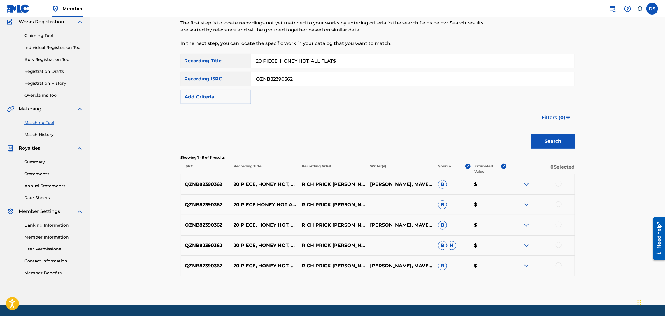
scroll to position [50, 0]
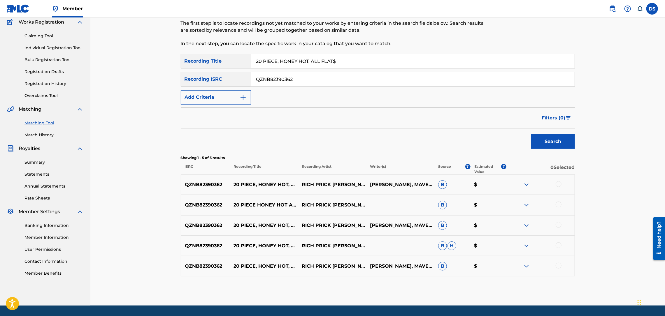
drag, startPoint x: 321, startPoint y: 79, endPoint x: 243, endPoint y: 87, distance: 78.6
click at [243, 87] on div "SearchWithCriteria2b266a48-f12c-4ac0-85ab-3fa5f5c643d4 Recording Title 20 PIECE…" at bounding box center [378, 79] width 394 height 51
paste input "QZLL92563669"
type input "QZLL92563669"
click at [546, 141] on button "Search" at bounding box center [553, 141] width 44 height 15
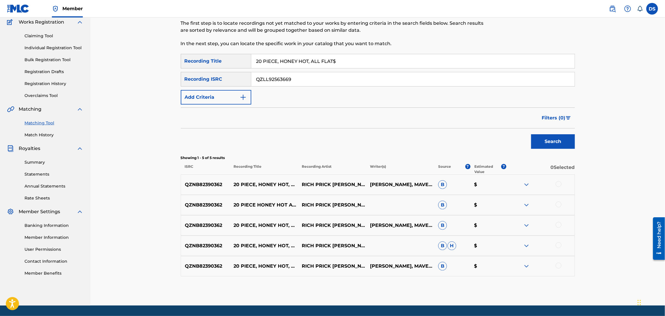
scroll to position [45, 0]
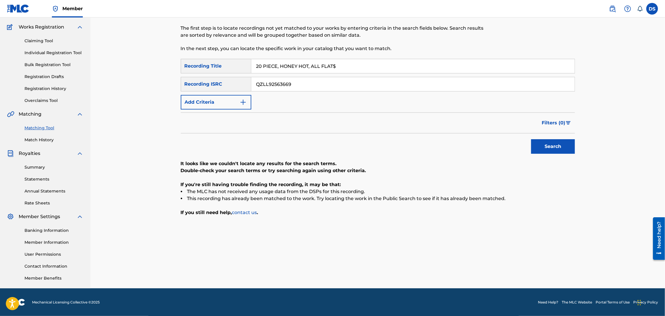
click at [36, 53] on link "Individual Registration Tool" at bounding box center [53, 53] width 59 height 6
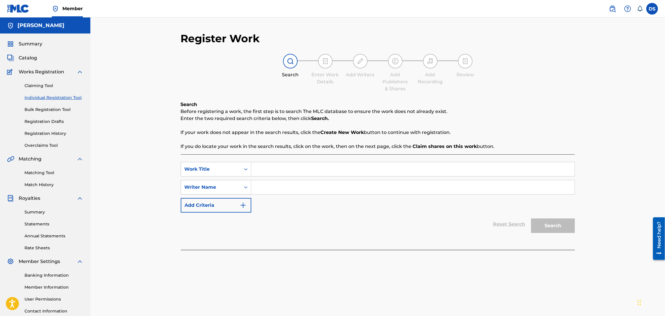
click at [255, 186] on input "Search Form" at bounding box center [412, 187] width 323 height 14
type input "[PERSON_NAME]"
click at [264, 172] on input "Search Form" at bounding box center [412, 169] width 323 height 14
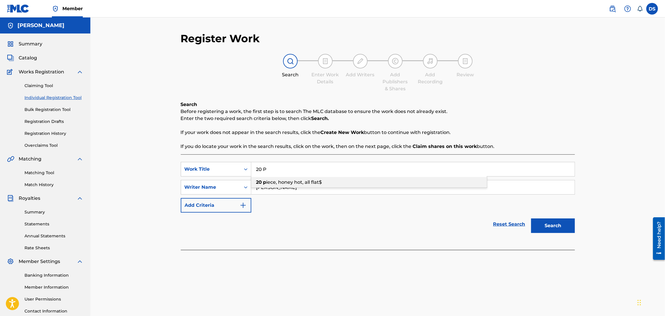
click at [285, 181] on span "iece, honey hot, all flat$" at bounding box center [294, 182] width 56 height 6
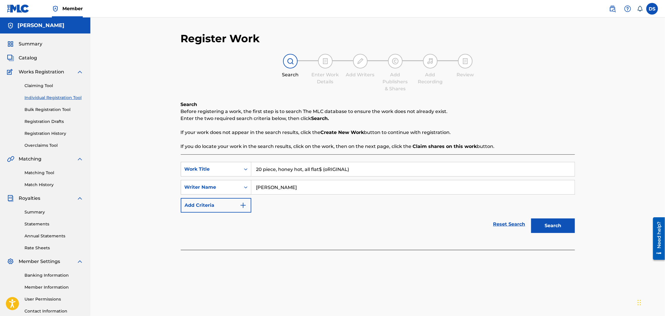
click at [328, 171] on input "20 piece, honey hot, all flat$ (oRIGINAL)" at bounding box center [412, 169] width 323 height 14
type input "20 piece, honey hot, all flat$ (ORIGINAL)"
click at [552, 225] on button "Search" at bounding box center [553, 226] width 44 height 15
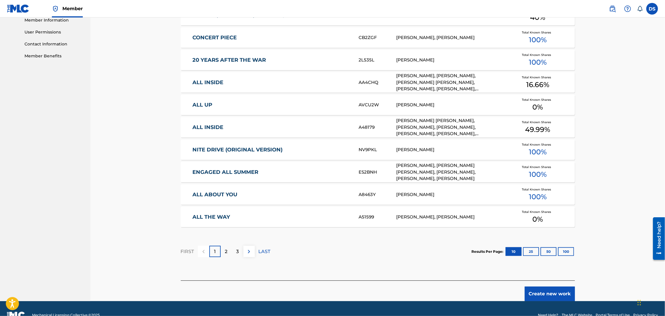
scroll to position [280, 0]
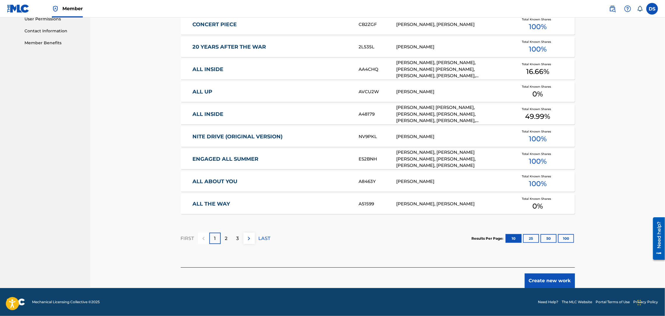
click at [535, 280] on button "Create new work" at bounding box center [549, 281] width 50 height 15
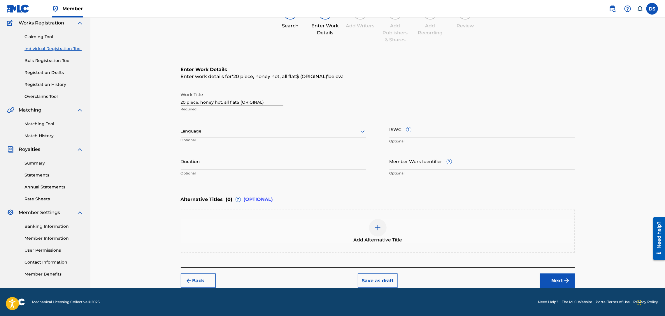
scroll to position [48, 0]
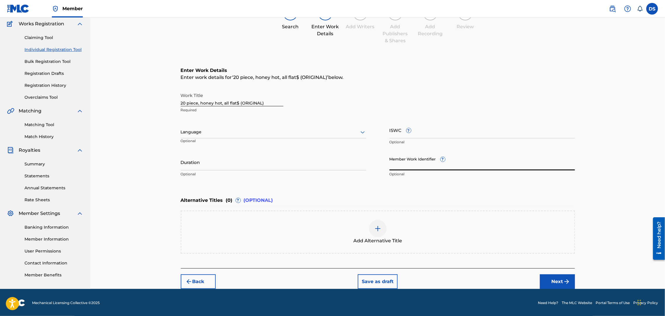
click at [395, 164] on input "Member Work Identifier ?" at bounding box center [481, 162] width 185 height 17
type input "P358QM"
click at [321, 164] on input "Duration" at bounding box center [273, 162] width 185 height 17
type input "03:09"
click at [217, 127] on div "Language" at bounding box center [273, 132] width 185 height 12
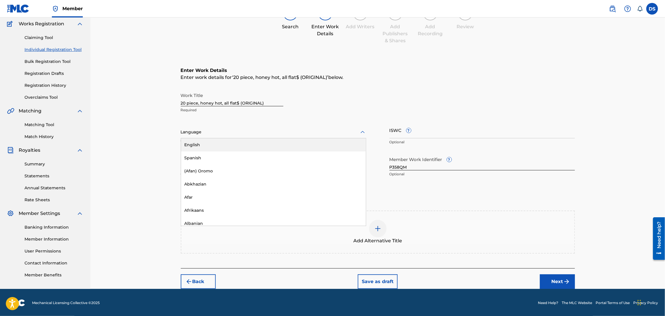
click at [201, 143] on div "English" at bounding box center [273, 144] width 185 height 13
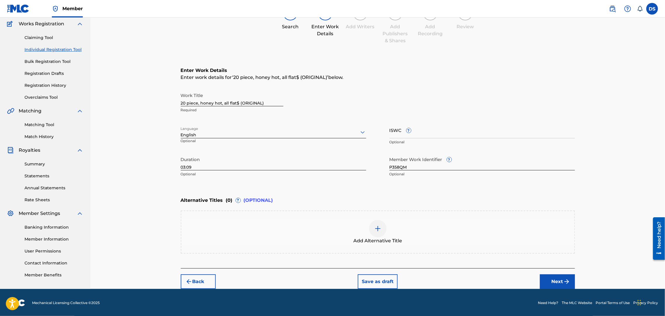
click at [546, 278] on button "Next" at bounding box center [557, 281] width 35 height 15
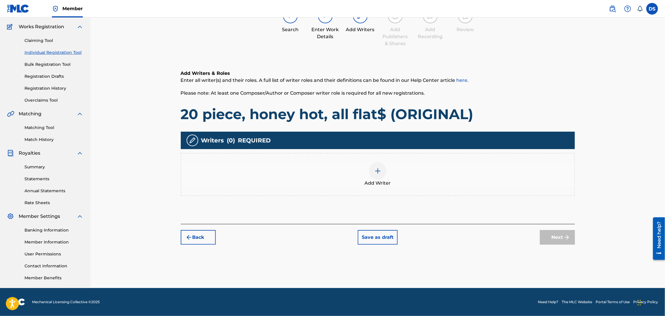
scroll to position [26, 0]
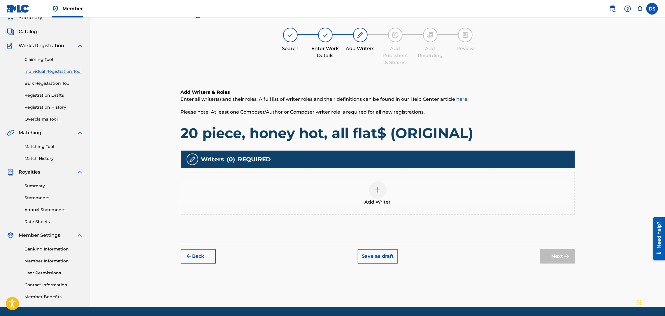
click at [378, 188] on img at bounding box center [377, 189] width 7 height 7
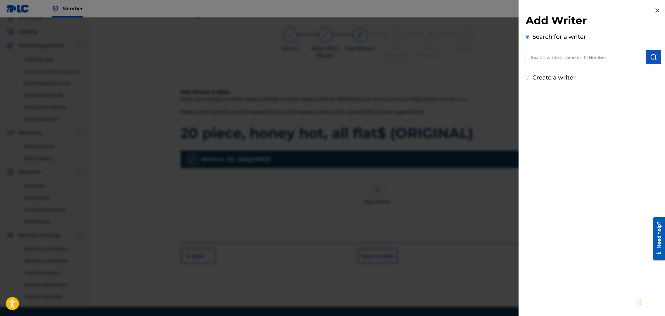
click at [566, 58] on input "text" at bounding box center [585, 57] width 121 height 15
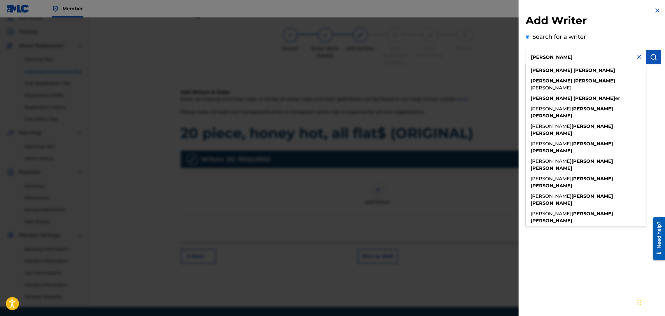
type input "[PERSON_NAME]"
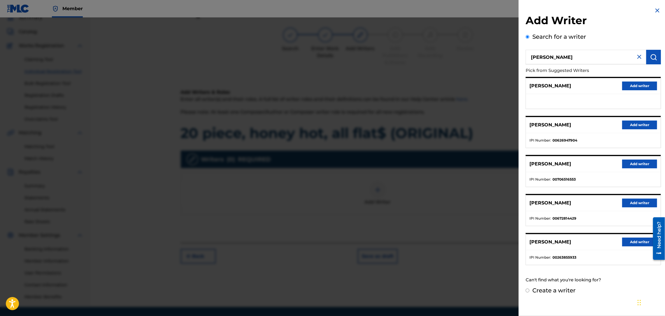
click at [635, 123] on button "Add writer" at bounding box center [639, 125] width 35 height 9
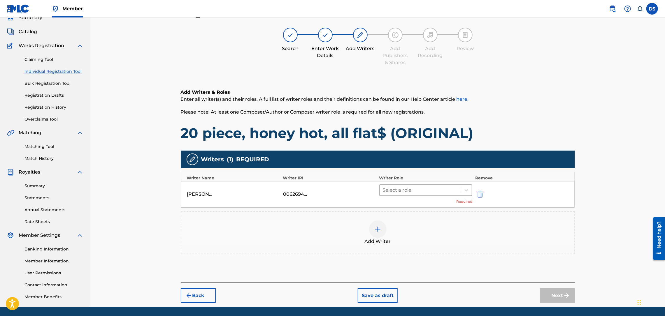
click at [457, 188] on div at bounding box center [420, 190] width 75 height 8
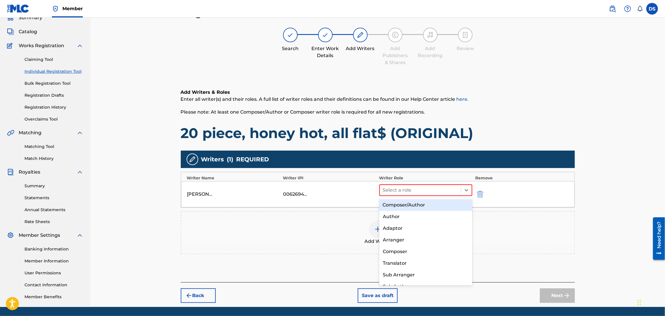
click at [424, 206] on div "Composer/Author" at bounding box center [425, 205] width 93 height 12
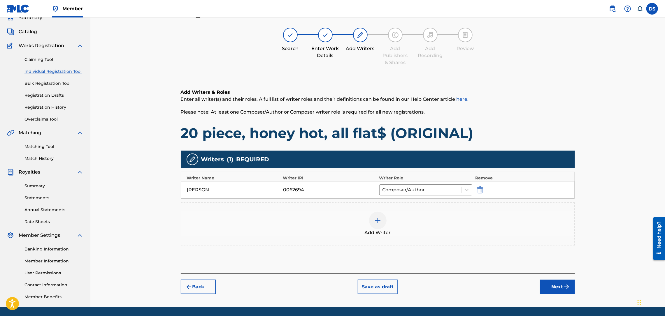
click at [561, 286] on button "Next" at bounding box center [557, 287] width 35 height 15
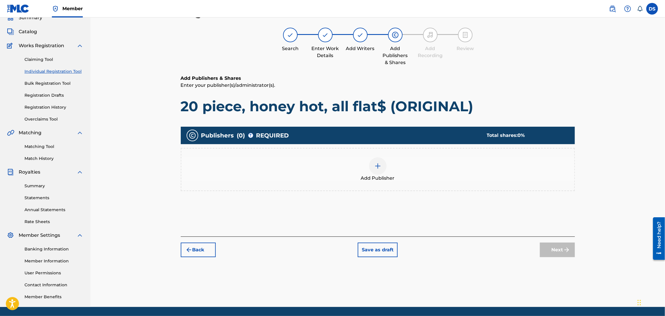
click at [376, 166] on img at bounding box center [377, 166] width 7 height 7
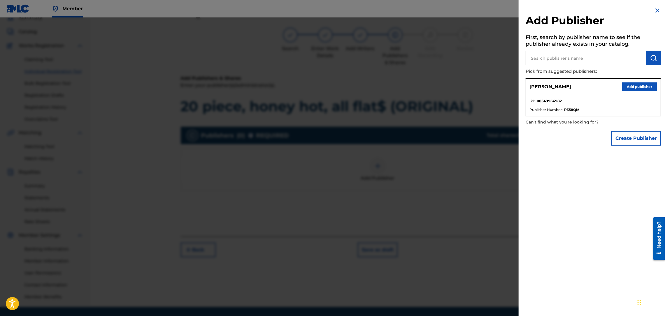
click at [628, 86] on button "Add publisher" at bounding box center [639, 86] width 35 height 9
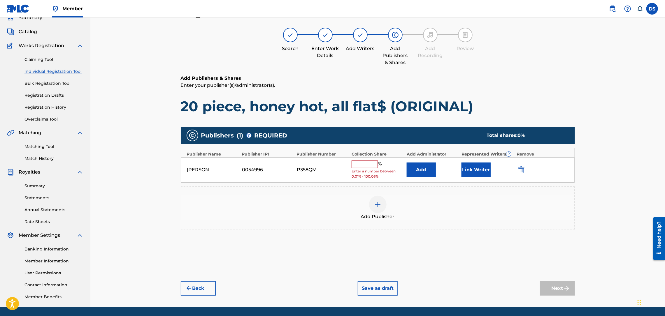
click at [467, 169] on button "Link Writer" at bounding box center [475, 170] width 29 height 15
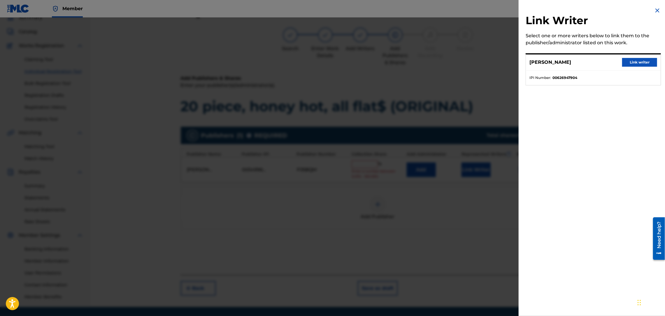
click at [627, 59] on button "Link writer" at bounding box center [639, 62] width 35 height 9
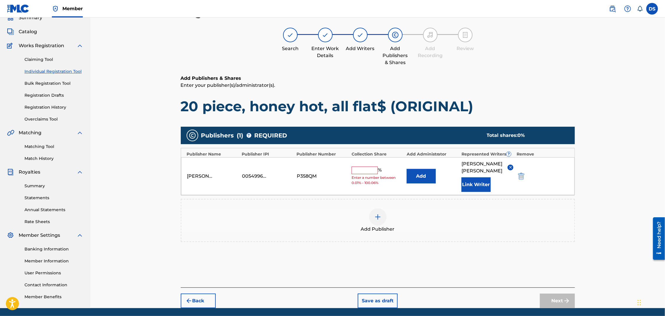
click at [362, 170] on input "text" at bounding box center [364, 171] width 26 height 8
type input "100"
click at [556, 294] on button "Next" at bounding box center [557, 301] width 35 height 15
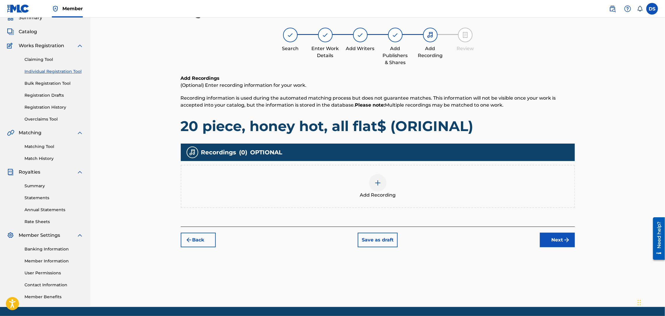
click at [381, 184] on img at bounding box center [377, 182] width 7 height 7
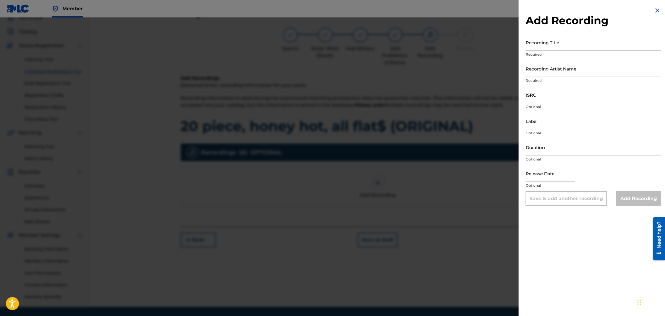
click at [531, 95] on input "ISRC" at bounding box center [592, 95] width 135 height 17
click at [529, 48] on input "Recording Title" at bounding box center [592, 42] width 135 height 17
type input "20 PIECE, HONEY HOT, ALL FLAT$"
click at [531, 68] on input "Recording Artist Name" at bounding box center [592, 68] width 135 height 17
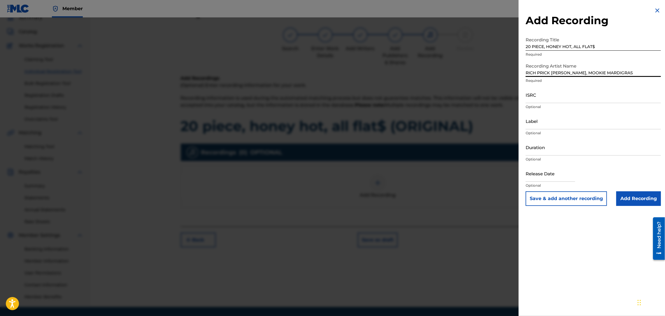
type input "RICH PRICK TANA, MOOKIE MARDIGRAS"
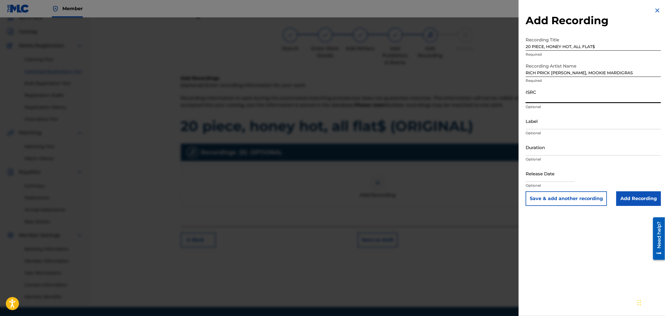
click at [541, 99] on input "ISRC" at bounding box center [592, 95] width 135 height 17
paste input "QZLL92563669"
type input "QZLL92563669"
click at [540, 151] on input "Duration" at bounding box center [592, 147] width 135 height 17
type input "03:09"
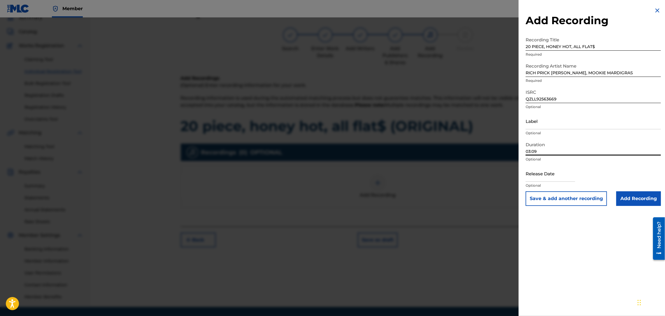
click at [546, 173] on input "text" at bounding box center [550, 173] width 50 height 17
select select "8"
select select "2025"
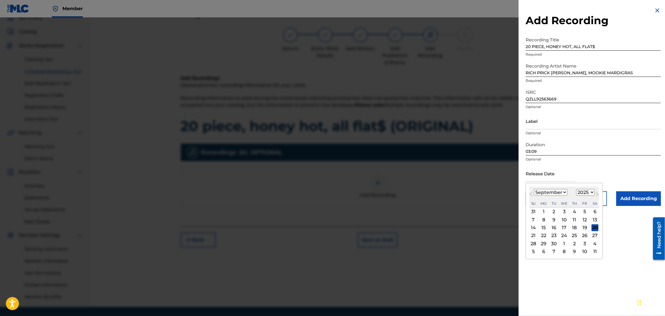
click at [545, 218] on div "8" at bounding box center [543, 219] width 7 height 7
type input "September 8 2025"
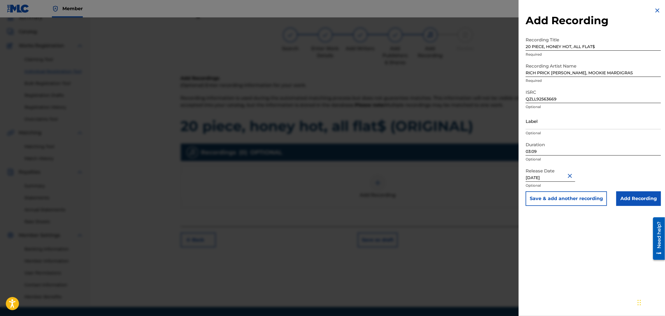
click at [559, 178] on input "September 8 2025" at bounding box center [550, 173] width 50 height 17
select select "8"
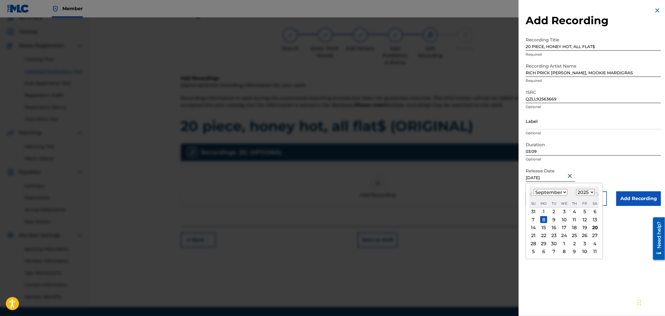
click at [591, 192] on select "1899 1900 1901 1902 1903 1904 1905 1906 1907 1908 1909 1910 1911 1912 1913 1914…" at bounding box center [585, 192] width 19 height 7
select select "2023"
click at [577, 189] on select "1899 1900 1901 1902 1903 1904 1905 1906 1907 1908 1909 1910 1911 1912 1913 1914…" at bounding box center [585, 192] width 19 height 7
click at [529, 179] on input "September 8 2025" at bounding box center [550, 173] width 50 height 17
click at [539, 191] on select "January February March April May June July August September October November De…" at bounding box center [551, 192] width 34 height 7
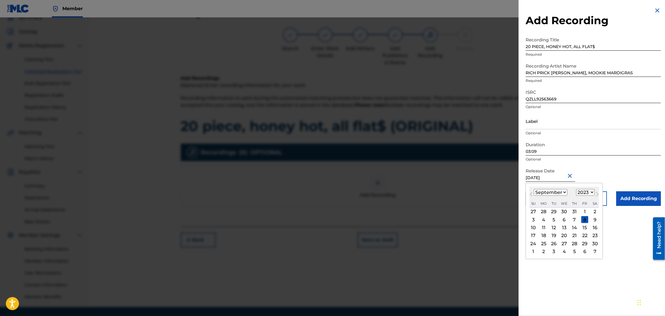
select select "2"
click at [534, 189] on select "January February March April May June July August September October November De…" at bounding box center [551, 192] width 34 height 7
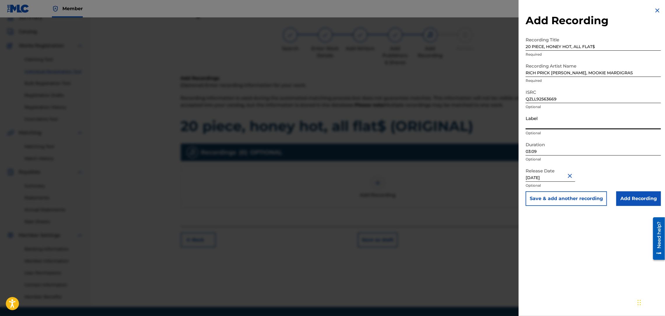
click at [538, 119] on input "Label" at bounding box center [592, 121] width 135 height 17
type input "Str8 Cash, No Change LLC."
click at [622, 198] on input "Add Recording" at bounding box center [638, 198] width 45 height 15
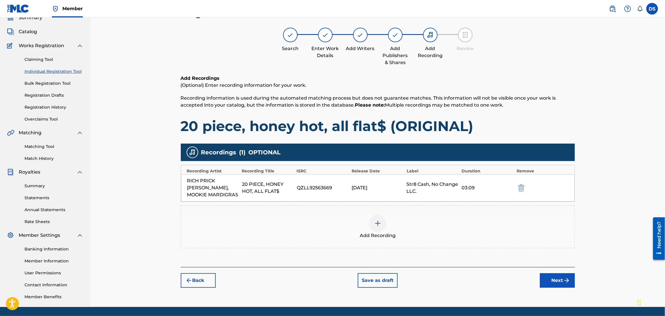
click at [553, 273] on button "Next" at bounding box center [557, 280] width 35 height 15
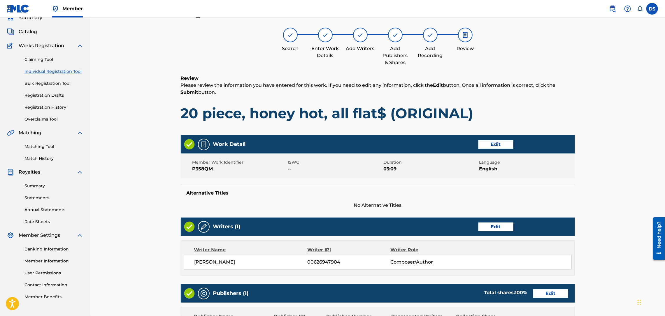
click at [567, 176] on div "Member Work Identifier P358QM ISWC -- Duration 03:09 Language English" at bounding box center [378, 166] width 394 height 25
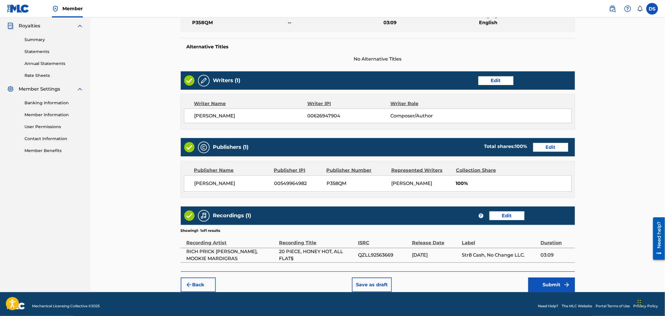
scroll to position [177, 0]
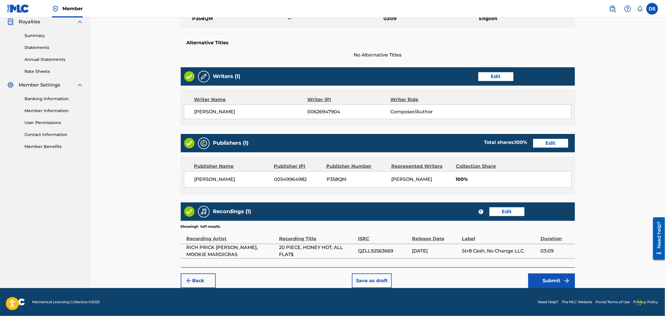
click at [555, 283] on button "Submit" at bounding box center [551, 281] width 47 height 15
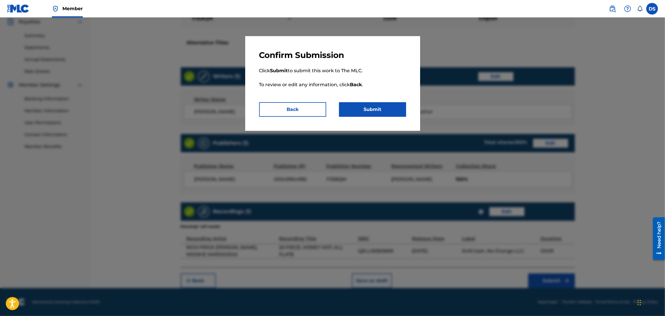
click at [365, 110] on button "Submit" at bounding box center [372, 109] width 67 height 15
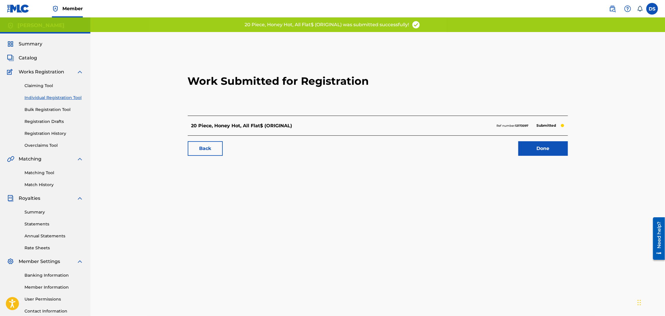
click at [538, 148] on link "Done" at bounding box center [543, 148] width 50 height 15
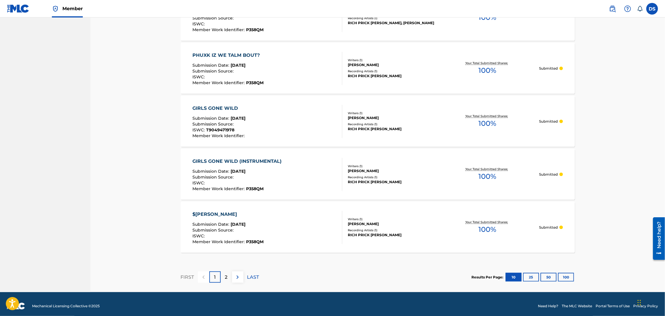
scroll to position [460, 0]
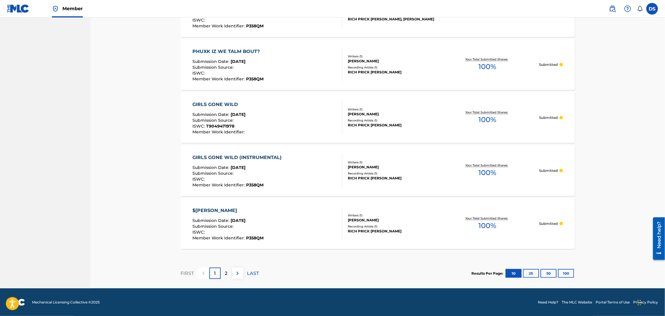
click at [225, 274] on p "2" at bounding box center [226, 273] width 3 height 7
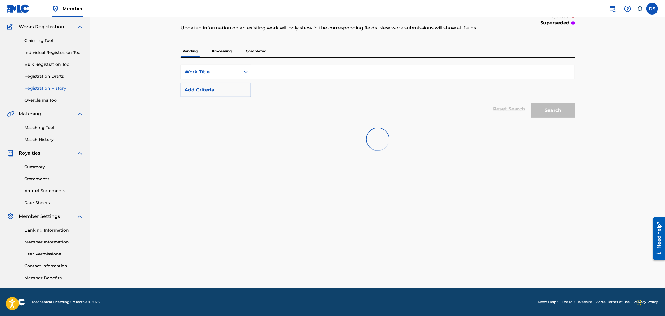
scroll to position [45, 0]
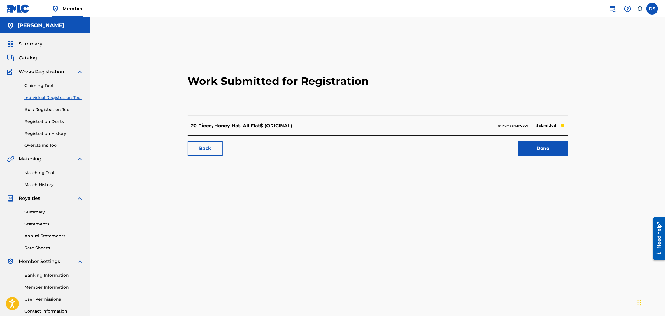
click at [534, 146] on link "Done" at bounding box center [543, 148] width 50 height 15
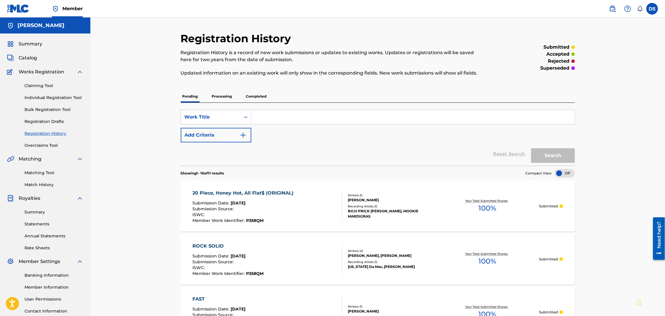
click at [28, 58] on span "Catalog" at bounding box center [28, 57] width 18 height 7
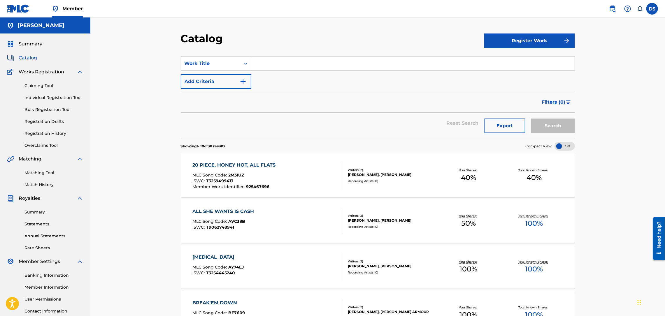
click at [38, 184] on link "Match History" at bounding box center [53, 185] width 59 height 6
